Goal: Task Accomplishment & Management: Manage account settings

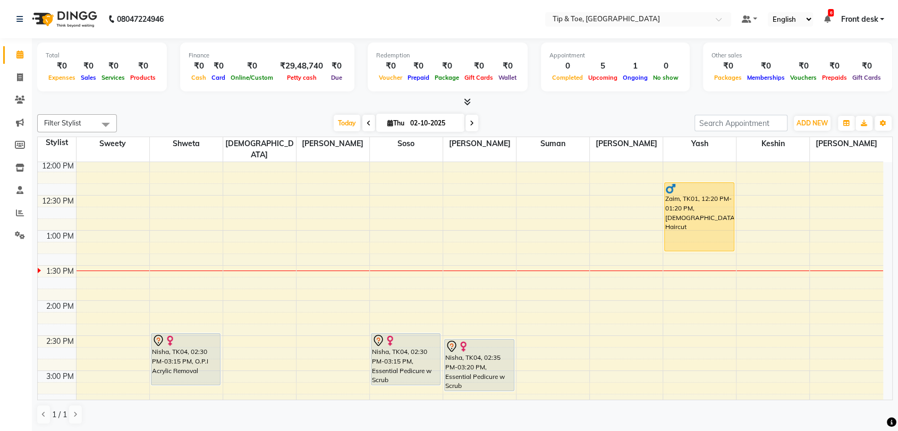
scroll to position [295, 0]
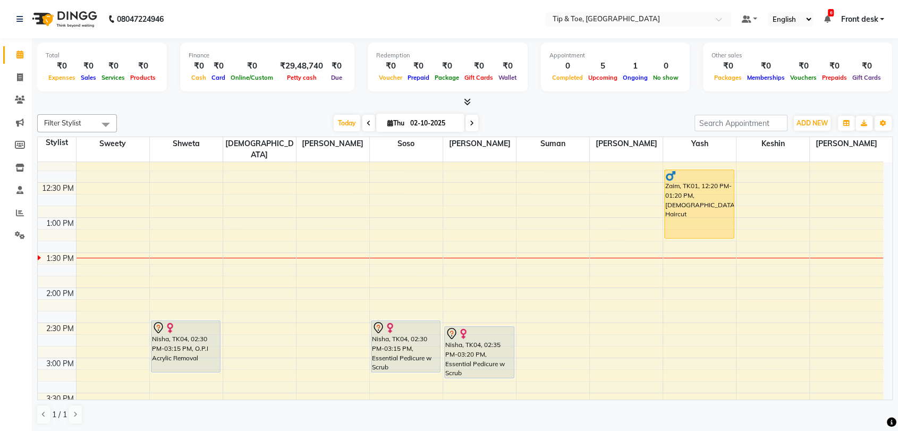
click at [367, 126] on icon at bounding box center [369, 123] width 4 height 6
type input "01-10-2025"
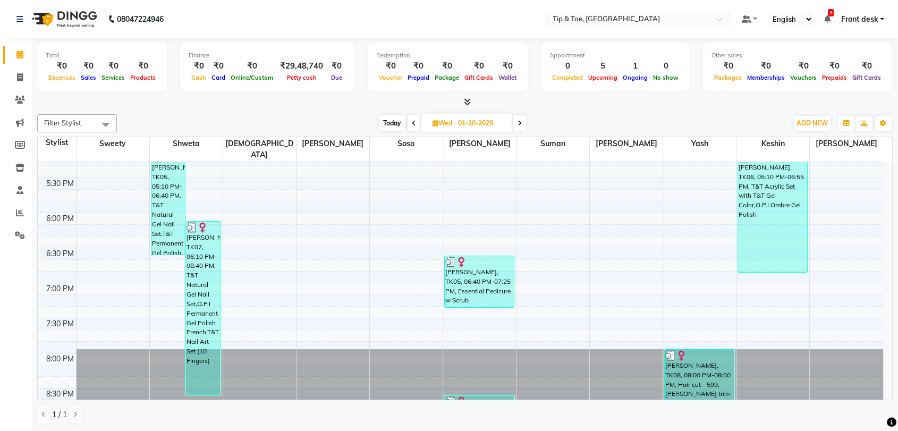
scroll to position [658, 0]
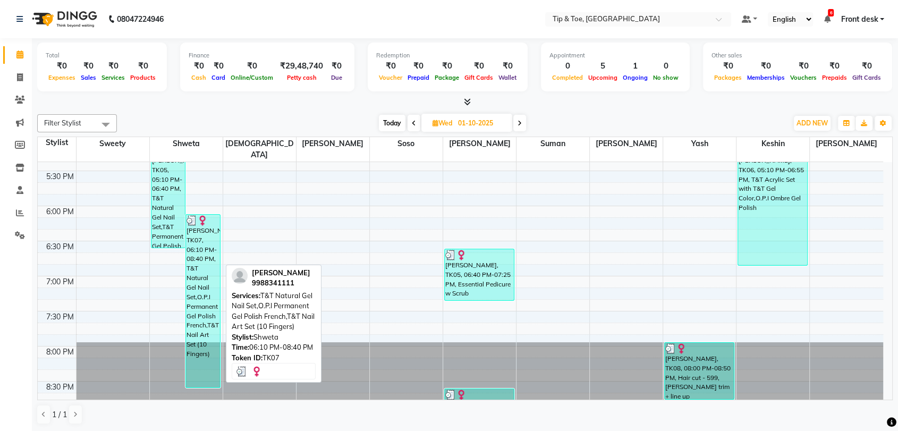
click at [196, 242] on div "Preeti Gupta, TK07, 06:10 PM-08:40 PM, T&T Natural Gel Nail Set,O.P.I Permanent…" at bounding box center [203, 301] width 34 height 173
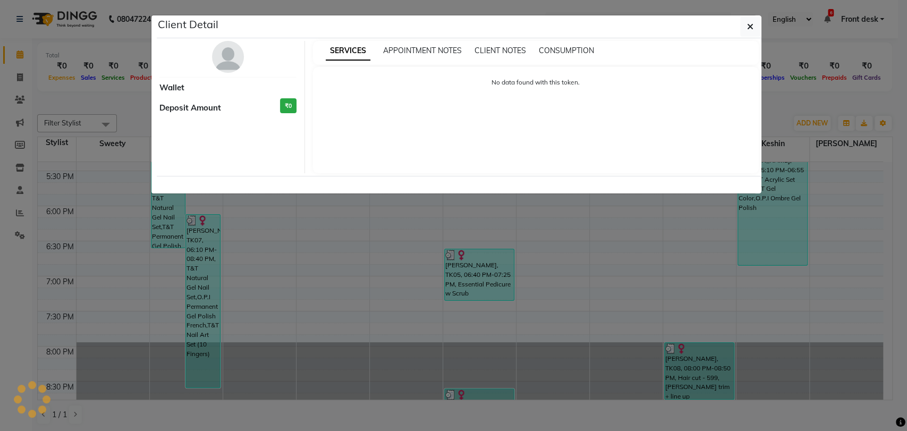
select select "3"
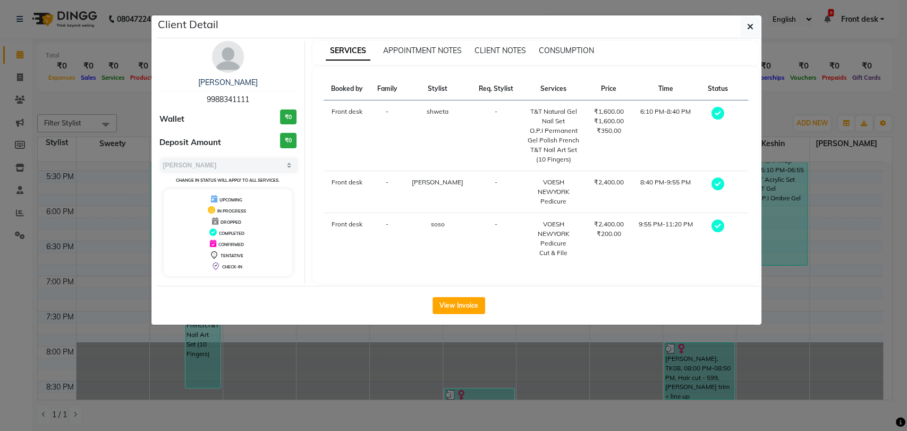
click at [214, 92] on div "Preeti Gupta 9988341111" at bounding box center [228, 91] width 138 height 28
copy span "9988341111"
click at [741, 27] on button "button" at bounding box center [751, 26] width 20 height 20
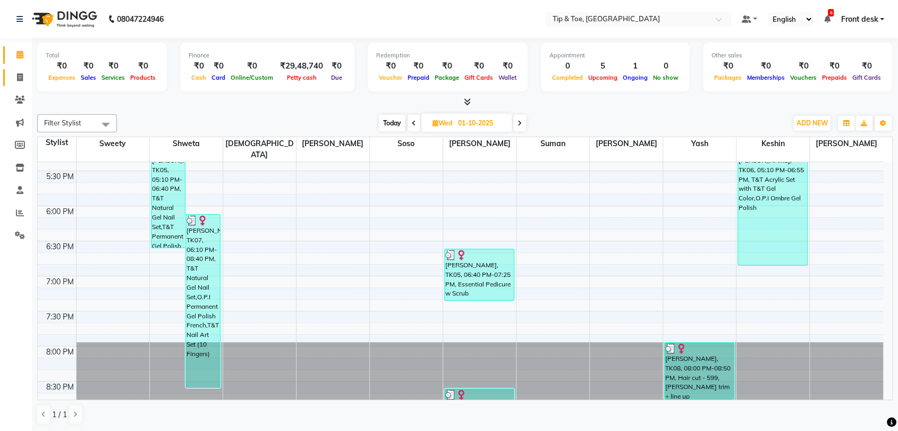
click at [16, 86] on link "Invoice" at bounding box center [16, 78] width 26 height 18
select select "service"
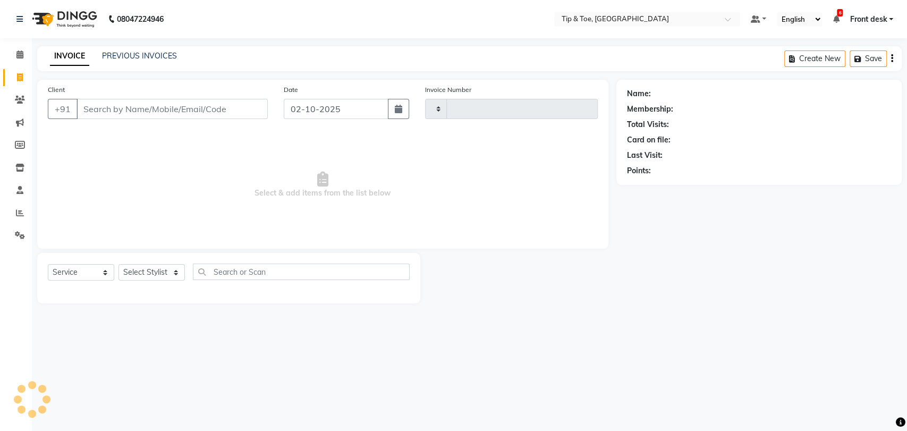
type input "1218"
select select "5942"
click at [26, 97] on span at bounding box center [20, 100] width 19 height 12
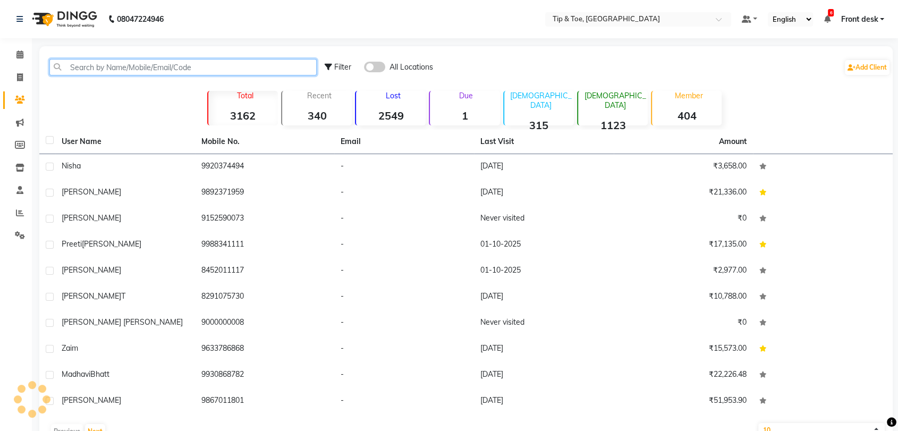
click at [145, 69] on input "text" at bounding box center [182, 67] width 267 height 16
paste input "9988341111"
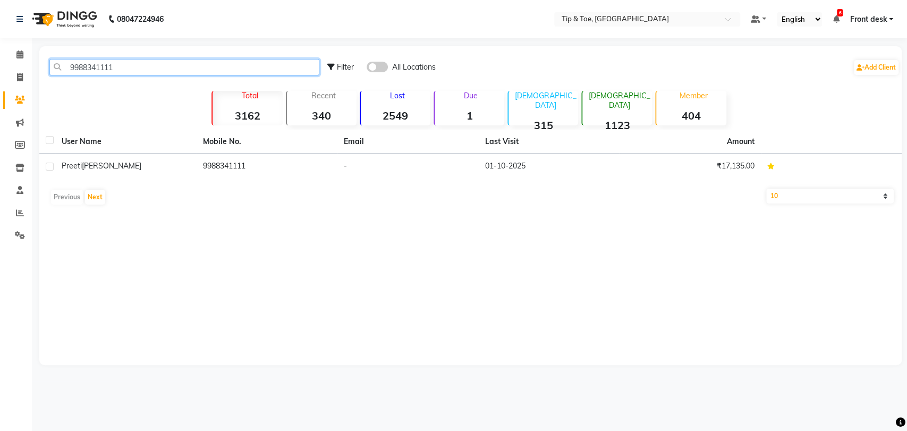
type input "9988341111"
click at [145, 171] on div "Preeti Gupta" at bounding box center [126, 166] width 129 height 11
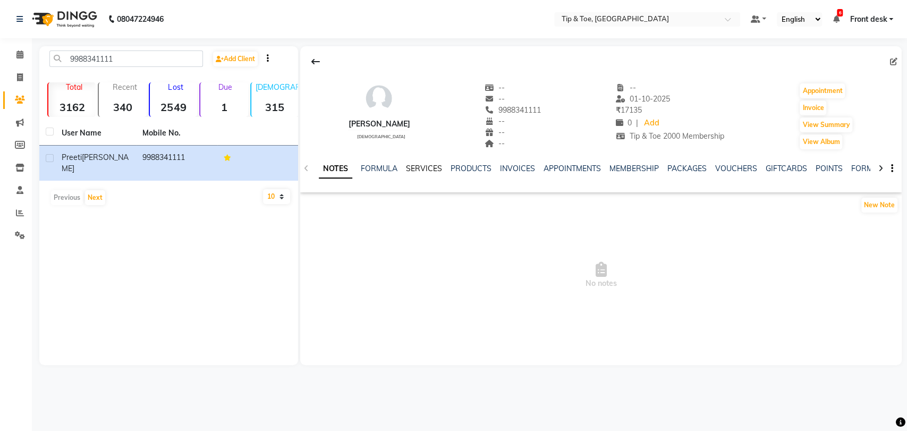
click at [415, 172] on link "SERVICES" at bounding box center [424, 169] width 36 height 10
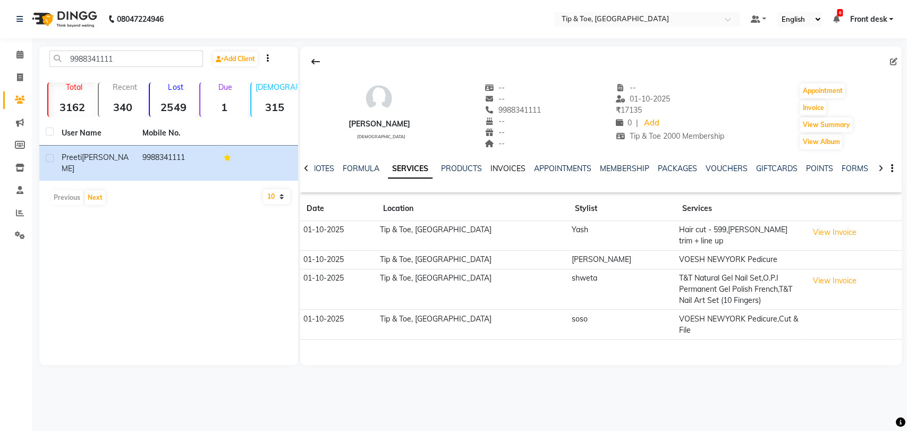
click at [498, 171] on link "INVOICES" at bounding box center [508, 169] width 35 height 10
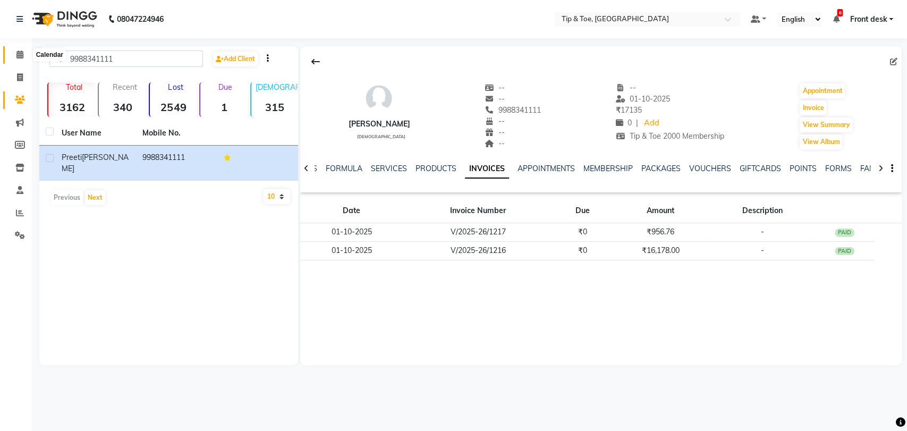
click at [13, 55] on span at bounding box center [20, 55] width 19 height 12
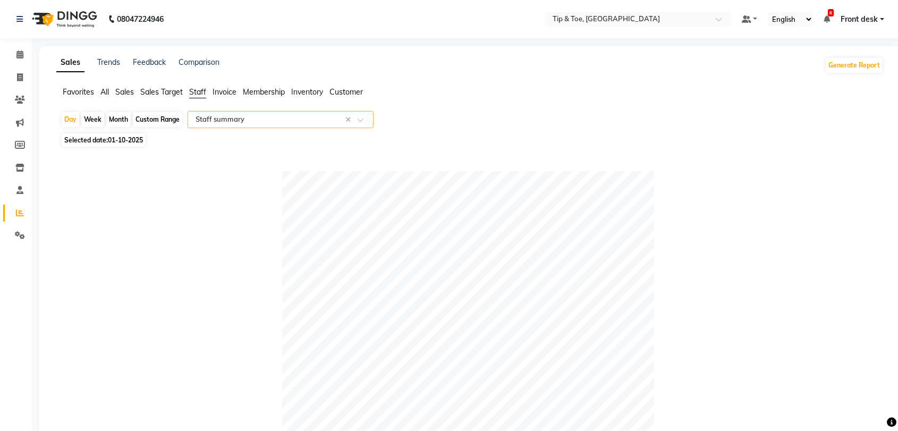
select select "full_report"
select select "csv"
drag, startPoint x: 17, startPoint y: 81, endPoint x: 30, endPoint y: 85, distance: 13.8
click at [17, 81] on icon at bounding box center [20, 77] width 6 height 8
select select "service"
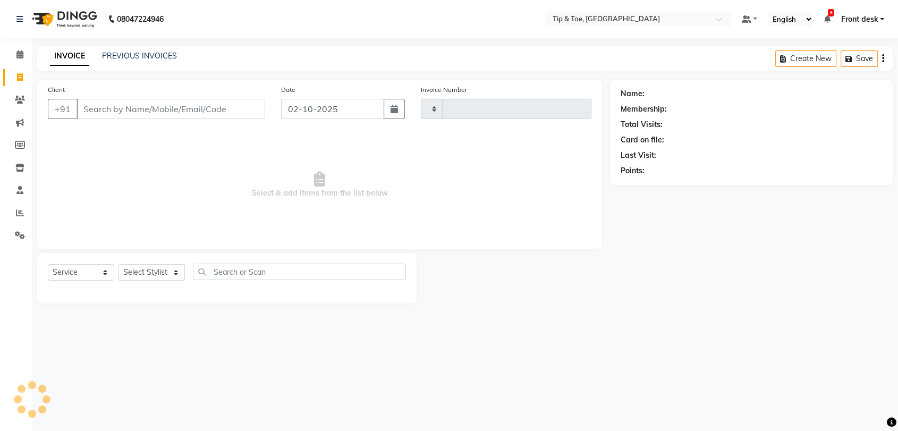
type input "1218"
select select "5942"
click at [156, 52] on link "PREVIOUS INVOICES" at bounding box center [139, 56] width 75 height 10
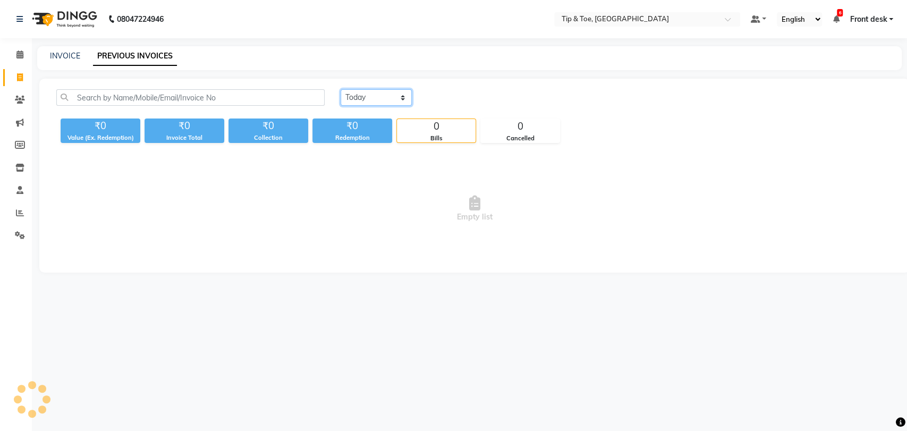
click at [359, 103] on select "Today Yesterday Custom Range" at bounding box center [376, 97] width 71 height 16
select select "range"
click at [341, 89] on select "[DATE] [DATE] Custom Range" at bounding box center [376, 97] width 71 height 16
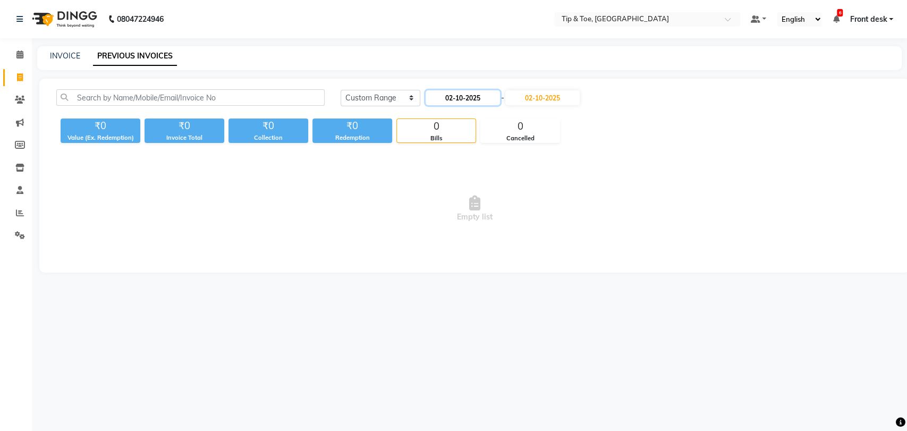
click at [433, 100] on input "02-10-2025" at bounding box center [463, 97] width 74 height 15
select select "10"
select select "2025"
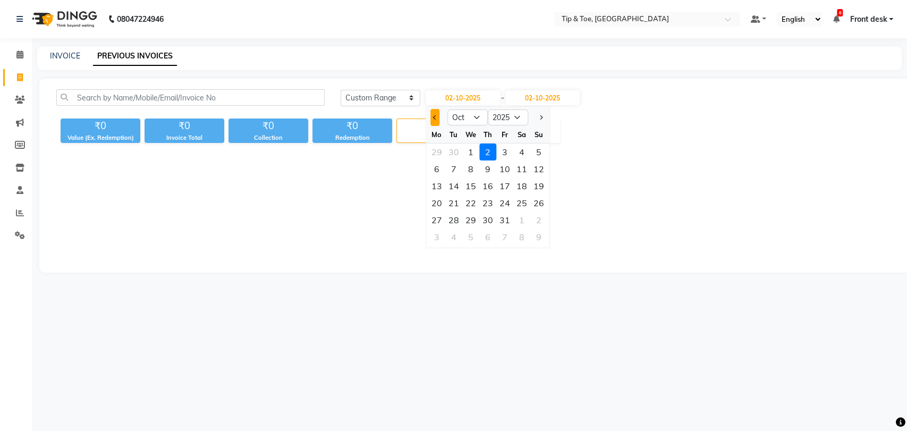
click at [433, 119] on button "Previous month" at bounding box center [435, 117] width 9 height 17
select select "9"
drag, startPoint x: 444, startPoint y: 218, endPoint x: 452, endPoint y: 198, distance: 22.2
click at [443, 218] on div "29" at bounding box center [436, 220] width 17 height 17
type input "29-09-2025"
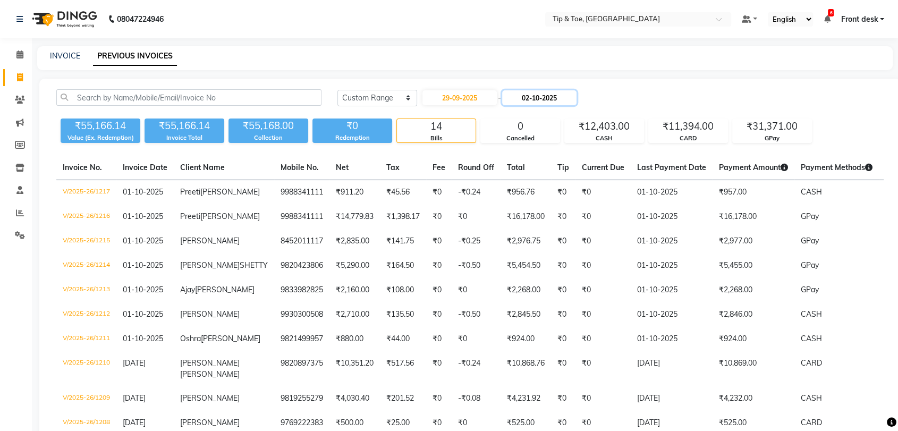
click at [541, 100] on input "02-10-2025" at bounding box center [539, 97] width 74 height 15
select select "10"
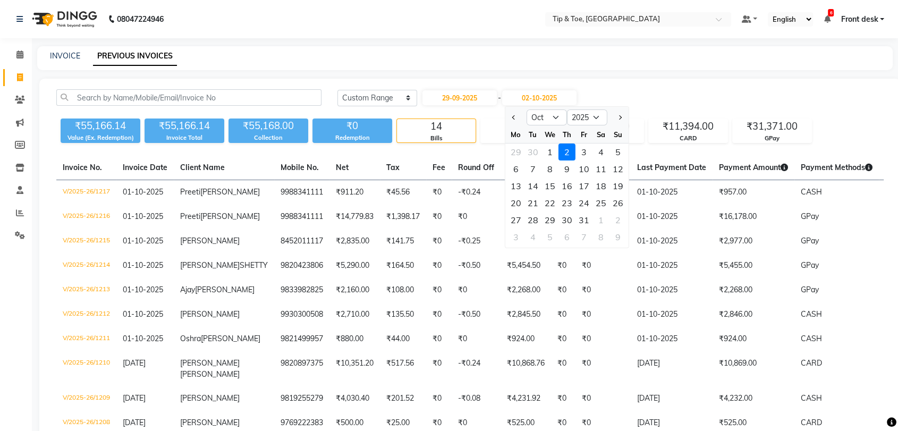
click at [565, 151] on div "2" at bounding box center [567, 152] width 17 height 17
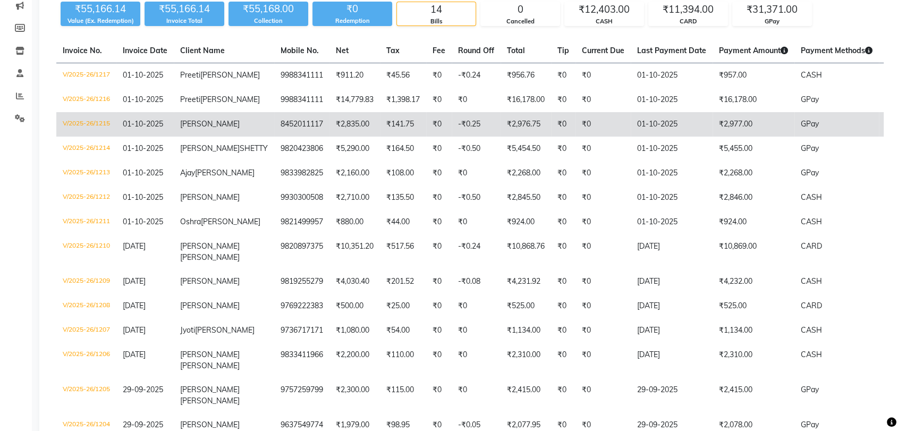
scroll to position [233, 0]
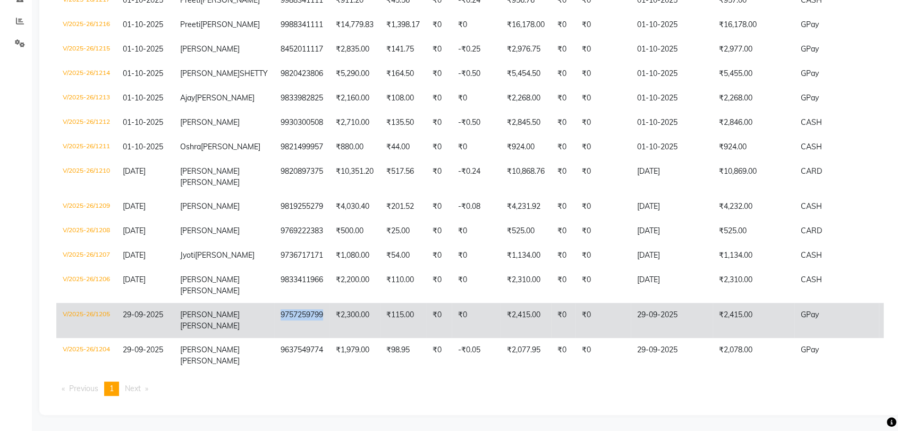
copy td "9757259799"
click at [274, 306] on td "9757259799" at bounding box center [301, 320] width 55 height 35
copy td "9757259799"
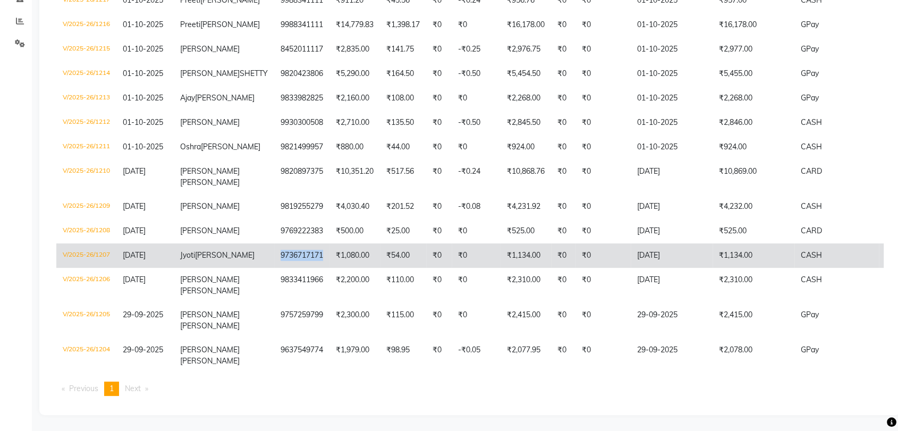
copy td "9736717171"
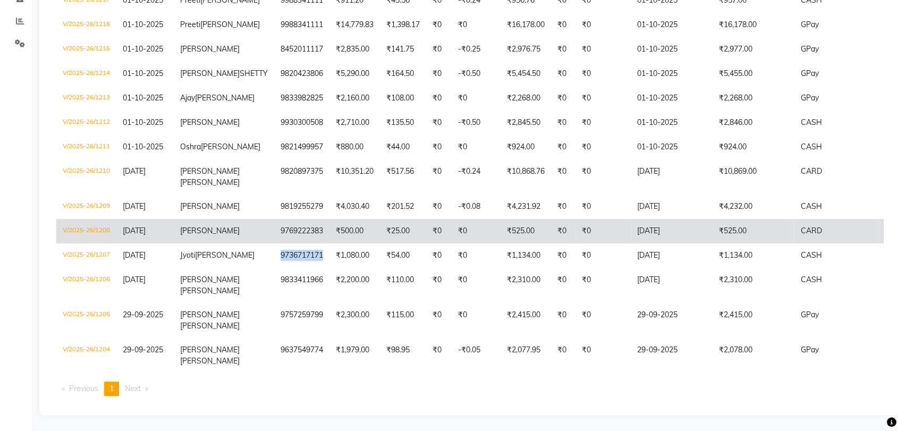
scroll to position [174, 0]
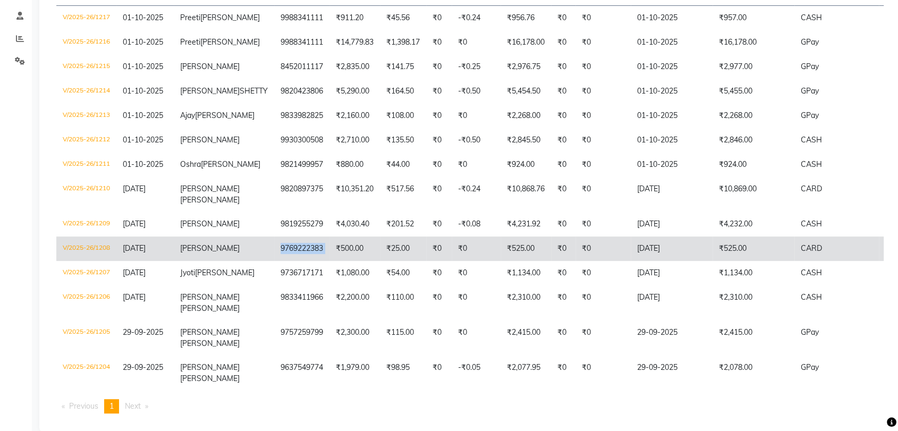
copy td "9769222383"
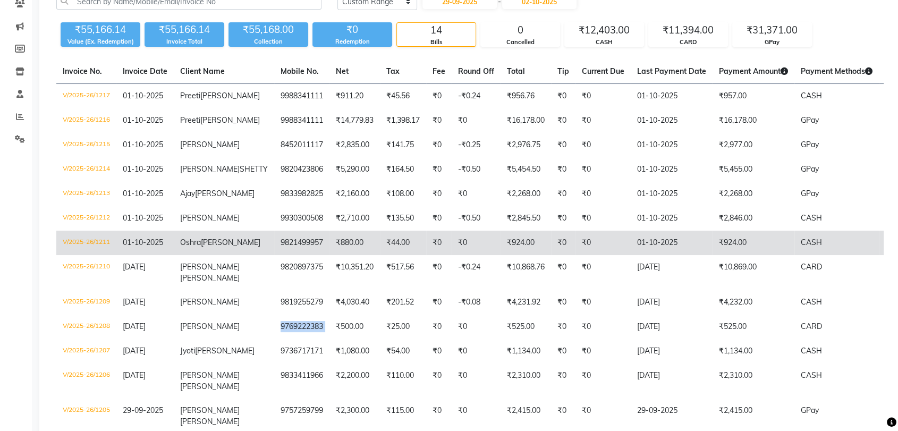
scroll to position [56, 0]
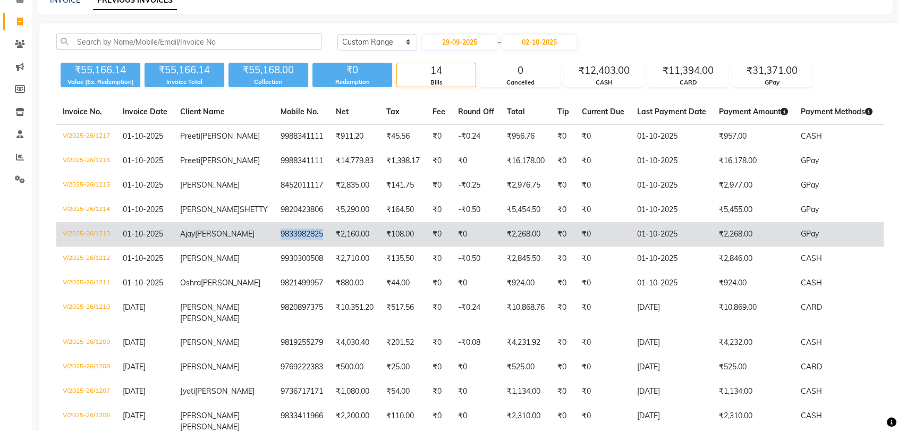
copy td "9833982825"
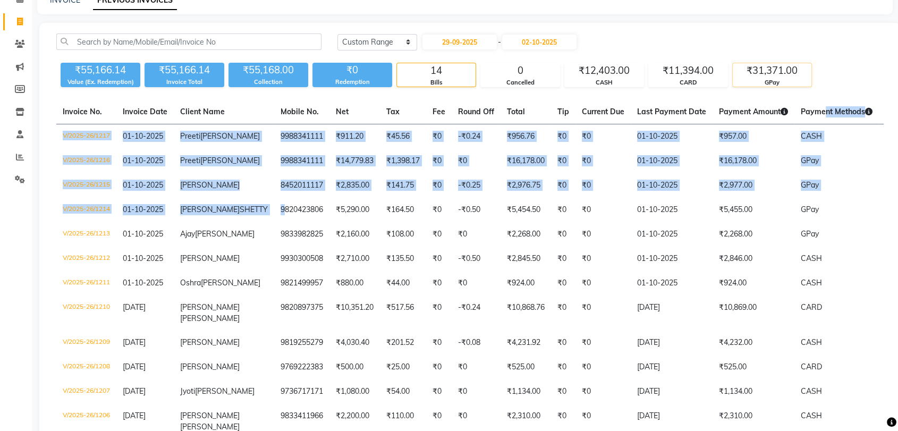
drag, startPoint x: 239, startPoint y: 212, endPoint x: 802, endPoint y: 82, distance: 577.2
click at [787, 93] on div "Today Yesterday Custom Range 29-09-2025 - 02-10-2025 ₹55,166.14 Value (Ex. Rede…" at bounding box center [470, 287] width 862 height 528
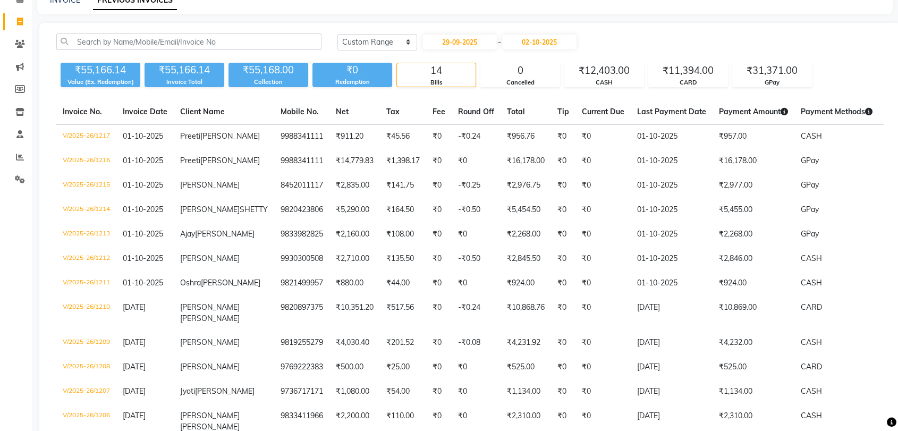
click at [885, 6] on div "INVOICE PREVIOUS INVOICES" at bounding box center [465, 2] width 856 height 24
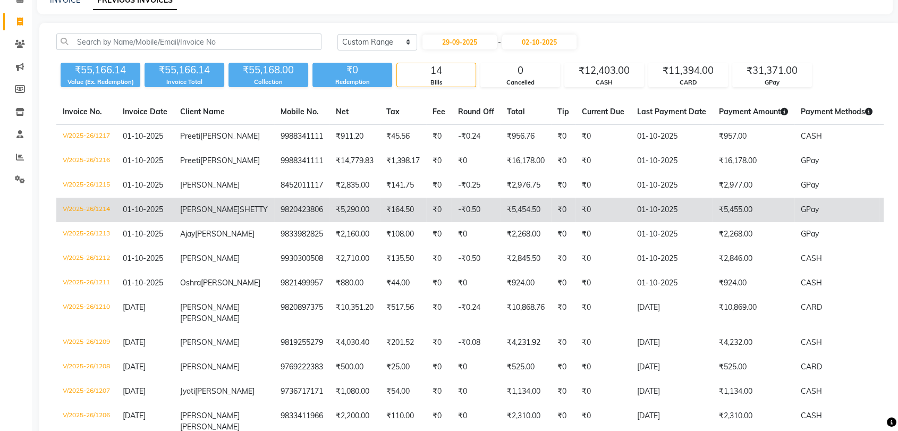
click at [330, 219] on td "₹5,290.00" at bounding box center [355, 210] width 51 height 24
copy td "9820423806"
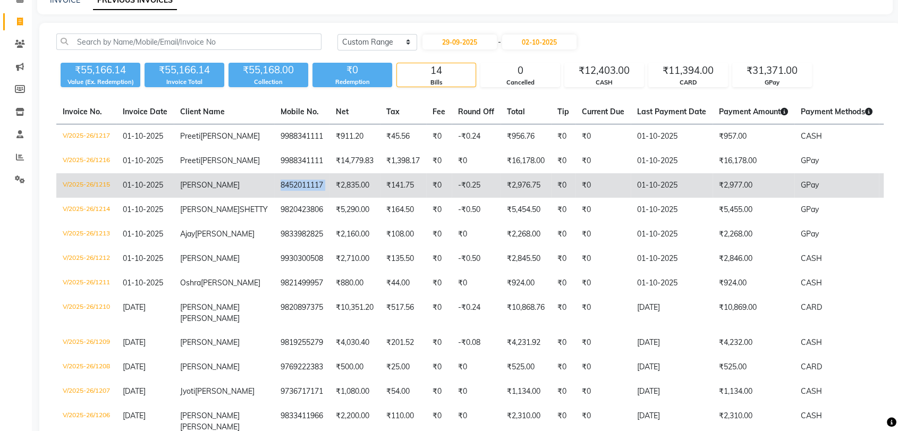
copy td "8452011117"
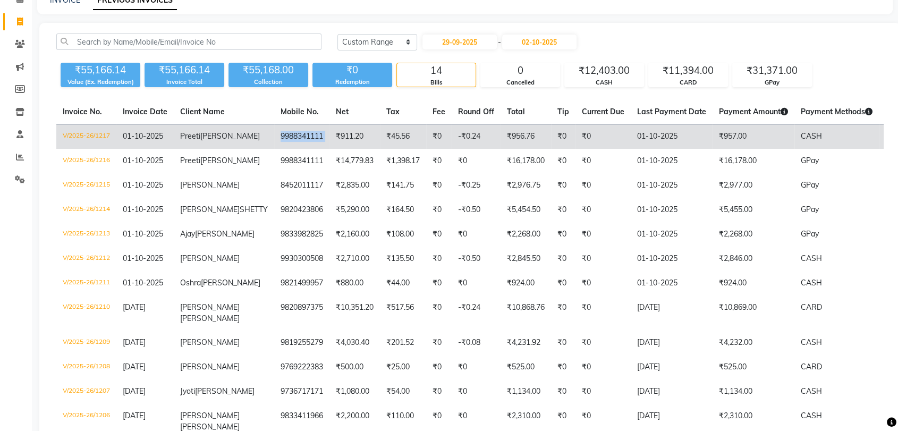
copy td "9988341111"
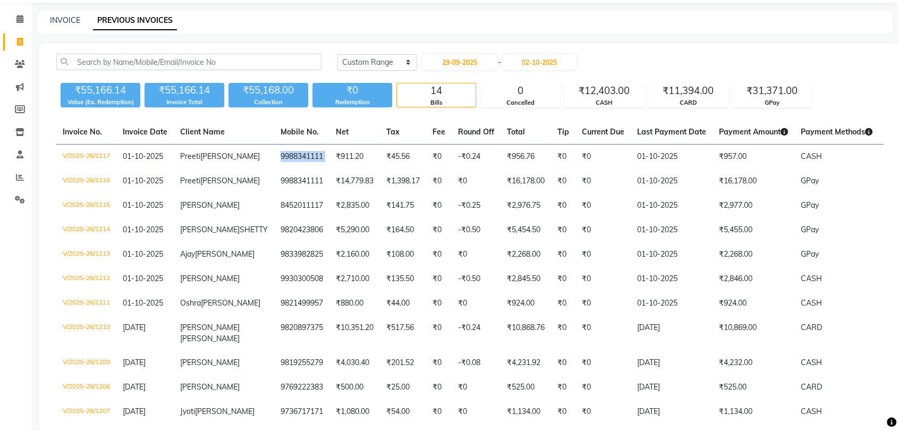
scroll to position [0, 0]
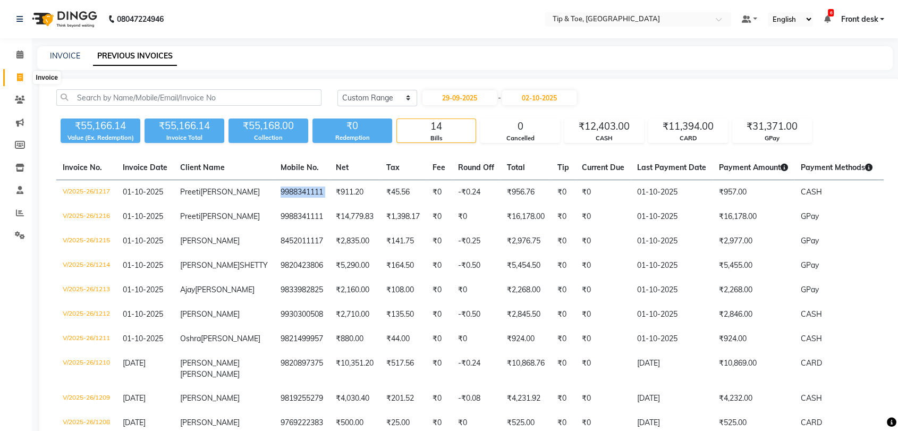
click at [17, 80] on icon at bounding box center [20, 77] width 6 height 8
select select "service"
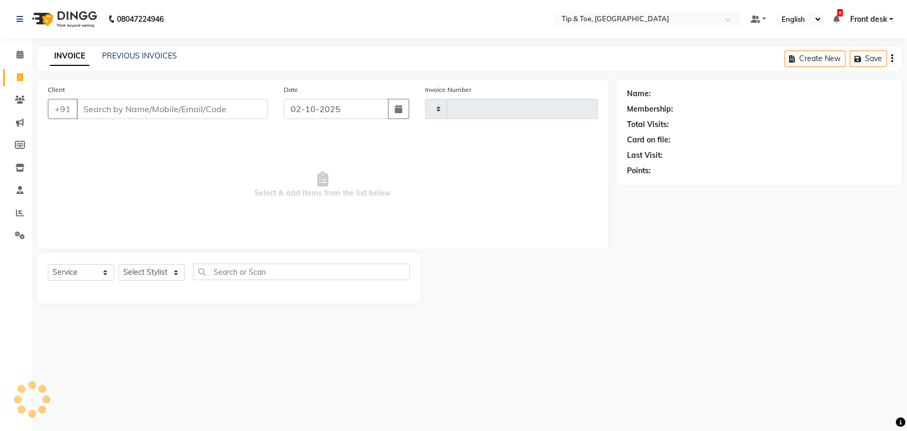
type input "1218"
select select "5942"
click at [146, 112] on input "Client" at bounding box center [172, 109] width 191 height 20
click at [17, 58] on icon at bounding box center [19, 55] width 7 height 8
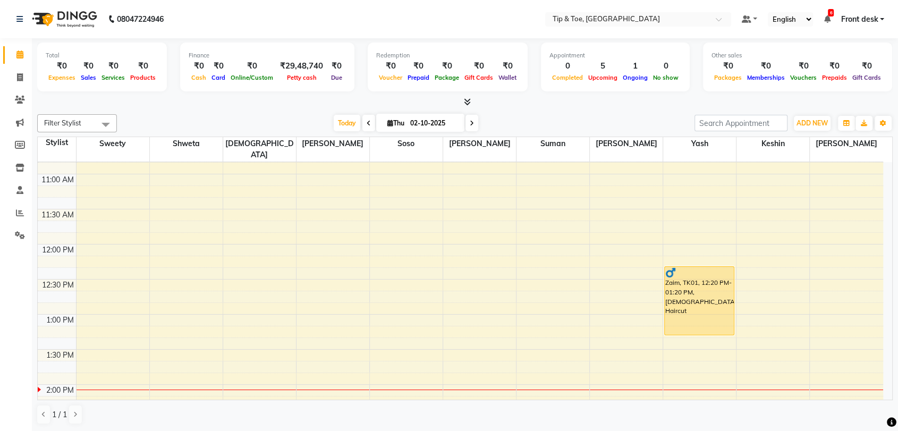
scroll to position [177, 0]
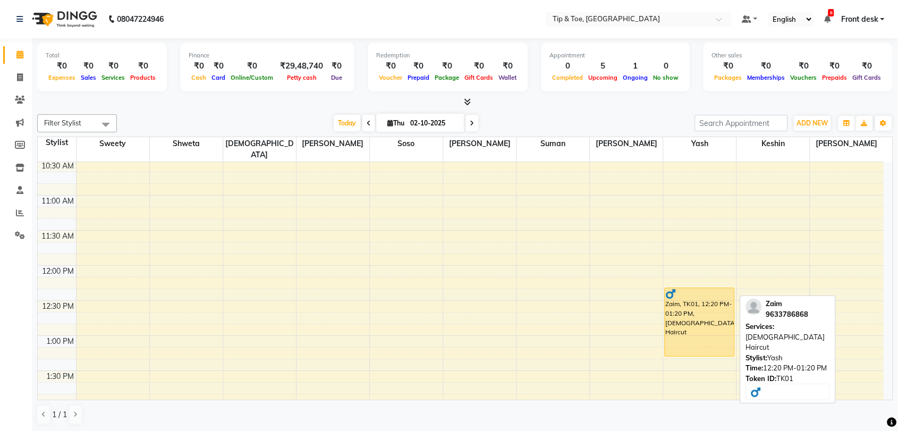
click at [714, 296] on div "Zaim, TK01, 12:20 PM-01:20 PM, [DEMOGRAPHIC_DATA] Haircut" at bounding box center [699, 322] width 69 height 68
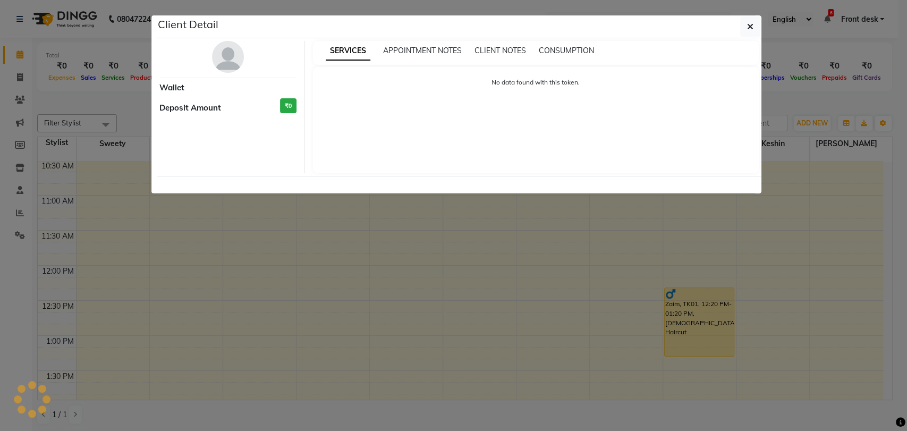
select select "1"
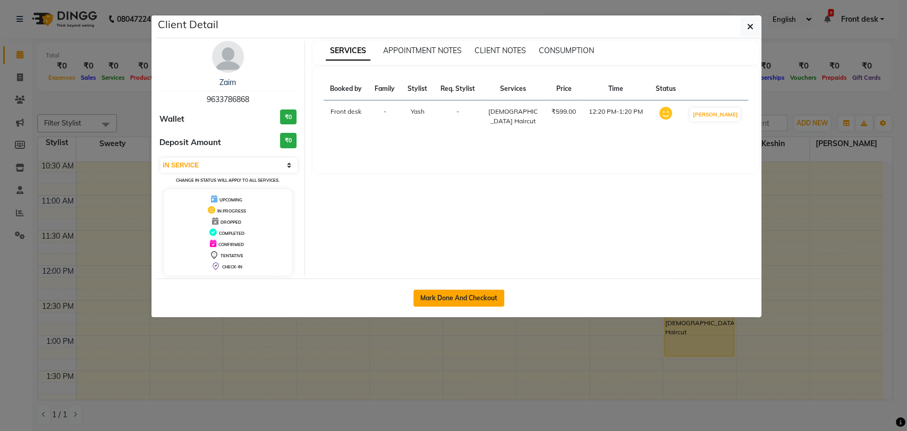
click at [473, 291] on button "Mark Done And Checkout" at bounding box center [459, 298] width 91 height 17
select select "service"
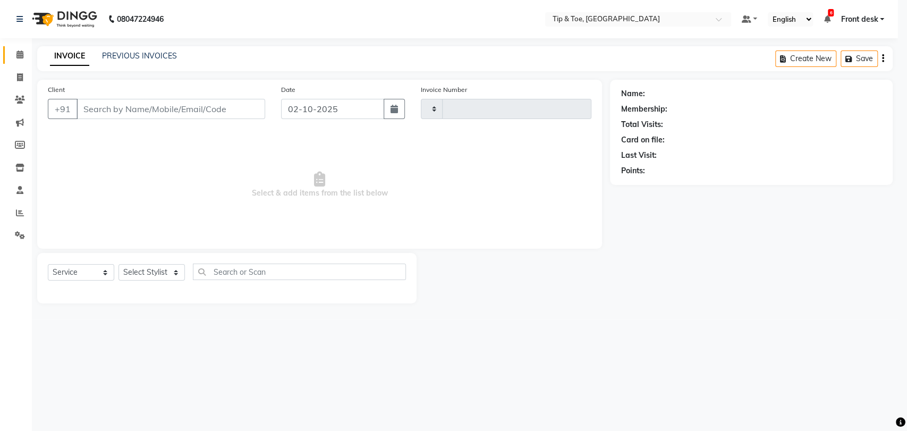
type input "1218"
select select "5942"
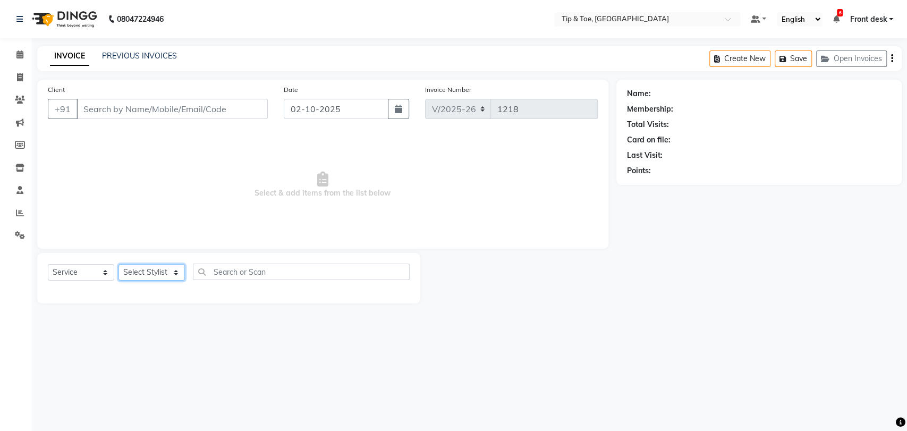
click at [148, 277] on select "Select Stylist Altamash Front desk Ibrahim Ibrahim Keshin Madhura Regan Sayali …" at bounding box center [152, 272] width 66 height 16
select select "68799"
click at [119, 264] on select "Select Stylist Altamash Front desk Ibrahim Ibrahim Keshin Madhura Regan Sayali …" at bounding box center [152, 272] width 66 height 16
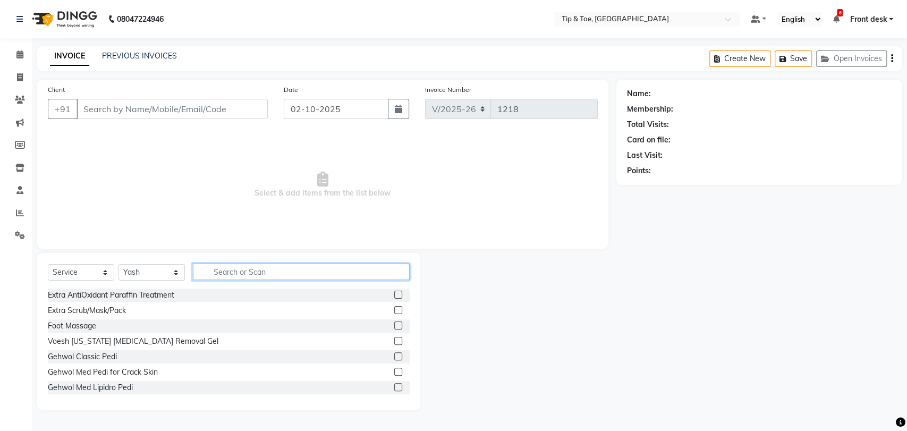
click at [252, 273] on input "text" at bounding box center [301, 272] width 217 height 16
type input "beard"
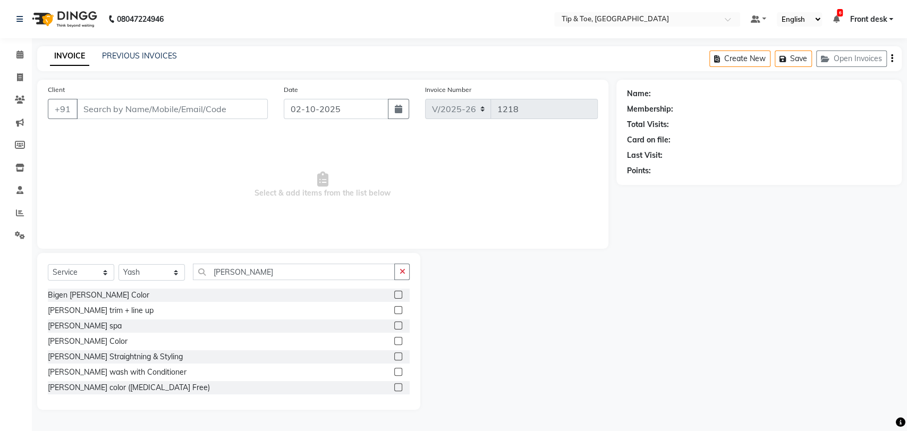
click at [394, 313] on label at bounding box center [398, 310] width 8 height 8
click at [394, 313] on input "checkbox" at bounding box center [397, 310] width 7 height 7
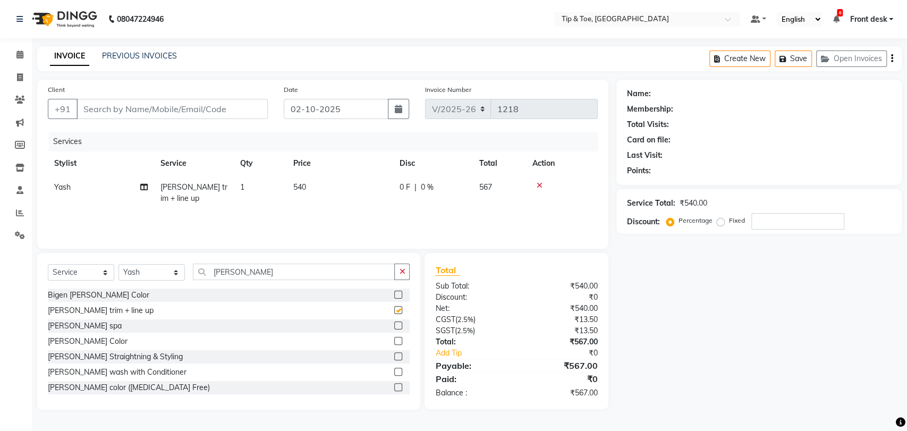
checkbox input "false"
click at [296, 186] on span "540" at bounding box center [299, 187] width 13 height 10
select select "68799"
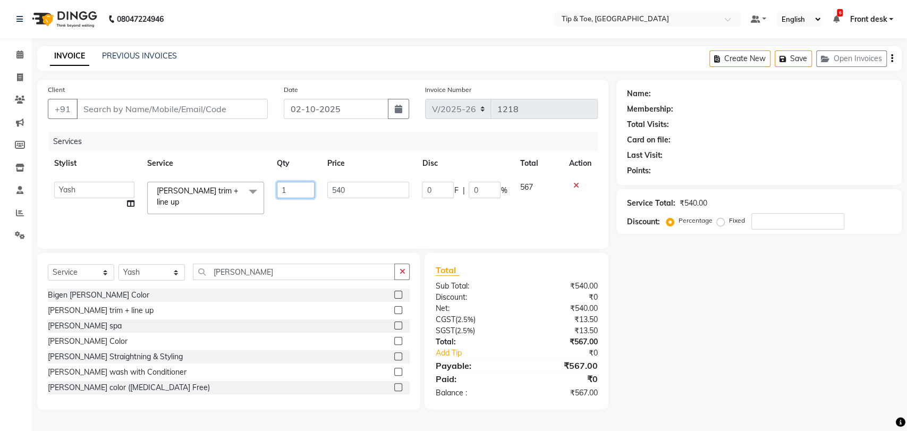
click at [296, 186] on input "1" at bounding box center [295, 190] width 37 height 16
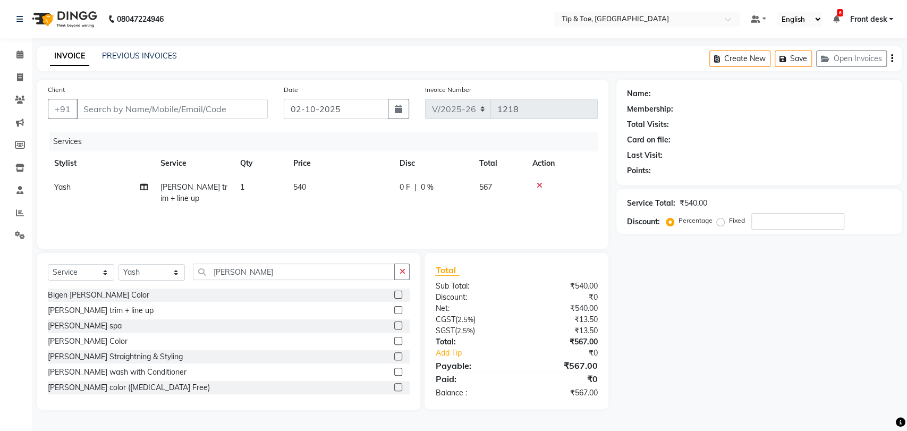
click at [330, 183] on td "540" at bounding box center [340, 192] width 106 height 35
select select "68799"
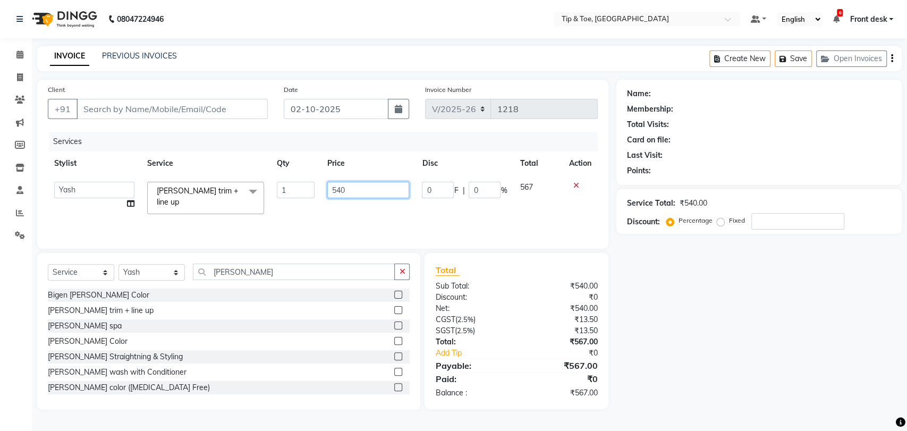
click at [337, 190] on input "540" at bounding box center [368, 190] width 82 height 16
type input "499"
click at [217, 205] on td "Beard trim + line up x Extra AntiOxidant Paraffin Treatment Extra Scrub/Mask/Pa…" at bounding box center [206, 197] width 130 height 45
select select "68799"
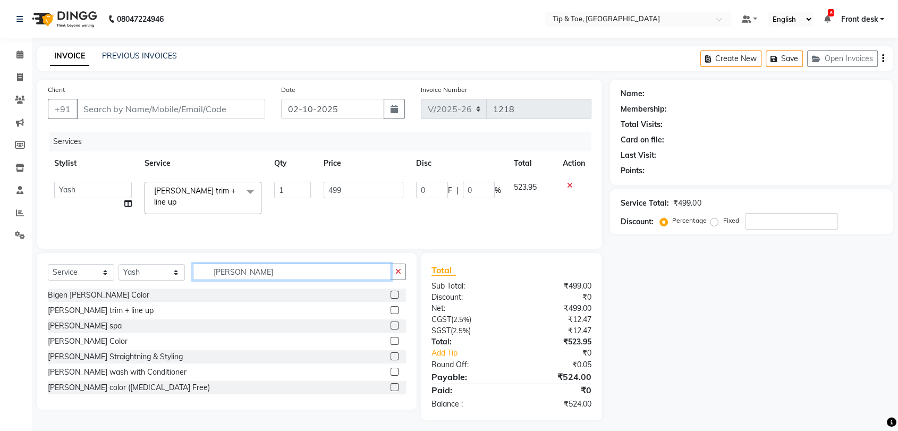
click at [226, 275] on input "beard" at bounding box center [292, 272] width 198 height 16
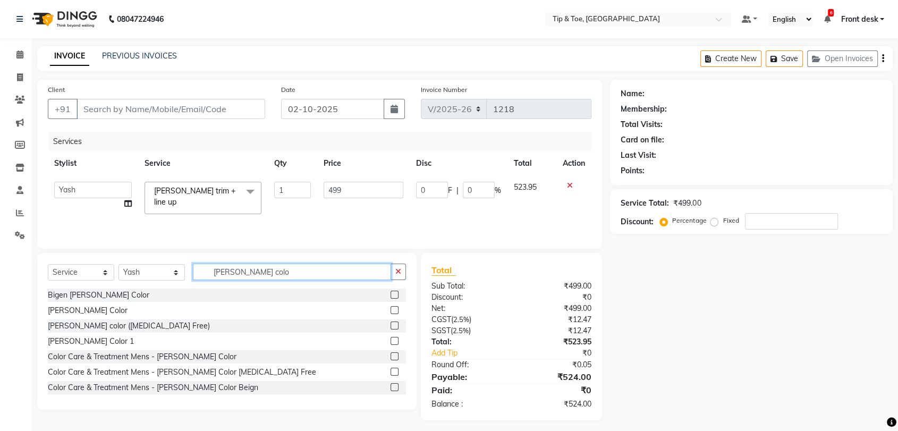
type input "beard colo"
click at [391, 293] on label at bounding box center [395, 295] width 8 height 8
click at [391, 293] on input "checkbox" at bounding box center [394, 295] width 7 height 7
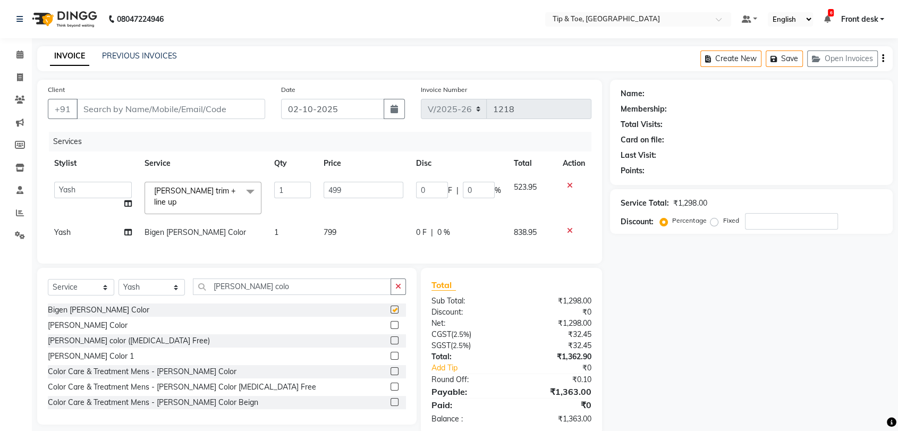
checkbox input "false"
click at [492, 231] on div "0 F | 0 %" at bounding box center [458, 232] width 85 height 11
select select "68799"
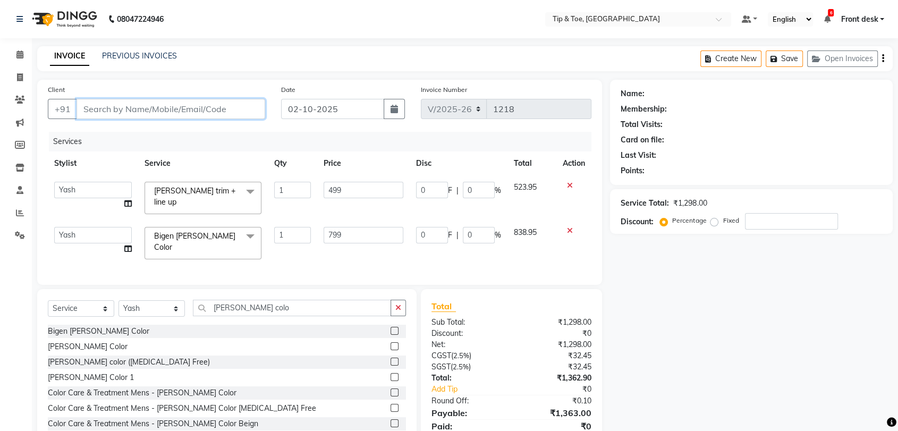
click at [132, 103] on input "Client" at bounding box center [171, 109] width 189 height 20
click at [125, 112] on input "Client" at bounding box center [171, 109] width 189 height 20
type input "9"
type input "0"
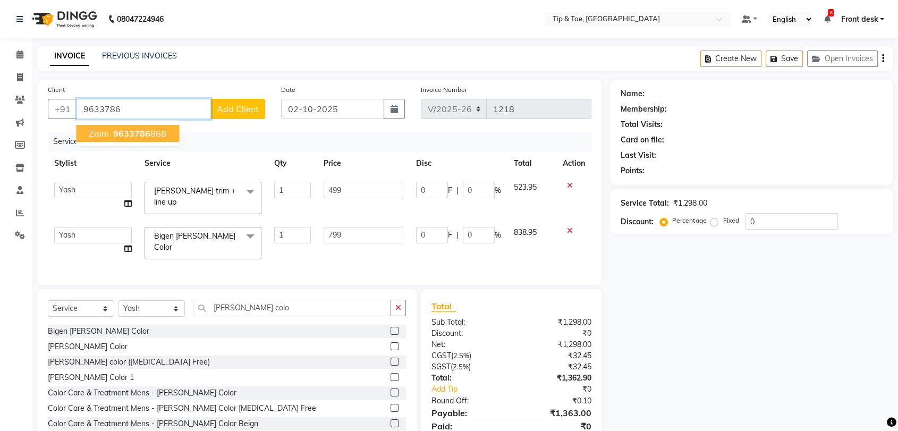
click at [130, 130] on span "9633786" at bounding box center [131, 133] width 37 height 11
type input "9633786868"
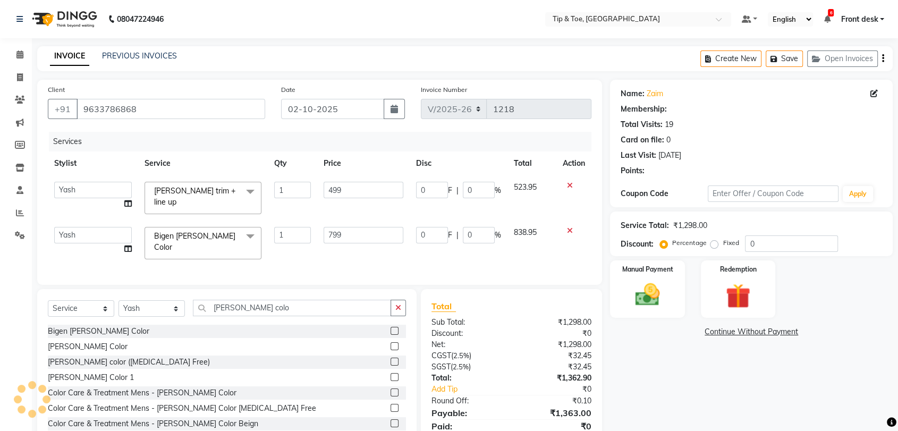
type input "99.8"
type input "20"
type input "159.8"
type input "20"
select select "1: Object"
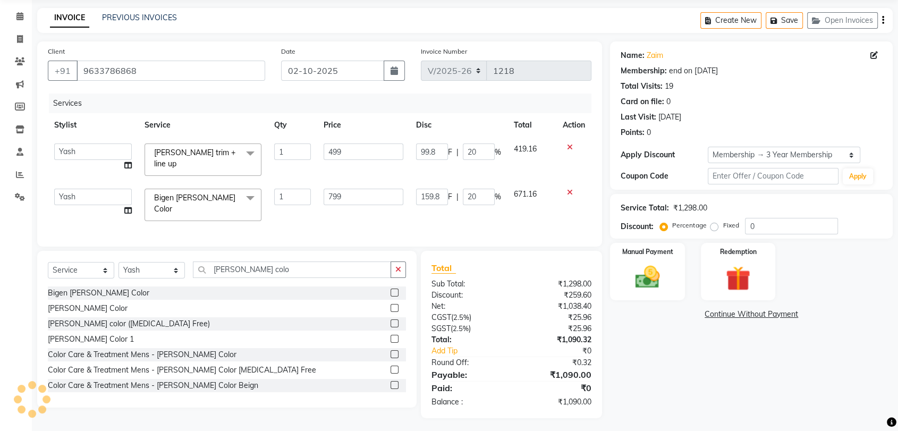
type input "20"
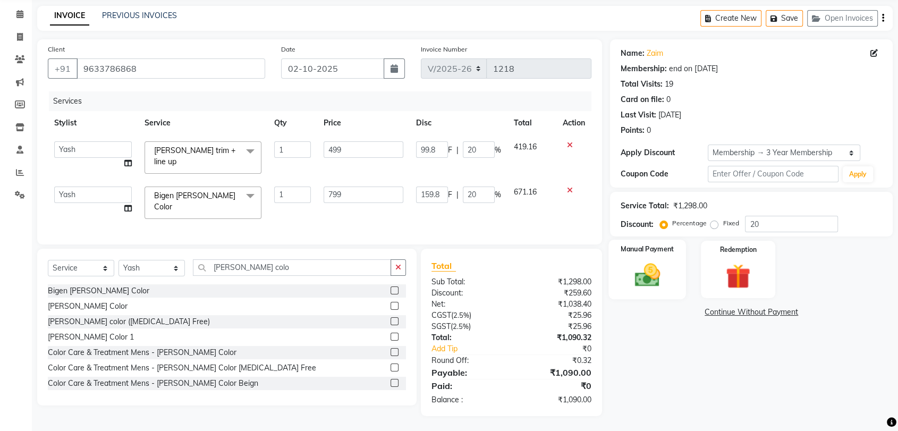
click at [633, 282] on img at bounding box center [647, 275] width 41 height 30
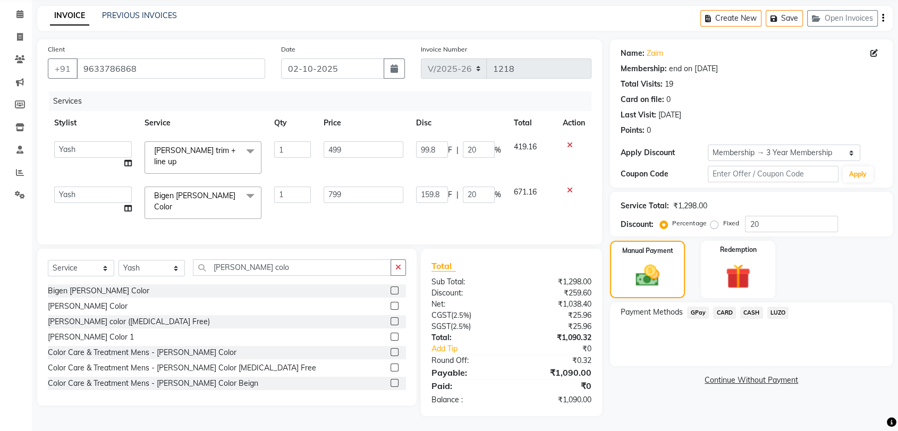
click at [728, 313] on span "CARD" at bounding box center [724, 313] width 23 height 12
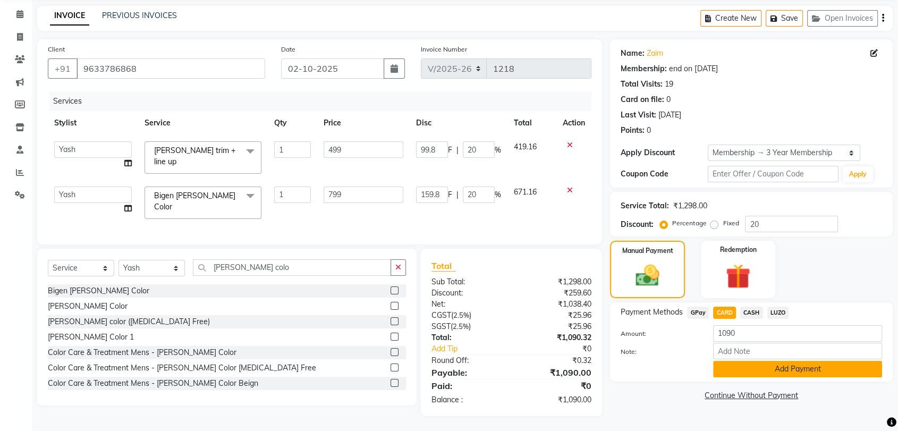
click at [753, 369] on button "Add Payment" at bounding box center [797, 369] width 169 height 16
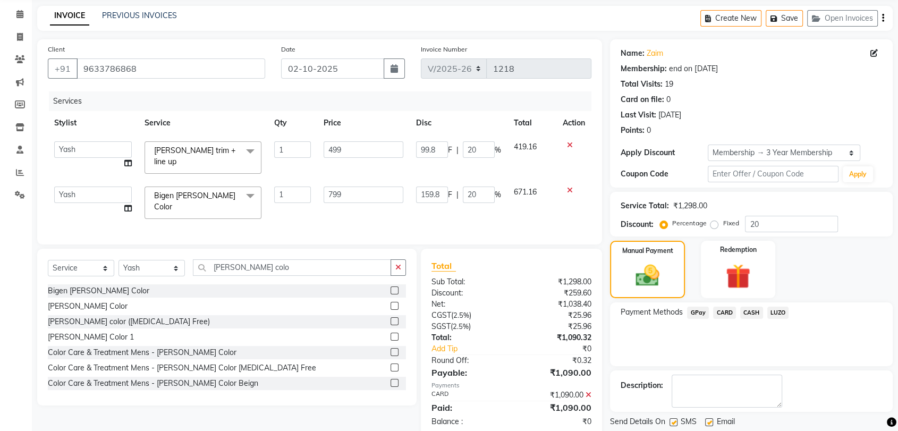
scroll to position [72, 0]
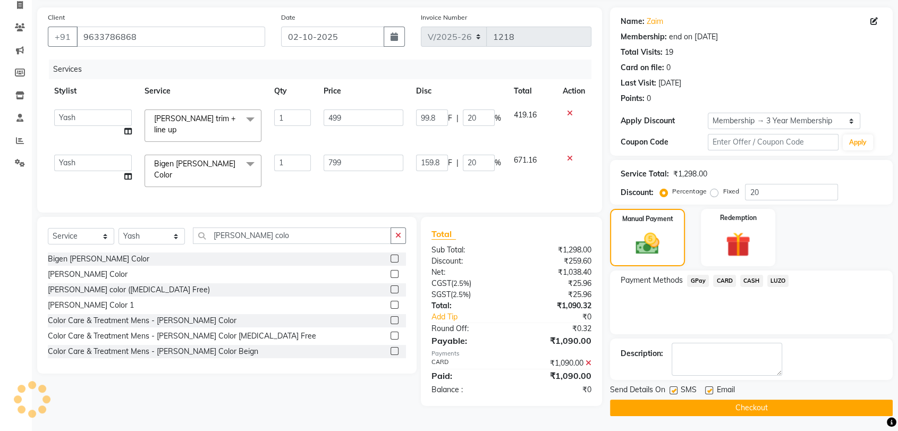
click at [700, 408] on button "Checkout" at bounding box center [751, 408] width 283 height 16
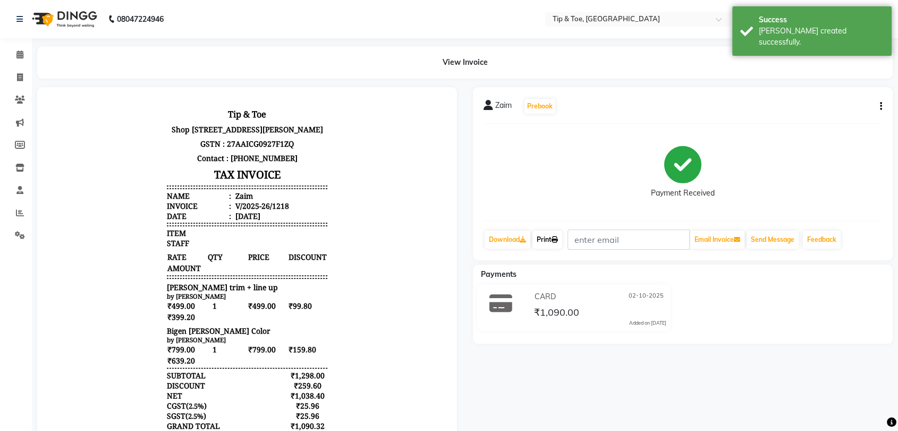
click at [553, 241] on link "Print" at bounding box center [548, 240] width 30 height 18
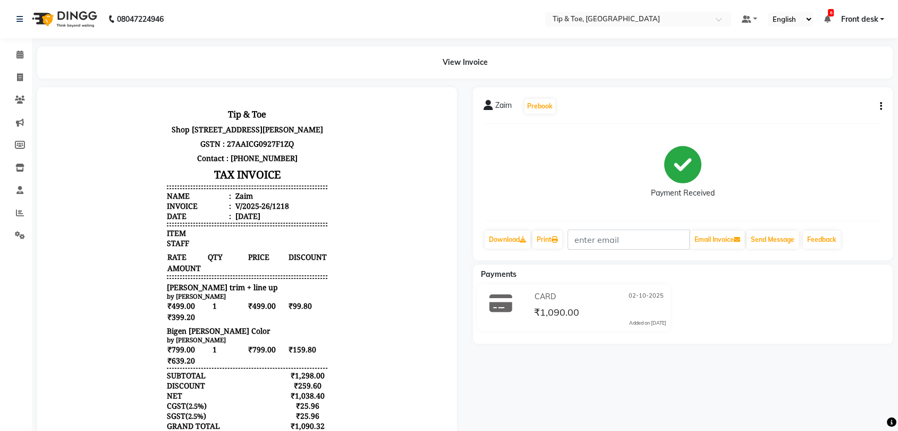
click at [735, 114] on div "Zaim Prebook" at bounding box center [683, 106] width 399 height 17
drag, startPoint x: 21, startPoint y: 55, endPoint x: 33, endPoint y: 62, distance: 14.0
click at [21, 55] on icon at bounding box center [19, 55] width 7 height 8
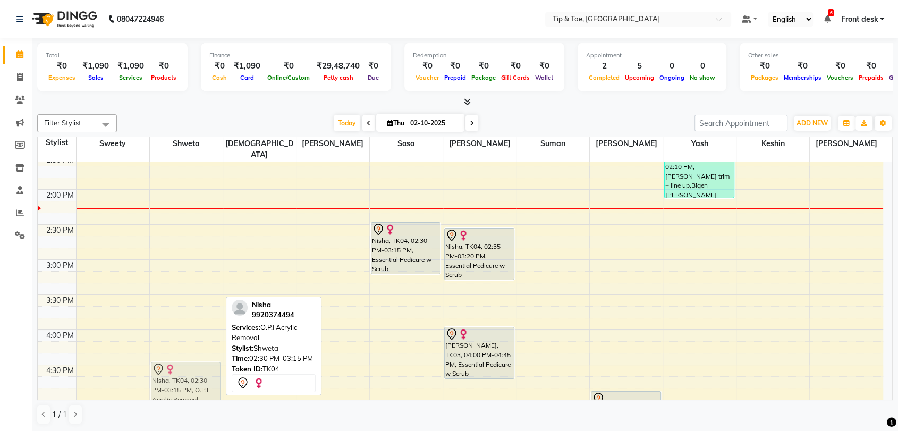
scroll to position [394, 0]
drag, startPoint x: 196, startPoint y: 275, endPoint x: 170, endPoint y: 374, distance: 101.9
click at [170, 374] on div "Nisha, TK04, 02:30 PM-03:15 PM, O.P.I Acrylic Removal Nisha, TK04, 02:30 PM-03:…" at bounding box center [186, 224] width 73 height 912
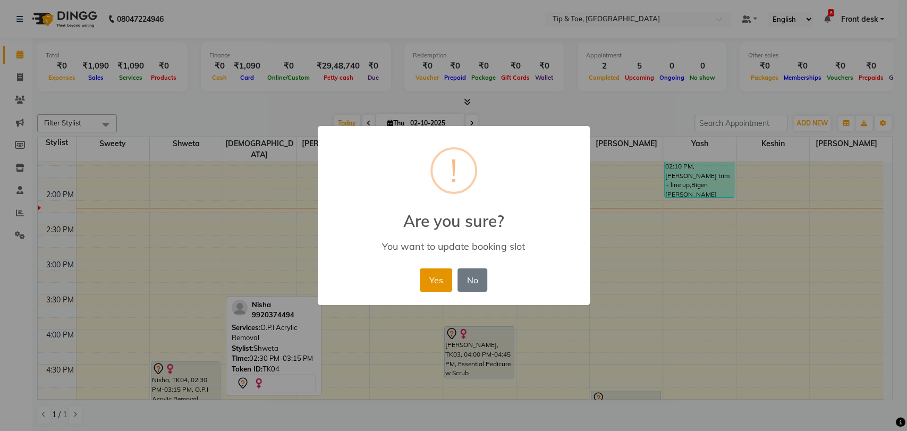
click at [448, 280] on button "Yes" at bounding box center [436, 279] width 32 height 23
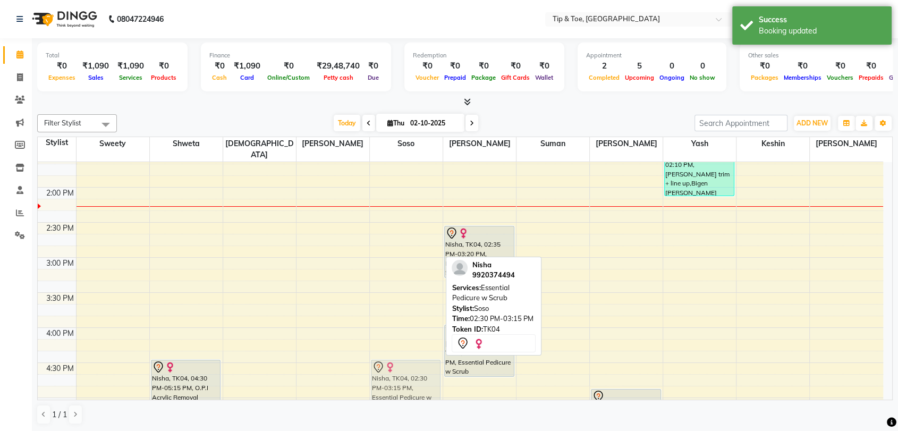
drag, startPoint x: 392, startPoint y: 239, endPoint x: 370, endPoint y: 379, distance: 141.1
click at [370, 379] on div "Nisha, TK04, 02:30 PM-03:15 PM, Essential Pedicure w Scrub Nisha, TK04, 02:30 P…" at bounding box center [406, 223] width 73 height 912
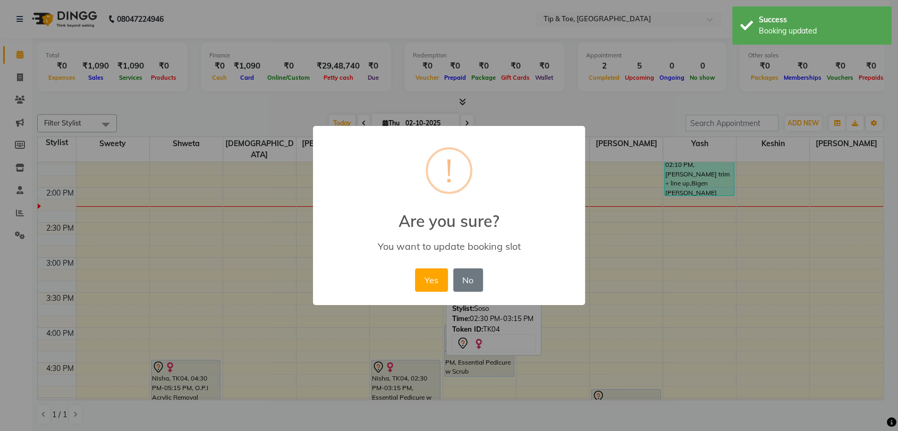
scroll to position [396, 0]
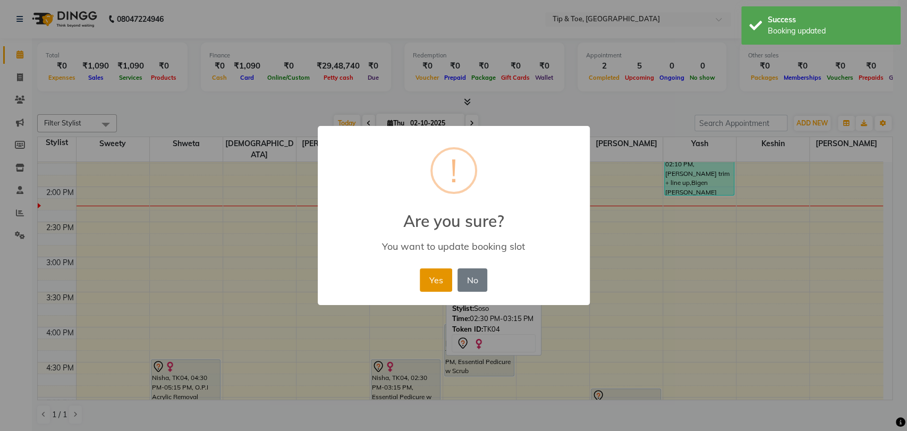
click at [431, 285] on button "Yes" at bounding box center [436, 279] width 32 height 23
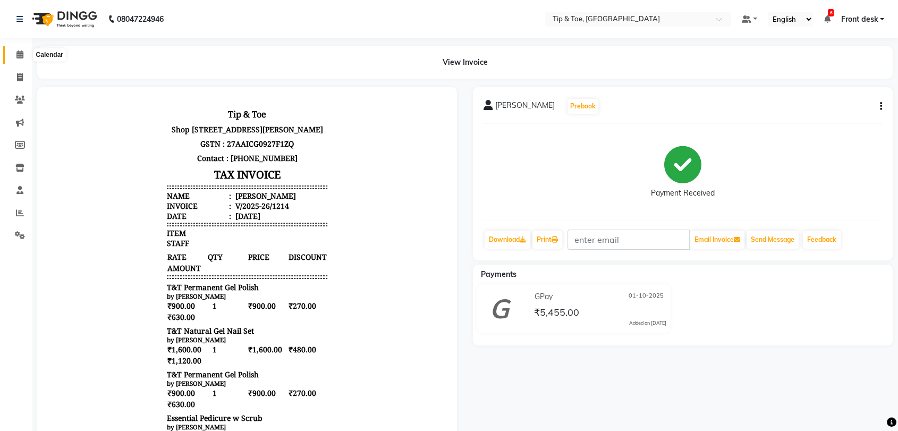
click at [21, 57] on icon at bounding box center [19, 55] width 7 height 8
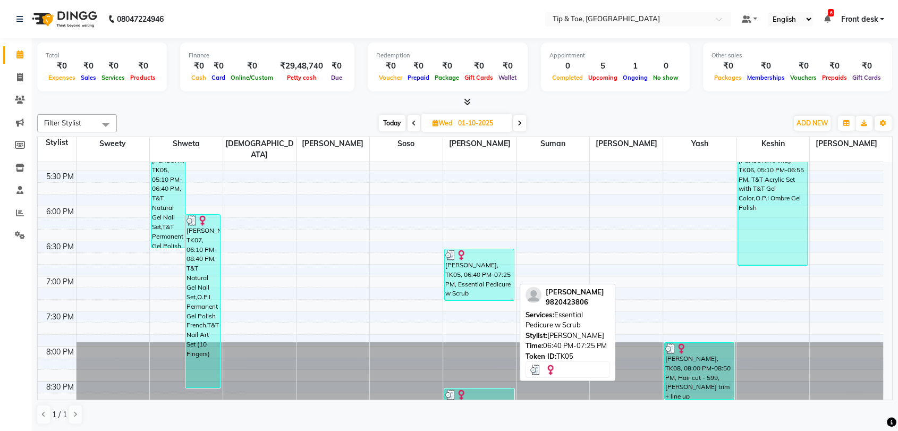
scroll to position [1, 0]
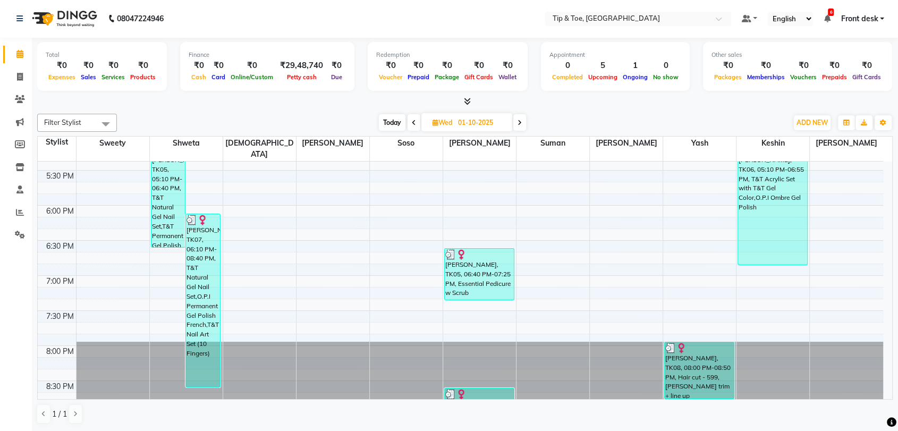
click at [389, 114] on span "Today" at bounding box center [392, 122] width 27 height 16
type input "02-10-2025"
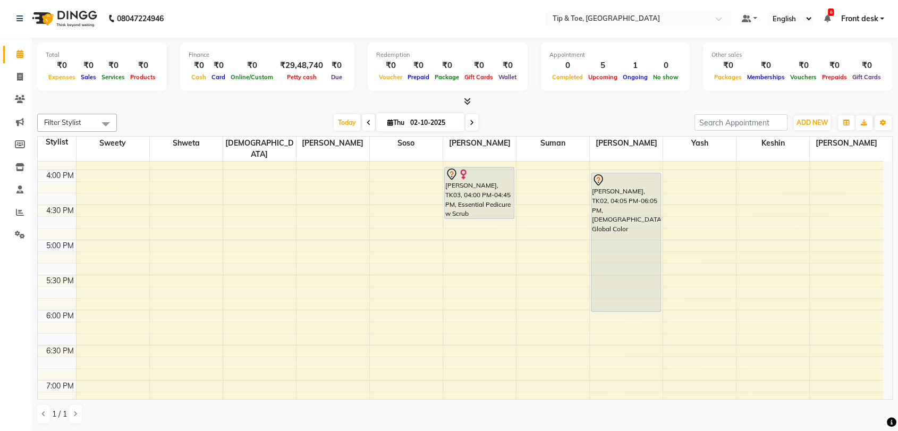
scroll to position [537, 0]
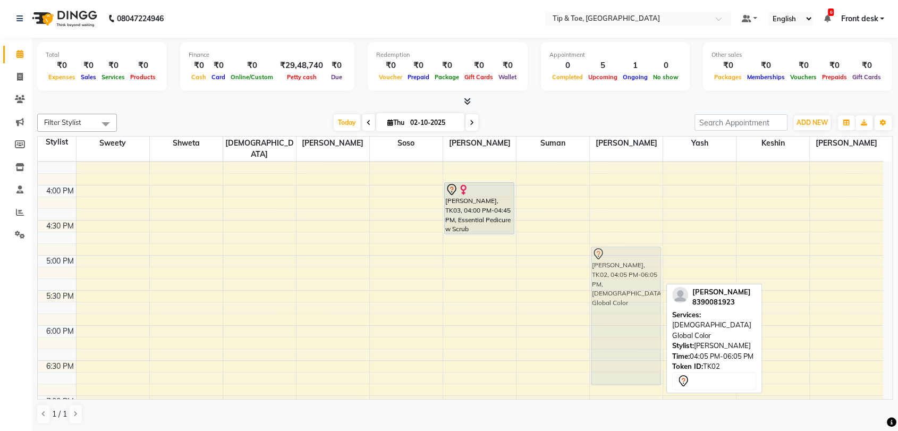
drag, startPoint x: 608, startPoint y: 217, endPoint x: 610, endPoint y: 280, distance: 62.7
click at [610, 280] on div "Nidhi, TK02, 04:05 PM-06:05 PM, Female Global Color Nidhi, TK02, 04:05 PM-06:05…" at bounding box center [626, 80] width 73 height 912
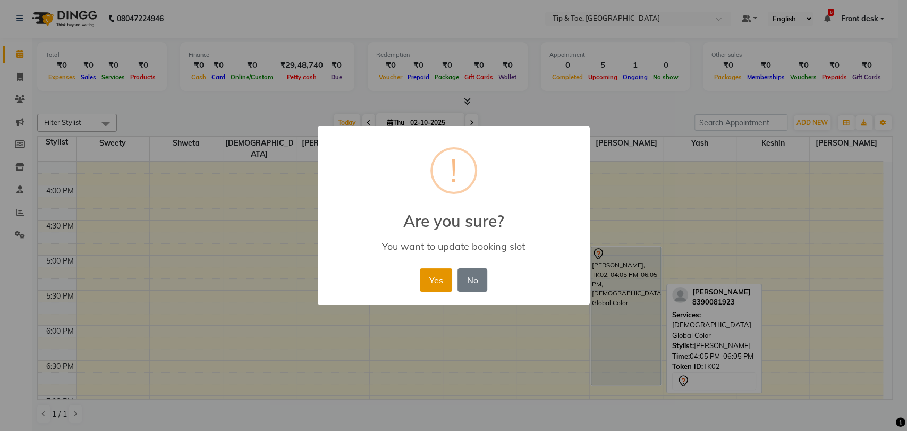
click at [423, 276] on button "Yes" at bounding box center [436, 279] width 32 height 23
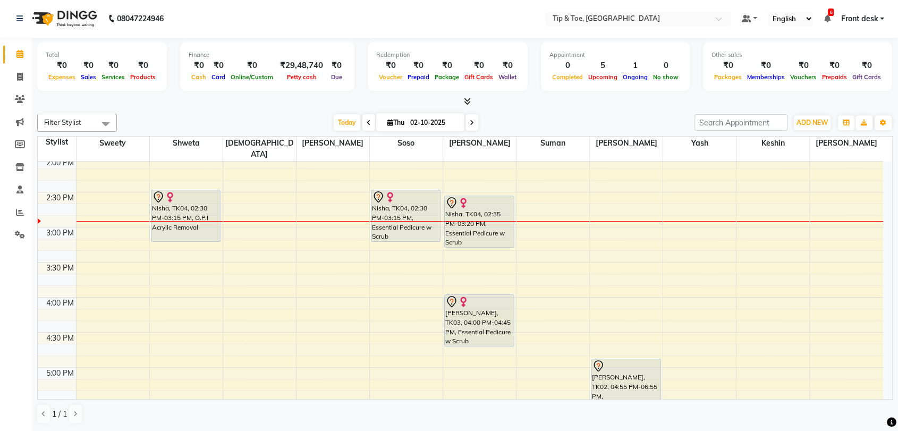
scroll to position [419, 0]
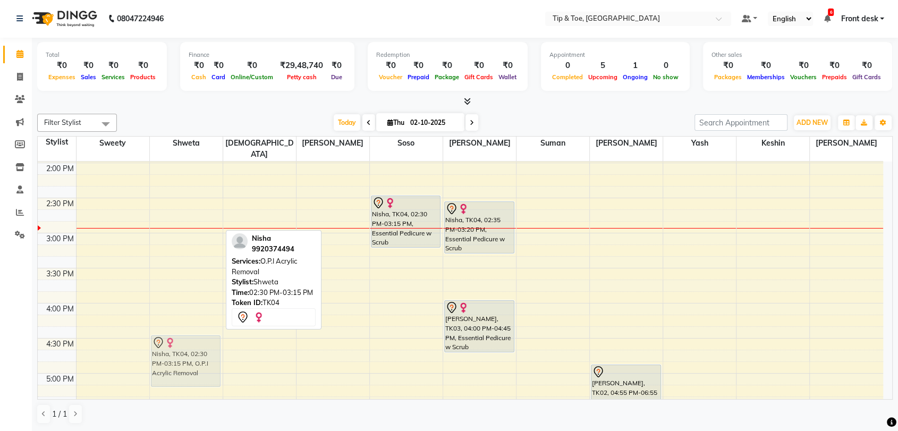
drag, startPoint x: 184, startPoint y: 199, endPoint x: 157, endPoint y: 340, distance: 142.9
click at [157, 339] on div "Nisha, TK04, 02:30 PM-03:15 PM, O.P.I Acrylic Removal Nisha, TK04, 02:30 PM-03:…" at bounding box center [186, 198] width 73 height 912
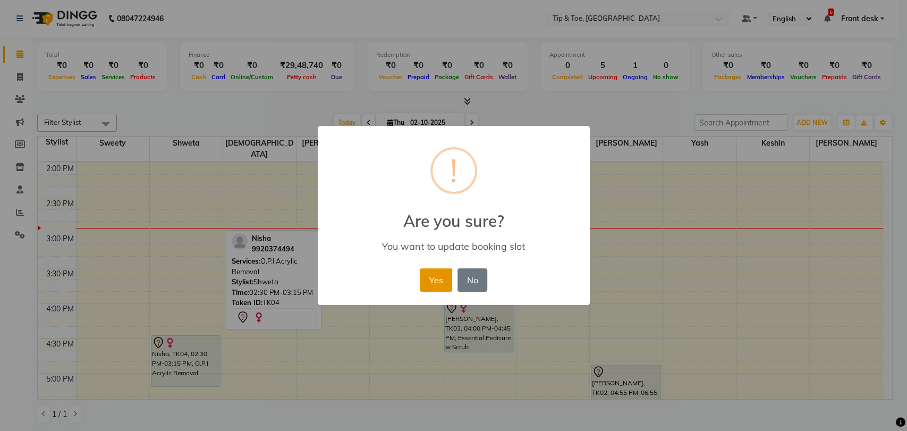
click at [425, 285] on button "Yes" at bounding box center [436, 279] width 32 height 23
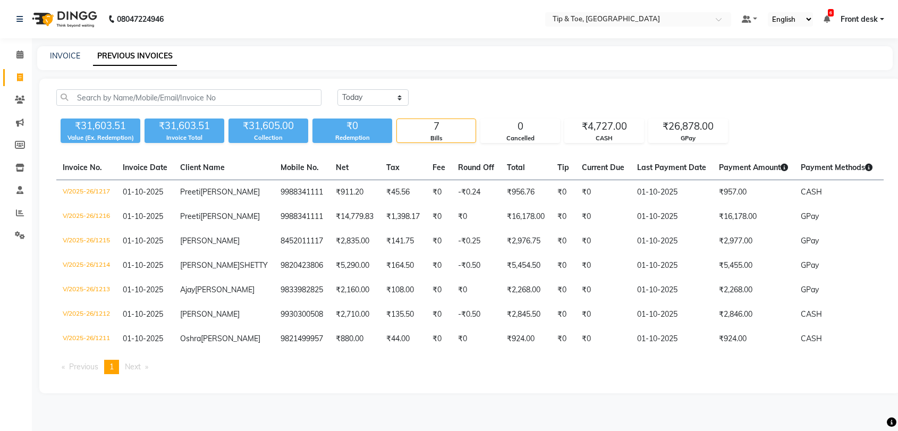
select select "yesterday"
select select "[DATE]"
drag, startPoint x: 21, startPoint y: 52, endPoint x: 33, endPoint y: 57, distance: 13.3
click at [21, 52] on icon at bounding box center [19, 55] width 7 height 8
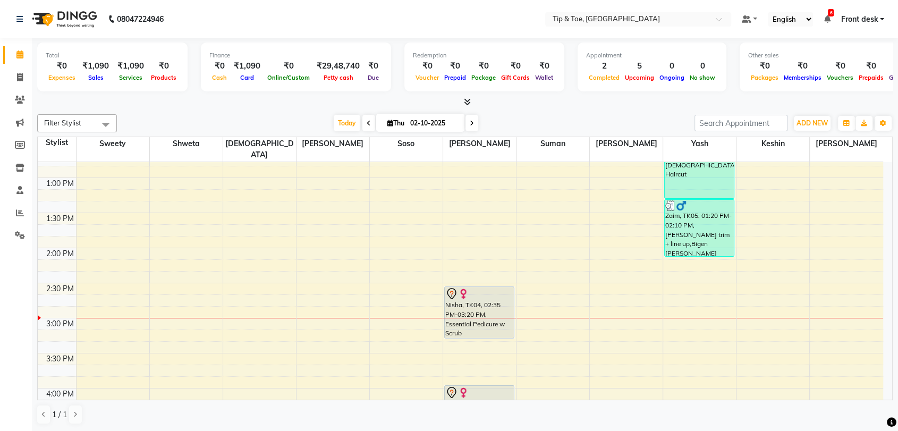
scroll to position [472, 0]
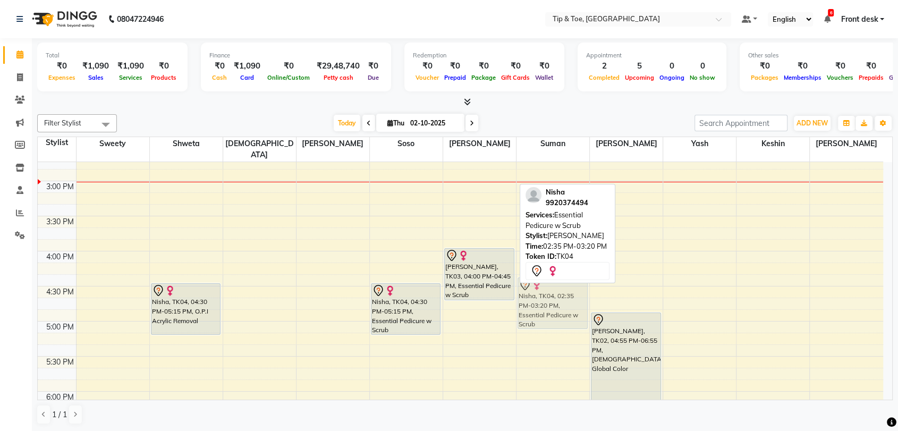
drag, startPoint x: 493, startPoint y: 177, endPoint x: 541, endPoint y: 310, distance: 141.6
click at [541, 310] on tr "Nisha, TK04, 04:30 PM-05:15 PM, O.P.I Acrylic Removal Nisha, TK04, 04:30 PM-05:…" at bounding box center [461, 146] width 846 height 912
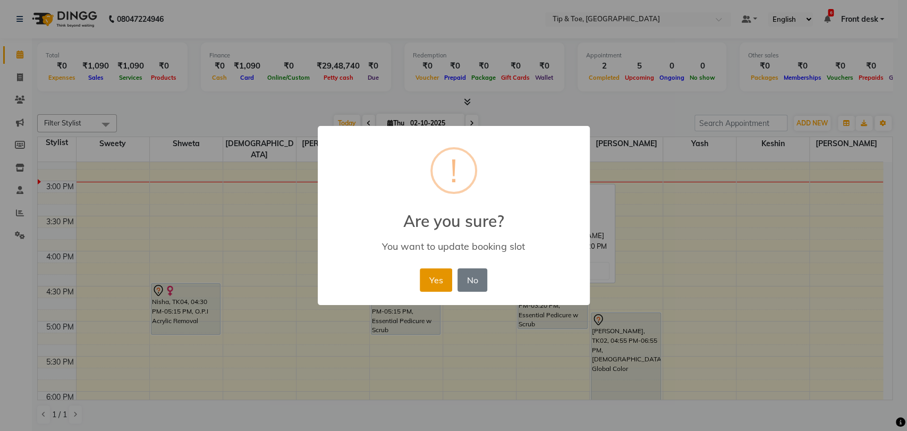
click at [441, 282] on button "Yes" at bounding box center [436, 279] width 32 height 23
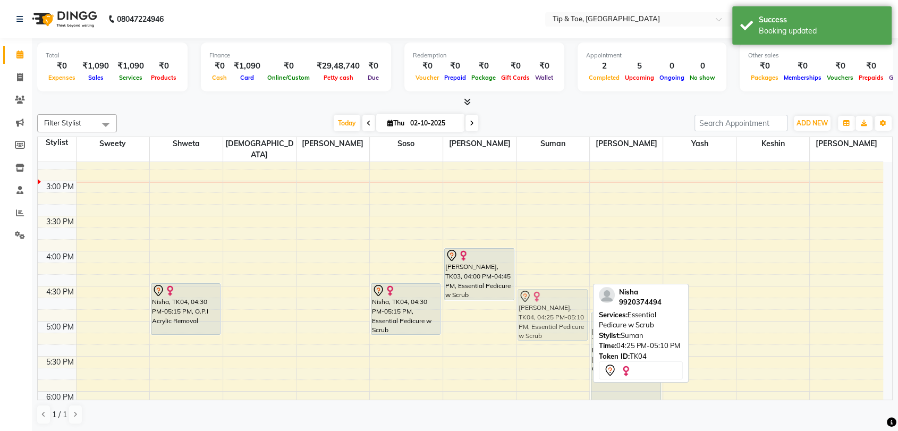
click at [557, 274] on div "8:00 AM 8:30 AM 9:00 AM 9:30 AM 10:00 AM 10:30 AM 11:00 AM 11:30 AM 12:00 PM 12…" at bounding box center [461, 146] width 846 height 912
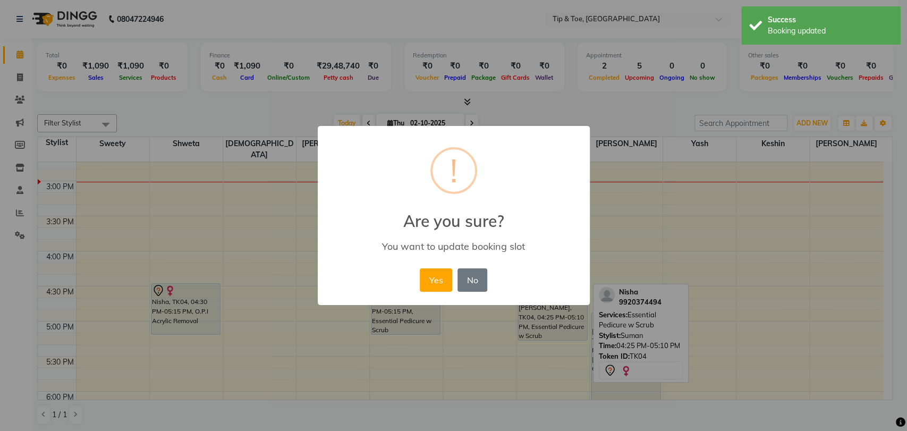
drag, startPoint x: 434, startPoint y: 275, endPoint x: 450, endPoint y: 305, distance: 33.8
click at [434, 276] on button "Yes" at bounding box center [436, 279] width 32 height 23
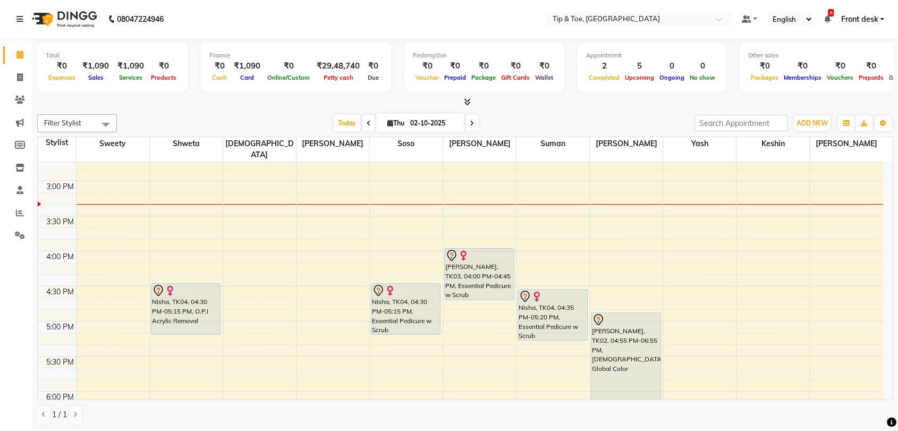
click at [689, 201] on div "8:00 AM 8:30 AM 9:00 AM 9:30 AM 10:00 AM 10:30 AM 11:00 AM 11:30 AM 12:00 PM 12…" at bounding box center [461, 146] width 846 height 912
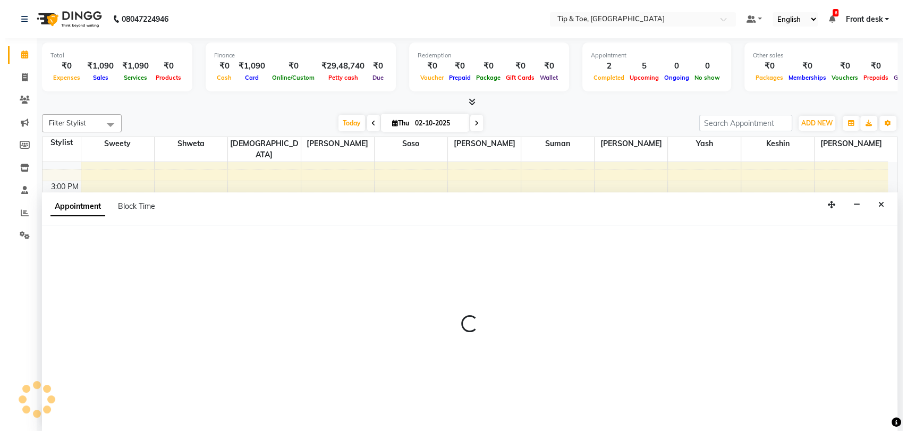
scroll to position [1, 0]
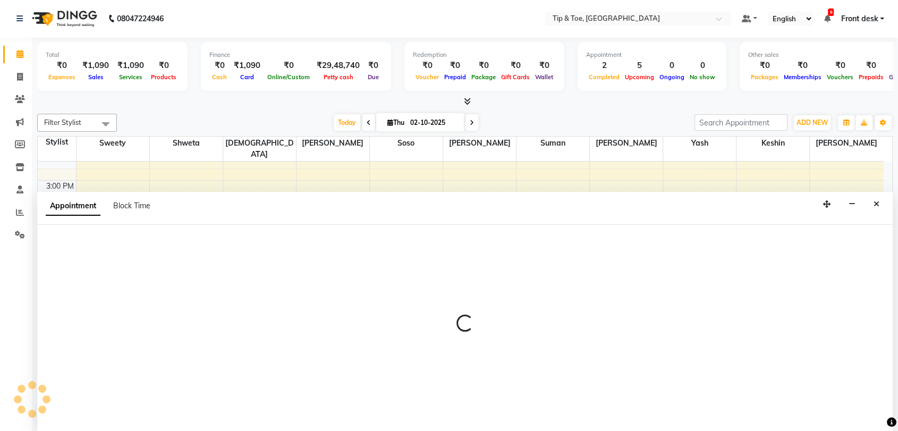
select select "68799"
select select "915"
select select "tentative"
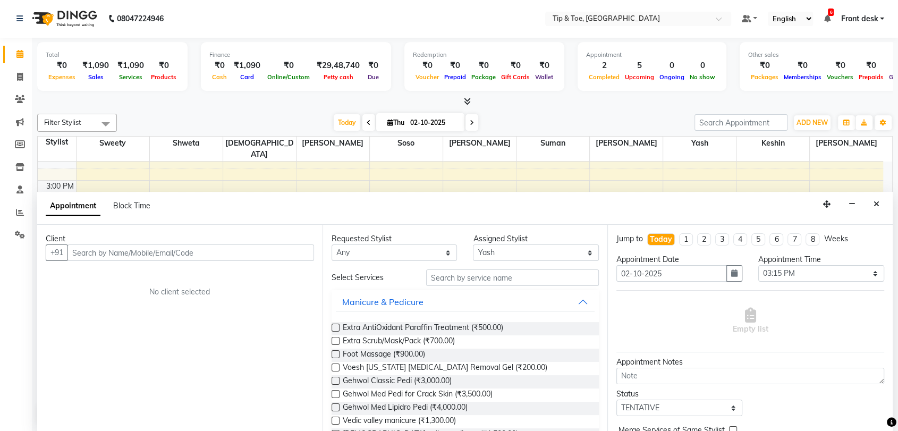
click at [141, 254] on input "text" at bounding box center [191, 253] width 247 height 16
type input "8511357177"
click at [283, 252] on span "Add Client" at bounding box center [292, 253] width 36 height 10
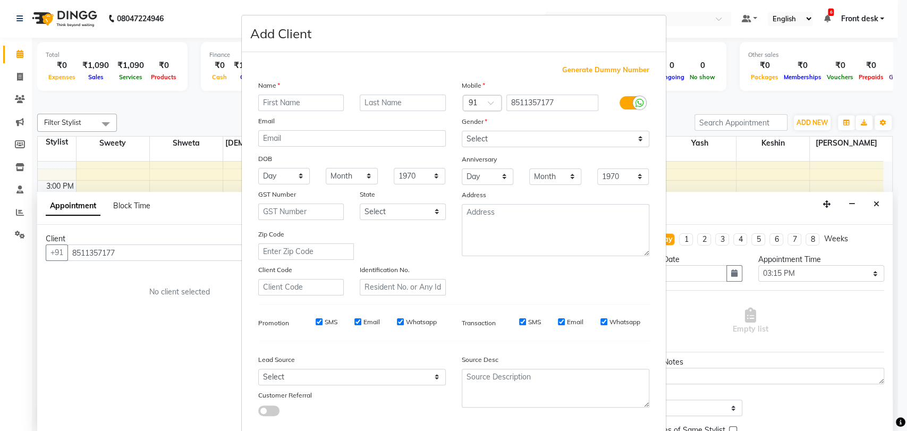
click at [310, 95] on input "text" at bounding box center [301, 103] width 86 height 16
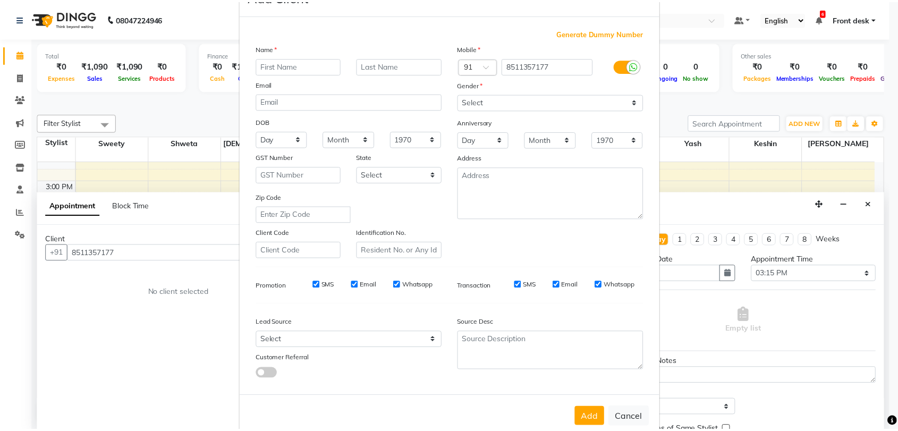
scroll to position [57, 0]
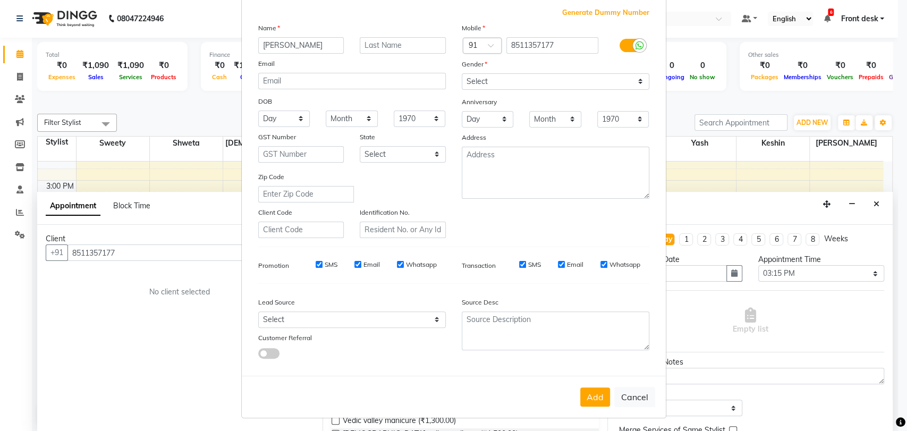
type input "[PERSON_NAME]"
click at [541, 78] on select "Select [DEMOGRAPHIC_DATA] [DEMOGRAPHIC_DATA] Other Prefer Not To Say" at bounding box center [556, 81] width 188 height 16
select select "[DEMOGRAPHIC_DATA]"
click at [462, 73] on select "Select [DEMOGRAPHIC_DATA] [DEMOGRAPHIC_DATA] Other Prefer Not To Say" at bounding box center [556, 81] width 188 height 16
click at [593, 396] on button "Add" at bounding box center [596, 397] width 30 height 19
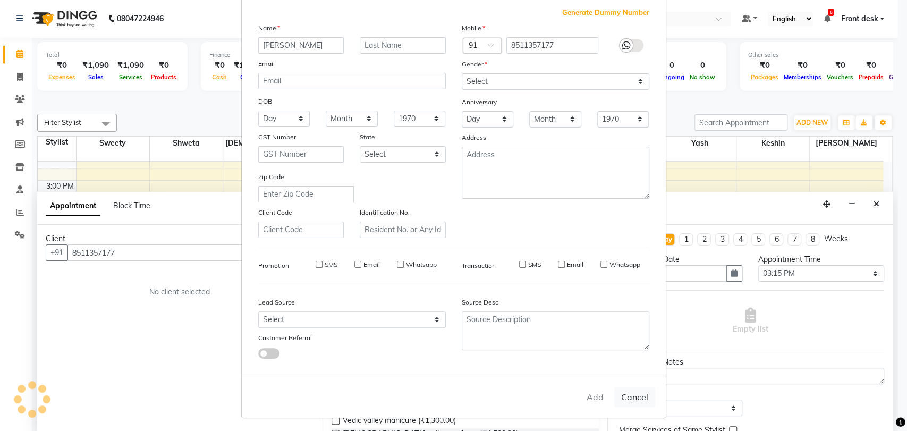
select select
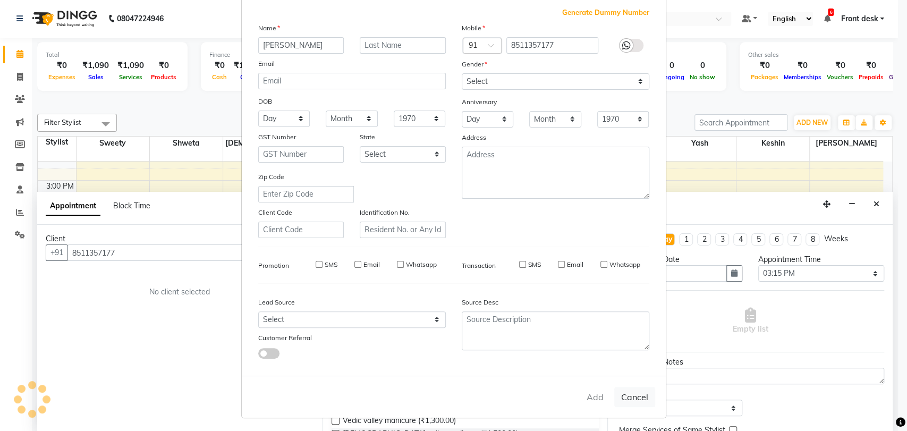
select select
checkbox input "false"
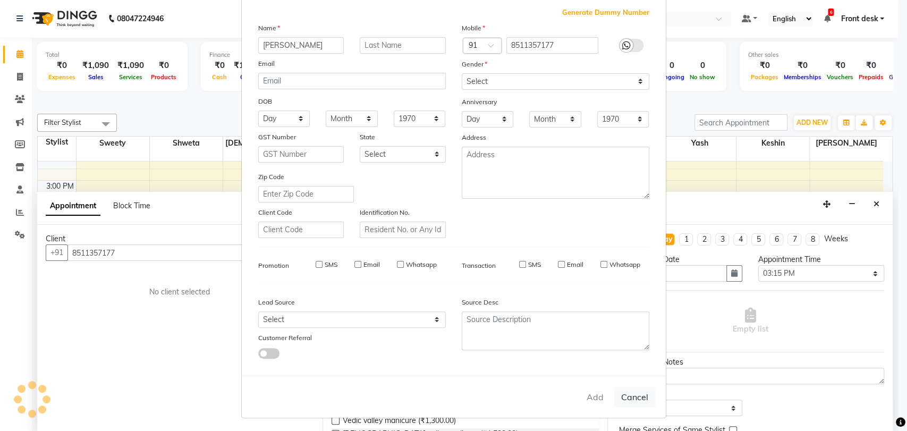
checkbox input "false"
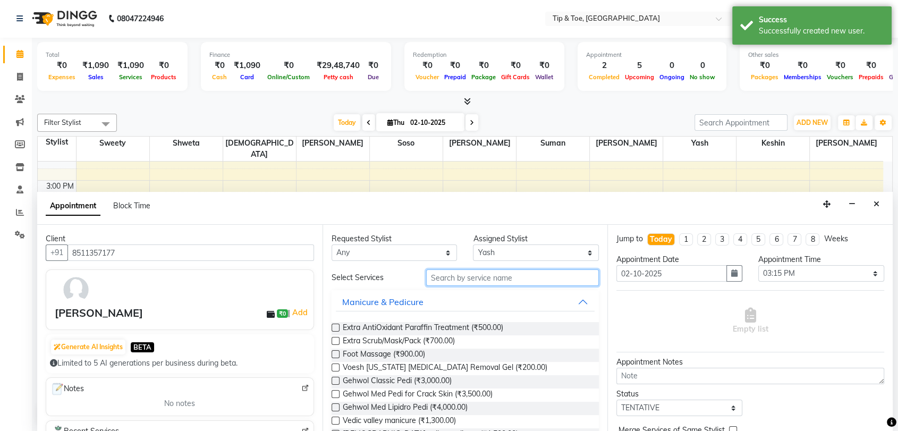
click at [499, 270] on input "text" at bounding box center [512, 278] width 173 height 16
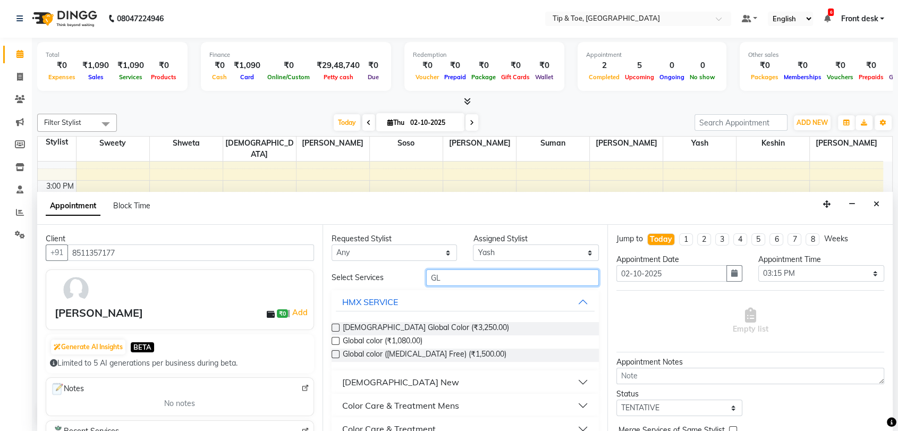
type input "G"
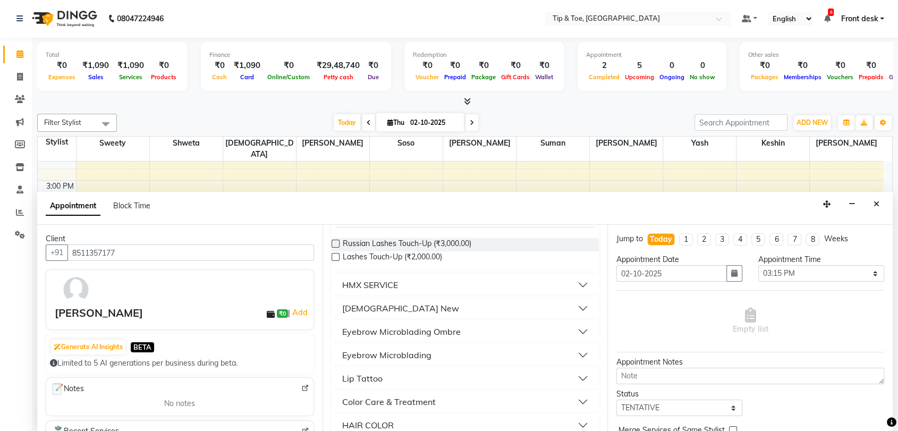
scroll to position [98, 0]
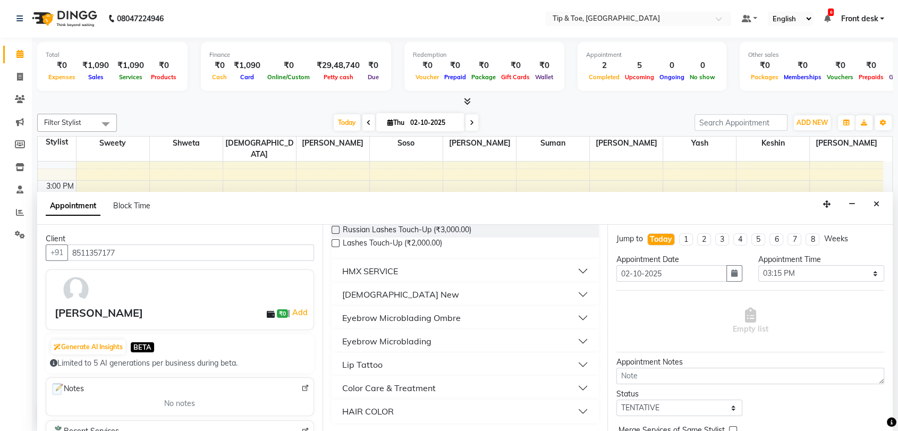
type input "TOUCH"
click at [384, 411] on div "HAIR COLOR" at bounding box center [368, 411] width 52 height 13
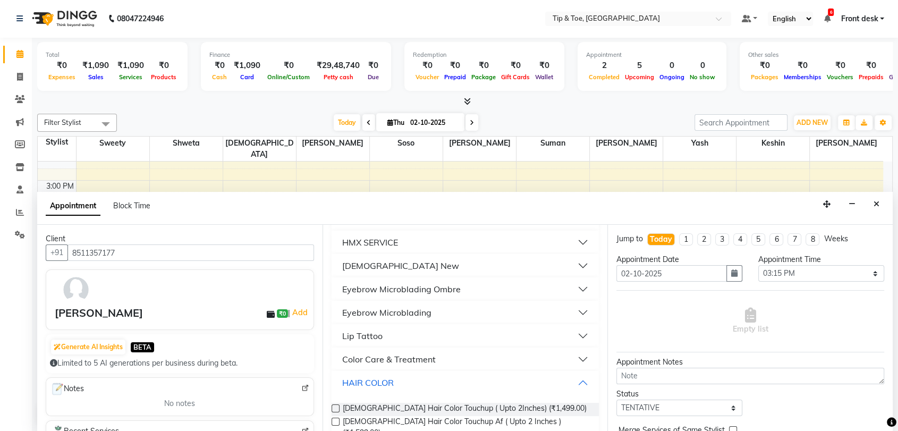
scroll to position [141, 0]
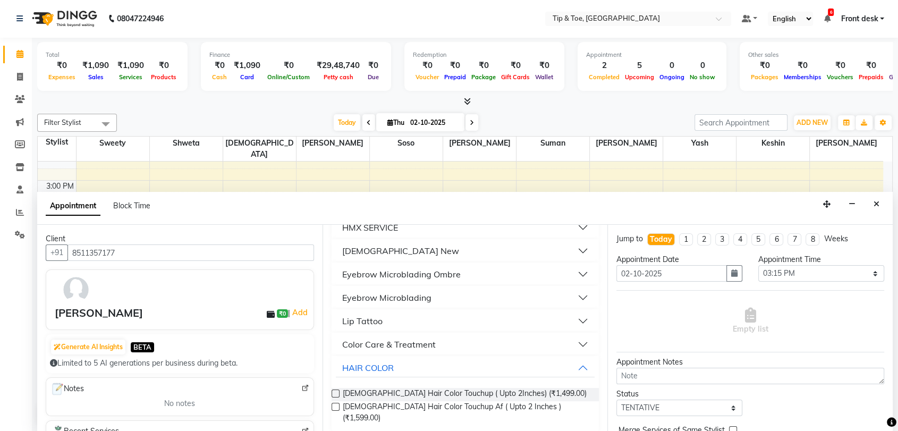
click at [336, 393] on label at bounding box center [336, 394] width 8 height 8
click at [336, 393] on input "checkbox" at bounding box center [335, 394] width 7 height 7
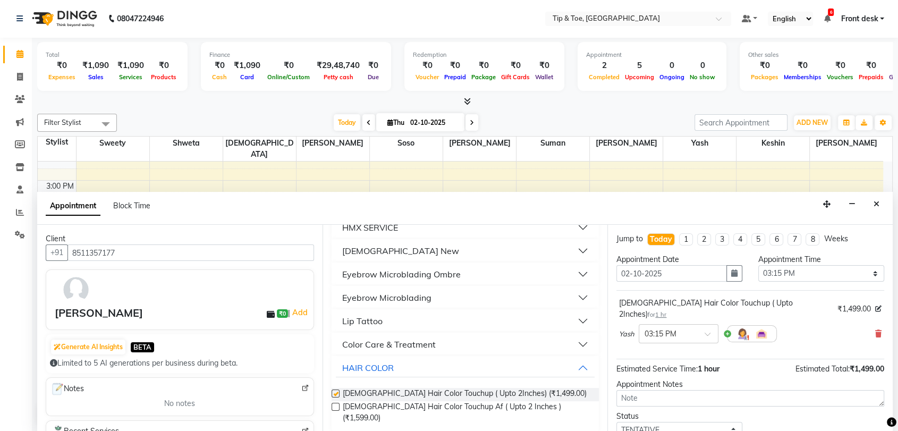
checkbox input "false"
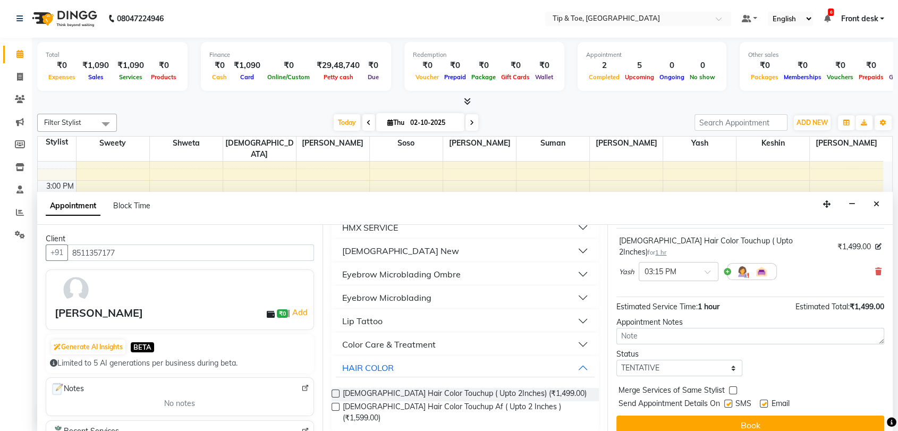
scroll to position [63, 0]
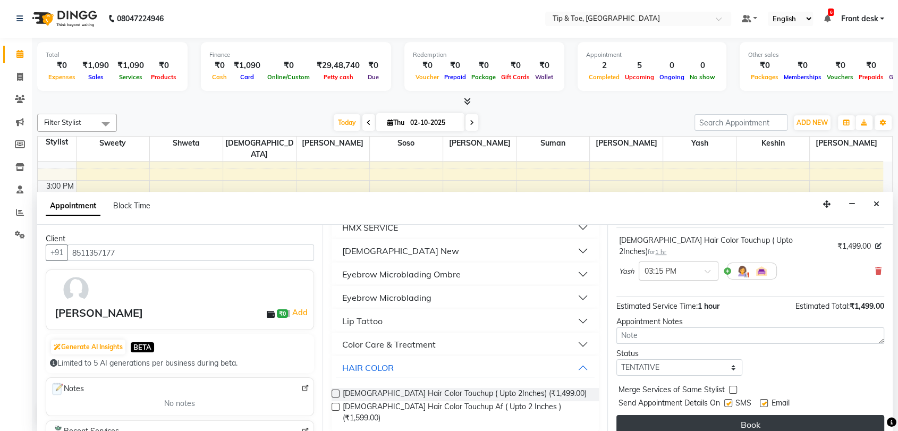
click at [714, 416] on button "Book" at bounding box center [751, 424] width 268 height 19
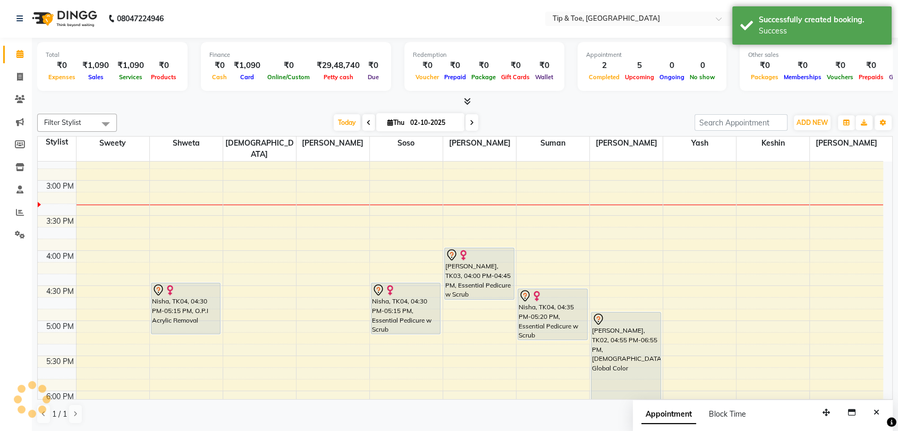
scroll to position [0, 0]
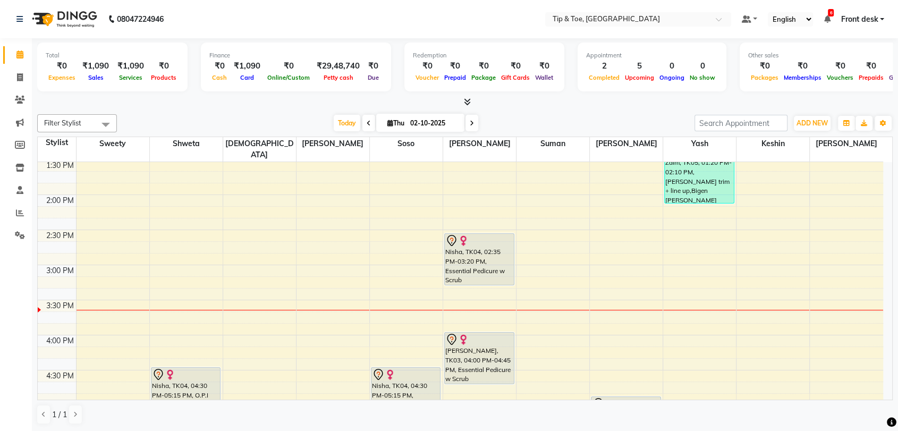
scroll to position [219, 0]
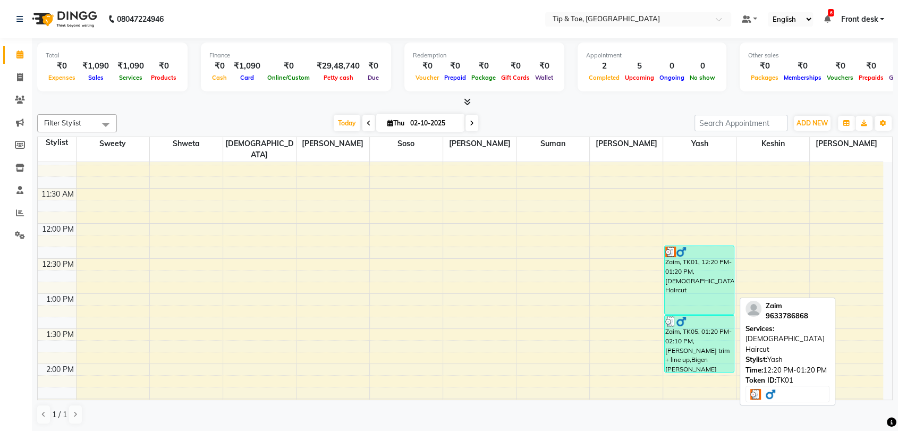
click at [685, 270] on div "Zaim, TK01, 12:20 PM-01:20 PM, [DEMOGRAPHIC_DATA] Haircut" at bounding box center [699, 280] width 69 height 68
click at [713, 264] on div "Zaim, TK01, 12:20 PM-01:20 PM, [DEMOGRAPHIC_DATA] Haircut" at bounding box center [699, 280] width 69 height 68
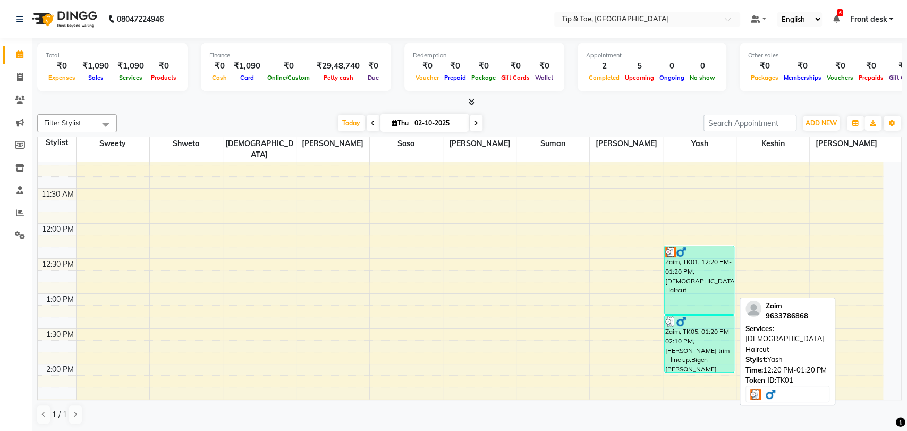
select select "3"
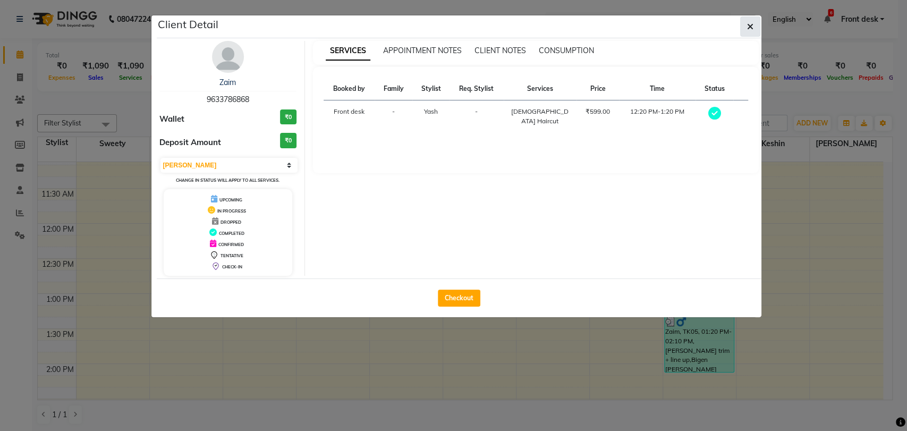
click at [749, 27] on icon "button" at bounding box center [750, 26] width 6 height 9
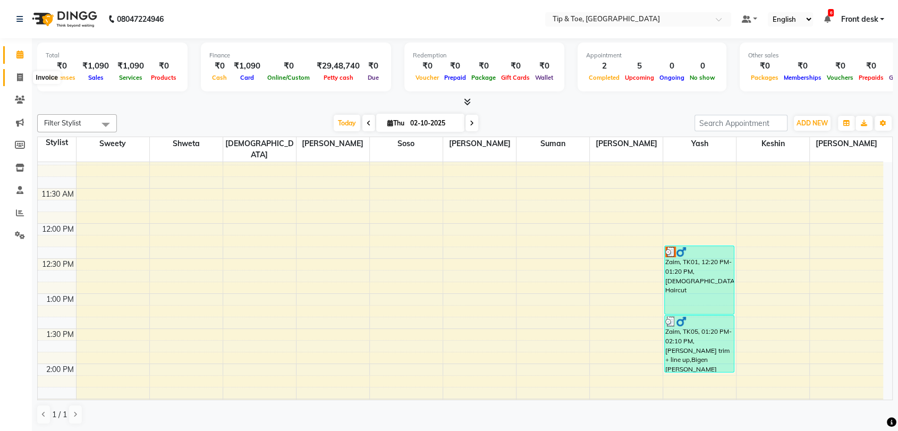
click at [21, 76] on icon at bounding box center [20, 77] width 6 height 8
select select "5942"
select select "service"
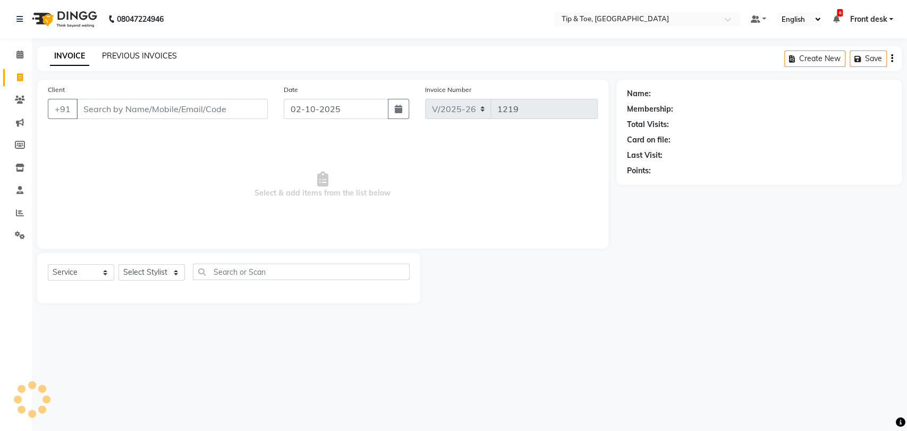
click at [157, 56] on link "PREVIOUS INVOICES" at bounding box center [139, 56] width 75 height 10
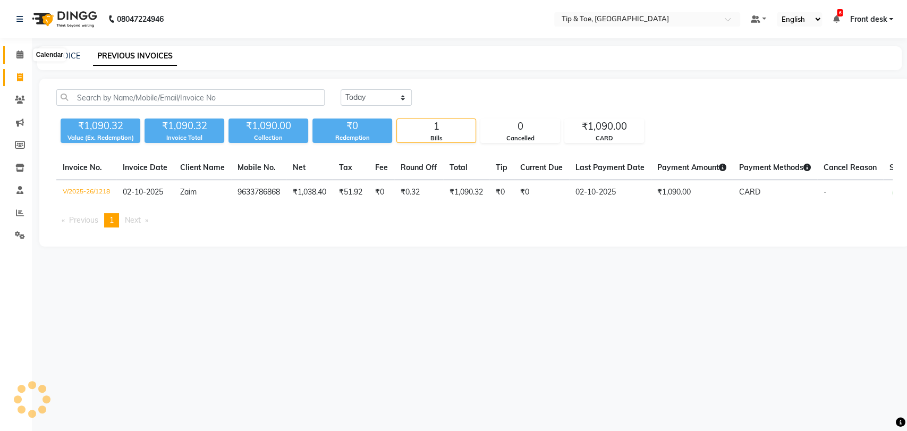
click at [18, 52] on icon at bounding box center [19, 55] width 7 height 8
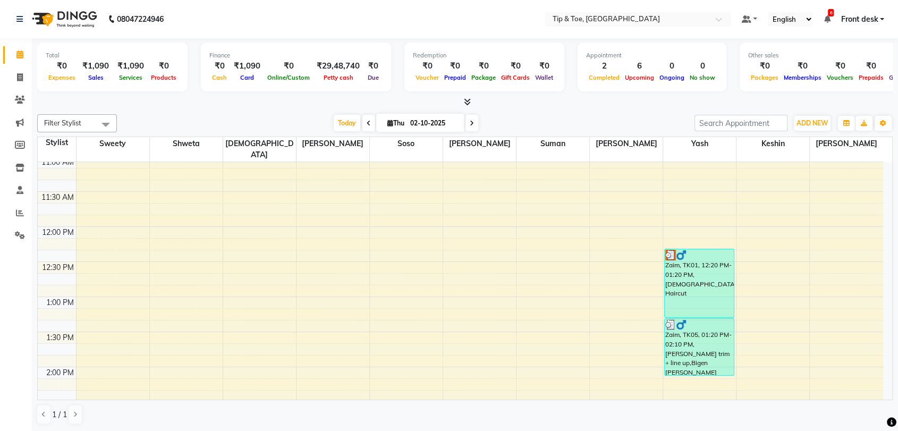
scroll to position [354, 0]
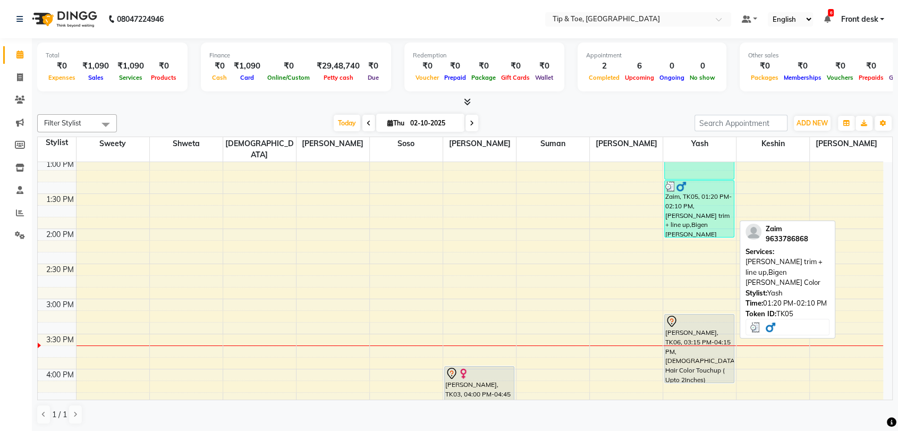
click at [688, 203] on div "Zaim, TK05, 01:20 PM-02:10 PM, [PERSON_NAME] trim + line up,Bigen [PERSON_NAME]…" at bounding box center [699, 209] width 69 height 56
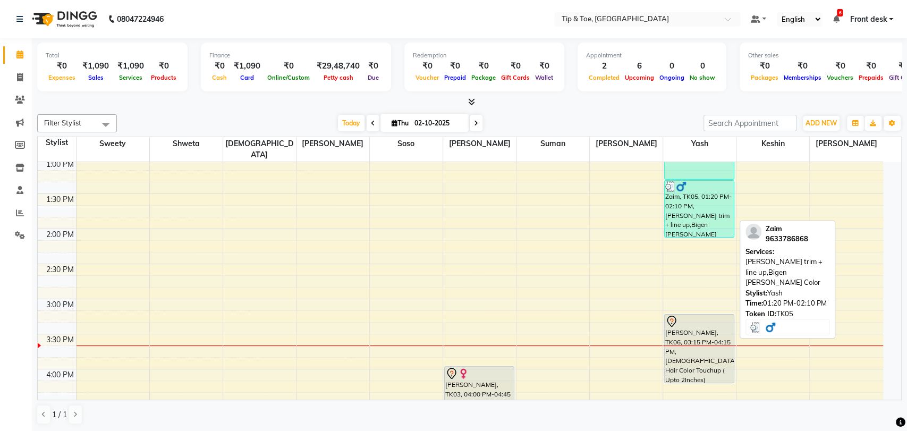
select select "3"
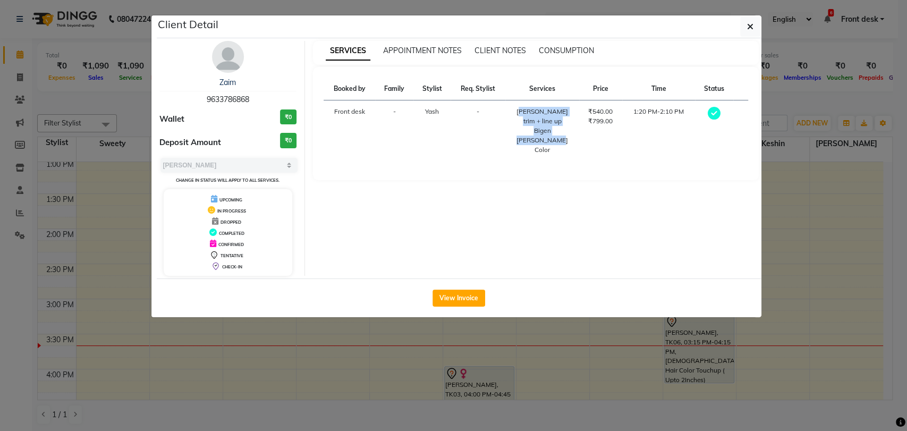
copy td "Beard trim + line up Bigen Beard Color"
click at [747, 25] on icon "button" at bounding box center [750, 26] width 6 height 9
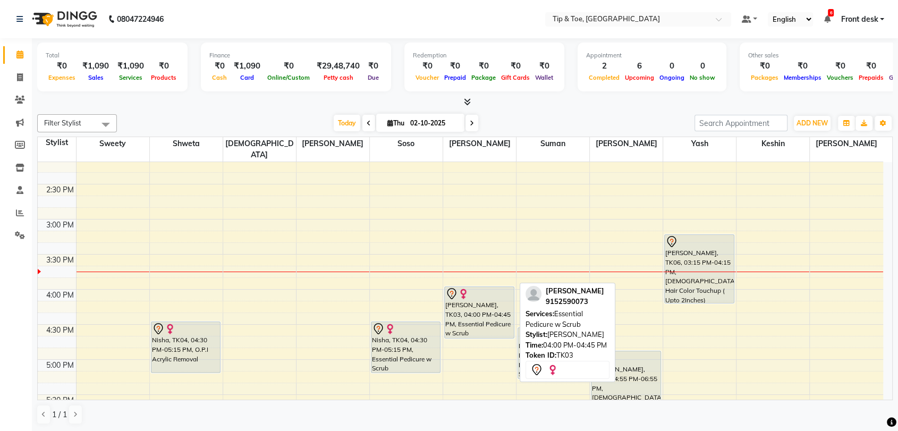
scroll to position [413, 0]
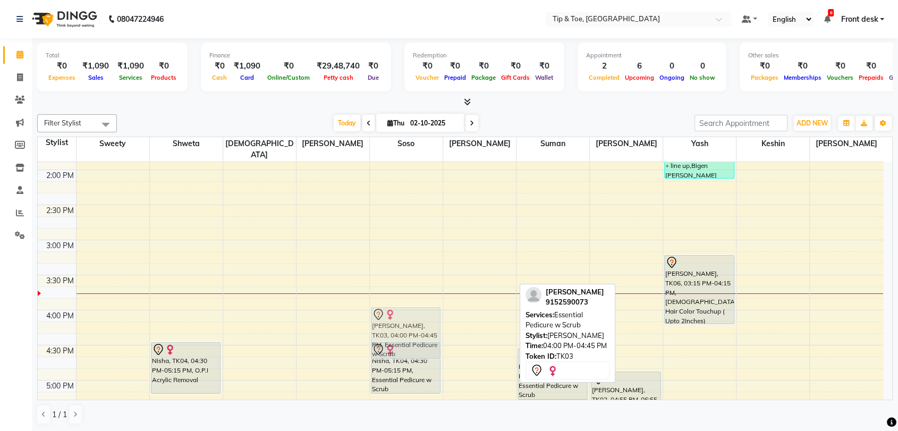
drag, startPoint x: 462, startPoint y: 317, endPoint x: 415, endPoint y: 314, distance: 47.4
click at [415, 314] on tr "Nisha, TK04, 04:30 PM-05:15 PM, O.P.I Acrylic Removal Nisha, TK04, 04:30 PM-05:…" at bounding box center [461, 205] width 846 height 912
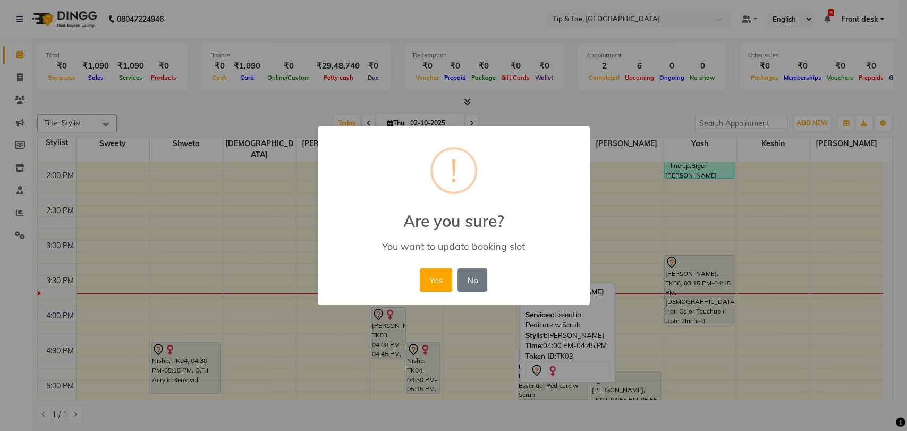
click at [431, 293] on div "Yes No No" at bounding box center [453, 280] width 73 height 29
click at [432, 289] on button "Yes" at bounding box center [436, 279] width 32 height 23
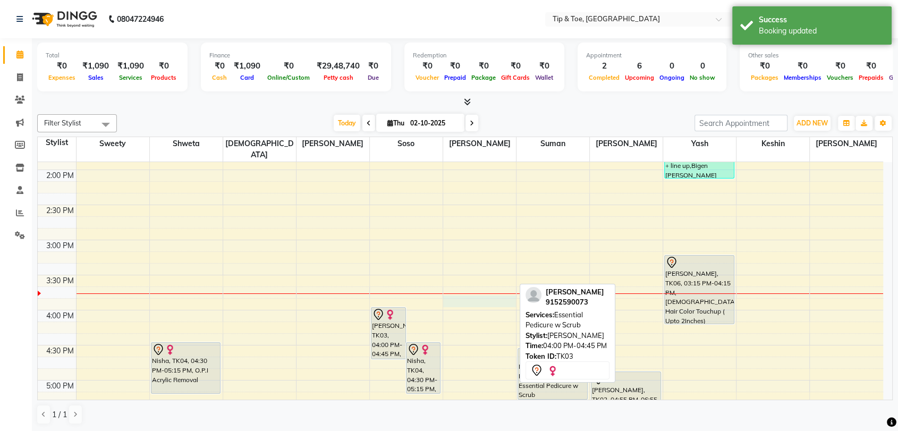
click at [459, 286] on div "8:00 AM 8:30 AM 9:00 AM 9:30 AM 10:00 AM 10:30 AM 11:00 AM 11:30 AM 12:00 PM 12…" at bounding box center [461, 205] width 846 height 912
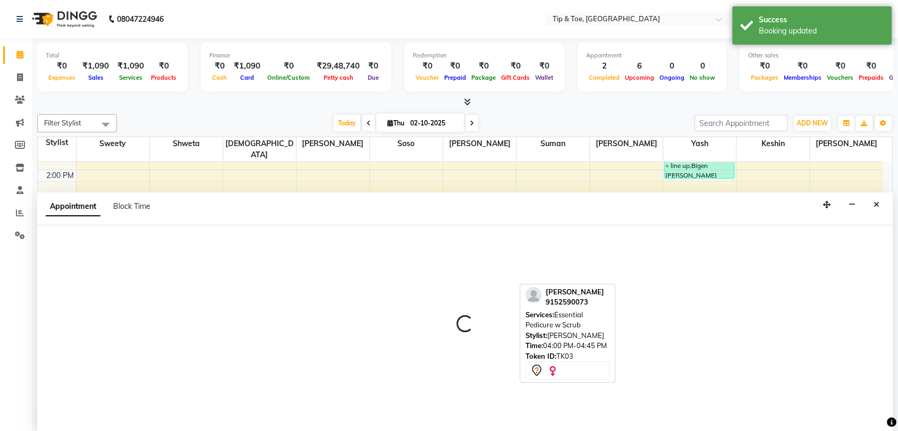
scroll to position [1, 0]
select select "83790"
select select "945"
select select "tentative"
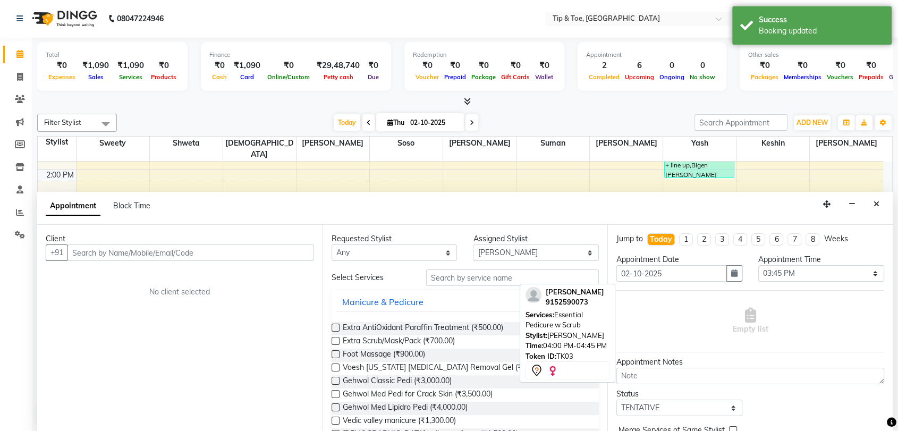
click at [148, 253] on input "text" at bounding box center [191, 253] width 247 height 16
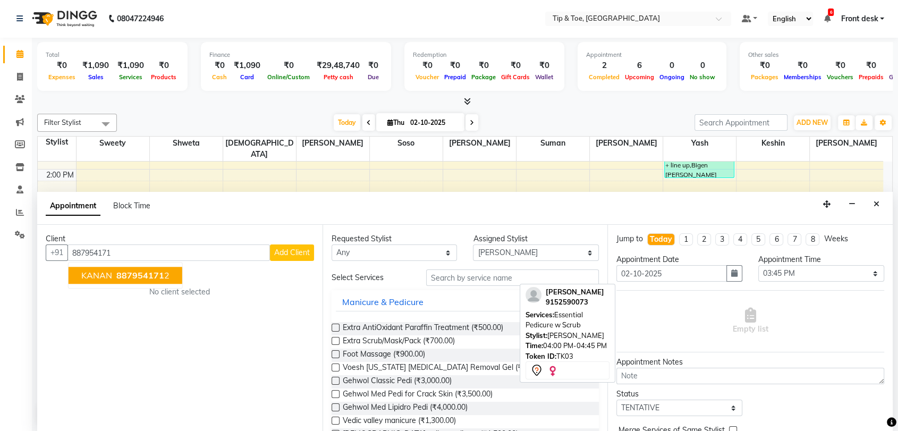
click at [151, 277] on span "887954171" at bounding box center [140, 276] width 48 height 11
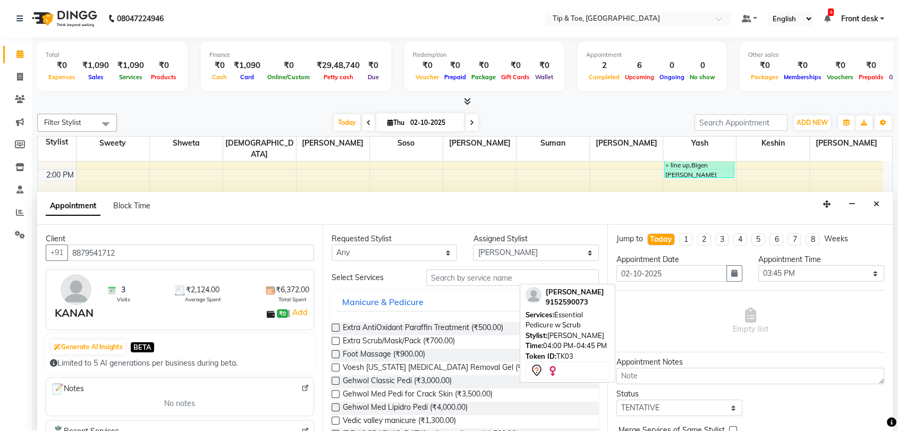
type input "8879541712"
click at [438, 273] on input "text" at bounding box center [512, 278] width 173 height 16
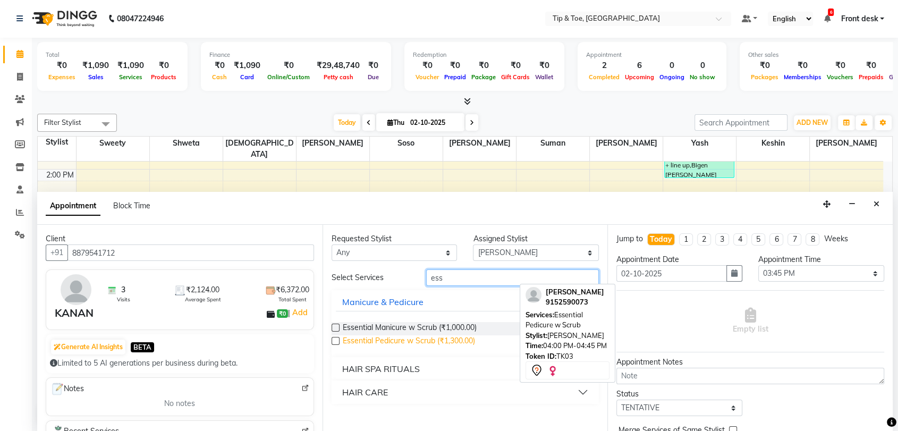
type input "ess"
click at [398, 338] on span "Essential Pedicure w Scrub (₹1,300.00)" at bounding box center [409, 341] width 132 height 13
checkbox input "false"
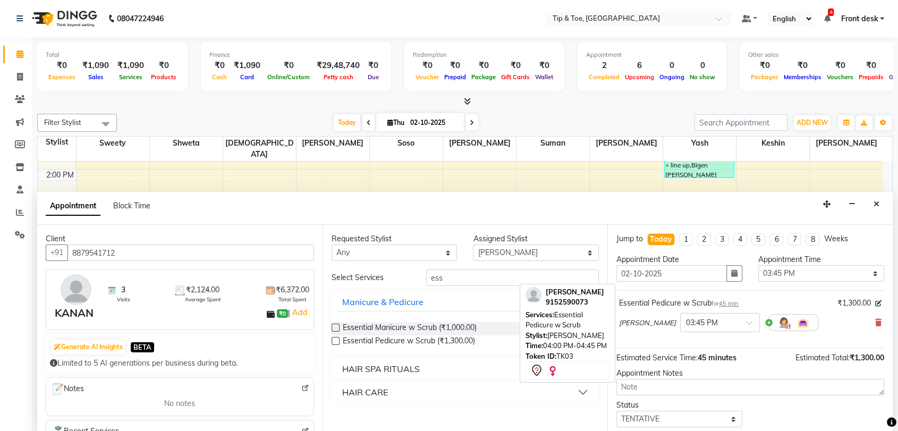
scroll to position [63, 0]
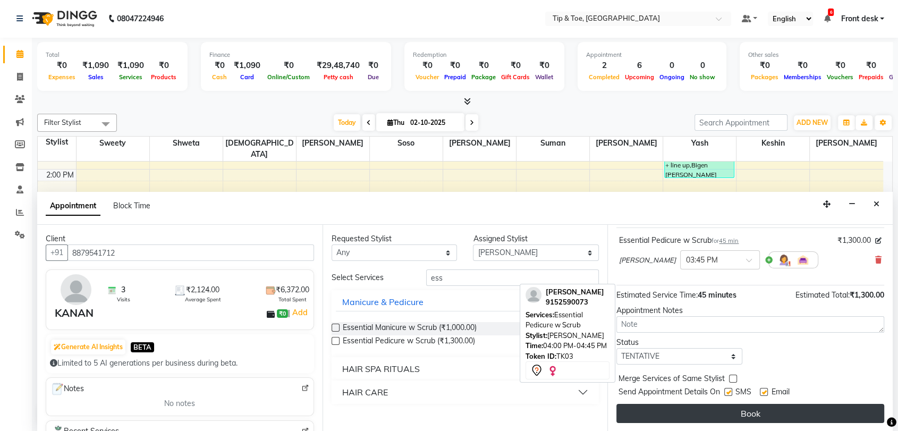
click at [742, 409] on button "Book" at bounding box center [751, 413] width 268 height 19
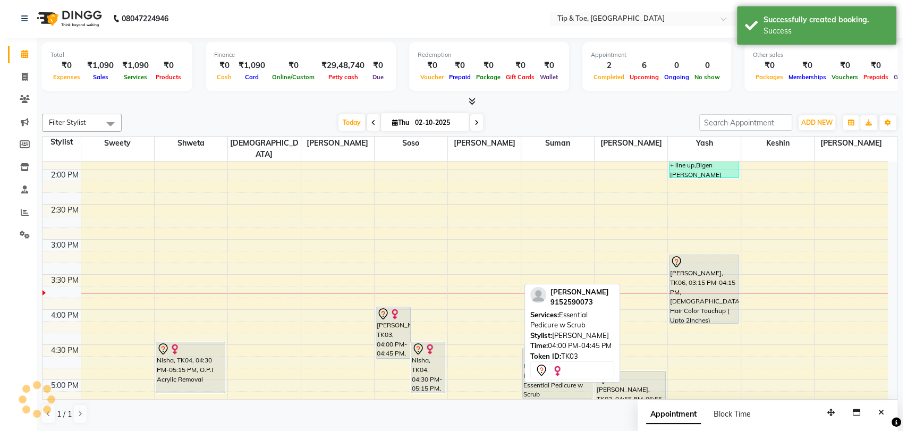
scroll to position [0, 0]
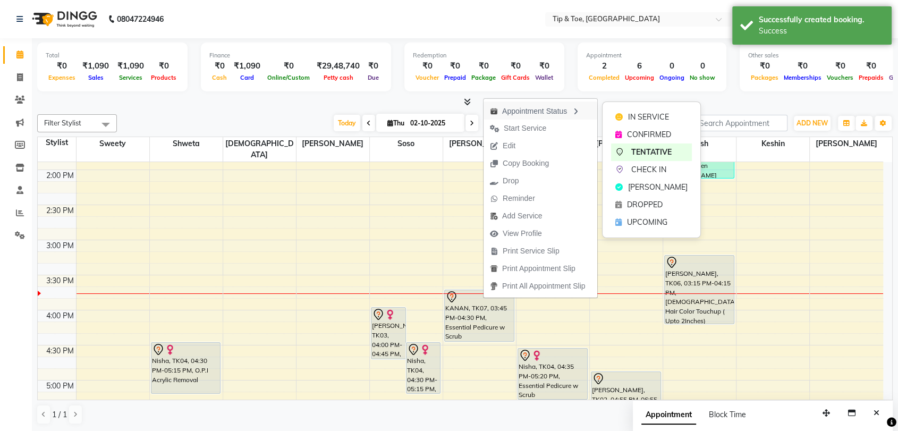
click at [547, 110] on div "Appointment Status" at bounding box center [541, 111] width 114 height 18
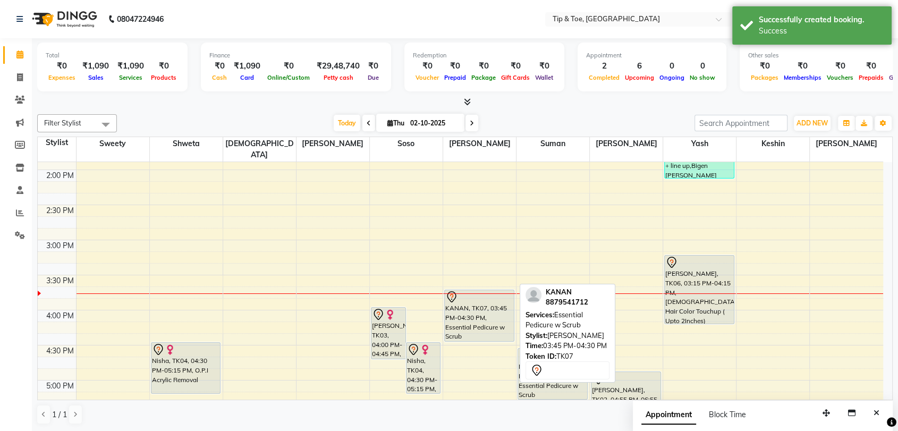
click at [483, 304] on div "KANAN, TK07, 03:45 PM-04:30 PM, Essential Pedicure w Scrub" at bounding box center [479, 315] width 69 height 51
click at [473, 295] on div "KANAN, TK07, 03:45 PM-04:30 PM, Essential Pedicure w Scrub" at bounding box center [479, 315] width 69 height 51
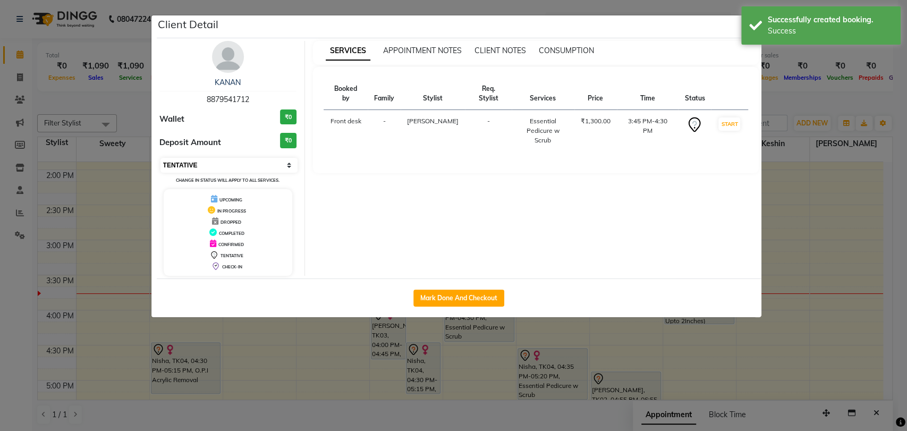
click at [207, 159] on select "Select IN SERVICE CONFIRMED TENTATIVE CHECK IN MARK DONE DROPPED UPCOMING" at bounding box center [230, 165] width 138 height 15
select select "1"
click at [161, 158] on select "Select IN SERVICE CONFIRMED TENTATIVE CHECK IN MARK DONE DROPPED UPCOMING" at bounding box center [230, 165] width 138 height 15
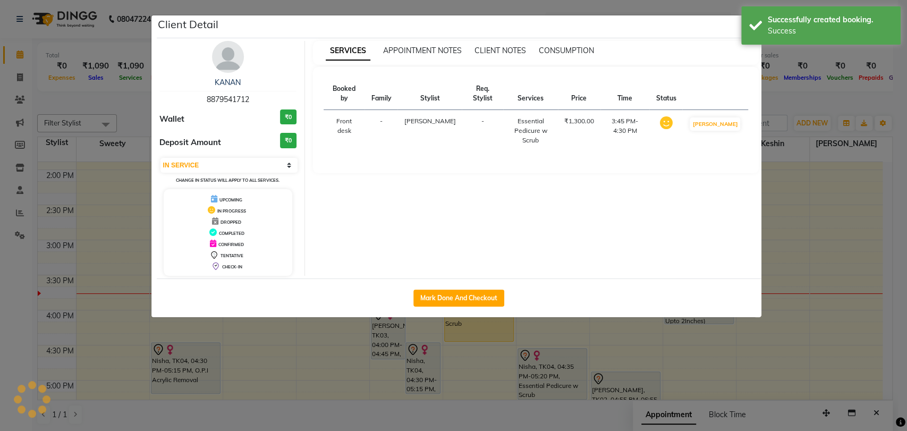
click at [841, 248] on ngb-modal-window "Client Detail KANAN 8879541712 Wallet ₹0 Deposit Amount ₹0 Select IN SERVICE CO…" at bounding box center [453, 215] width 907 height 431
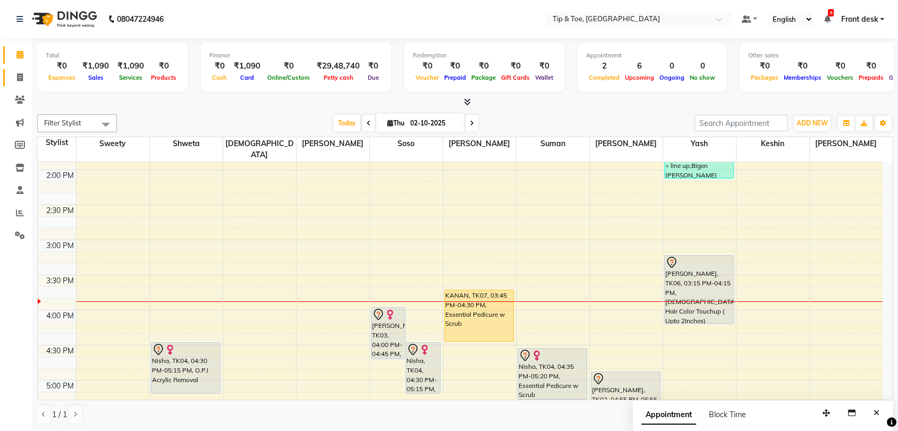
click at [21, 74] on icon at bounding box center [20, 77] width 6 height 8
select select "service"
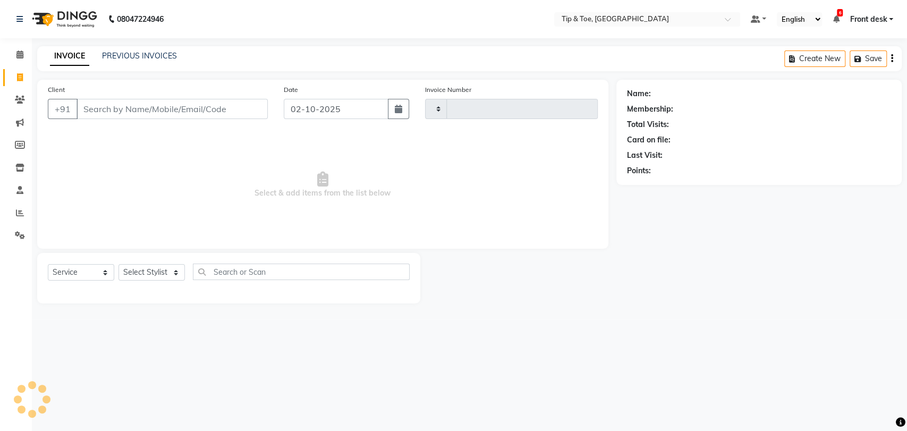
type input "1219"
select select "5942"
click at [133, 268] on select "Select Stylist" at bounding box center [152, 272] width 66 height 16
click at [21, 189] on icon at bounding box center [19, 190] width 7 height 8
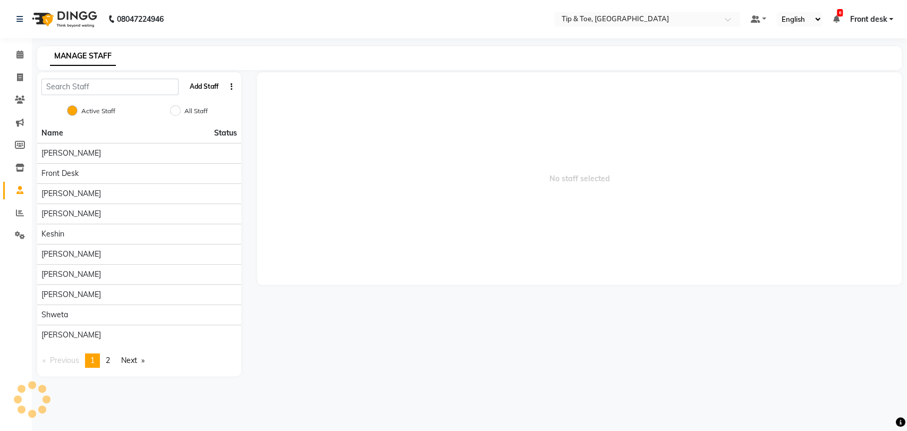
click at [194, 85] on button "Add Staff" at bounding box center [204, 87] width 37 height 18
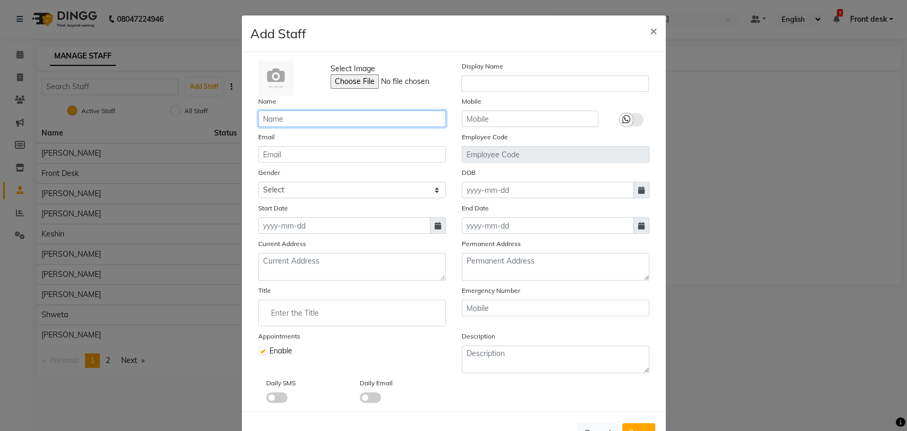
click at [284, 116] on input "text" at bounding box center [352, 119] width 188 height 16
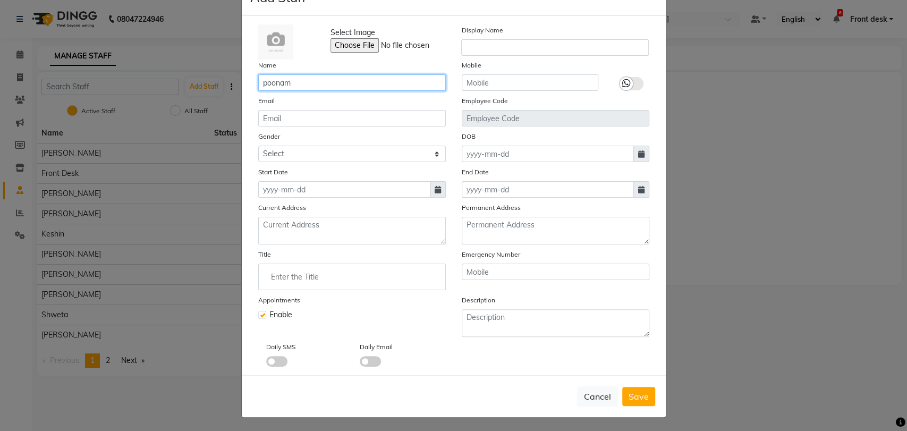
type input "poonam"
click at [435, 190] on icon at bounding box center [438, 189] width 6 height 7
select select "10"
select select "2025"
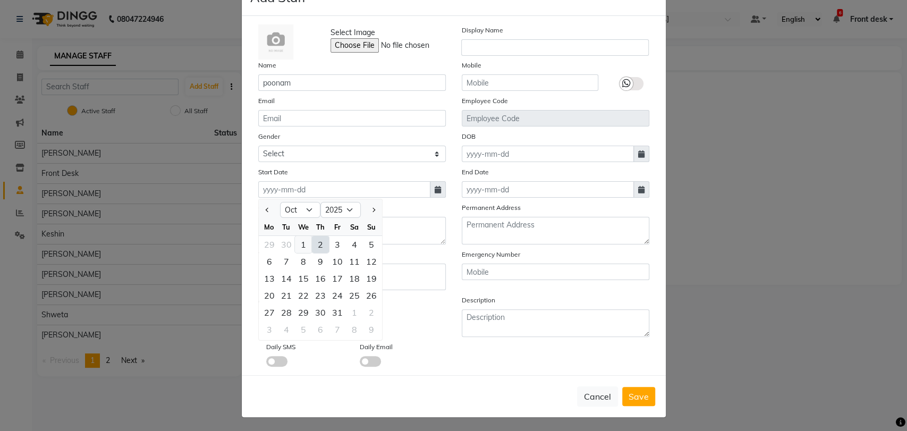
click at [297, 240] on div "1" at bounding box center [303, 244] width 17 height 17
type input "01-10-2025"
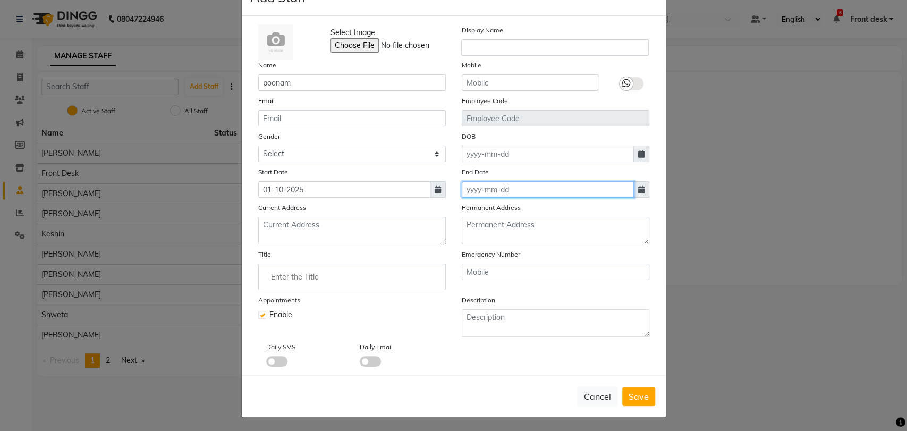
click at [560, 196] on input at bounding box center [548, 189] width 172 height 16
select select "10"
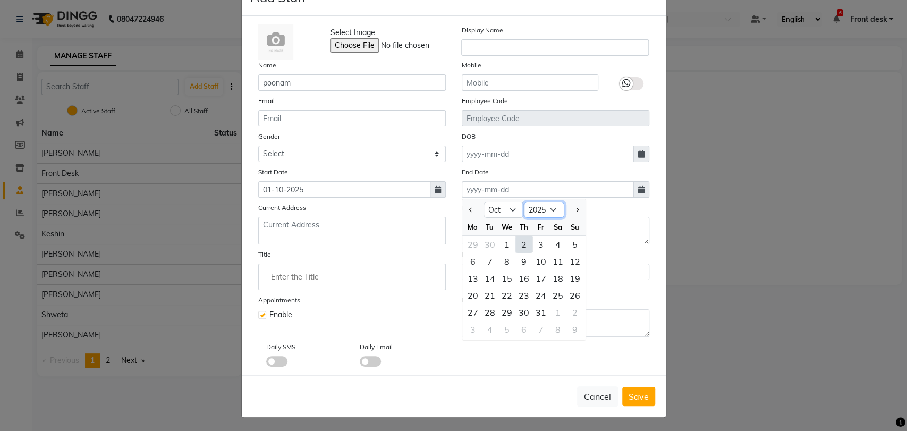
click at [554, 209] on select "2015 2016 2017 2018 2019 2020 2021 2022 2023 2024 2025 2026 2027 2028 2029 2030…" at bounding box center [544, 210] width 40 height 16
select select "2032"
click at [524, 202] on select "2015 2016 2017 2018 2019 2020 2021 2022 2023 2024 2025 2026 2027 2028 2029 2030…" at bounding box center [544, 210] width 40 height 16
click at [569, 309] on div "31" at bounding box center [575, 312] width 17 height 17
type input "31-10-2032"
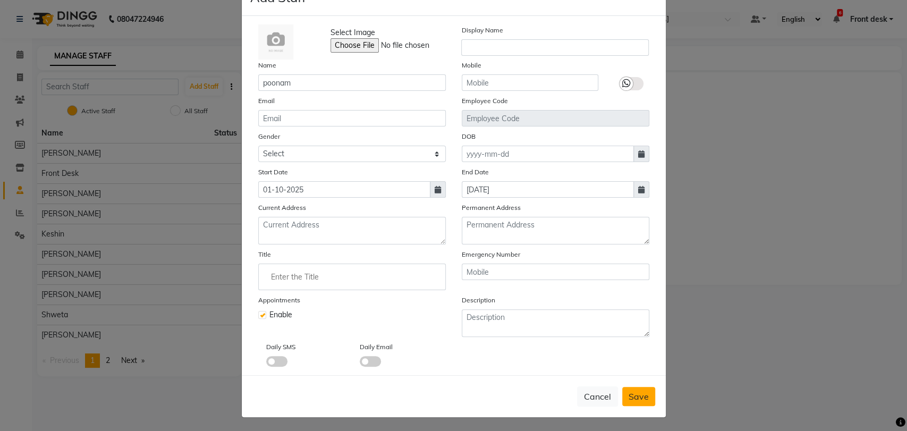
click at [639, 391] on span "Save" at bounding box center [639, 396] width 20 height 11
checkbox input "false"
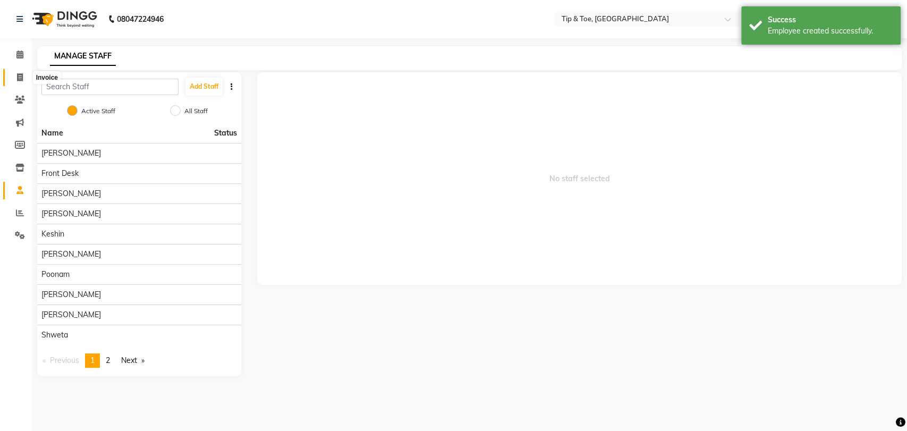
click at [25, 75] on span at bounding box center [20, 78] width 19 height 12
select select "5942"
select select "service"
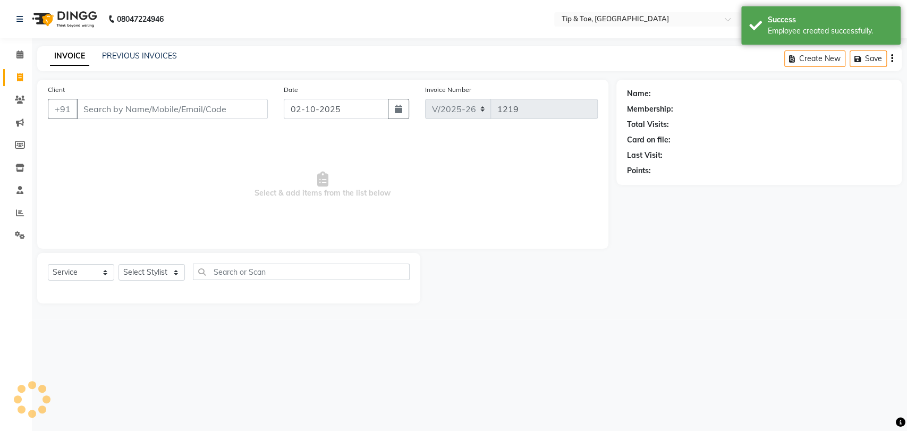
click at [119, 111] on input "Client" at bounding box center [172, 109] width 191 height 20
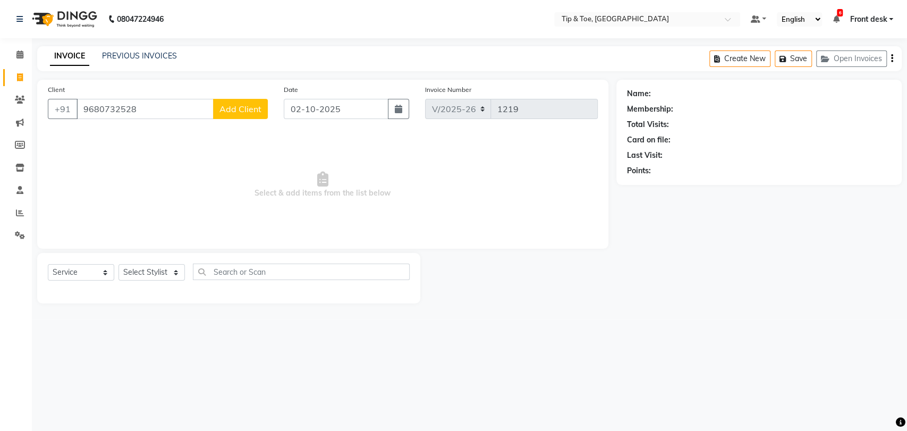
type input "9680732528"
click at [251, 104] on span "Add Client" at bounding box center [241, 109] width 42 height 11
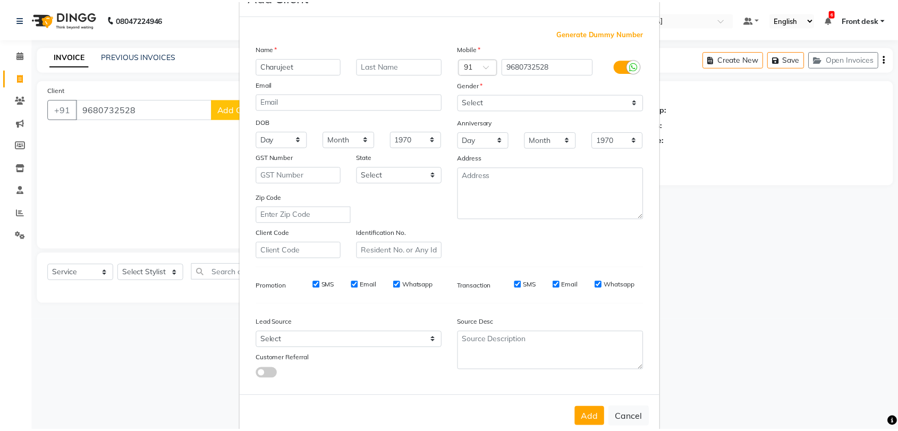
scroll to position [57, 0]
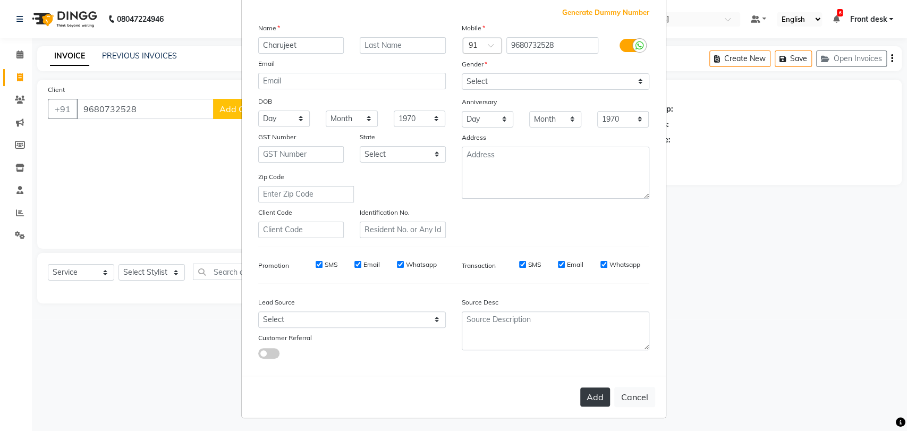
type input "Charujeet"
click at [585, 400] on button "Add" at bounding box center [596, 397] width 30 height 19
click at [491, 89] on div "Select Male Female Other Prefer Not To Say please select gender" at bounding box center [556, 88] width 204 height 31
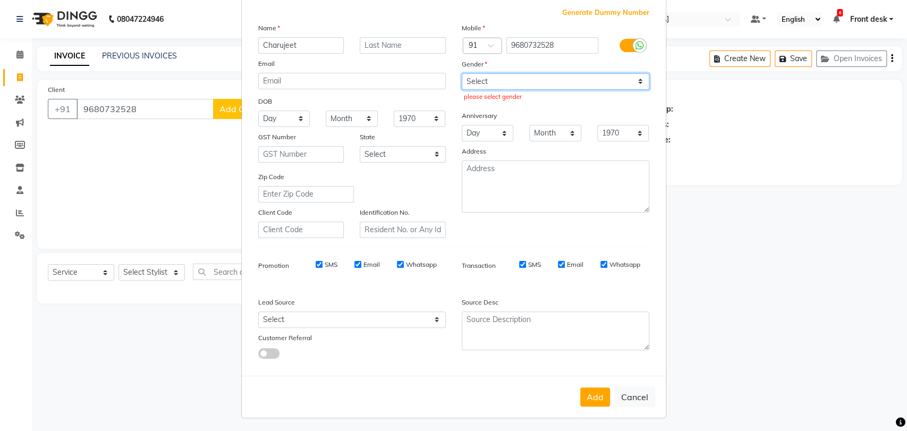
click at [500, 73] on select "Select Male Female Other Prefer Not To Say" at bounding box center [556, 81] width 188 height 16
select select "female"
click at [462, 73] on select "Select Male Female Other Prefer Not To Say" at bounding box center [556, 81] width 188 height 16
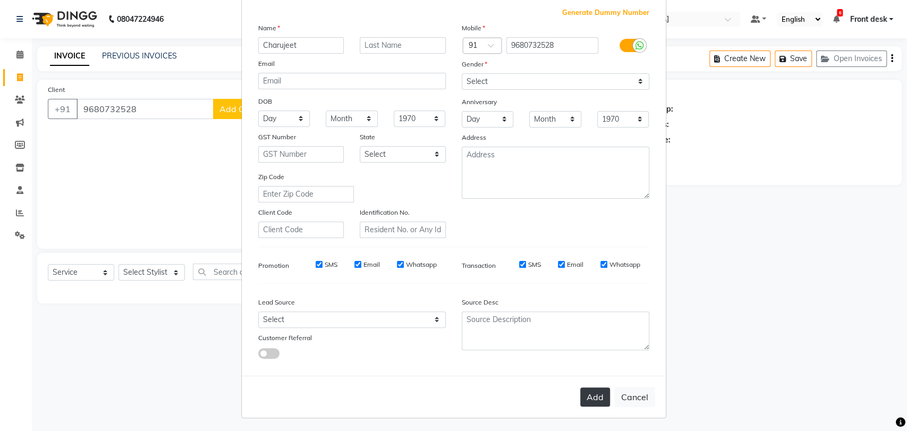
click at [593, 394] on button "Add" at bounding box center [596, 397] width 30 height 19
select select
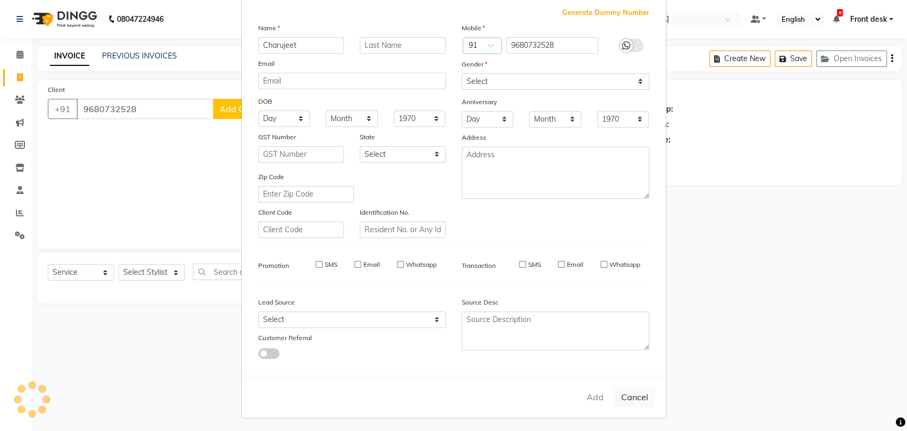
select select
checkbox input "false"
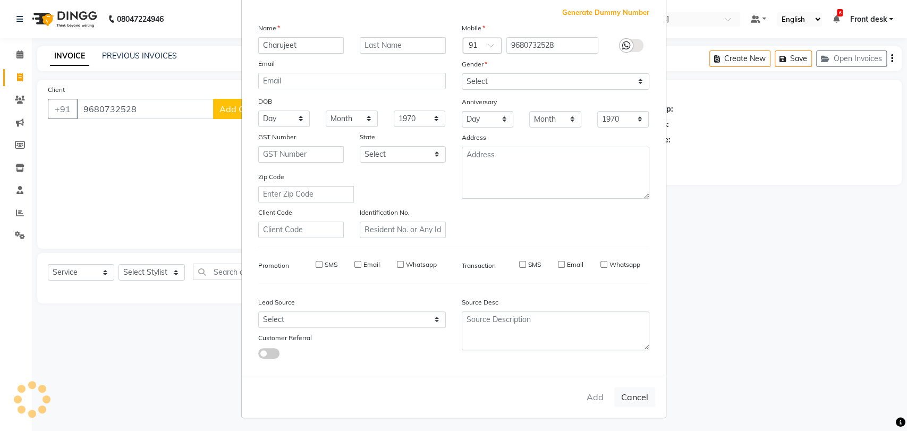
checkbox input "false"
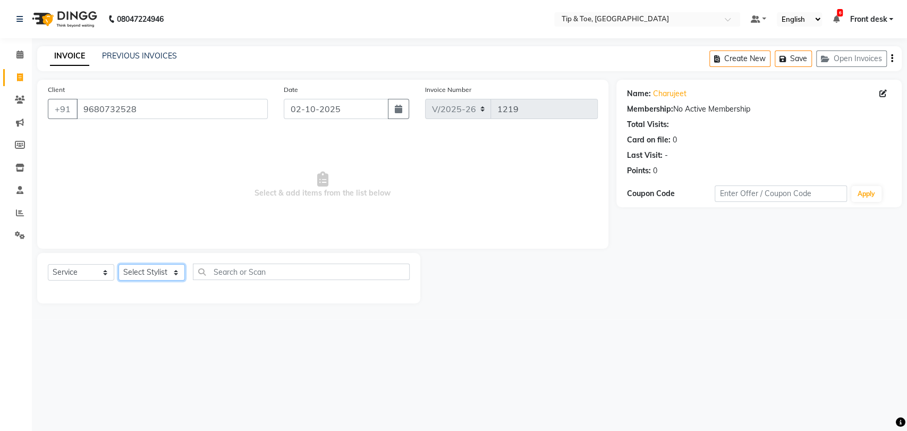
click at [139, 269] on select "Select Stylist Altamash Front desk Ibrahim Ibrahim Keshin Madhura poonam Regan …" at bounding box center [152, 272] width 66 height 16
select select "93566"
click at [119, 264] on select "Select Stylist Altamash Front desk Ibrahim Ibrahim Keshin Madhura poonam Regan …" at bounding box center [152, 272] width 66 height 16
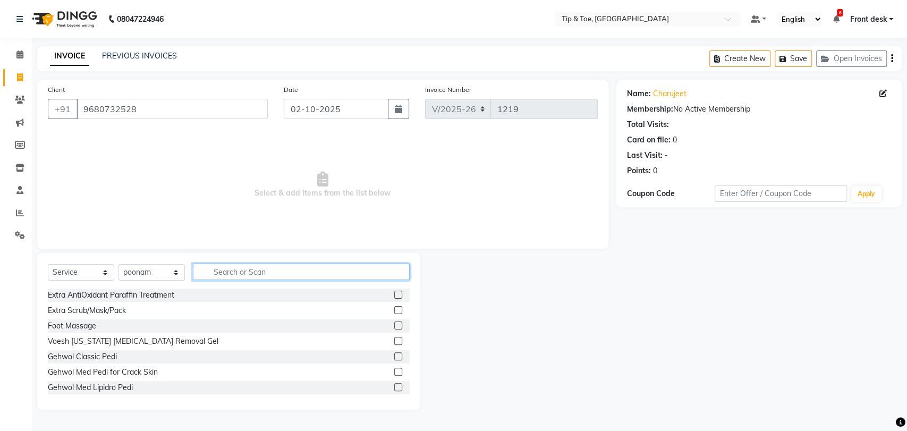
click at [255, 277] on input "text" at bounding box center [301, 272] width 217 height 16
type input "thre"
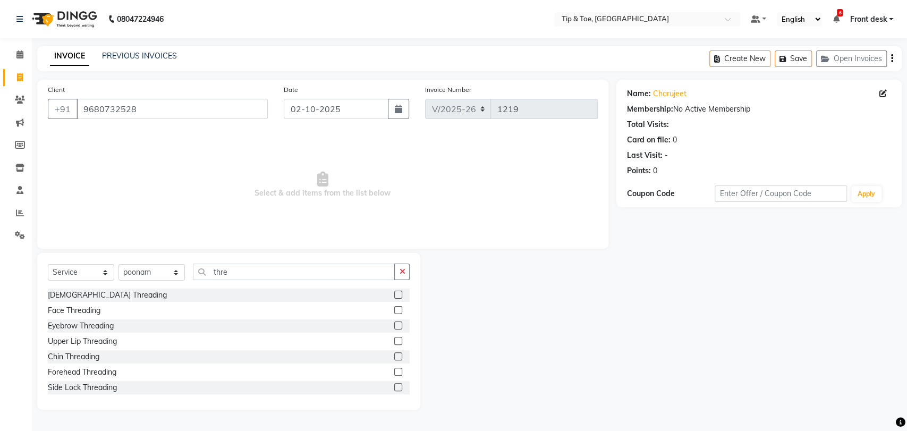
click at [394, 326] on label at bounding box center [398, 326] width 8 height 8
click at [394, 326] on input "checkbox" at bounding box center [397, 326] width 7 height 7
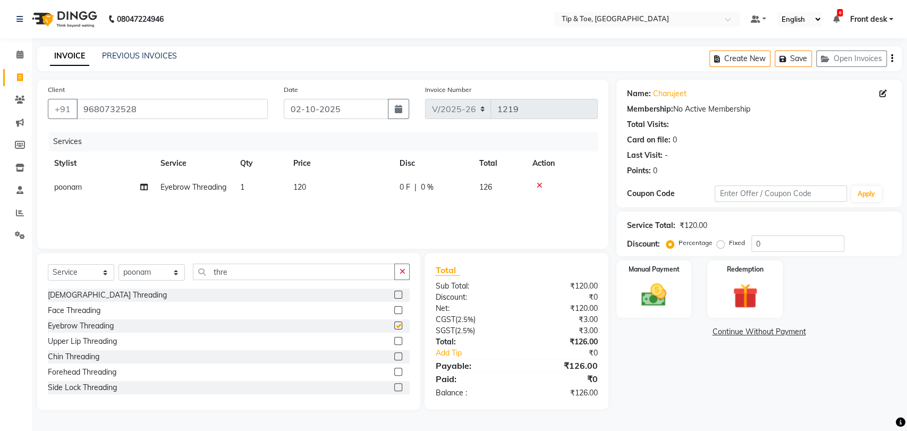
checkbox input "false"
click at [248, 183] on td "1" at bounding box center [260, 187] width 53 height 24
select select "93566"
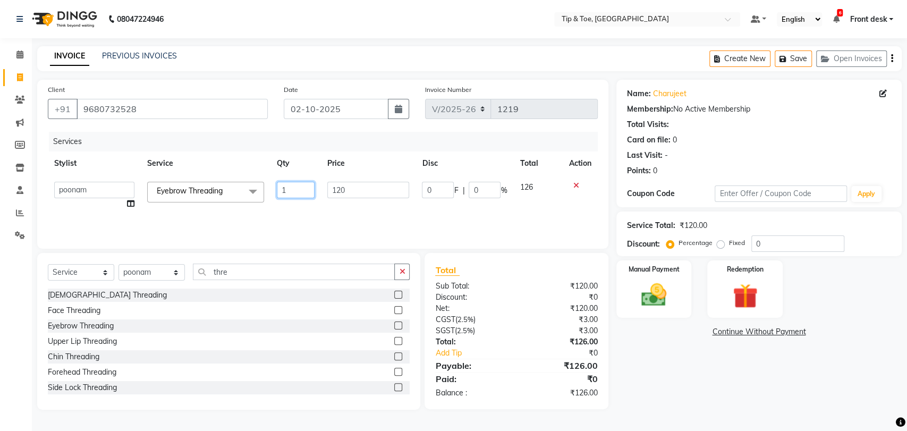
click at [288, 191] on input "1" at bounding box center [295, 190] width 37 height 16
type input "2"
click at [402, 213] on div "Services Stylist Service Qty Price Disc Total Action Altamash Front desk Ibrahi…" at bounding box center [323, 185] width 550 height 106
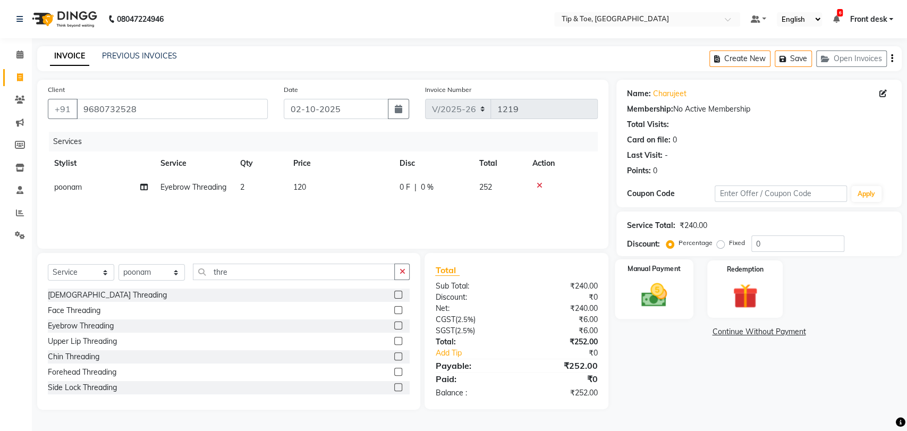
click at [659, 303] on img at bounding box center [654, 295] width 42 height 30
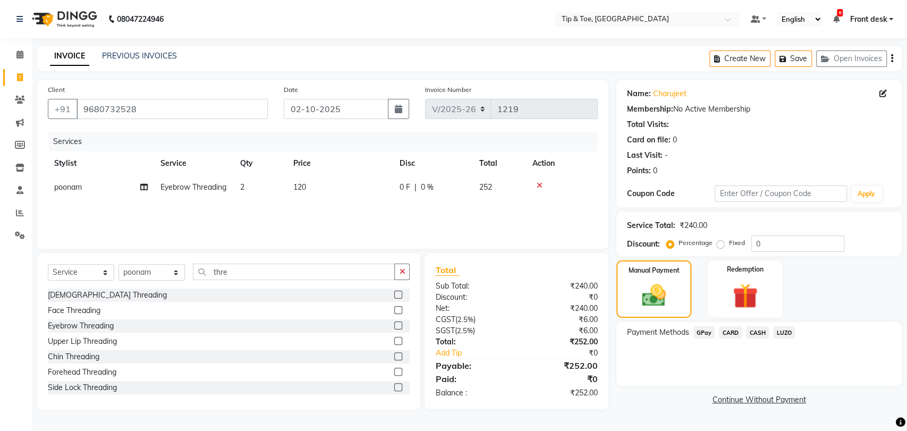
click at [730, 327] on span "CARD" at bounding box center [730, 332] width 23 height 12
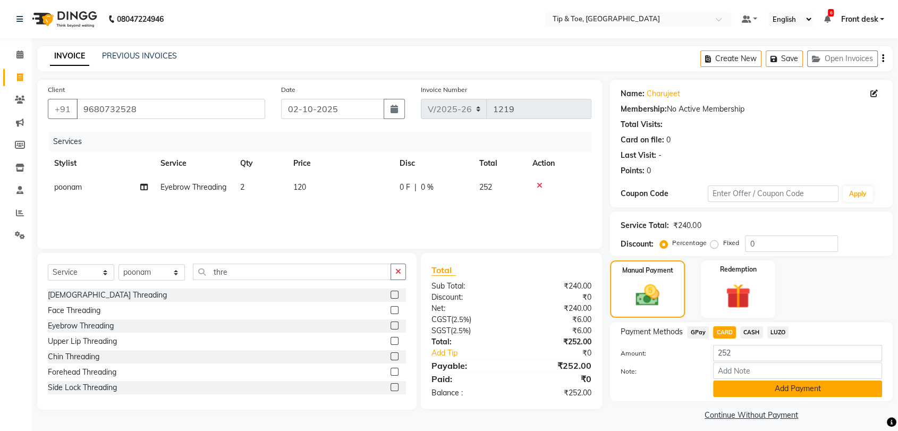
click at [763, 396] on button "Add Payment" at bounding box center [797, 389] width 169 height 16
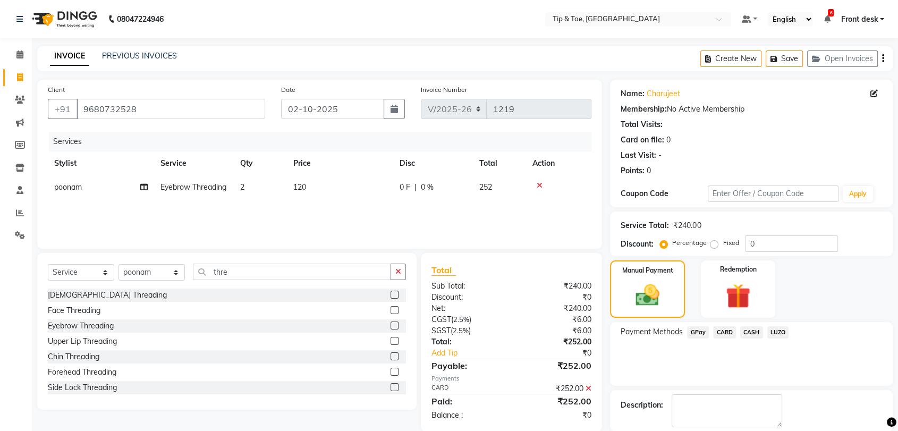
scroll to position [52, 0]
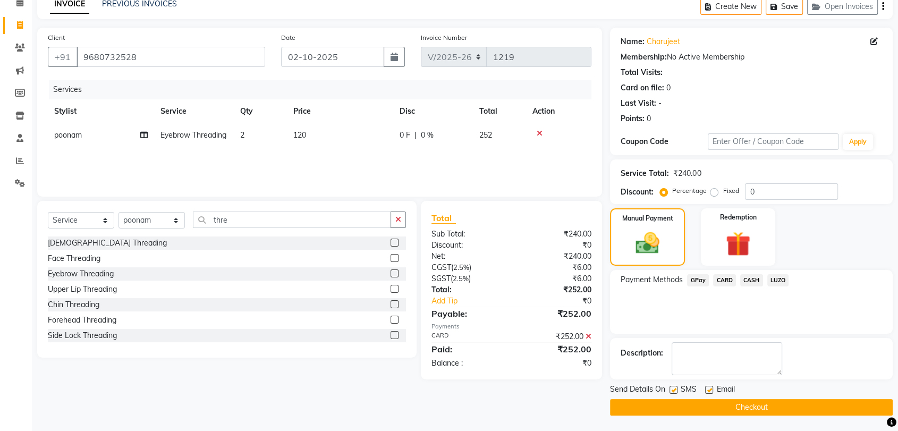
click at [698, 407] on button "Checkout" at bounding box center [751, 407] width 283 height 16
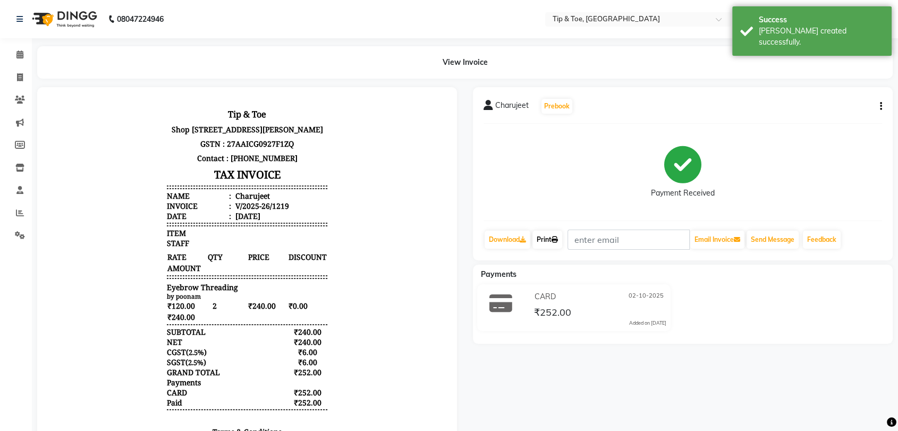
click at [551, 241] on link "Print" at bounding box center [548, 240] width 30 height 18
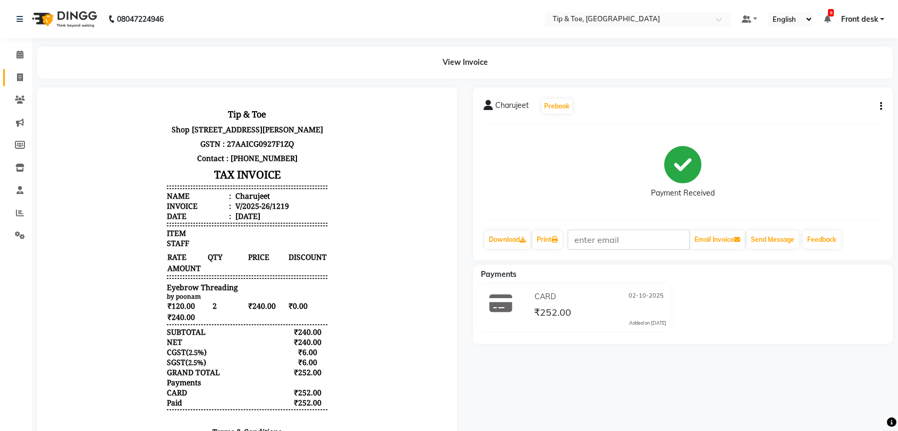
click at [17, 68] on li "Invoice" at bounding box center [16, 77] width 32 height 23
click at [20, 75] on icon at bounding box center [20, 77] width 6 height 8
select select "service"
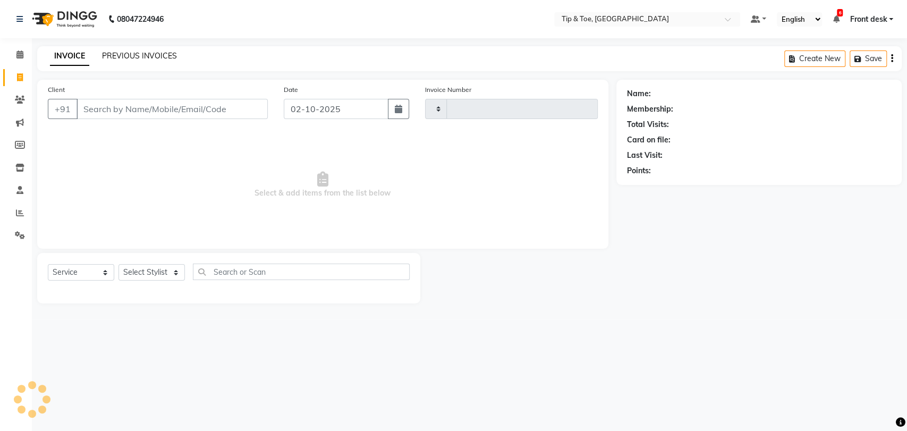
type input "1220"
select select "5942"
click at [128, 55] on link "PREVIOUS INVOICES" at bounding box center [139, 56] width 75 height 10
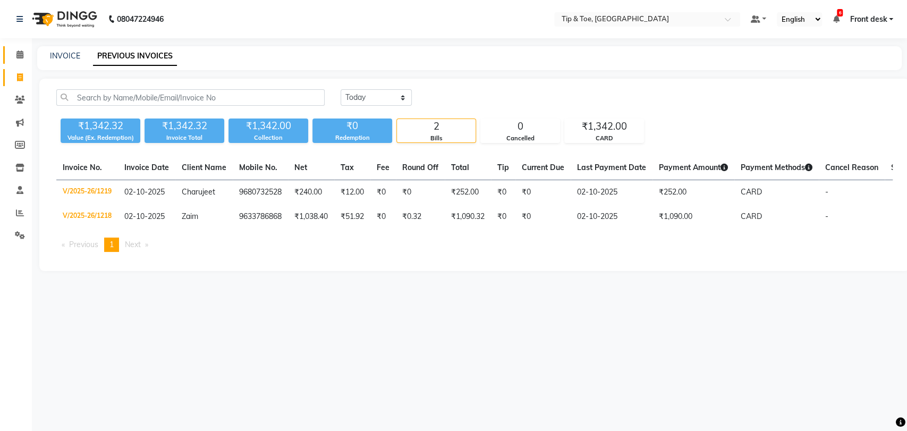
click at [11, 49] on span at bounding box center [20, 55] width 19 height 12
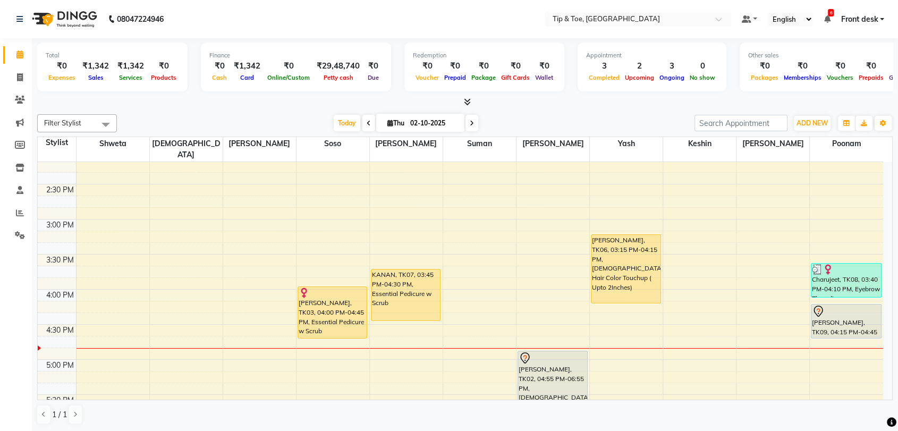
scroll to position [472, 0]
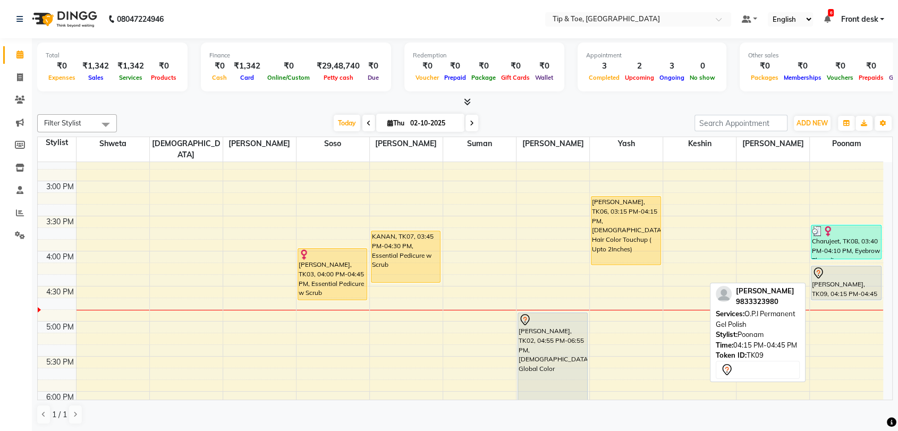
click at [836, 277] on div "Aanal vashi, TK09, 04:15 PM-04:45 PM, O.P.I Permanent Gel Polish" at bounding box center [846, 282] width 69 height 33
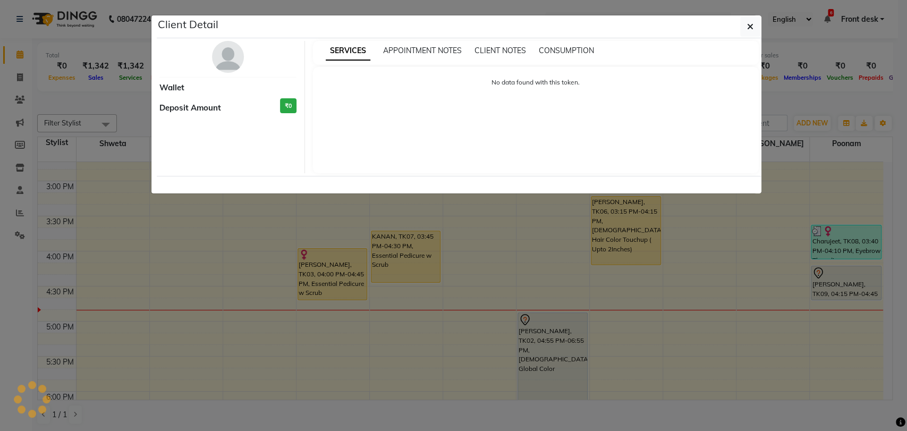
select select "7"
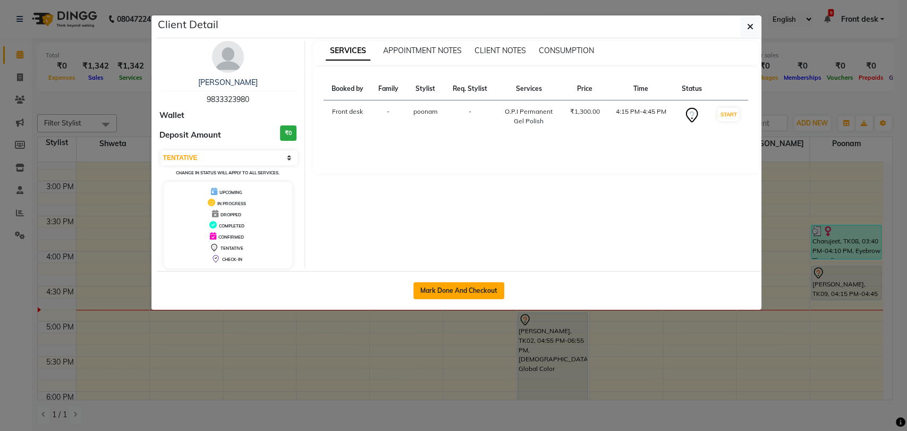
click at [500, 293] on button "Mark Done And Checkout" at bounding box center [459, 290] width 91 height 17
select select "5942"
select select "service"
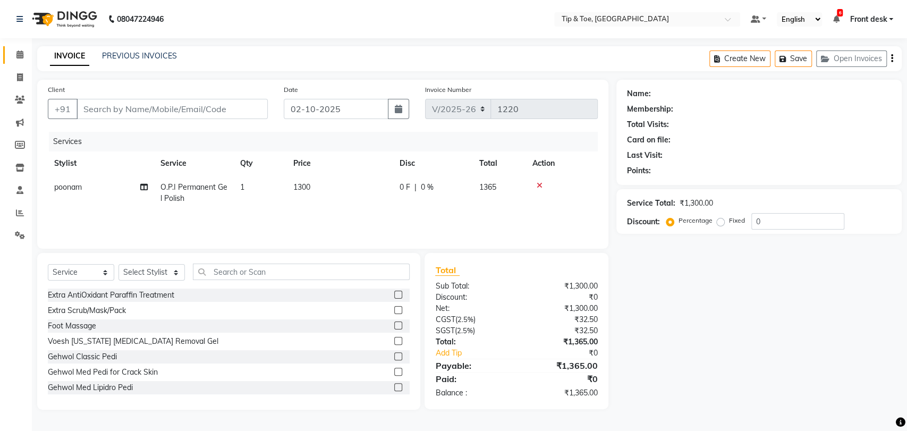
type input "9833323980"
select select "93566"
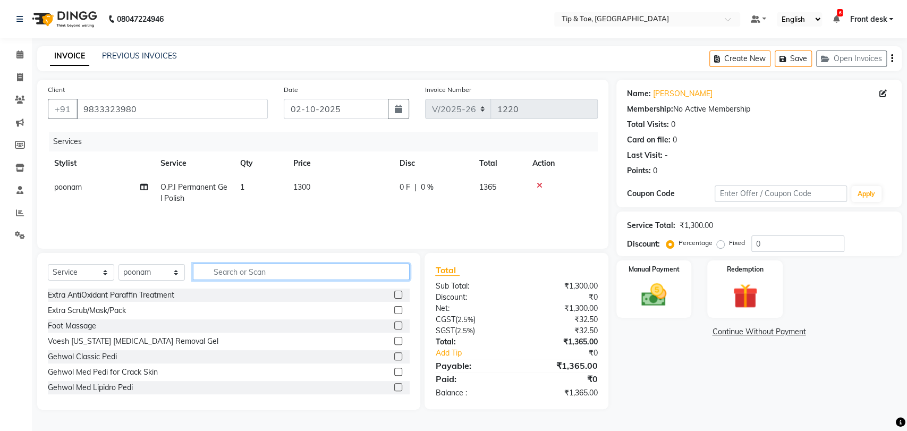
click at [220, 269] on input "text" at bounding box center [301, 272] width 217 height 16
type input "art"
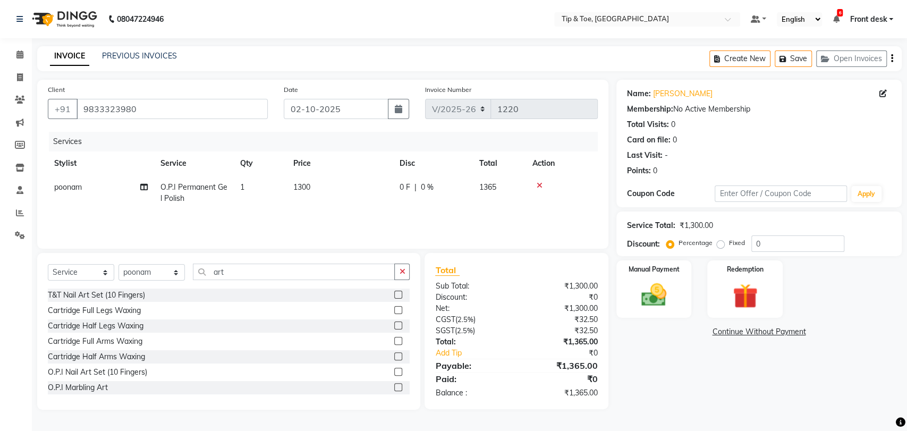
click at [394, 294] on label at bounding box center [398, 295] width 8 height 8
click at [394, 294] on input "checkbox" at bounding box center [397, 295] width 7 height 7
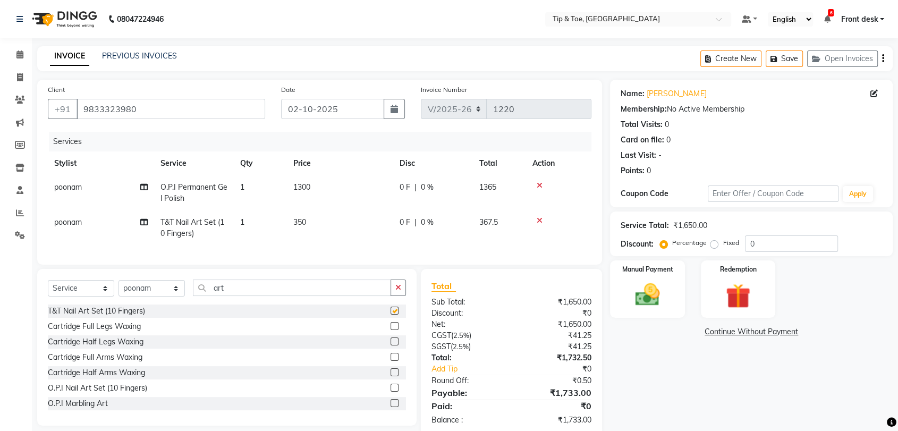
checkbox input "false"
click at [306, 222] on span "350" at bounding box center [299, 222] width 13 height 10
select select "93566"
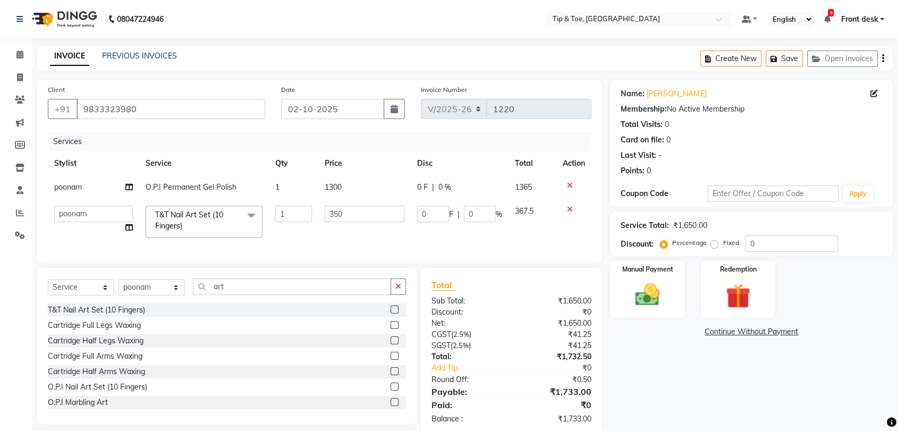
click at [306, 222] on td "1" at bounding box center [293, 221] width 49 height 45
click at [333, 211] on input "350" at bounding box center [365, 214] width 80 height 16
click at [335, 213] on input "350" at bounding box center [365, 214] width 80 height 16
type input "3"
type input "700"
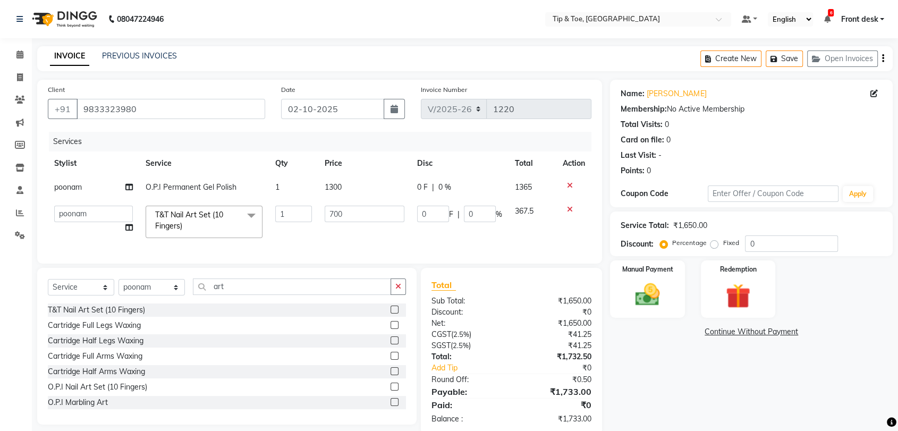
click at [340, 233] on td "700" at bounding box center [364, 221] width 92 height 45
select select "93566"
click at [366, 228] on td "700" at bounding box center [364, 221] width 92 height 45
click at [476, 188] on div "0 F | 0 %" at bounding box center [459, 187] width 85 height 11
select select "93566"
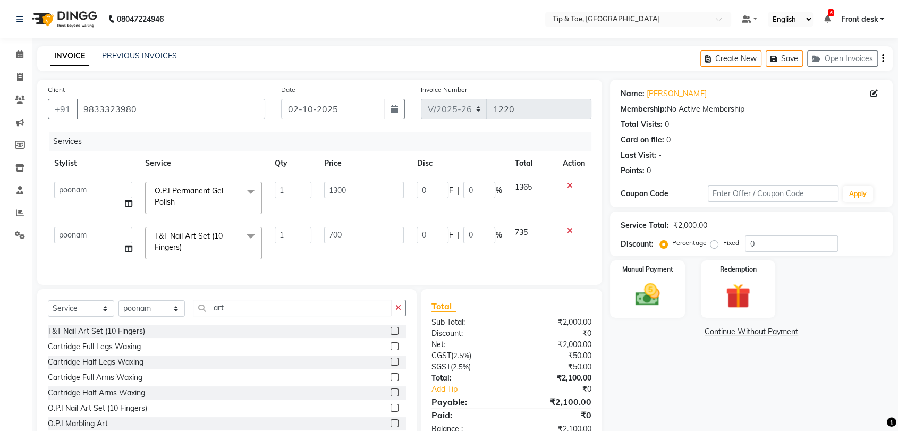
scroll to position [39, 0]
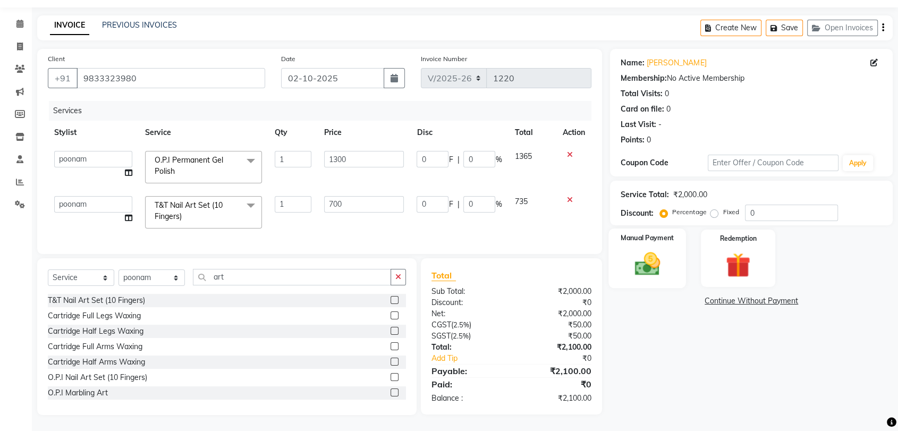
click at [667, 256] on img at bounding box center [647, 264] width 41 height 30
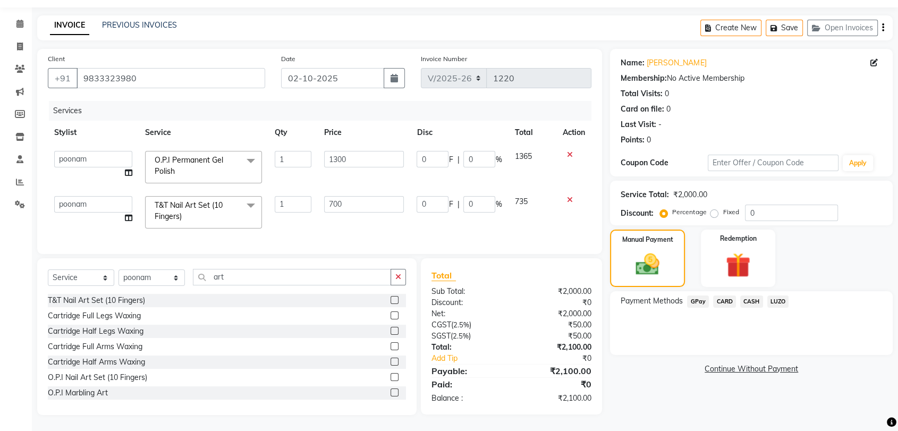
click at [754, 296] on span "CASH" at bounding box center [752, 302] width 23 height 12
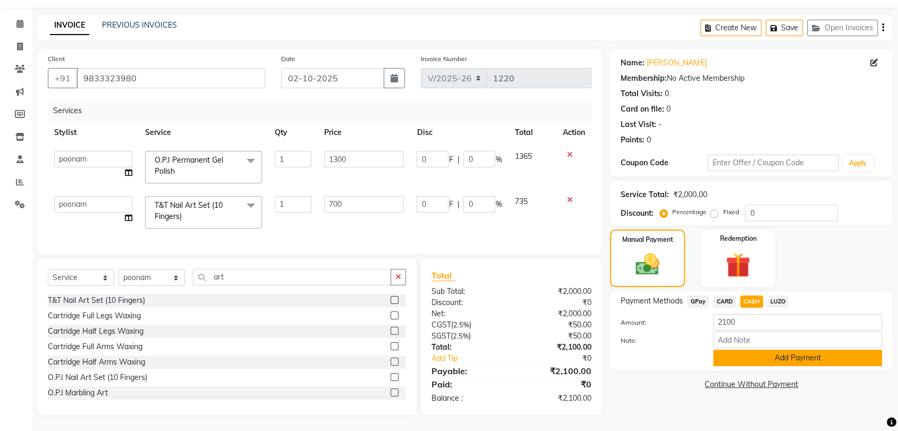
click at [789, 350] on button "Add Payment" at bounding box center [797, 358] width 169 height 16
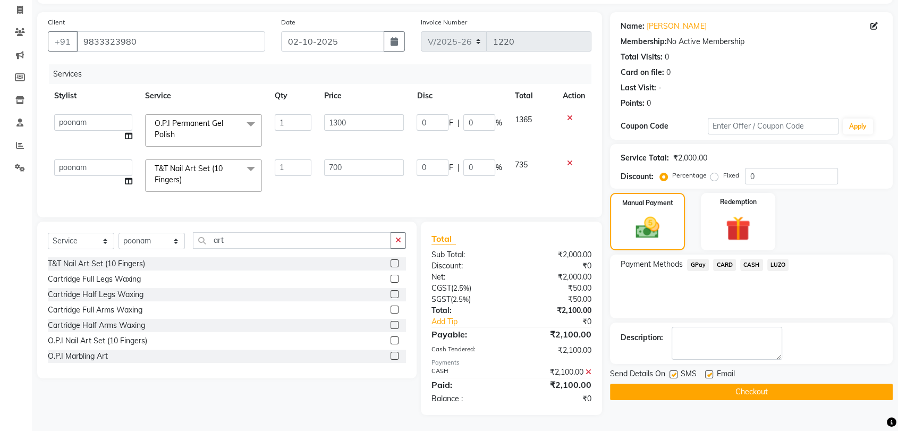
scroll to position [76, 0]
click at [678, 388] on button "Checkout" at bounding box center [751, 392] width 283 height 16
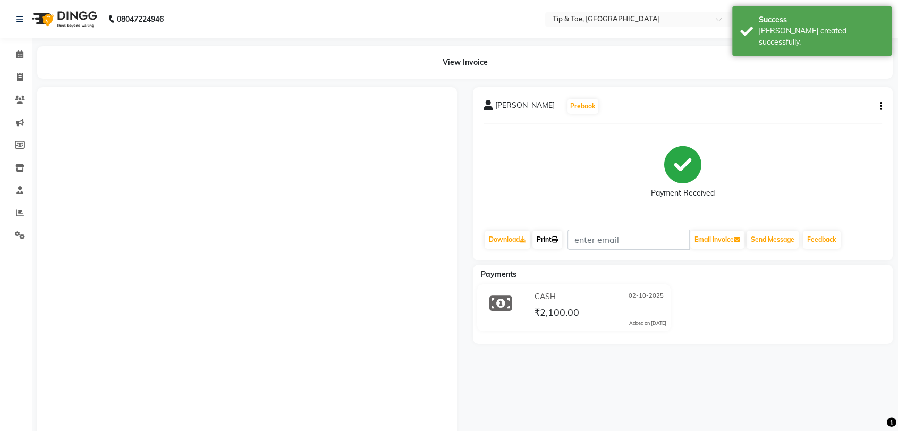
click at [552, 241] on link "Print" at bounding box center [548, 240] width 30 height 18
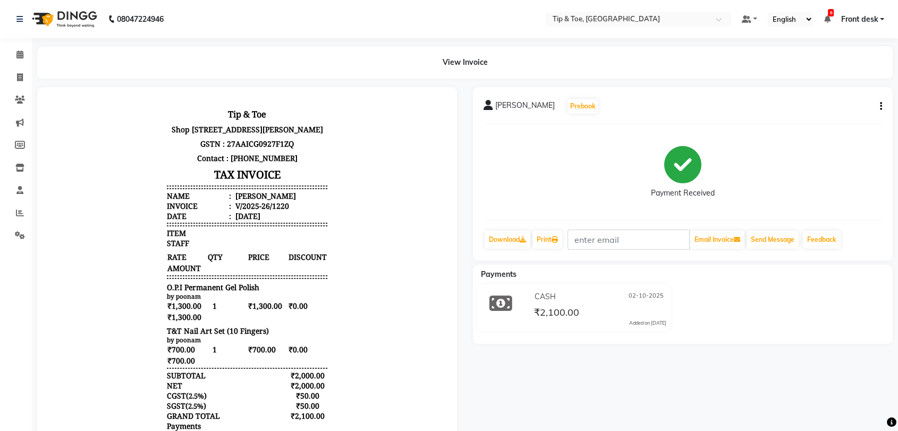
click at [203, 292] on span "O.P.I Permanent Gel Polish" at bounding box center [213, 287] width 92 height 10
click at [204, 292] on span "O.P.I Permanent Gel Polish" at bounding box center [213, 287] width 92 height 10
copy div "O.P.I Permanent Gel Polish"
drag, startPoint x: 17, startPoint y: 53, endPoint x: 21, endPoint y: 60, distance: 7.8
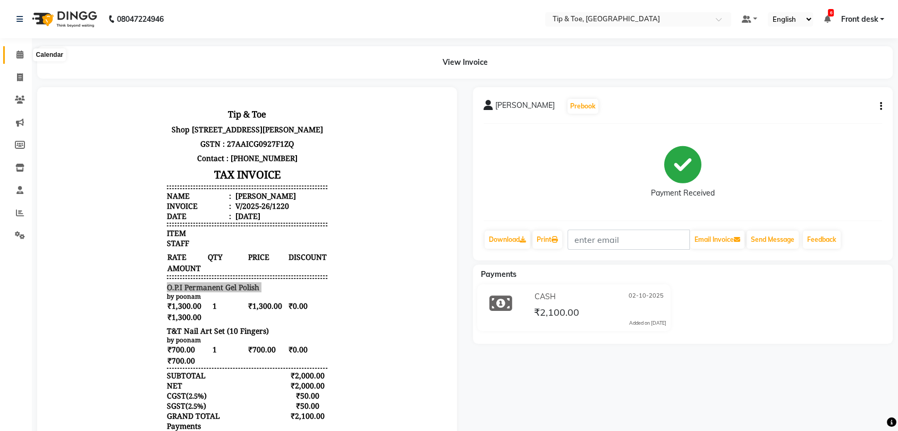
click at [17, 53] on icon at bounding box center [19, 55] width 7 height 8
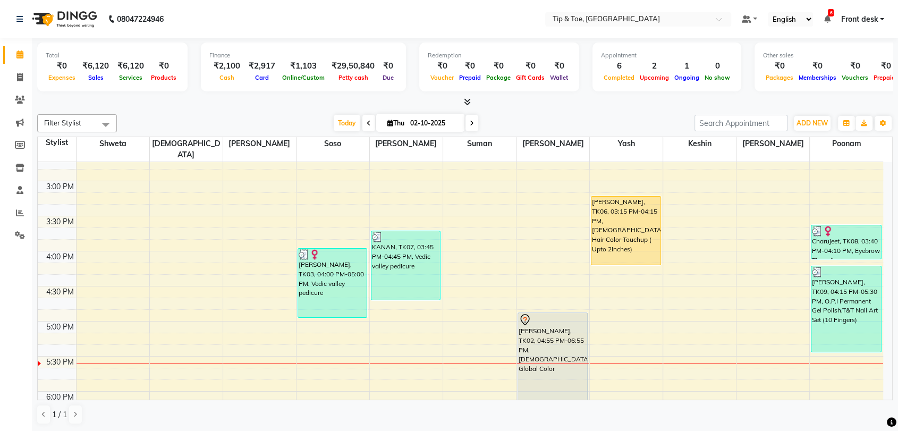
scroll to position [472, 0]
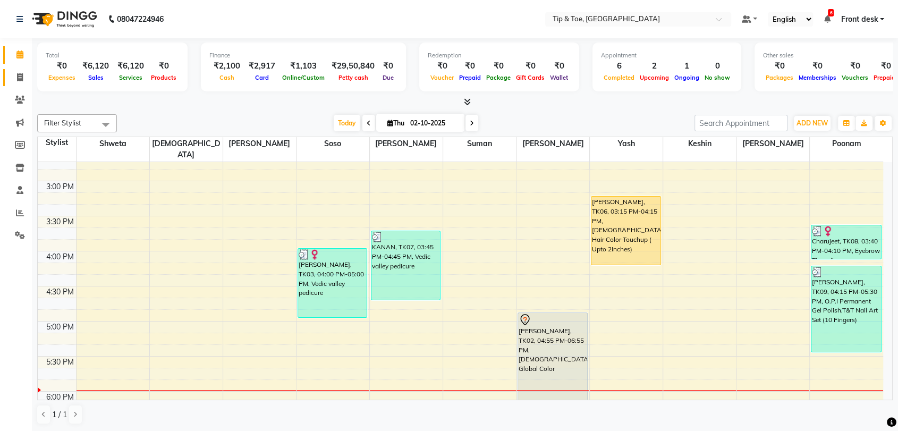
click at [10, 74] on link "Invoice" at bounding box center [16, 78] width 26 height 18
select select "service"
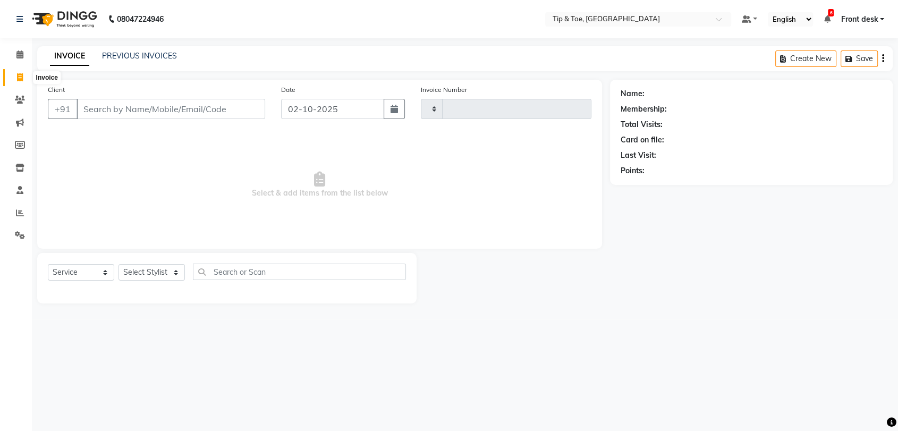
type input "1224"
select select "5942"
click at [155, 57] on link "PREVIOUS INVOICES" at bounding box center [139, 56] width 75 height 10
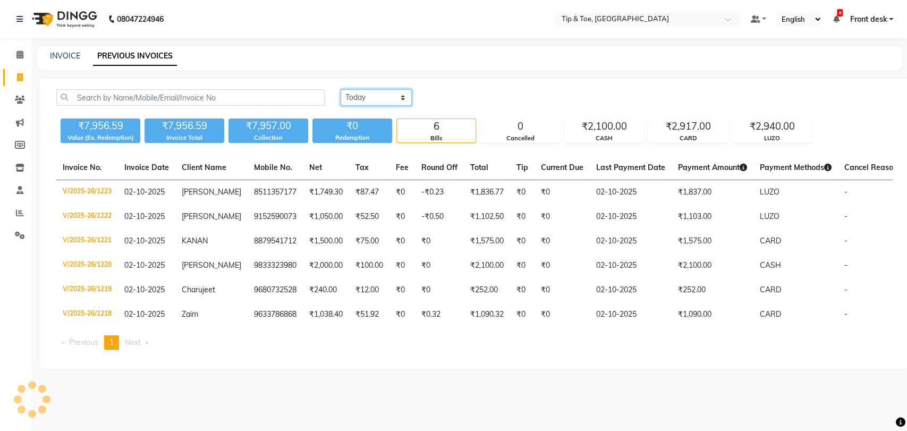
click at [388, 97] on select "Today Yesterday Custom Range" at bounding box center [376, 97] width 71 height 16
select select "yesterday"
click at [341, 89] on select "Today Yesterday Custom Range" at bounding box center [376, 97] width 71 height 16
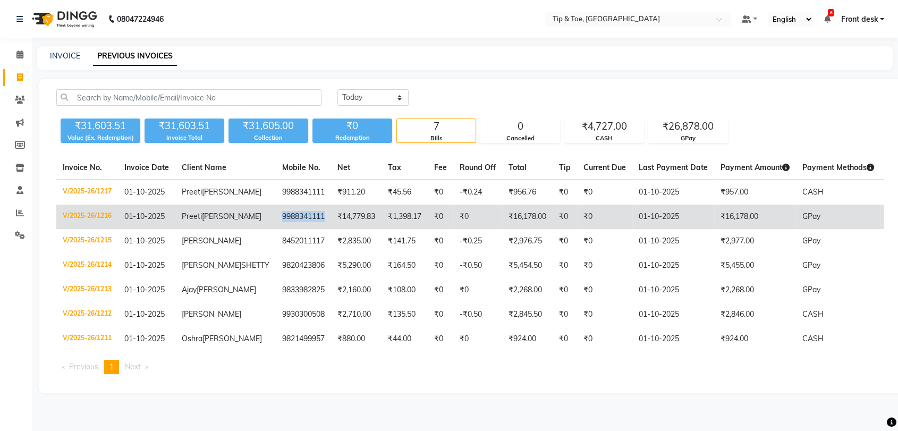
copy td "9988341111"
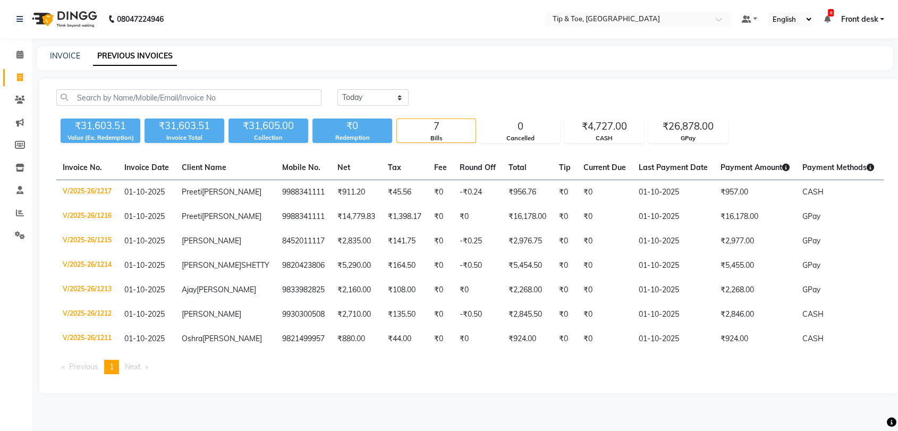
click at [17, 44] on li "Calendar" at bounding box center [16, 55] width 32 height 23
click at [18, 53] on icon at bounding box center [19, 55] width 7 height 8
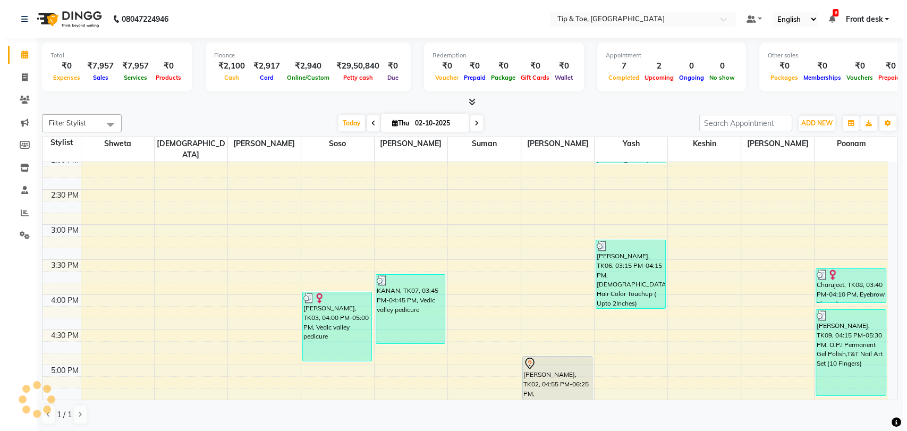
scroll to position [650, 0]
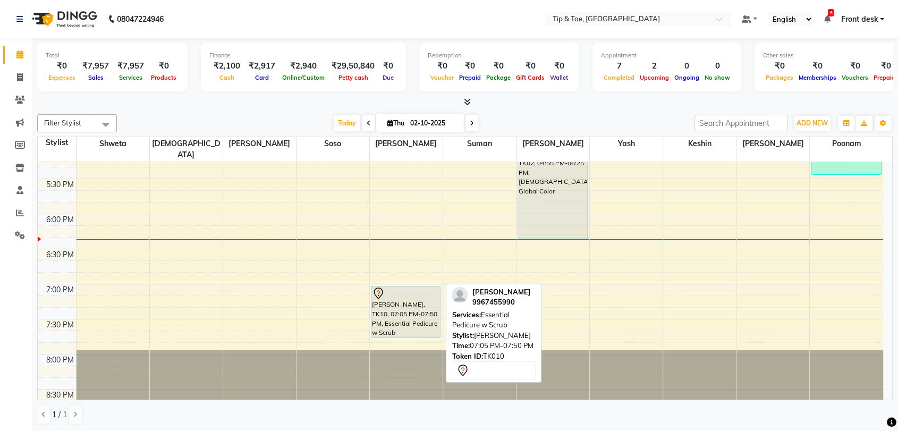
click at [419, 313] on div "[PERSON_NAME], TK10, 07:05 PM-07:50 PM, Essential Pedicure w Scrub" at bounding box center [406, 312] width 69 height 51
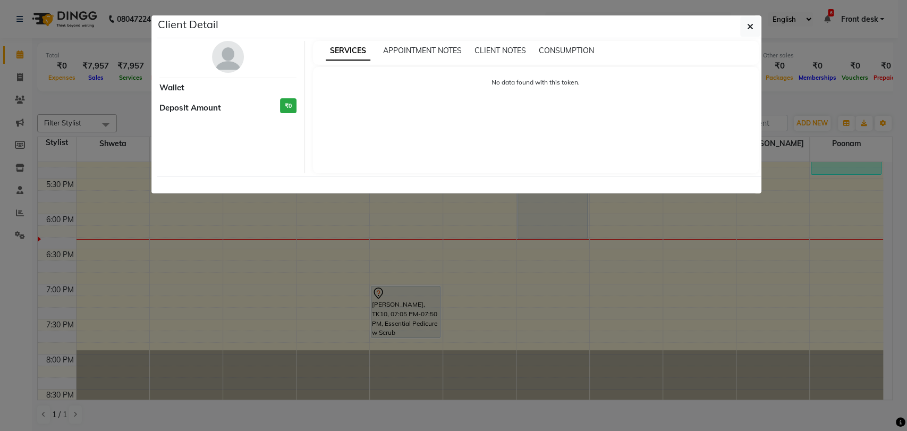
select select "7"
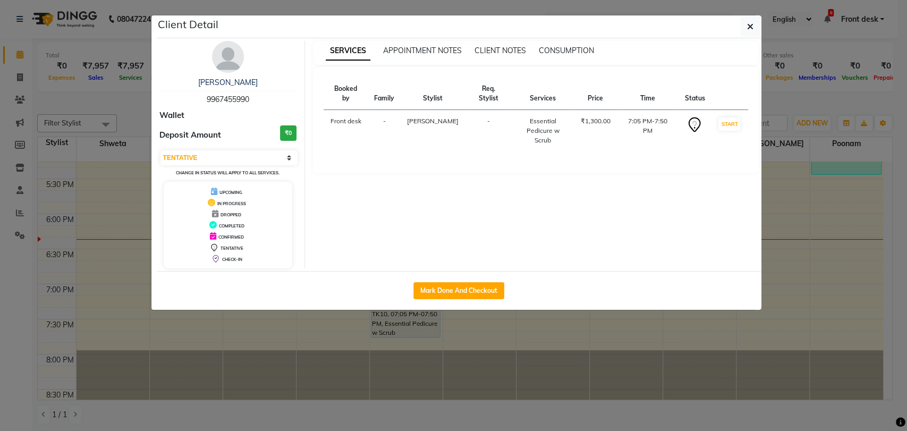
click at [229, 98] on span "9967455990" at bounding box center [228, 100] width 43 height 10
copy span "9967455990"
click at [744, 25] on button "button" at bounding box center [751, 26] width 20 height 20
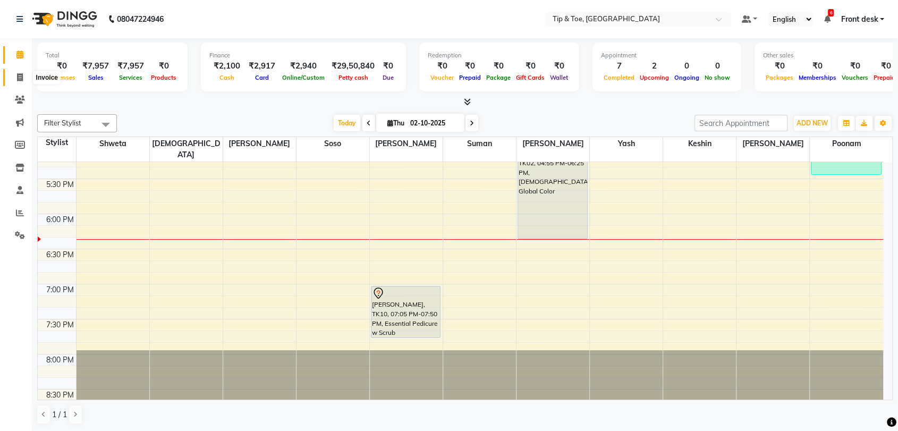
click at [17, 74] on icon at bounding box center [20, 77] width 6 height 8
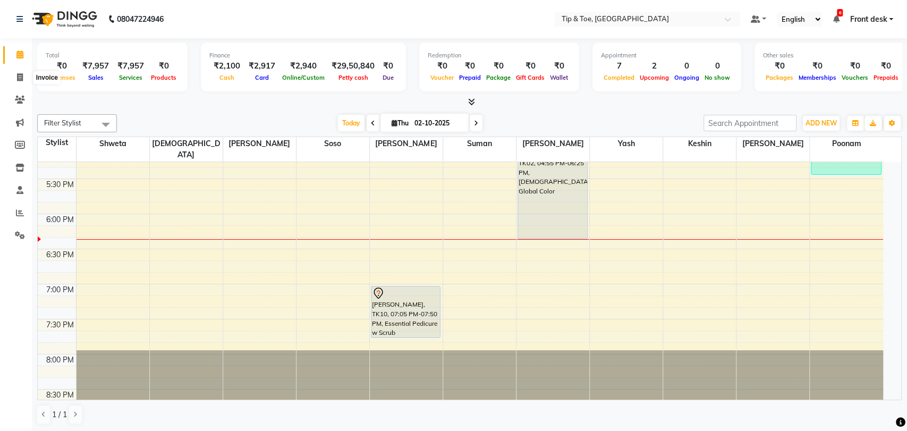
select select "5942"
select select "service"
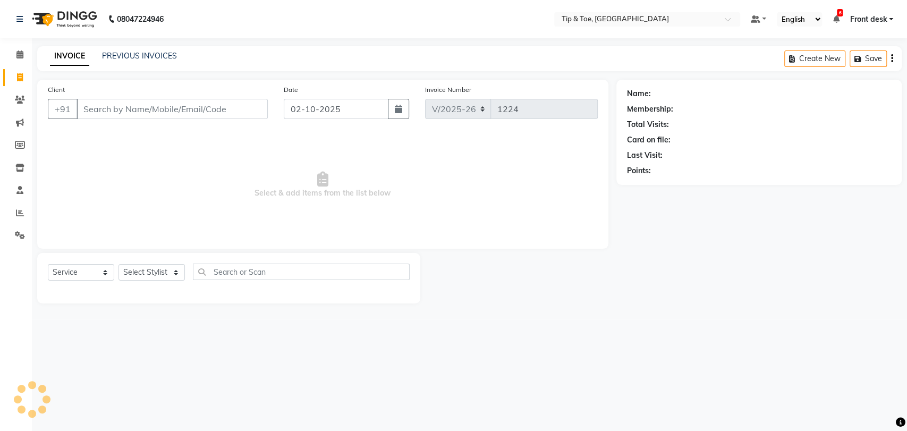
click at [119, 108] on input "Client" at bounding box center [172, 109] width 191 height 20
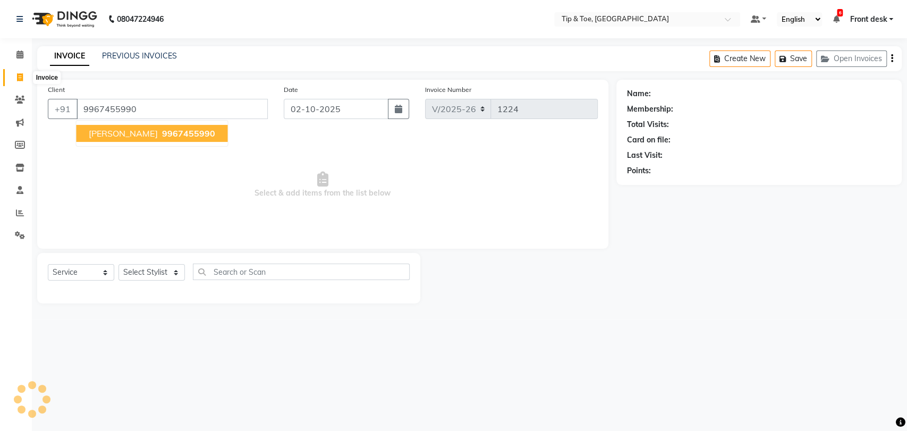
type input "9967455990"
select select "1: Object"
click at [120, 52] on link "PREVIOUS INVOICES" at bounding box center [139, 56] width 75 height 10
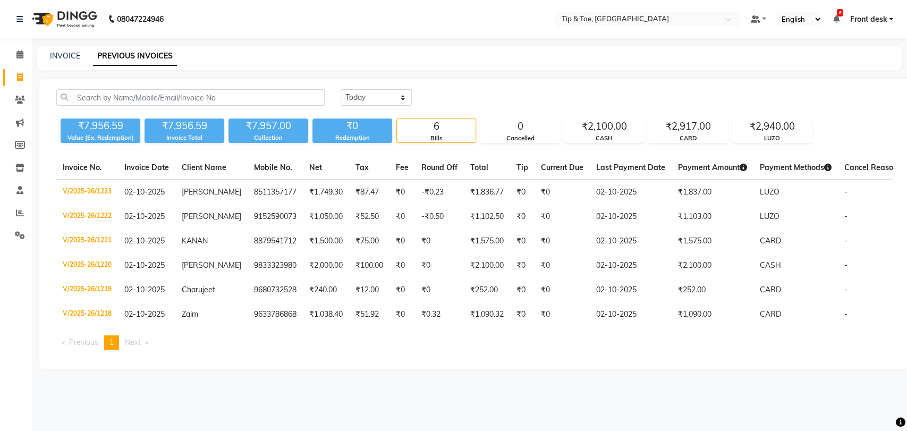
click at [30, 100] on li "Clients" at bounding box center [16, 100] width 32 height 23
click at [24, 100] on icon at bounding box center [20, 100] width 10 height 8
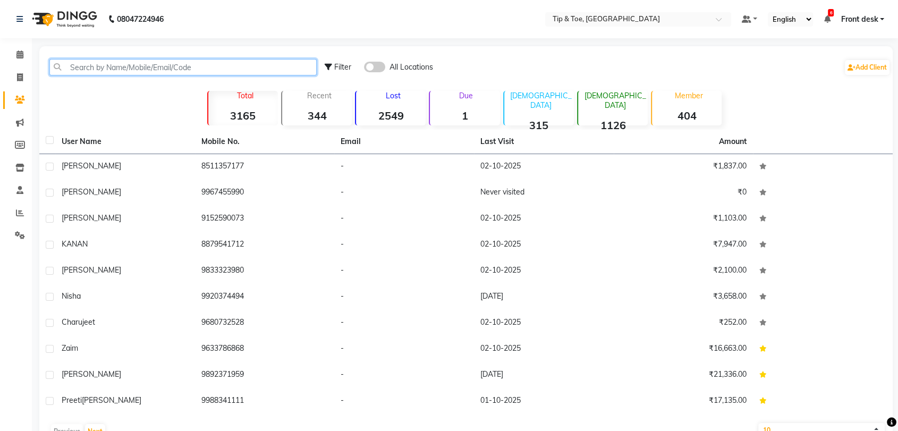
click at [98, 71] on input "text" at bounding box center [182, 67] width 267 height 16
paste input "9967455990"
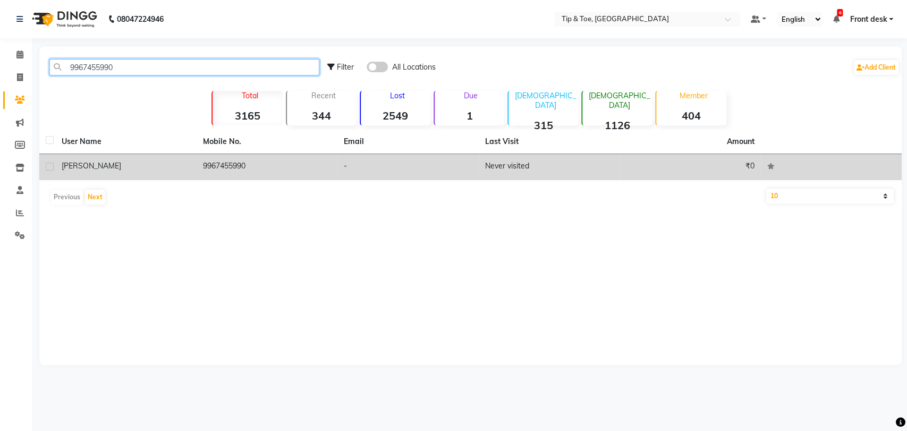
type input "9967455990"
click at [162, 164] on div "[PERSON_NAME]" at bounding box center [126, 166] width 129 height 11
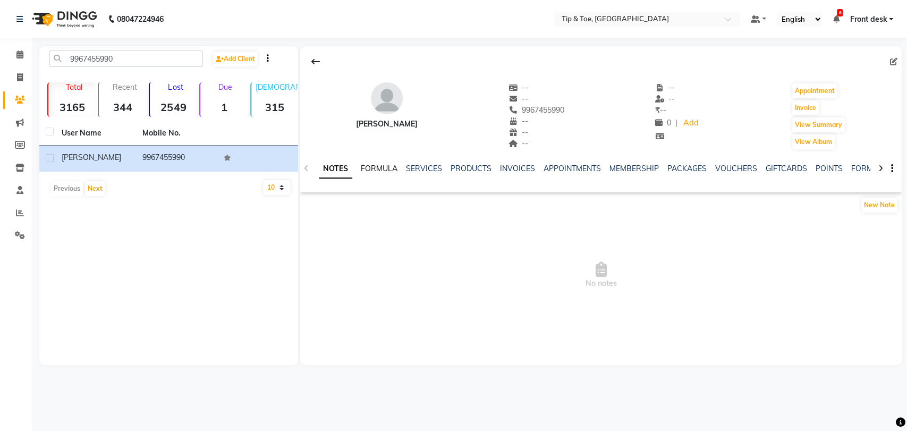
click at [369, 168] on link "FORMULA" at bounding box center [379, 169] width 37 height 10
click at [402, 166] on ul "NOTES FORMULA SERVICES PRODUCTS INVOICES APPOINTMENTS MEMBERSHIP PACKAGES VOUCH…" at bounding box center [656, 168] width 674 height 11
click at [410, 169] on link "SERVICES" at bounding box center [423, 169] width 36 height 10
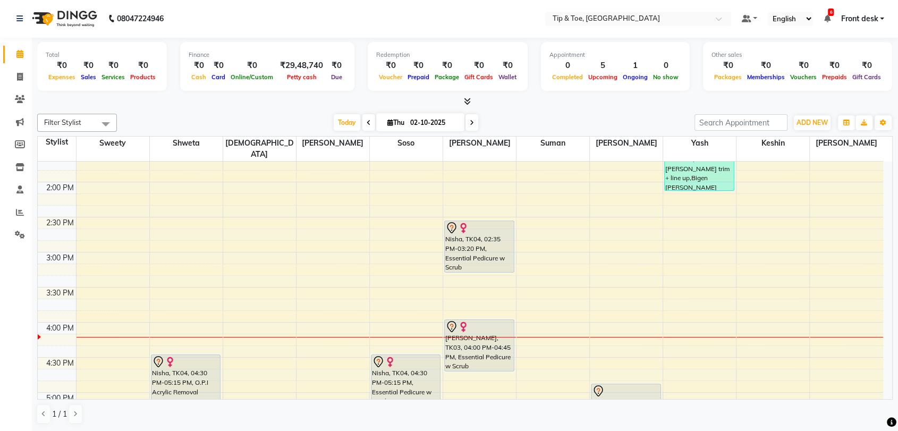
scroll to position [360, 0]
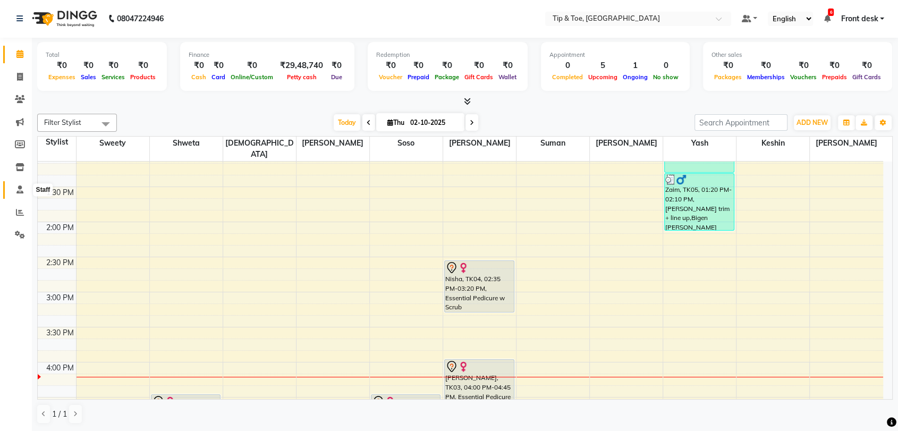
click at [22, 186] on icon at bounding box center [19, 190] width 7 height 8
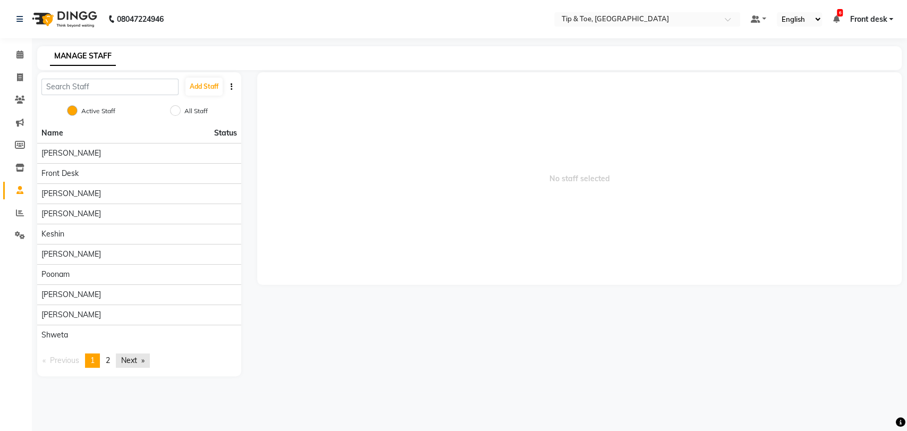
click at [129, 363] on link "Next page" at bounding box center [133, 361] width 34 height 14
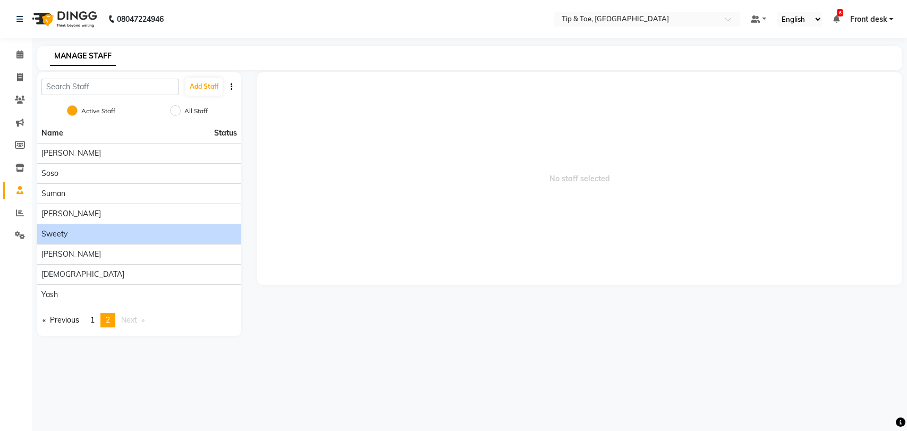
click at [167, 231] on div "Sweety" at bounding box center [139, 234] width 196 height 11
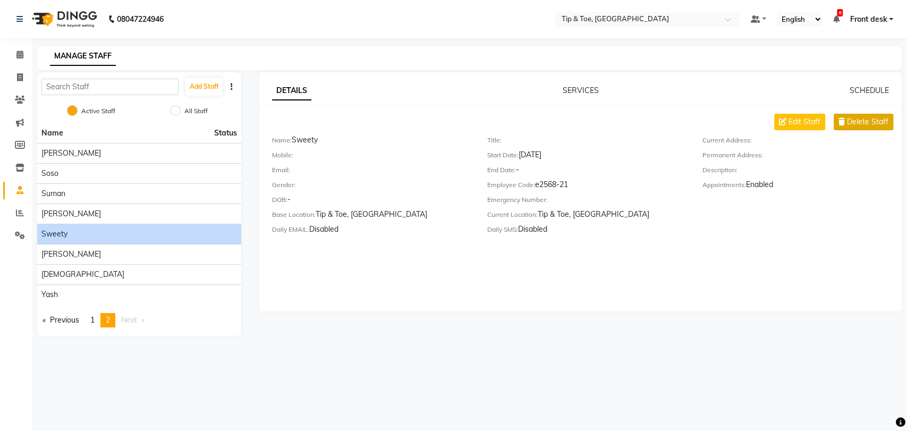
click at [852, 115] on button "Delete Staff" at bounding box center [864, 122] width 60 height 16
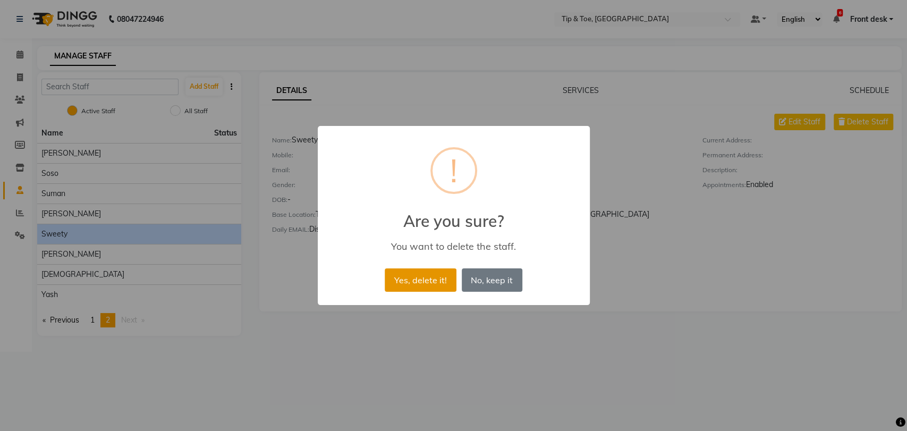
click at [419, 285] on button "Yes, delete it!" at bounding box center [420, 279] width 71 height 23
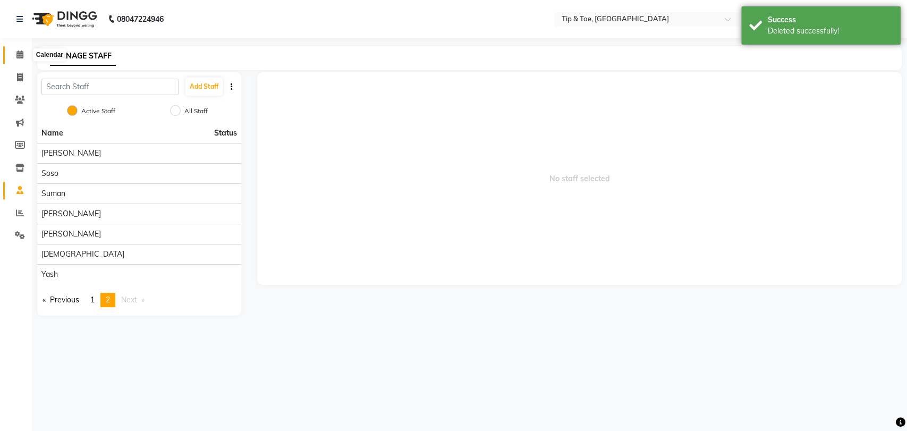
click at [18, 55] on icon at bounding box center [19, 55] width 7 height 8
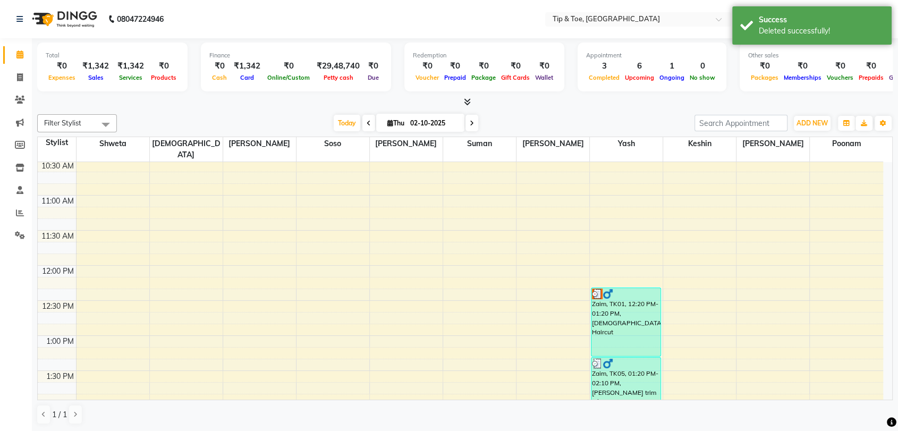
scroll to position [354, 0]
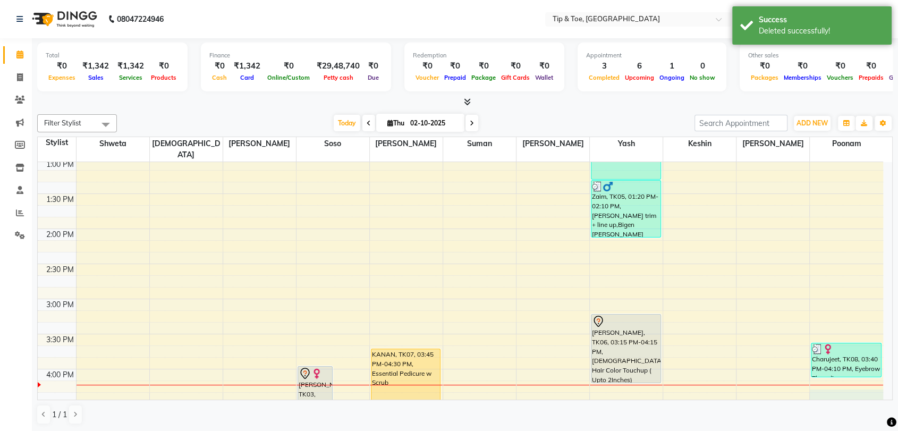
click at [816, 379] on div "8:00 AM 8:30 AM 9:00 AM 9:30 AM 10:00 AM 10:30 AM 11:00 AM 11:30 AM 12:00 PM 12…" at bounding box center [461, 264] width 846 height 912
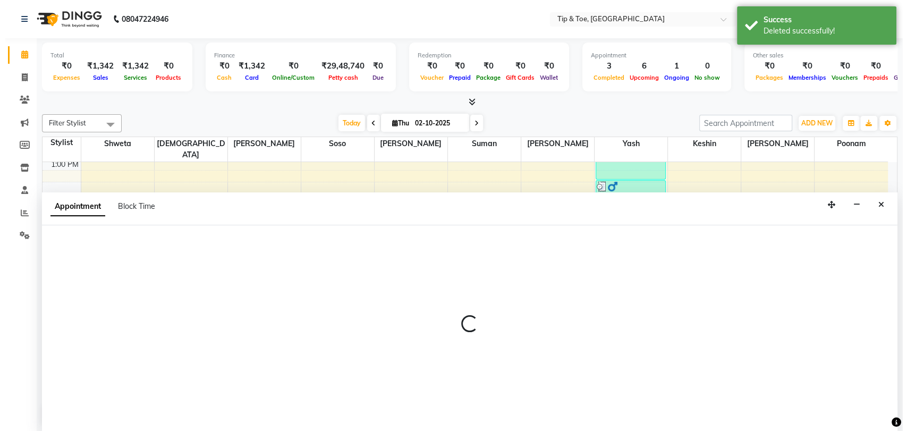
scroll to position [1, 0]
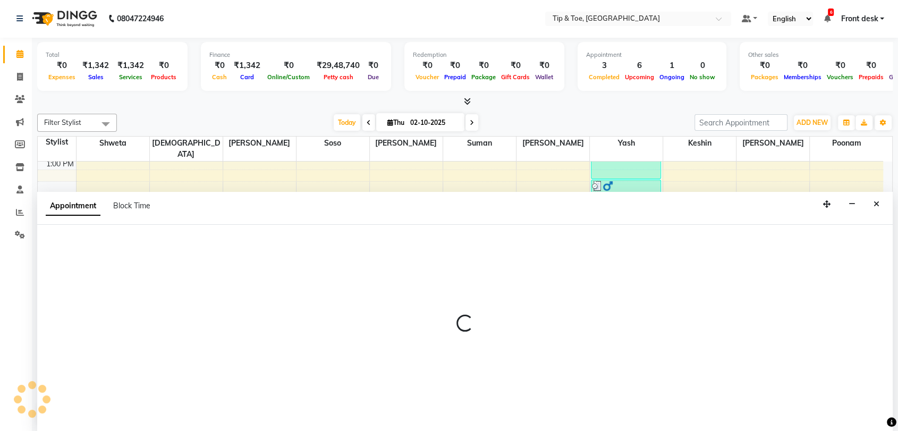
select select "93566"
select select "975"
select select "tentative"
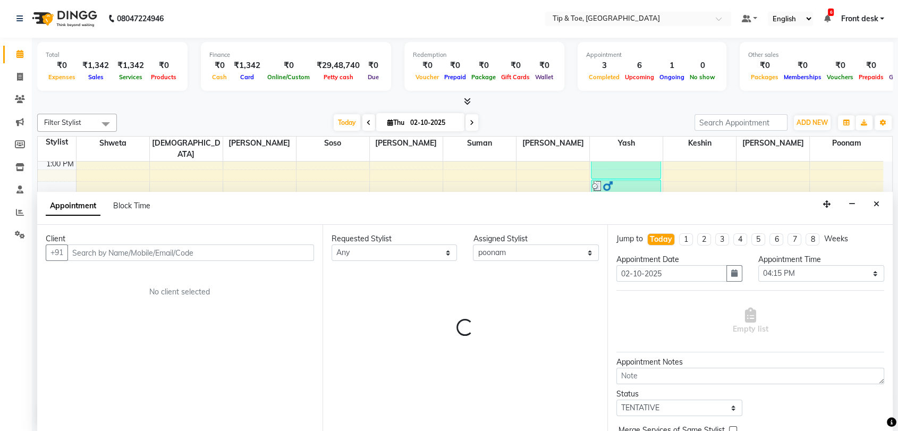
click at [92, 256] on input "text" at bounding box center [191, 253] width 247 height 16
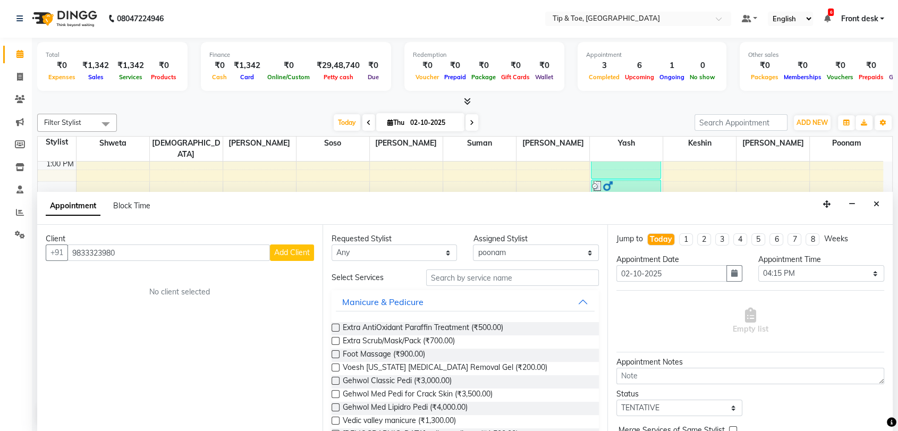
type input "9833323980"
click at [295, 255] on span "Add Client" at bounding box center [292, 253] width 36 height 10
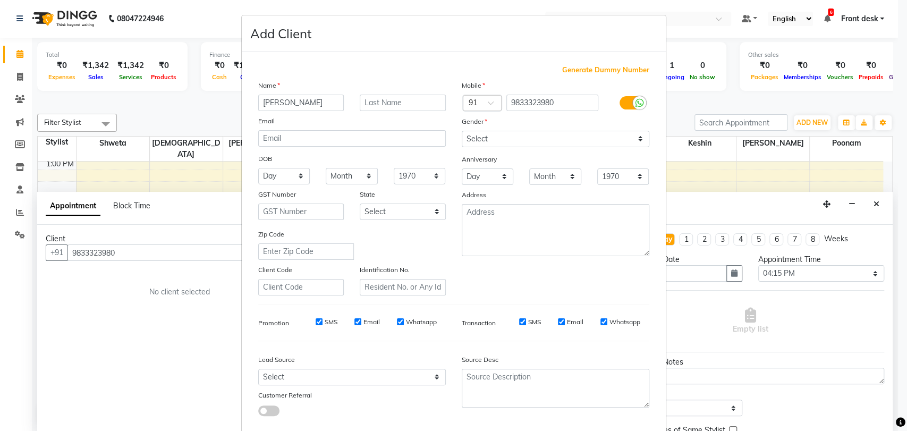
type input "[PERSON_NAME]"
click at [517, 136] on select "Select Male Female Other Prefer Not To Say" at bounding box center [556, 139] width 188 height 16
select select "female"
click at [462, 131] on select "Select Male Female Other Prefer Not To Say" at bounding box center [556, 139] width 188 height 16
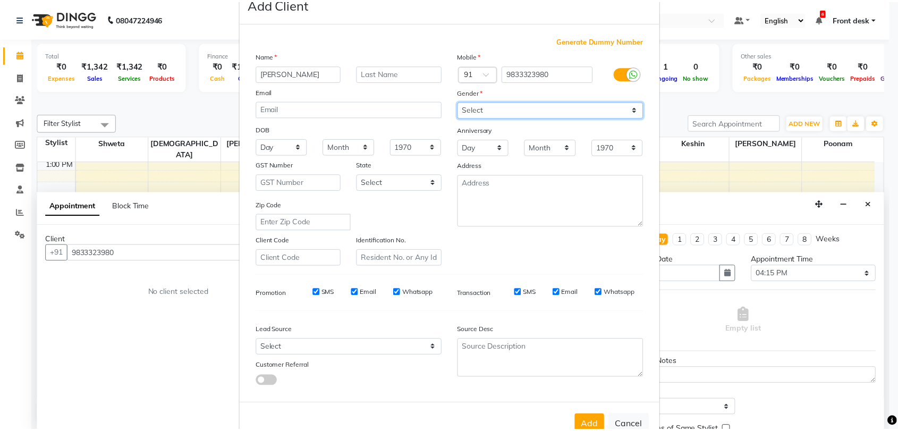
scroll to position [57, 0]
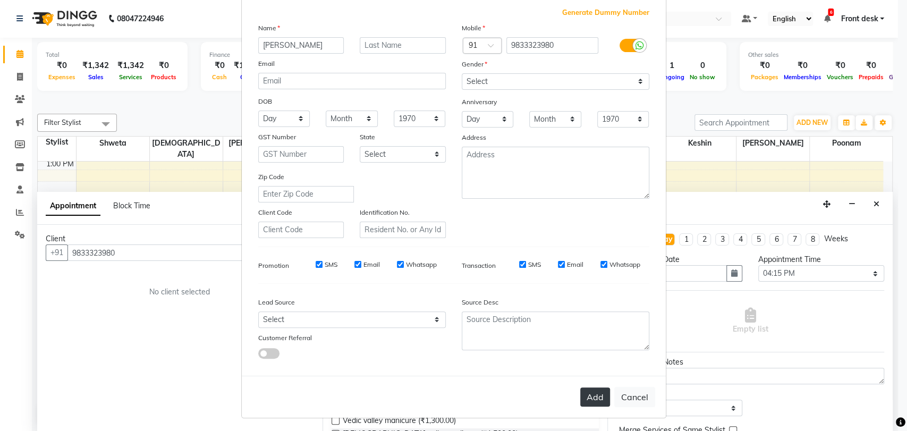
click at [584, 399] on button "Add" at bounding box center [596, 397] width 30 height 19
select select
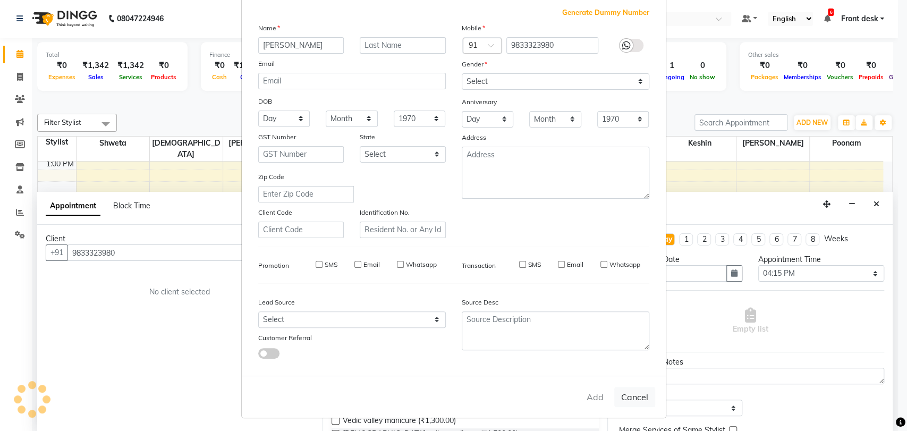
select select
checkbox input "false"
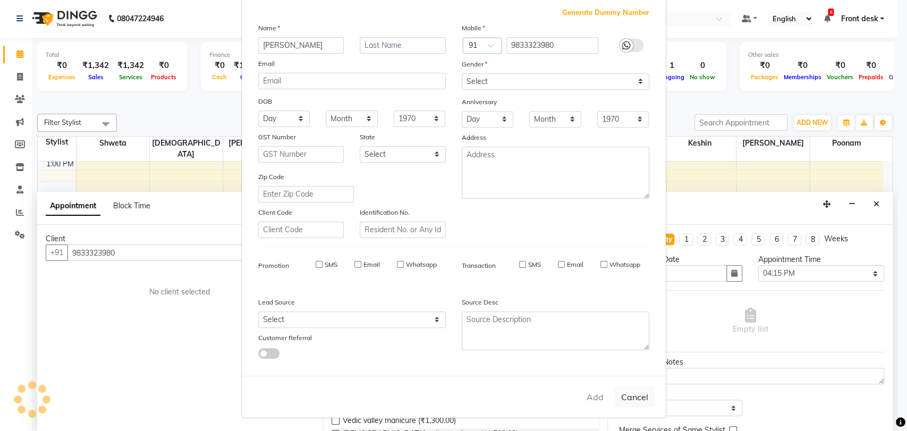
checkbox input "false"
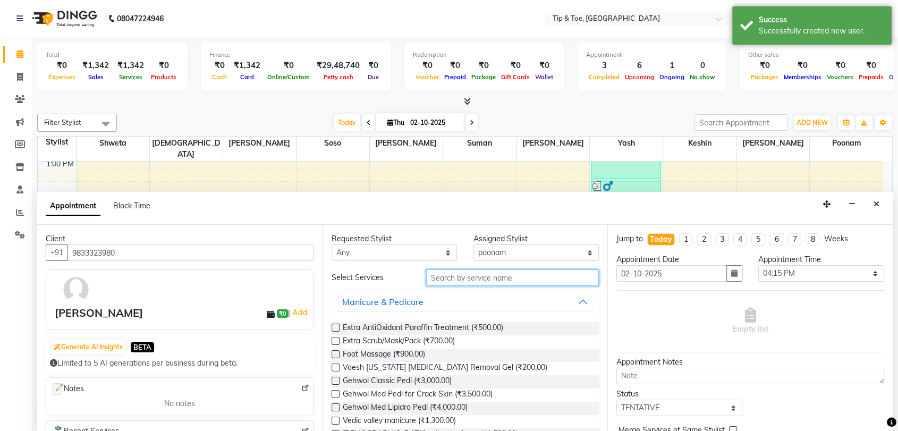
click at [442, 276] on input "text" at bounding box center [512, 278] width 173 height 16
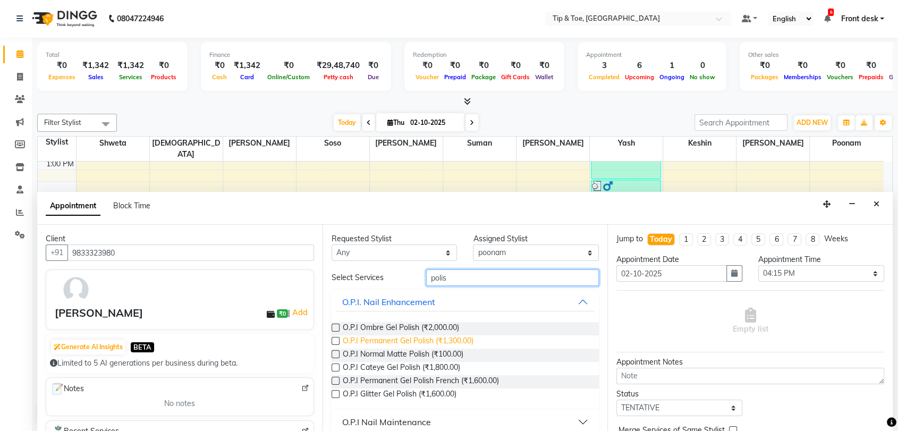
type input "polis"
click at [442, 339] on span "O.P.I Permanent Gel Polish (₹1,300.00)" at bounding box center [408, 341] width 131 height 13
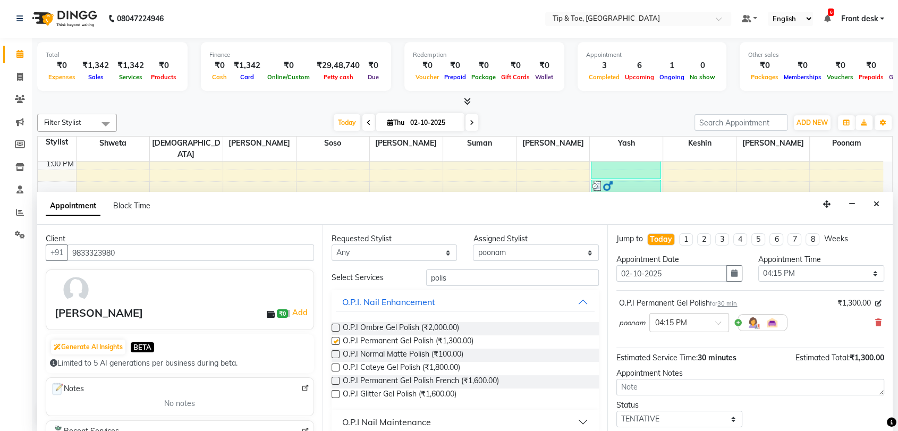
checkbox input "false"
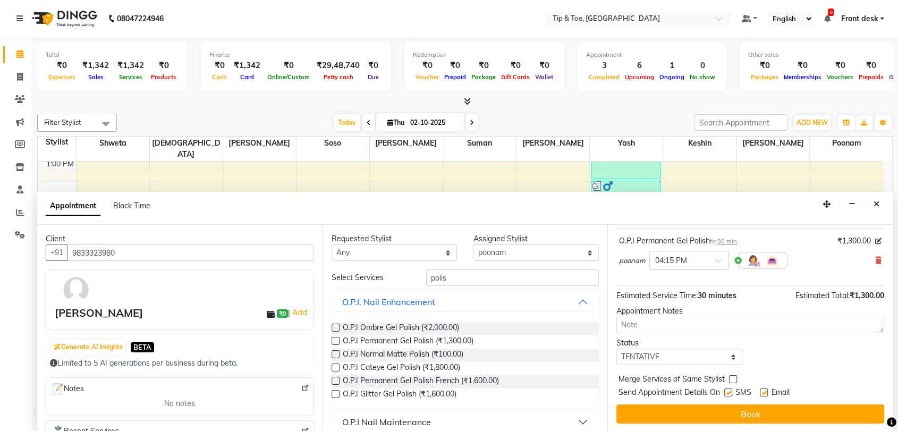
scroll to position [63, 0]
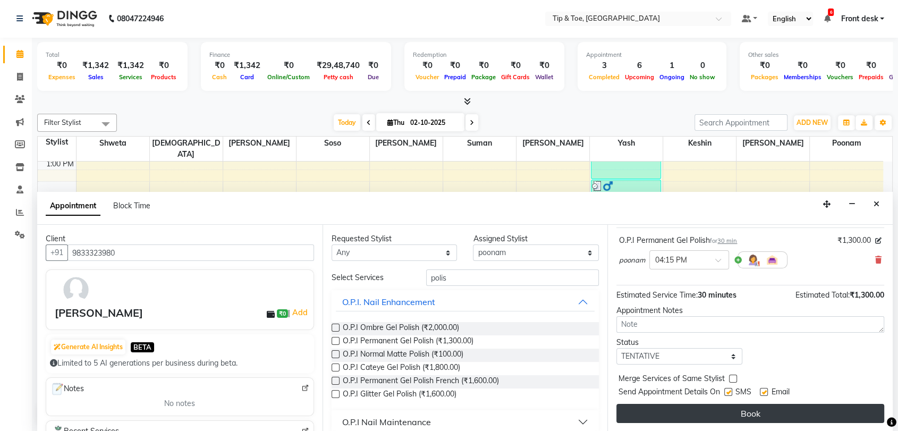
click at [822, 413] on button "Book" at bounding box center [751, 413] width 268 height 19
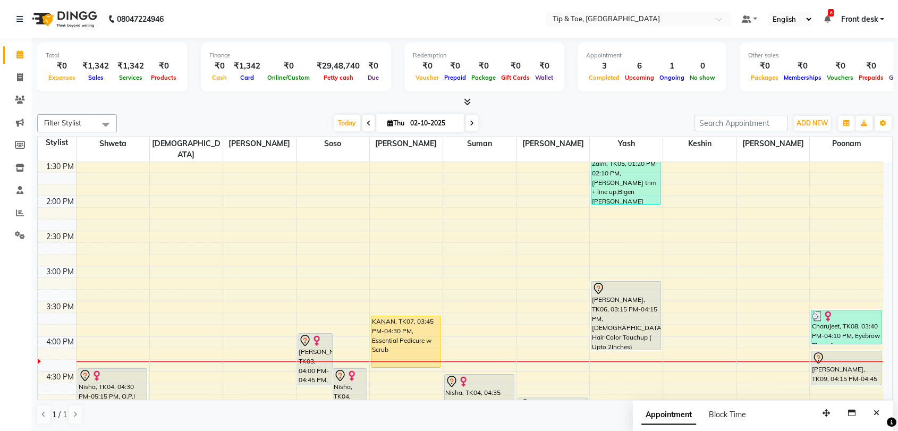
scroll to position [413, 0]
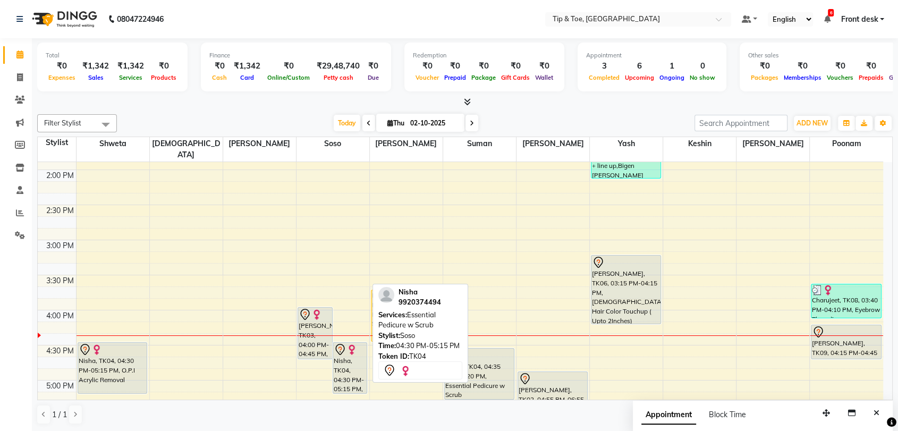
click at [338, 362] on div "Nisha, TK04, 04:30 PM-05:15 PM, Essential Pedicure w Scrub" at bounding box center [350, 368] width 34 height 51
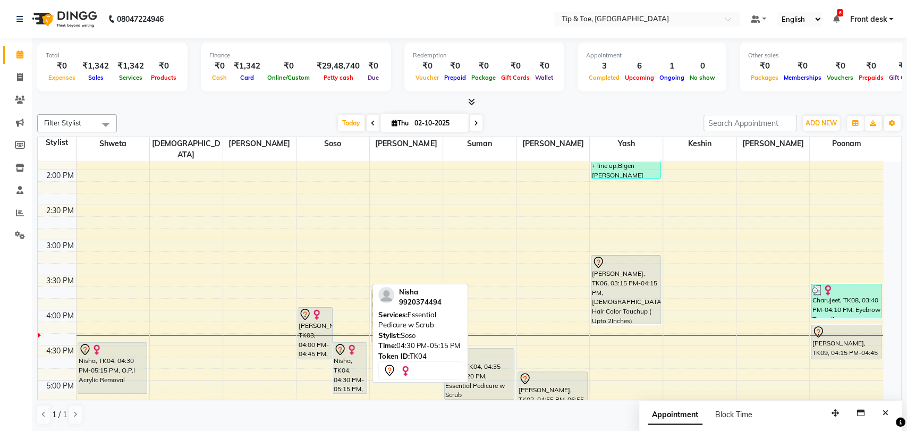
select select "7"
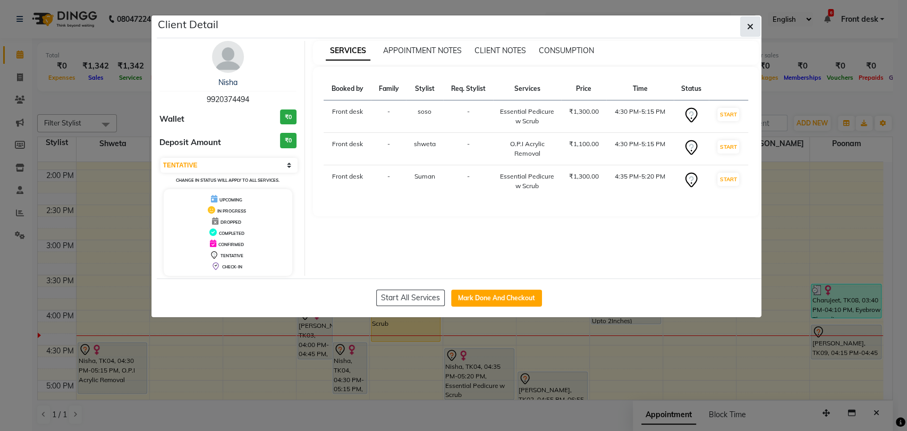
click at [744, 29] on button "button" at bounding box center [751, 26] width 20 height 20
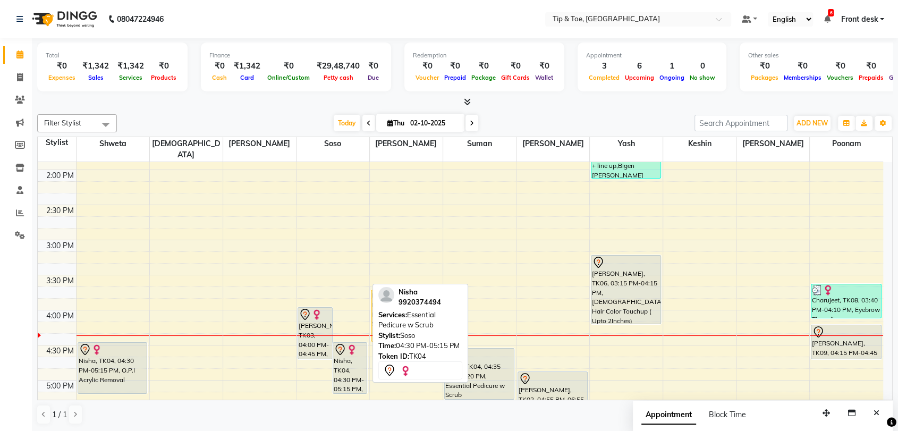
click at [346, 369] on div "Nisha, TK04, 04:30 PM-05:15 PM, Essential Pedicure w Scrub" at bounding box center [350, 368] width 34 height 51
select select "7"
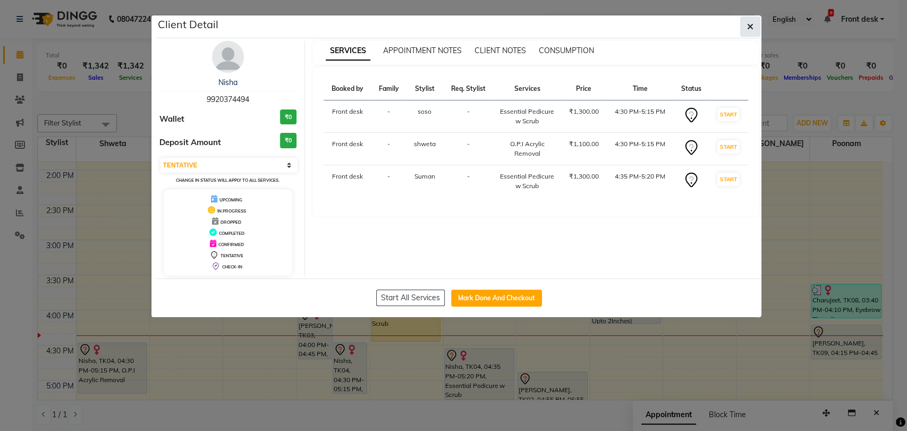
click at [745, 30] on button "button" at bounding box center [751, 26] width 20 height 20
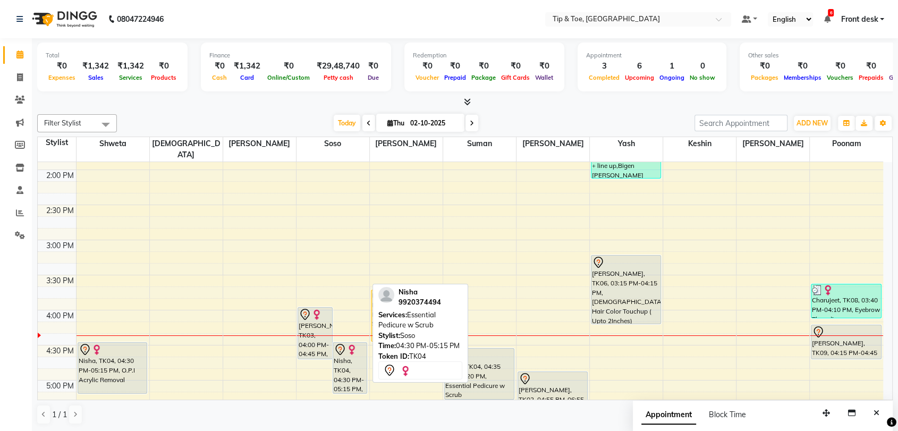
click at [340, 346] on div "Nisha, TK04, 04:30 PM-05:15 PM, Essential Pedicure w Scrub" at bounding box center [350, 368] width 34 height 51
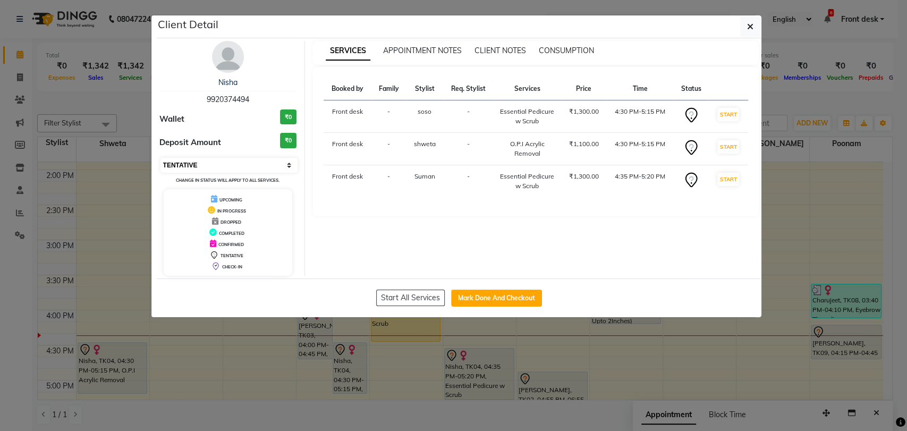
click at [218, 159] on select "Select IN SERVICE CONFIRMED TENTATIVE CHECK IN MARK DONE DROPPED UPCOMING" at bounding box center [230, 165] width 138 height 15
select select "2"
click at [161, 158] on select "Select IN SERVICE CONFIRMED TENTATIVE CHECK IN MARK DONE DROPPED UPCOMING" at bounding box center [230, 165] width 138 height 15
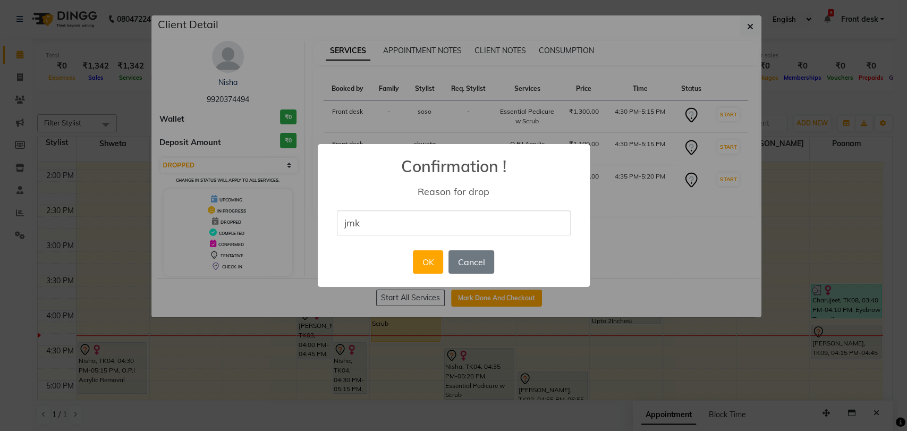
type input "jmk"
click at [546, 271] on div "× Confirmation ! Reason for drop jmk OK No Cancel" at bounding box center [454, 215] width 272 height 143
click at [426, 267] on button "OK" at bounding box center [428, 261] width 30 height 23
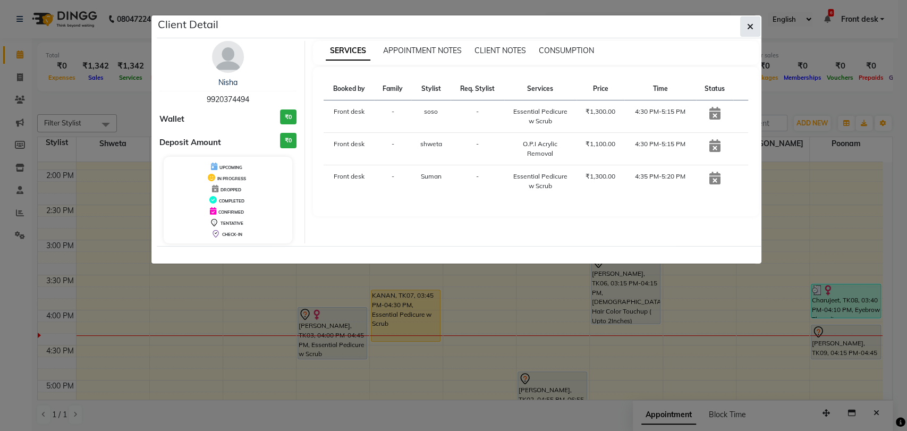
click at [752, 28] on icon "button" at bounding box center [750, 26] width 6 height 9
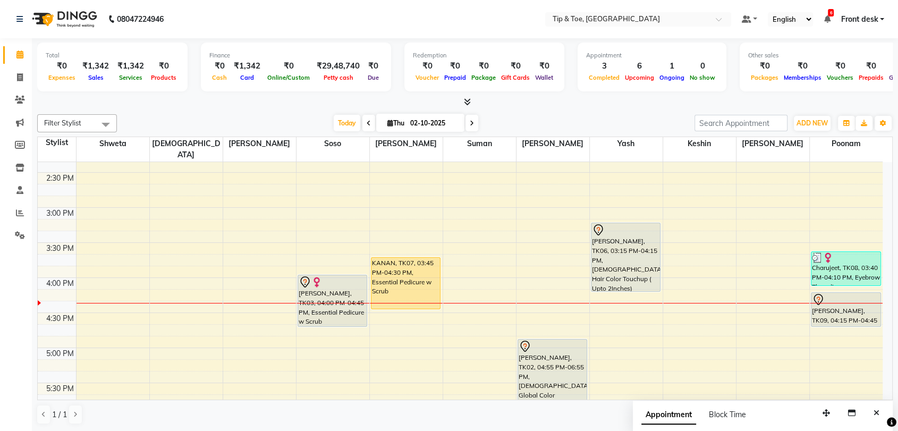
scroll to position [472, 0]
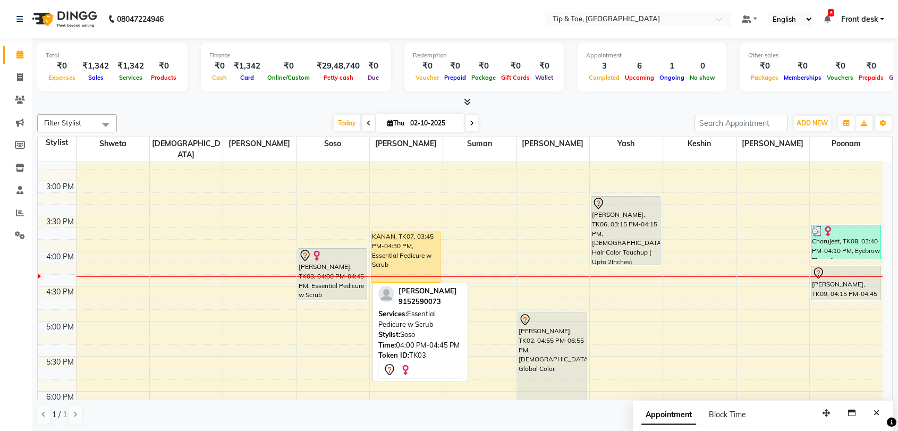
click at [331, 257] on div "[PERSON_NAME], TK03, 04:00 PM-04:45 PM, Essential Pedicure w Scrub" at bounding box center [332, 274] width 69 height 51
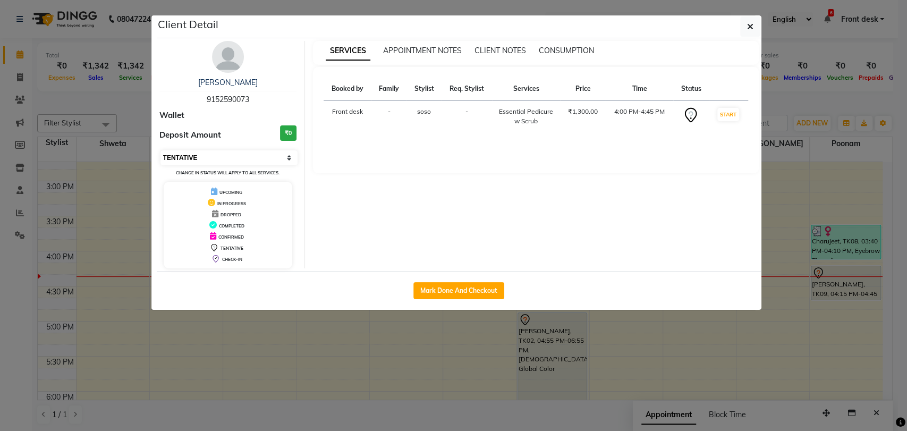
click at [212, 157] on select "Select IN SERVICE CONFIRMED TENTATIVE CHECK IN MARK DONE DROPPED UPCOMING" at bounding box center [230, 157] width 138 height 15
select select "1"
click at [161, 150] on select "Select IN SERVICE CONFIRMED TENTATIVE CHECK IN MARK DONE DROPPED UPCOMING" at bounding box center [230, 157] width 138 height 15
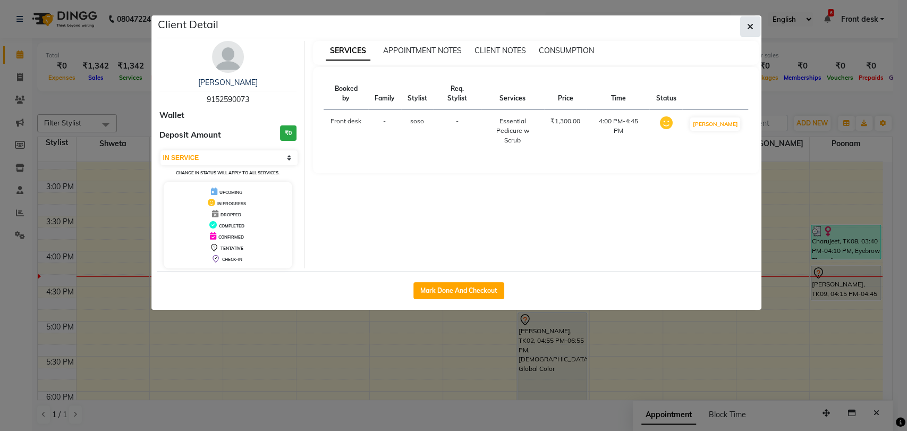
click at [749, 23] on icon "button" at bounding box center [750, 26] width 6 height 9
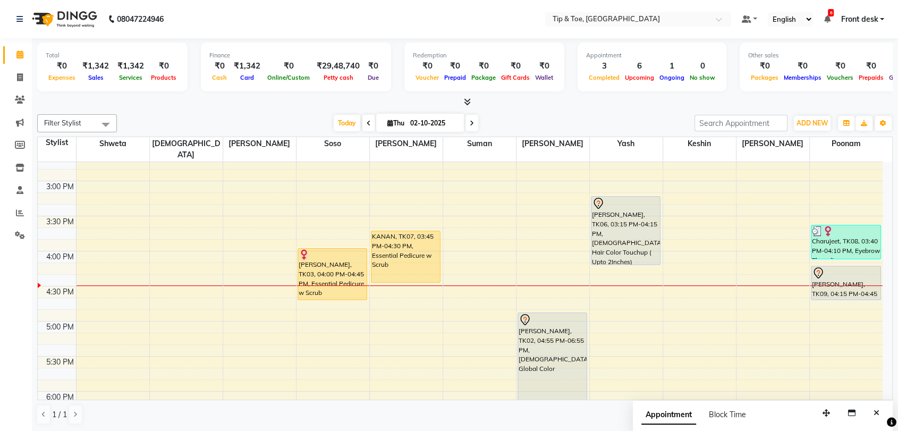
scroll to position [354, 0]
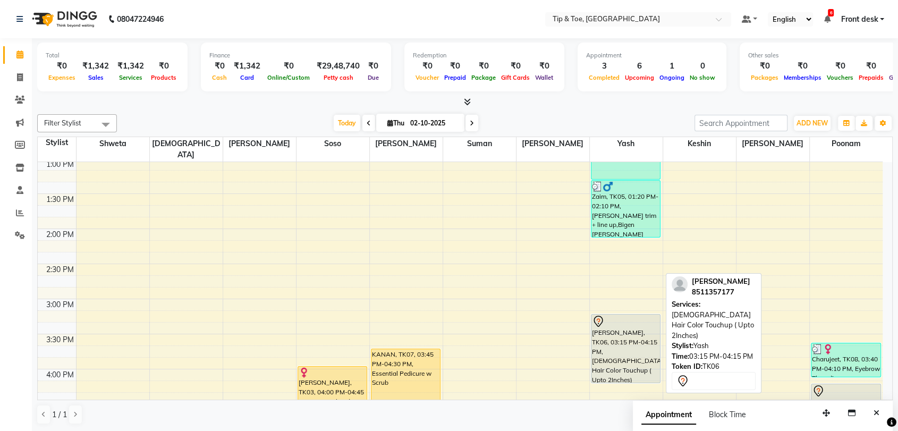
click at [626, 331] on div "[PERSON_NAME], TK06, 03:15 PM-04:15 PM, [DEMOGRAPHIC_DATA] Hair Color Touchup (…" at bounding box center [626, 349] width 69 height 68
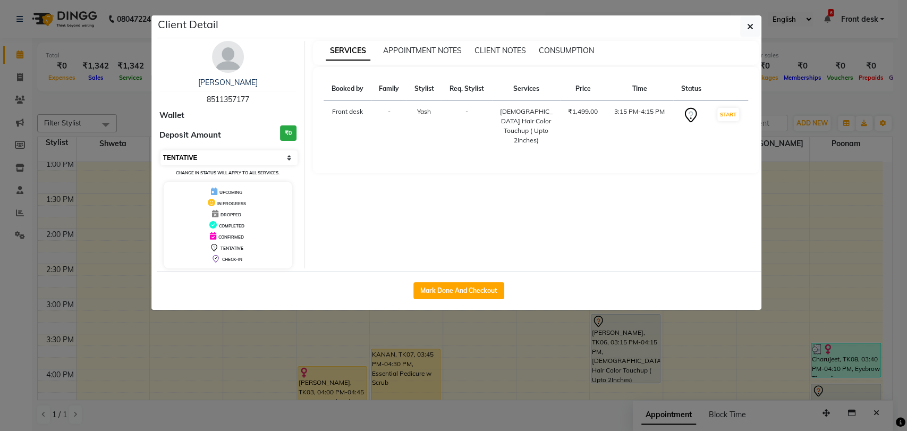
click at [217, 155] on select "Select IN SERVICE CONFIRMED TENTATIVE CHECK IN MARK DONE DROPPED UPCOMING" at bounding box center [230, 157] width 138 height 15
select select "1"
click at [161, 150] on select "Select IN SERVICE CONFIRMED TENTATIVE CHECK IN MARK DONE DROPPED UPCOMING" at bounding box center [230, 157] width 138 height 15
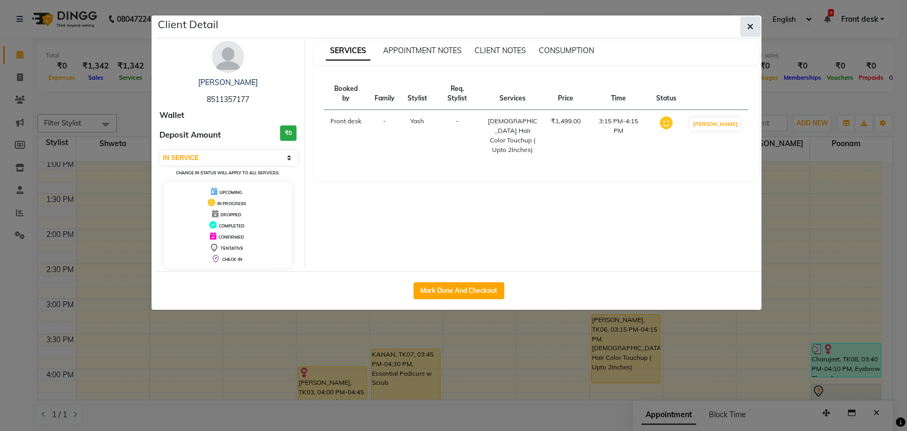
click at [744, 27] on button "button" at bounding box center [751, 26] width 20 height 20
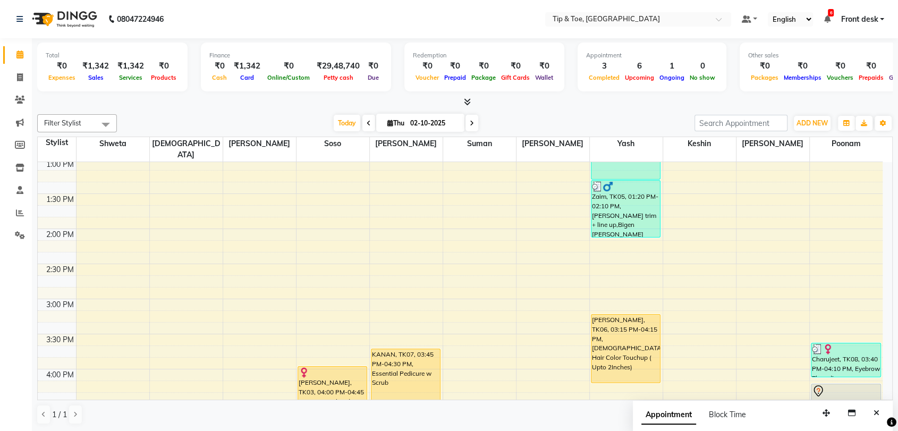
scroll to position [413, 0]
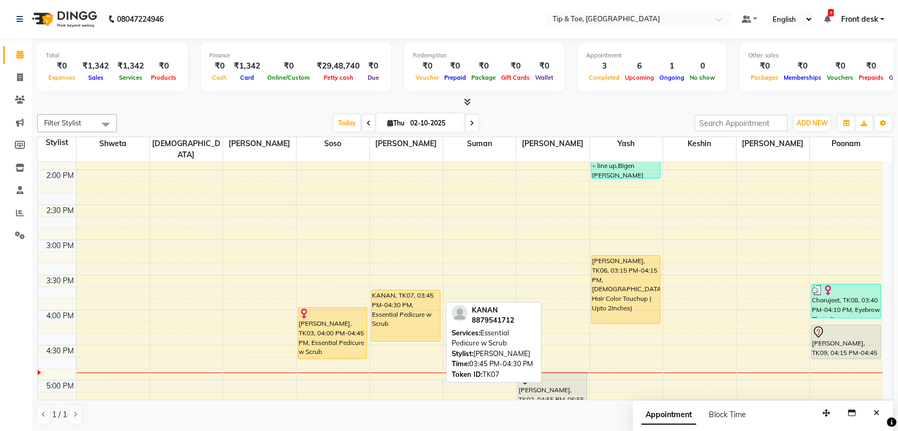
click at [400, 310] on div "KANAN, TK07, 03:45 PM-04:30 PM, Essential Pedicure w Scrub" at bounding box center [406, 315] width 69 height 51
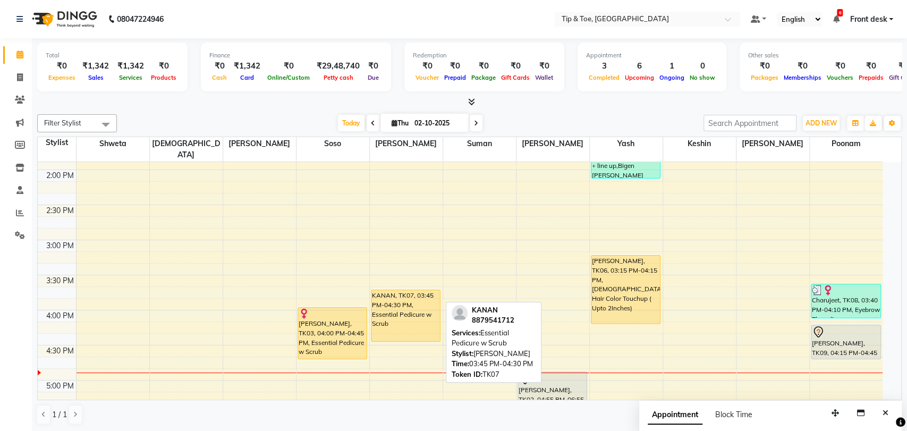
select select "1"
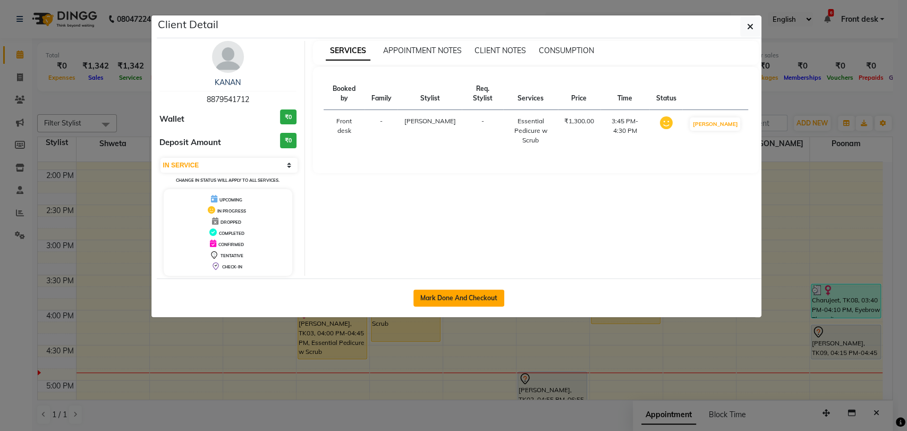
click at [460, 295] on button "Mark Done And Checkout" at bounding box center [459, 298] width 91 height 17
select select "service"
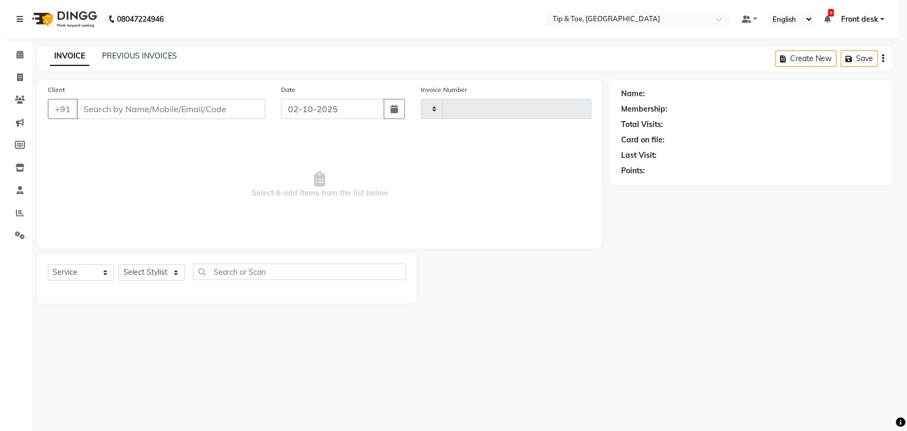
type input "1221"
select select "5942"
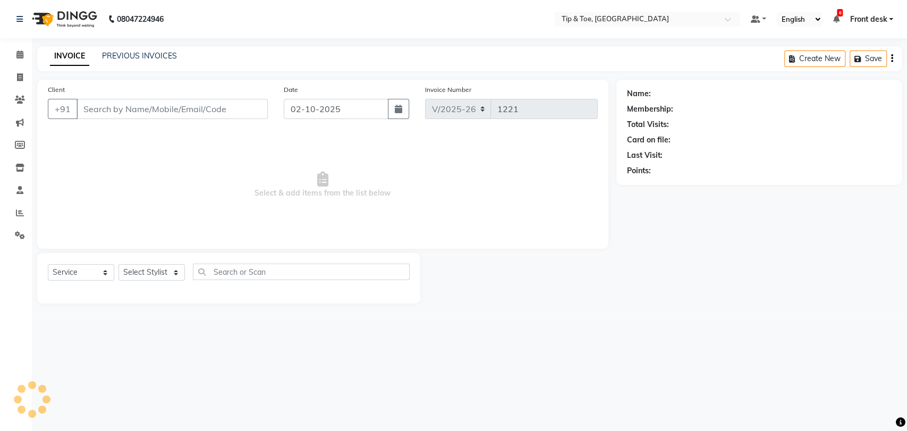
type input "8879541712"
select select "83790"
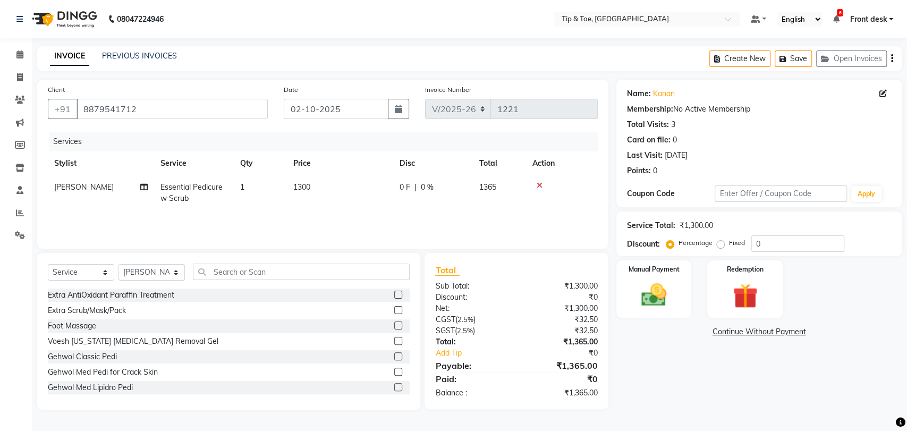
click at [175, 200] on span "Essential Pedicure w Scrub" at bounding box center [192, 192] width 62 height 21
select select "83790"
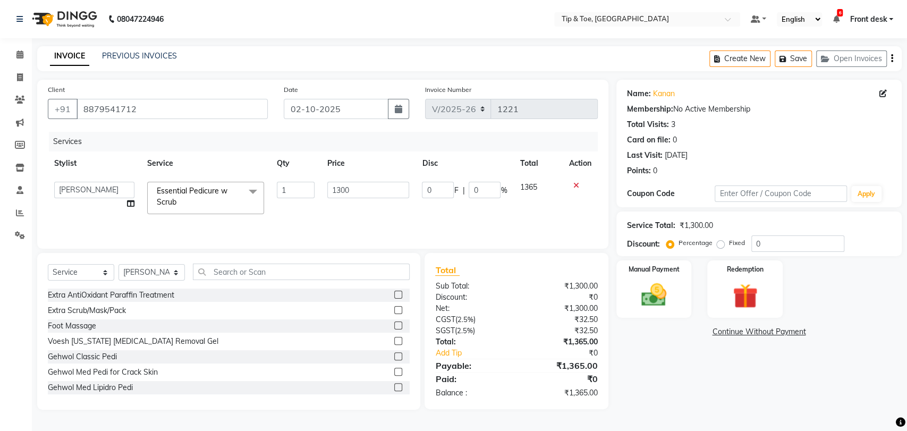
click at [179, 197] on link "x" at bounding box center [178, 202] width 5 height 10
type input "0"
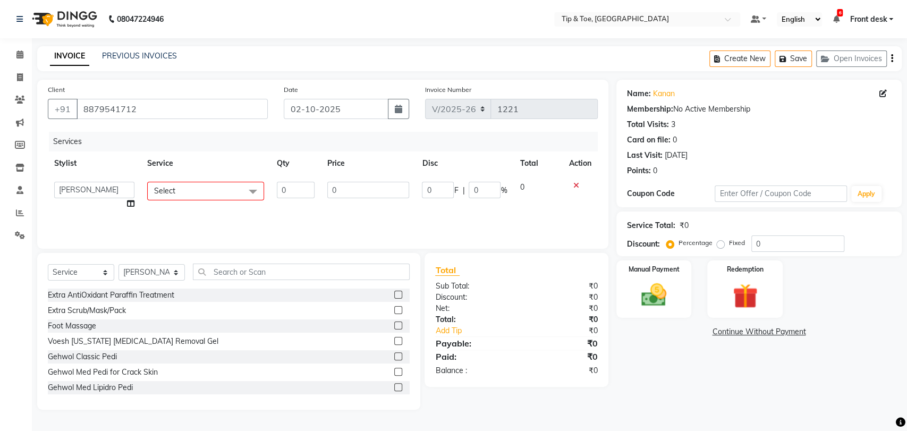
click at [181, 200] on td "Select Extra AntiOxidant Paraffin Treatment Extra Scrub/Mask/Pack Foot Massage …" at bounding box center [206, 195] width 130 height 40
click at [186, 195] on span "Select" at bounding box center [205, 191] width 117 height 19
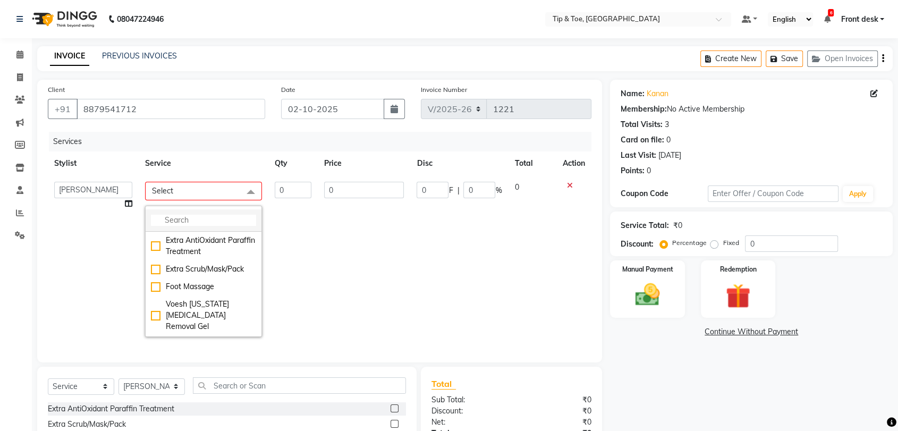
click at [171, 215] on input "multiselect-search" at bounding box center [203, 220] width 105 height 11
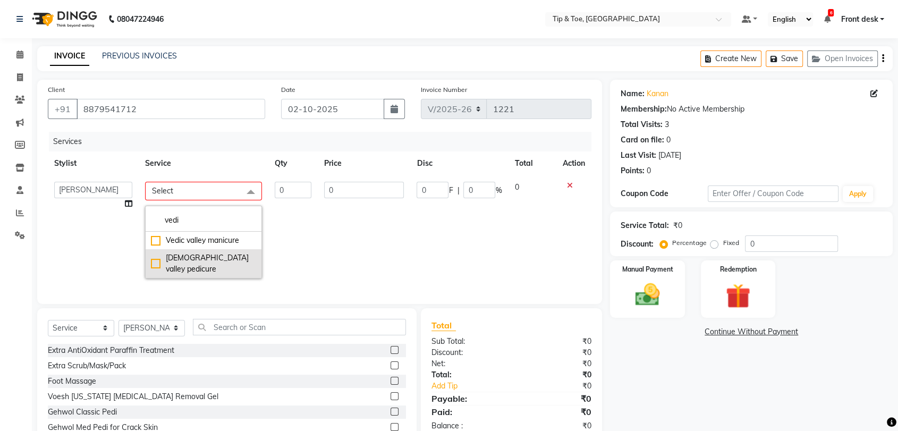
type input "vedi"
click at [204, 254] on div "[DEMOGRAPHIC_DATA] valley pedicure" at bounding box center [203, 264] width 105 height 22
checkbox input "true"
type input "1"
type input "1500"
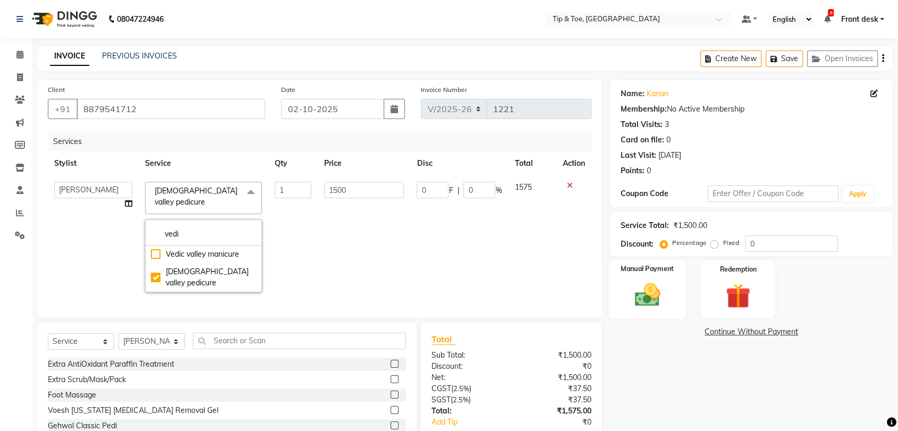
click at [646, 299] on img at bounding box center [647, 295] width 41 height 30
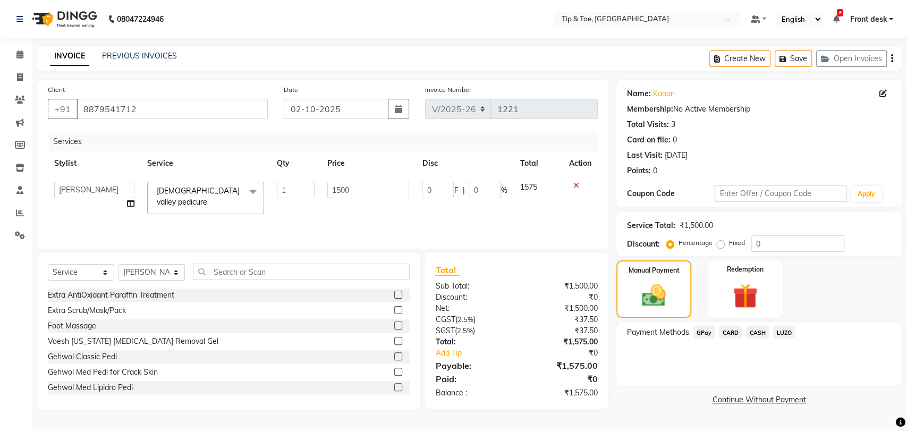
click at [726, 334] on span "CARD" at bounding box center [730, 332] width 23 height 12
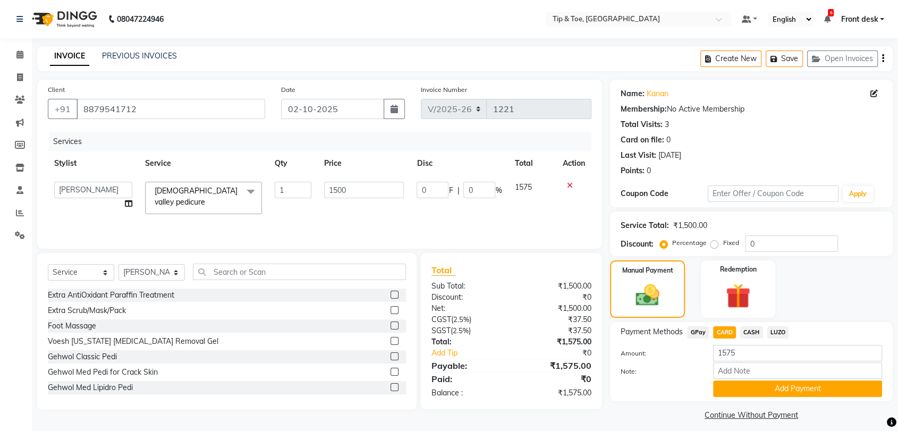
scroll to position [7, 0]
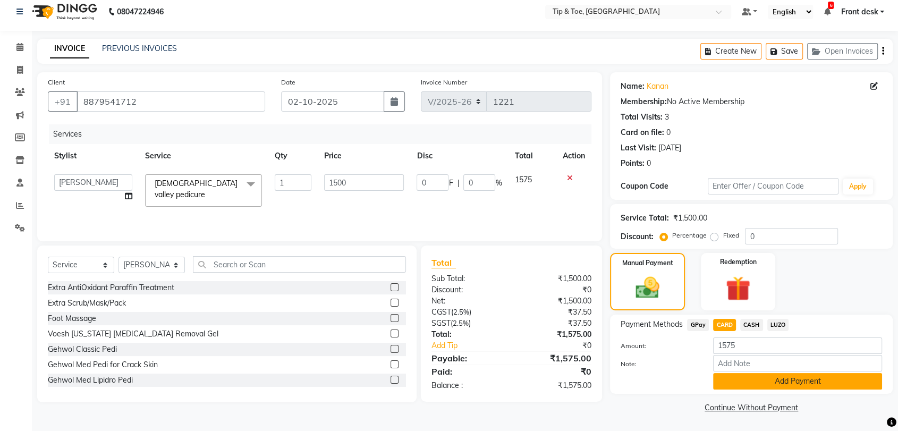
click at [792, 377] on button "Add Payment" at bounding box center [797, 381] width 169 height 16
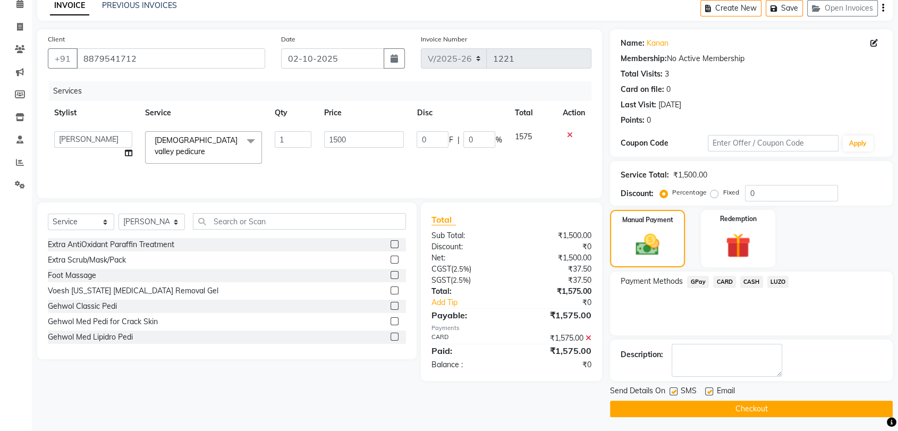
scroll to position [52, 0]
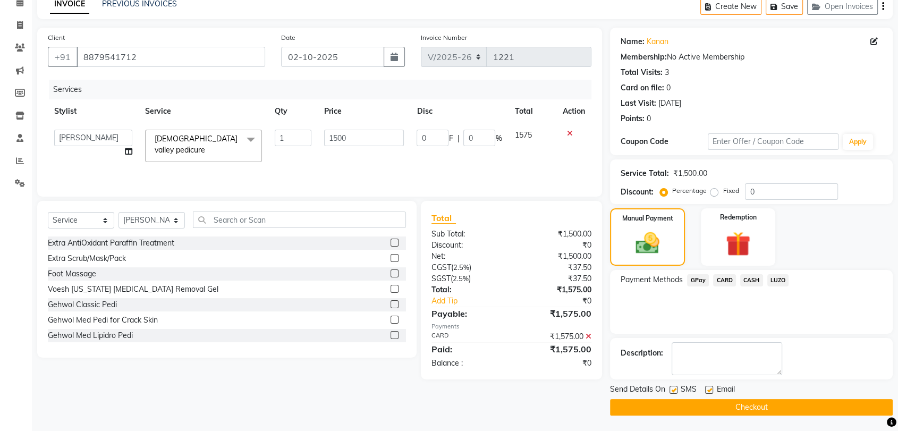
click at [715, 401] on button "Checkout" at bounding box center [751, 407] width 283 height 16
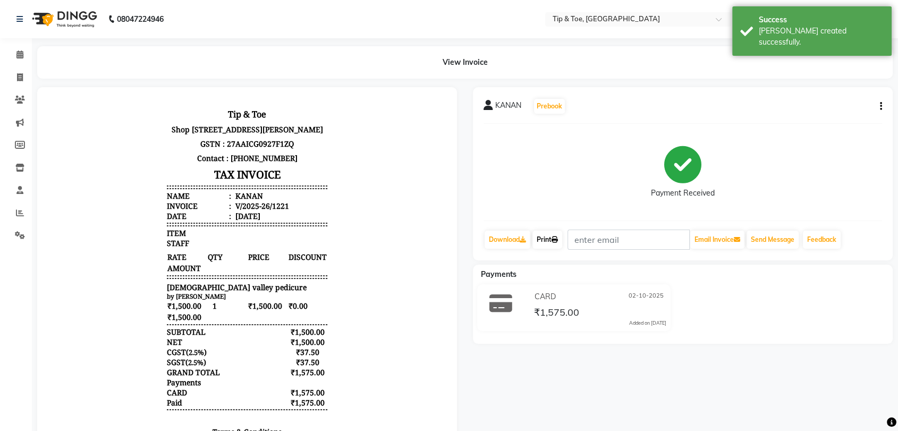
click at [544, 240] on link "Print" at bounding box center [548, 240] width 30 height 18
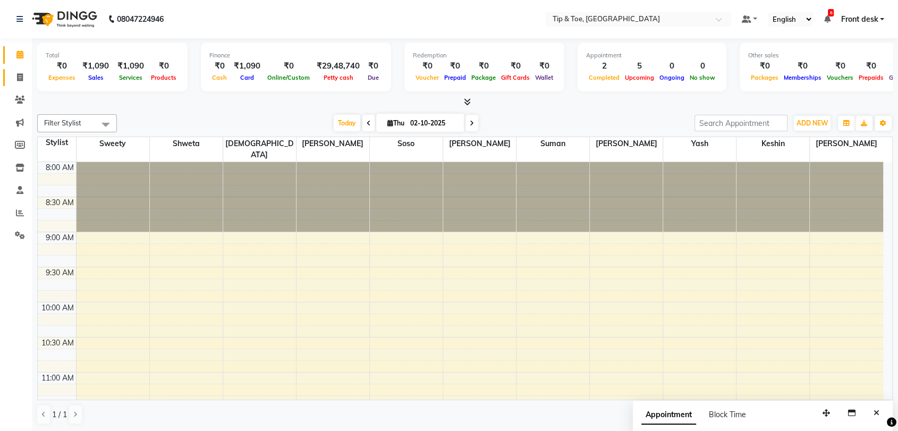
scroll to position [472, 0]
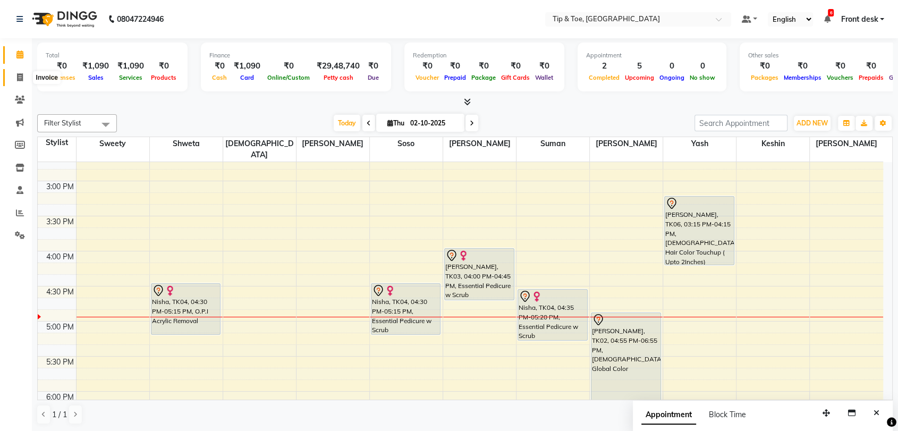
click at [27, 77] on span at bounding box center [20, 78] width 19 height 12
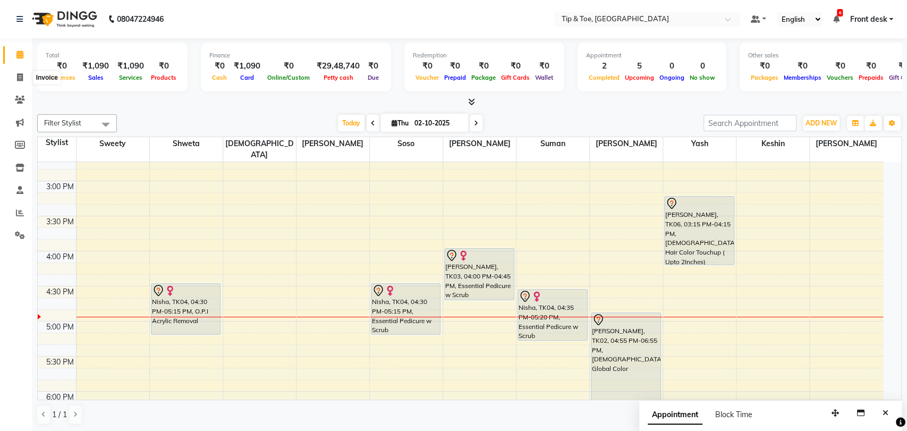
select select "5942"
select select "service"
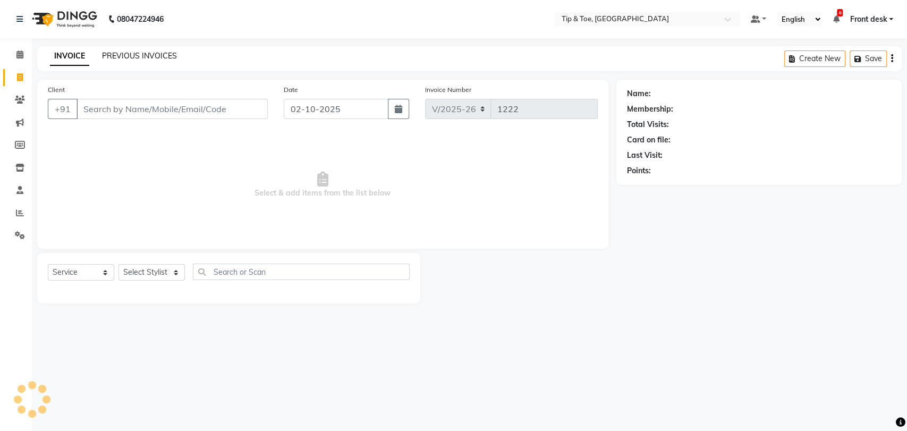
click at [111, 53] on link "PREVIOUS INVOICES" at bounding box center [139, 56] width 75 height 10
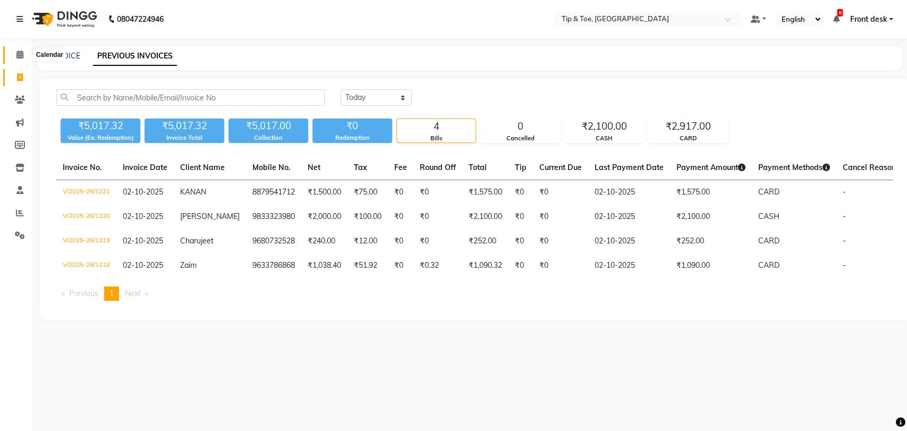
click at [13, 56] on span at bounding box center [20, 55] width 19 height 12
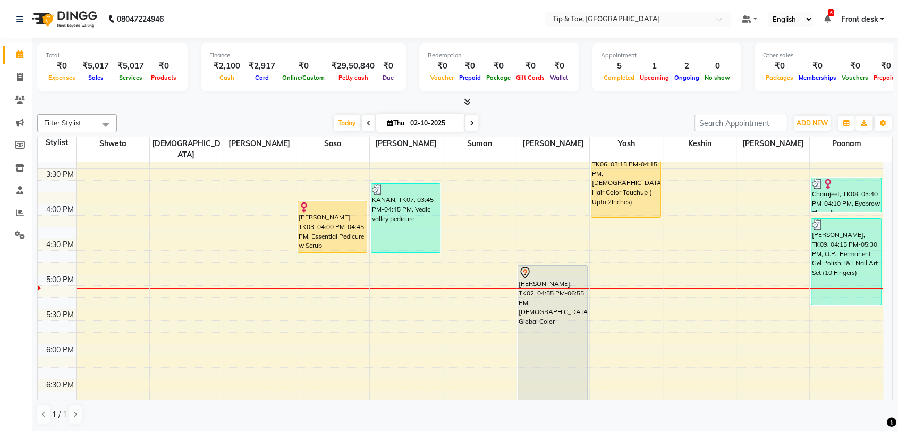
scroll to position [451, 0]
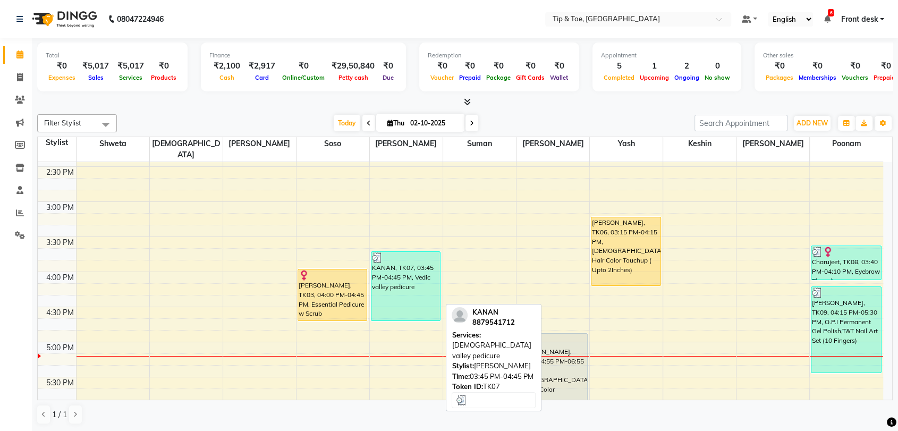
click at [405, 286] on div "KANAN, TK07, 03:45 PM-04:45 PM, Vedic valley pedicure" at bounding box center [406, 286] width 69 height 69
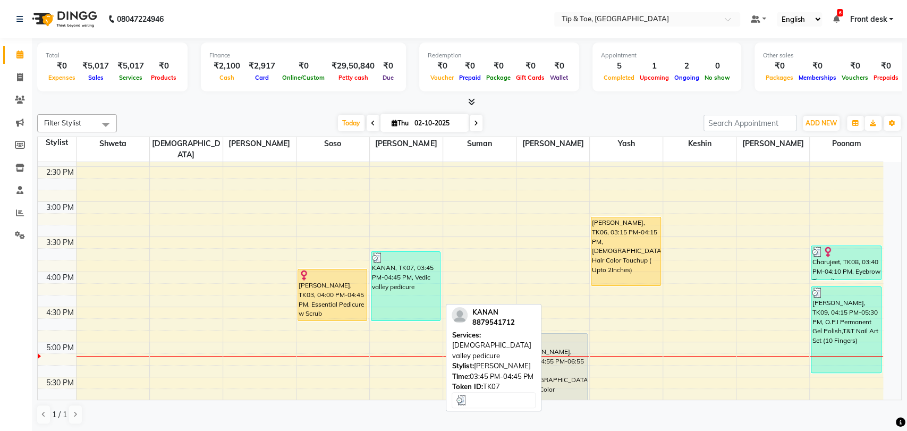
select select "3"
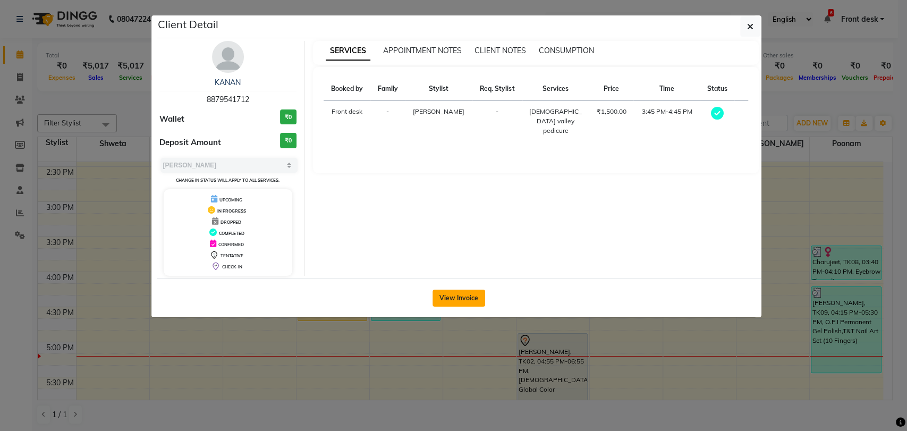
click at [468, 303] on button "View Invoice" at bounding box center [459, 298] width 53 height 17
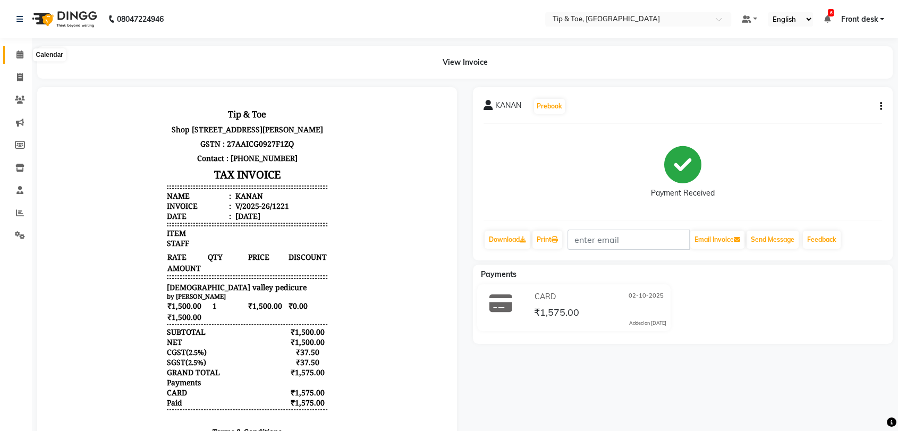
click at [20, 57] on icon at bounding box center [19, 55] width 7 height 8
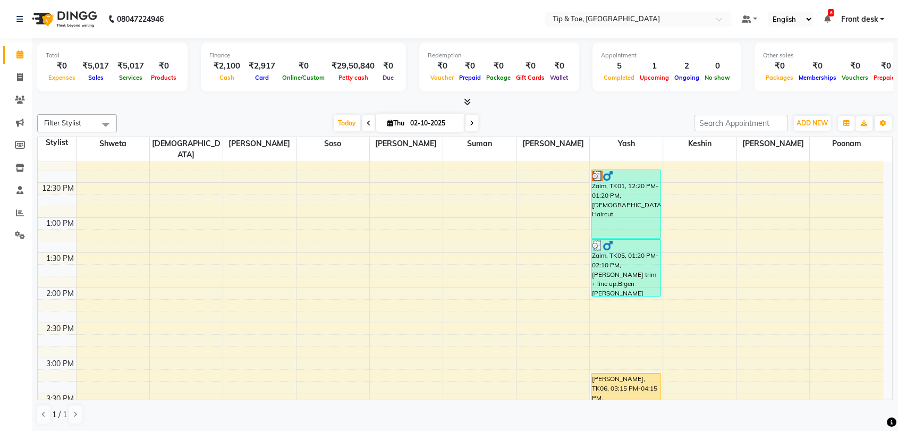
scroll to position [472, 0]
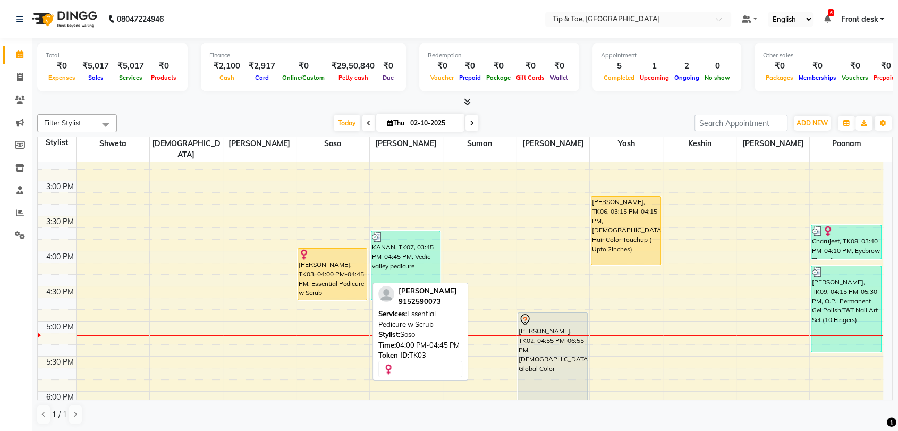
click at [315, 265] on div "[PERSON_NAME], TK03, 04:00 PM-04:45 PM, Essential Pedicure w Scrub" at bounding box center [332, 274] width 69 height 51
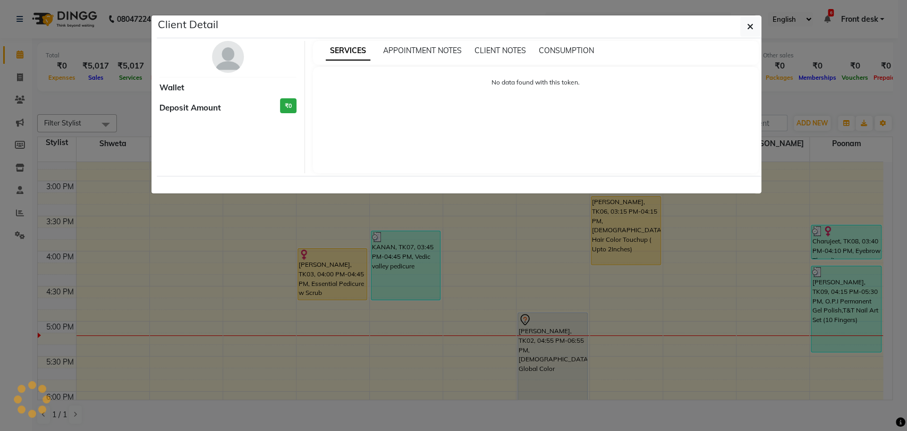
select select "1"
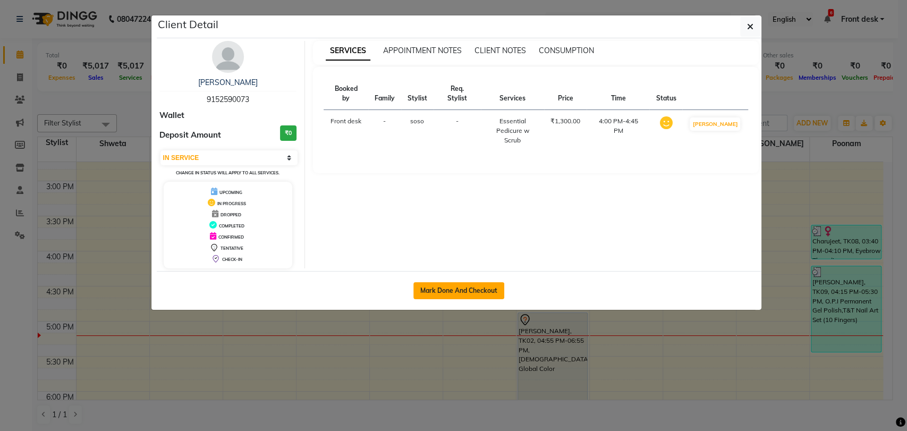
click at [465, 296] on button "Mark Done And Checkout" at bounding box center [459, 290] width 91 height 17
select select "5942"
select select "service"
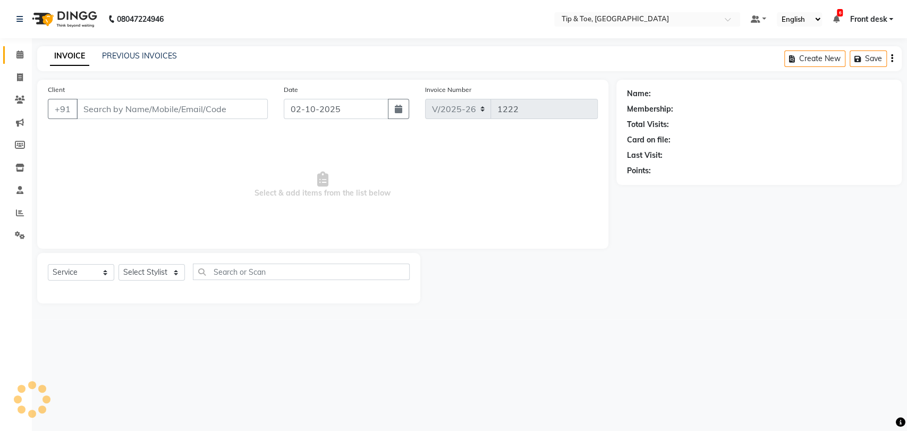
type input "9152590073"
select select "92858"
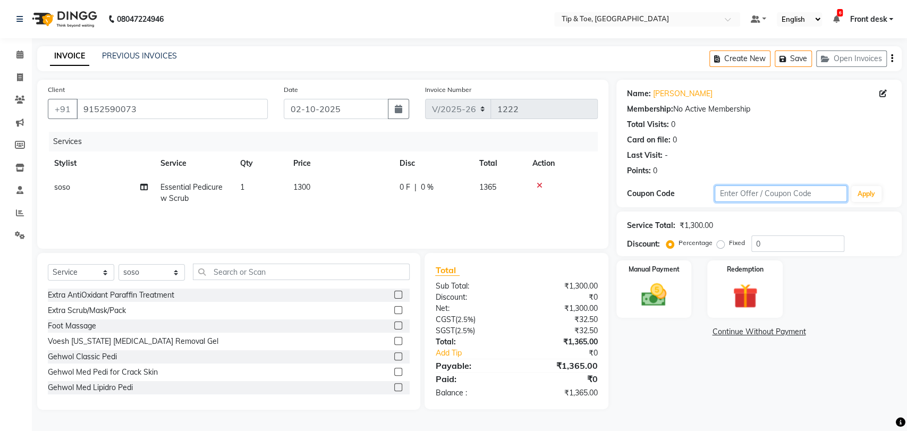
click at [741, 197] on input "text" at bounding box center [781, 194] width 132 height 16
click at [205, 186] on span "Essential Pedicure w Scrub" at bounding box center [192, 192] width 62 height 21
select select "92858"
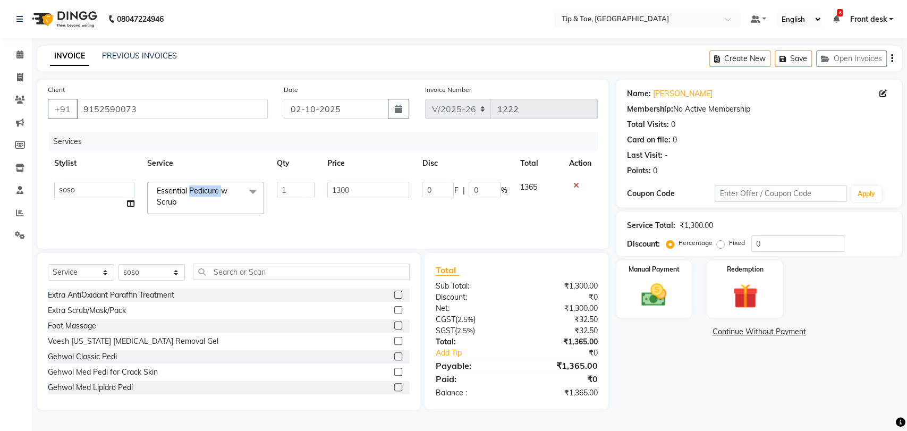
drag, startPoint x: 205, startPoint y: 186, endPoint x: 205, endPoint y: 195, distance: 8.5
click at [205, 188] on span "Essential Pedicure w Scrub" at bounding box center [192, 196] width 71 height 21
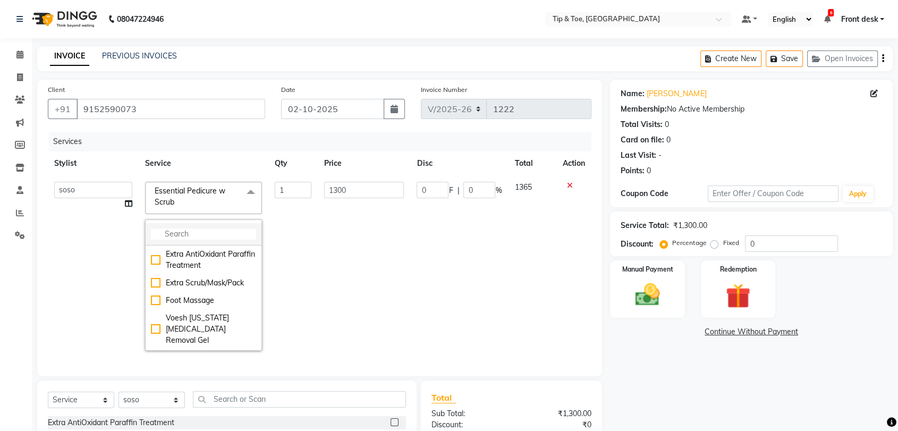
click at [192, 229] on input "multiselect-search" at bounding box center [203, 234] width 105 height 11
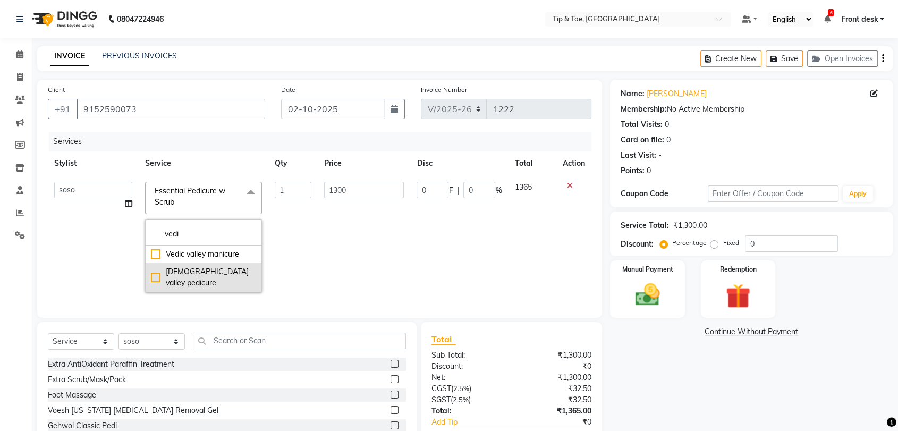
type input "vedi"
click at [195, 269] on div "[DEMOGRAPHIC_DATA] valley pedicure" at bounding box center [203, 277] width 105 height 22
checkbox input "true"
type input "1500"
click at [453, 188] on div "0 F | 0 %" at bounding box center [459, 190] width 85 height 16
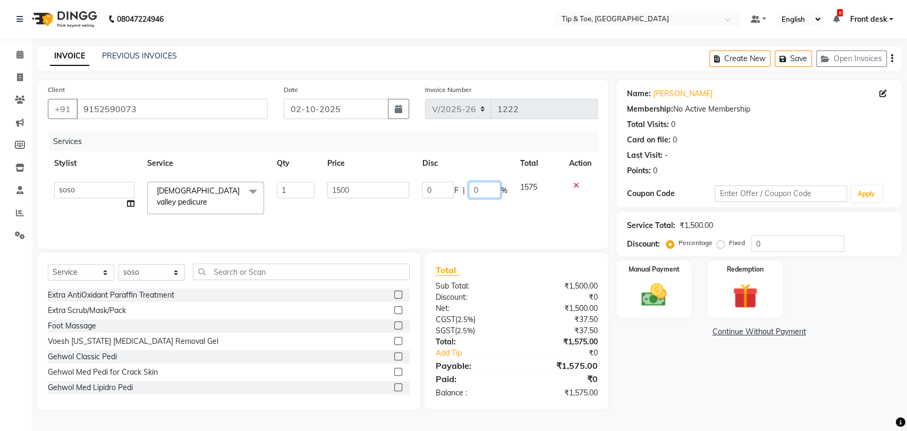
click at [472, 190] on input "0" at bounding box center [485, 190] width 32 height 16
type input "30"
click at [470, 218] on div "Services Stylist Service Qty Price Disc Total Action [PERSON_NAME] Front desk […" at bounding box center [320, 185] width 544 height 106
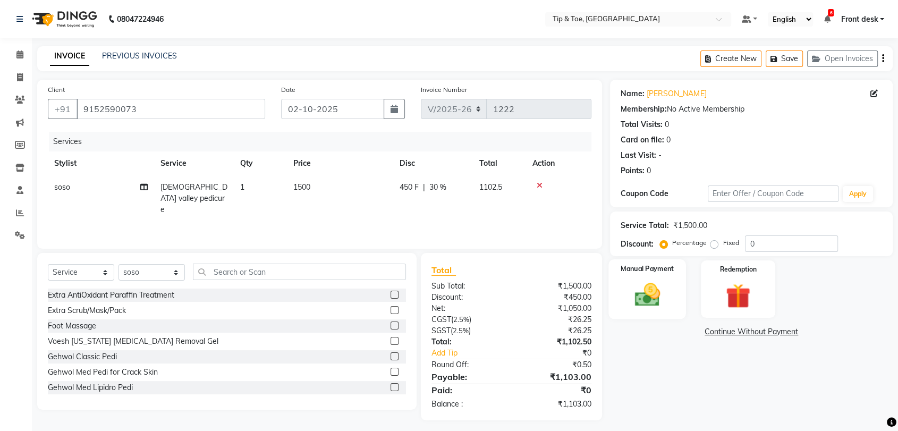
click at [646, 297] on img at bounding box center [647, 295] width 41 height 30
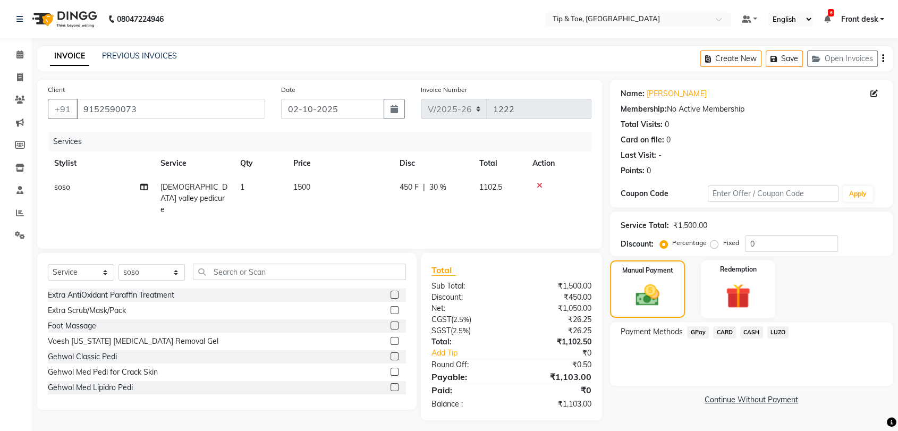
click at [779, 330] on span "LUZO" at bounding box center [779, 332] width 22 height 12
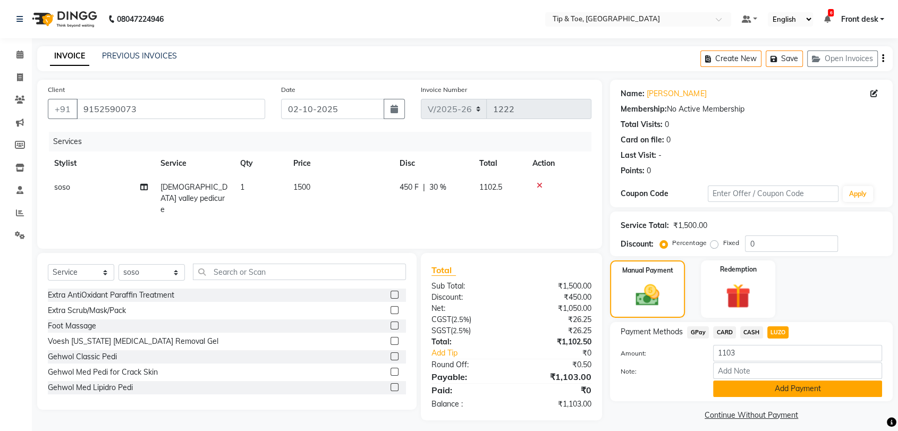
click at [761, 388] on button "Add Payment" at bounding box center [797, 389] width 169 height 16
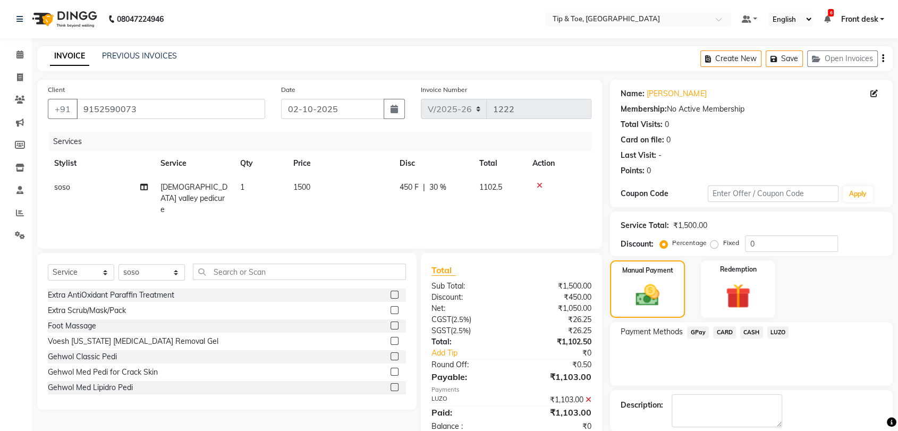
scroll to position [52, 0]
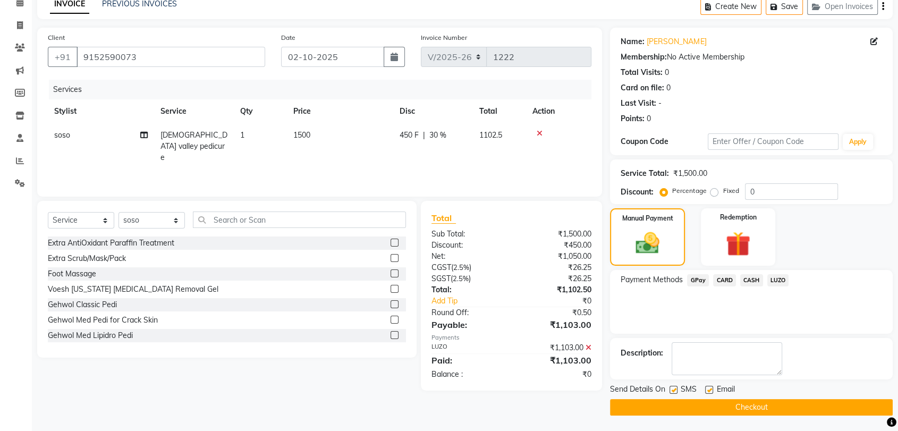
click at [750, 402] on button "Checkout" at bounding box center [751, 407] width 283 height 16
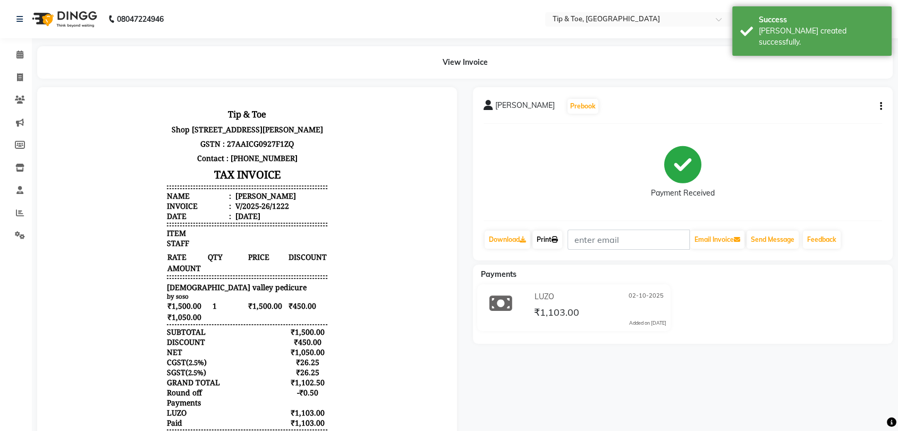
click at [549, 242] on link "Print" at bounding box center [548, 240] width 30 height 18
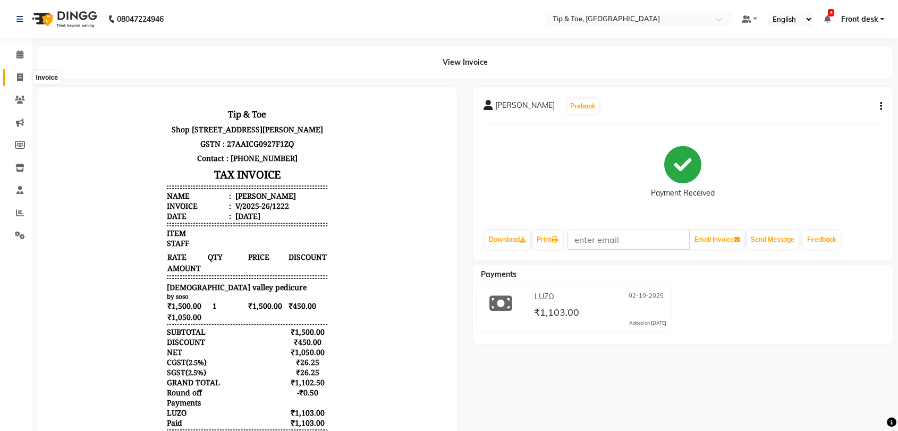
click at [15, 76] on span at bounding box center [20, 78] width 19 height 12
select select "service"
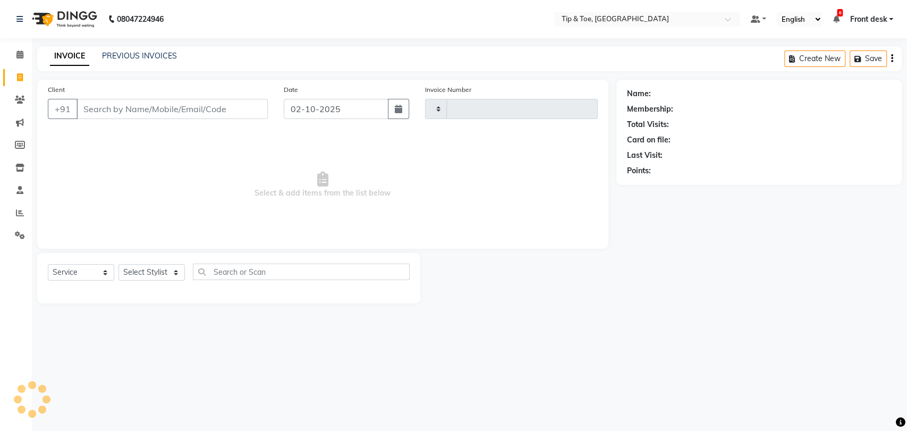
type input "1223"
select select "5942"
click at [145, 58] on link "PREVIOUS INVOICES" at bounding box center [139, 56] width 75 height 10
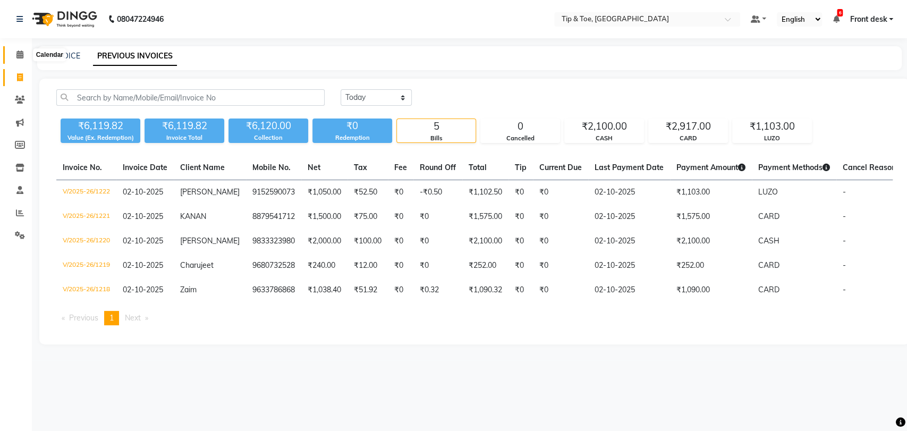
click at [17, 55] on icon at bounding box center [19, 55] width 7 height 8
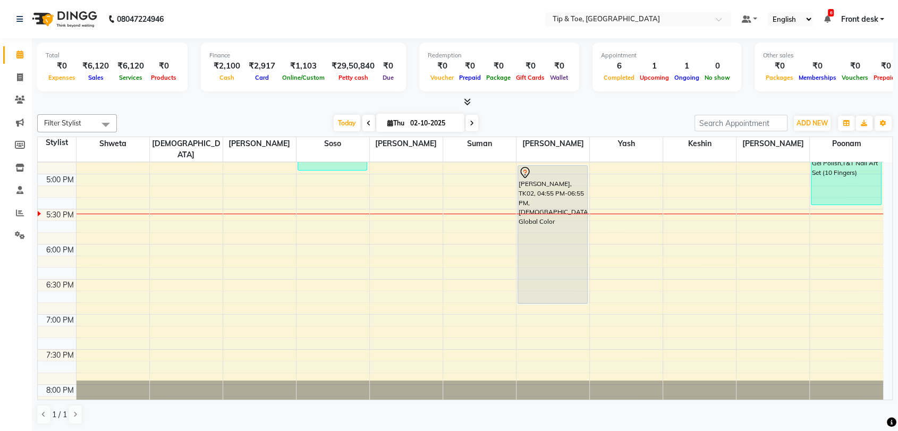
scroll to position [613, 0]
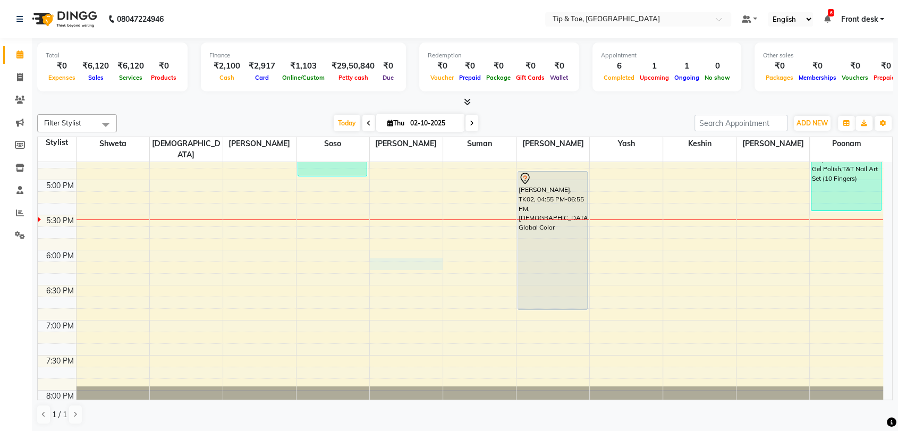
click at [389, 256] on div "8:00 AM 8:30 AM 9:00 AM 9:30 AM 10:00 AM 10:30 AM 11:00 AM 11:30 AM 12:00 PM 12…" at bounding box center [461, 5] width 846 height 912
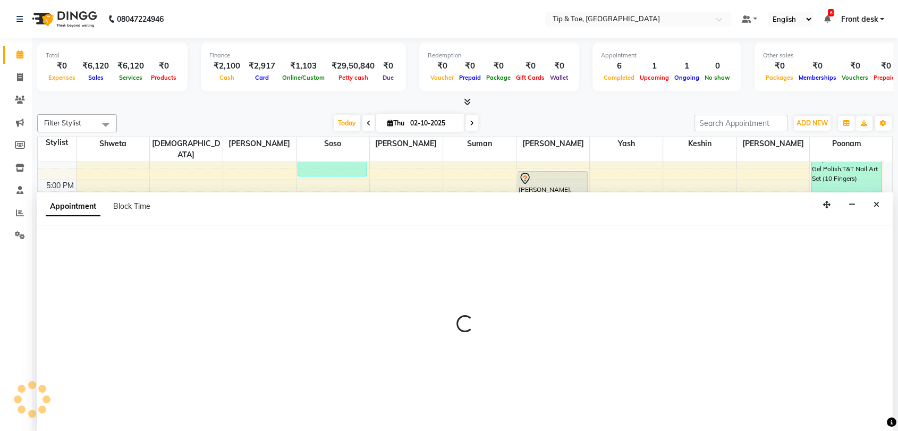
scroll to position [1, 0]
select select "83790"
select select "1095"
select select "tentative"
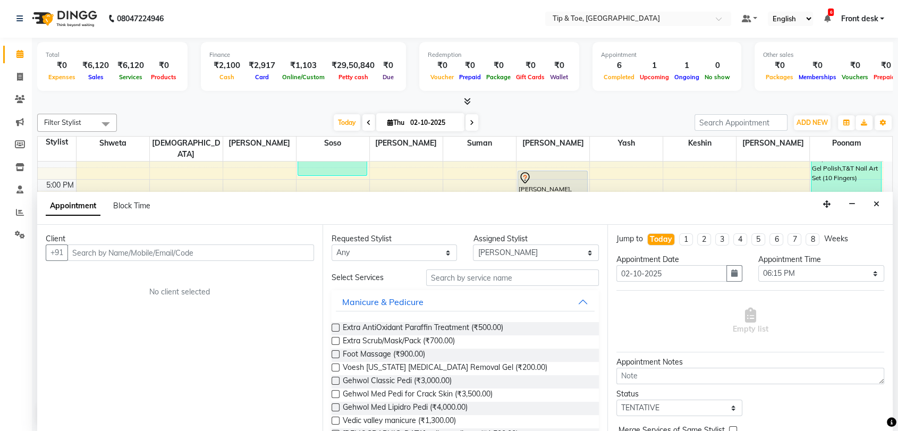
click at [222, 250] on input "text" at bounding box center [191, 253] width 247 height 16
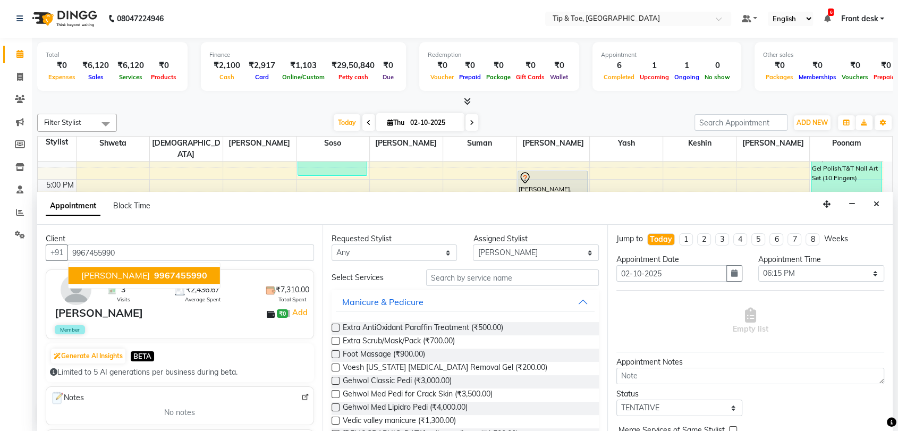
click at [156, 274] on span "9967455990" at bounding box center [180, 276] width 53 height 11
type input "9967455990"
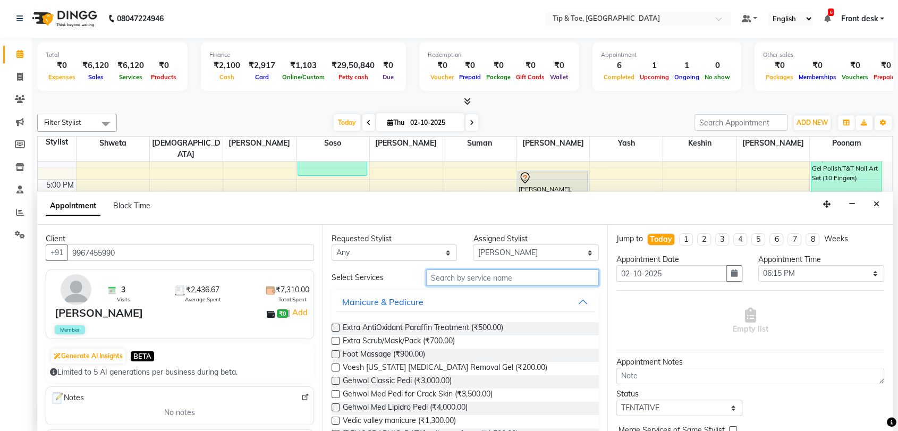
click at [451, 278] on input "text" at bounding box center [512, 278] width 173 height 16
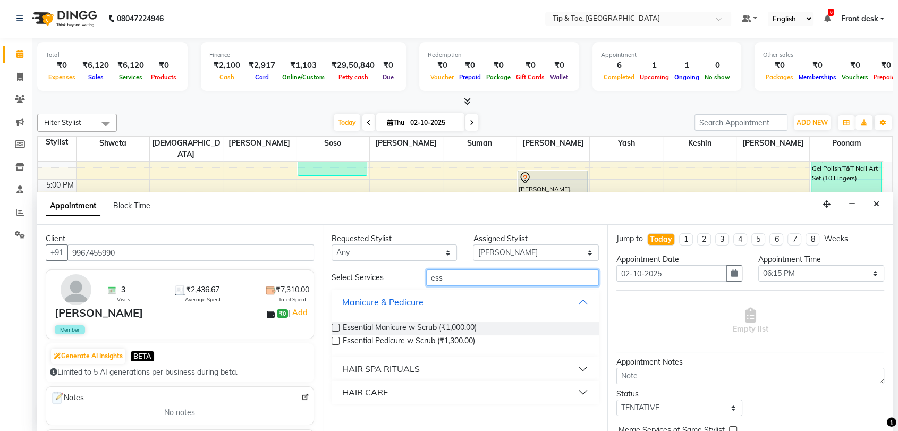
type input "ess"
click at [335, 338] on label at bounding box center [336, 341] width 8 height 8
click at [335, 339] on input "checkbox" at bounding box center [335, 342] width 7 height 7
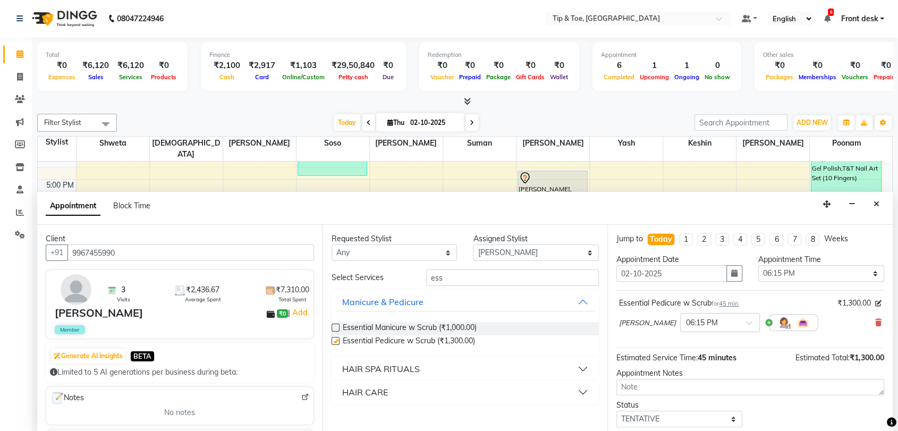
checkbox input "false"
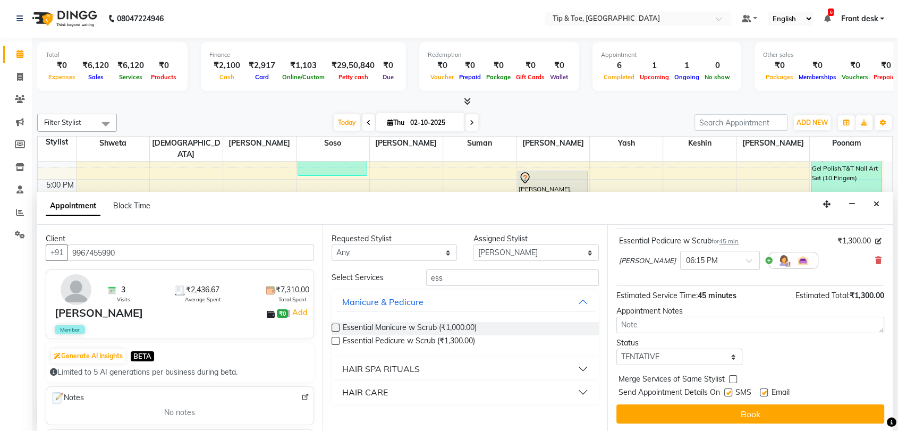
scroll to position [63, 0]
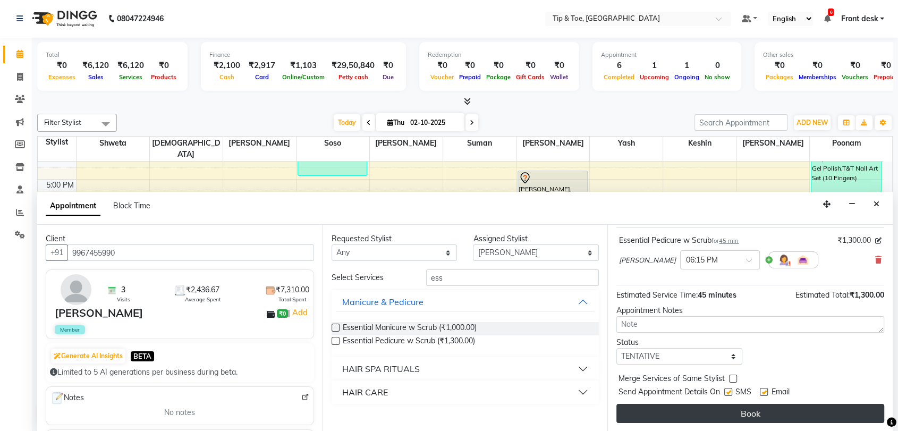
click at [745, 408] on button "Book" at bounding box center [751, 413] width 268 height 19
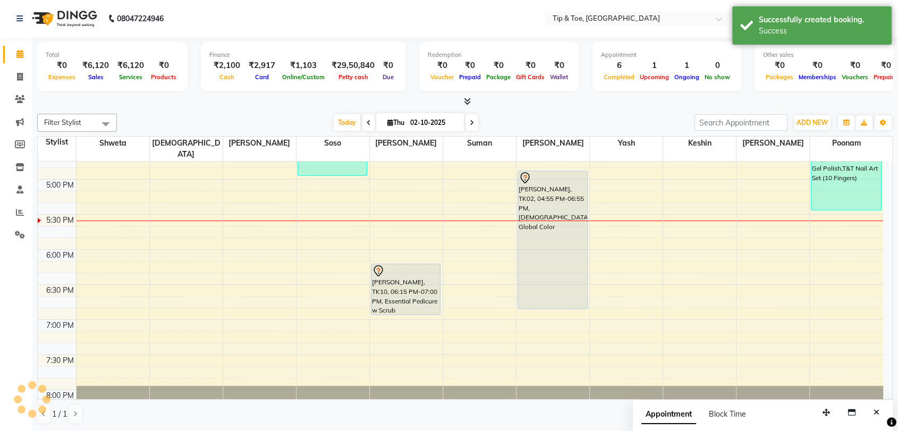
scroll to position [0, 0]
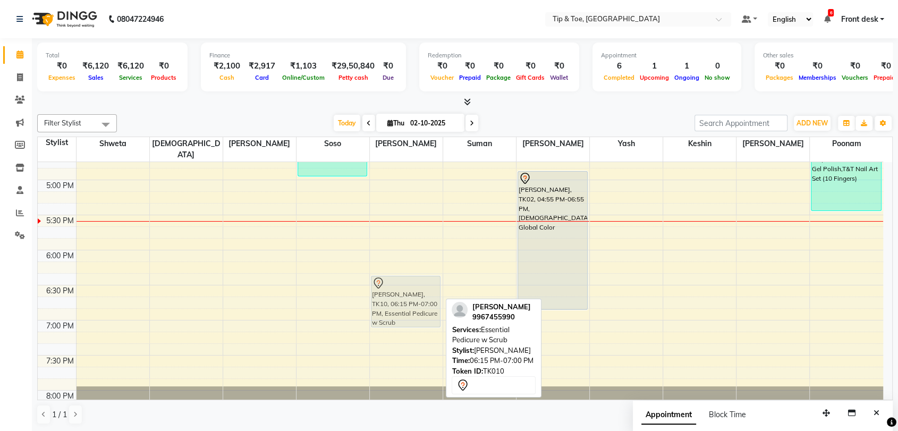
click at [395, 279] on div "KANAN, TK07, 03:45 PM-04:45 PM, Vedic valley pedicure [PERSON_NAME], TK10, 06:1…" at bounding box center [406, 5] width 73 height 912
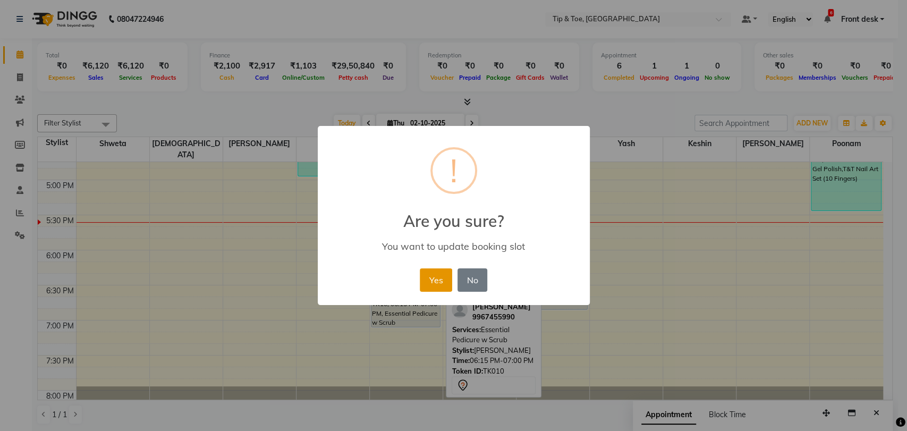
click at [435, 273] on button "Yes" at bounding box center [436, 279] width 32 height 23
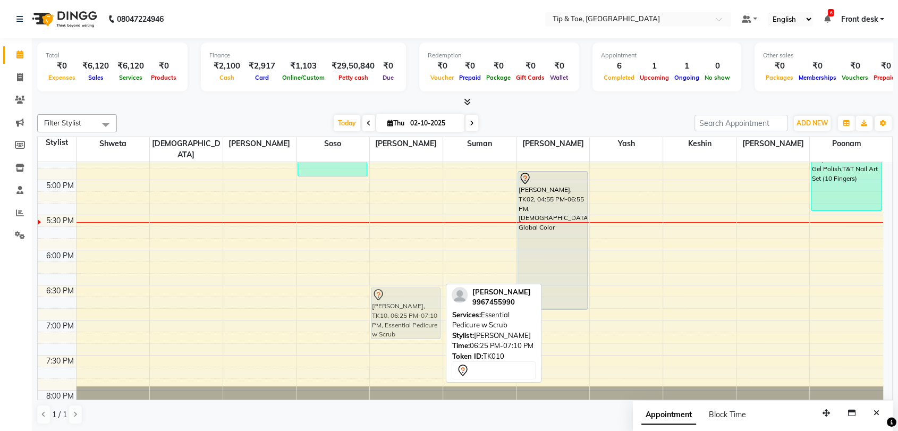
drag, startPoint x: 401, startPoint y: 270, endPoint x: 405, endPoint y: 276, distance: 7.4
click at [405, 276] on div "KANAN, TK07, 03:45 PM-04:45 PM, Vedic valley pedicure [PERSON_NAME], TK10, 06:2…" at bounding box center [406, 5] width 73 height 912
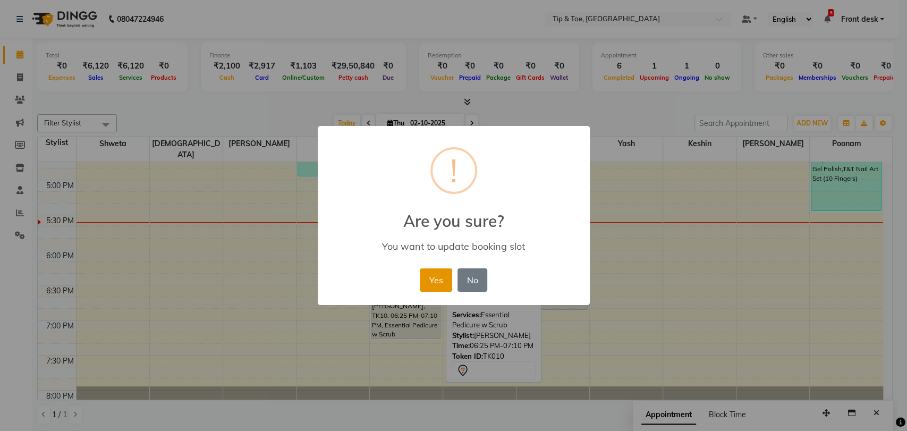
click at [440, 282] on button "Yes" at bounding box center [436, 279] width 32 height 23
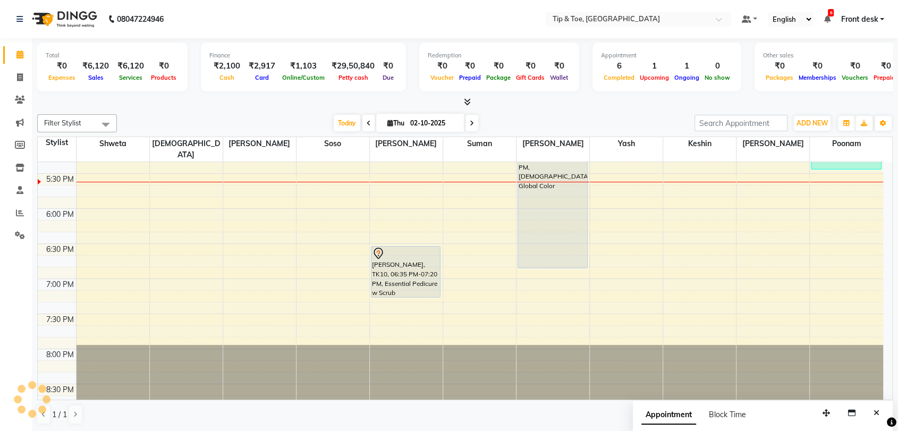
scroll to position [658, 0]
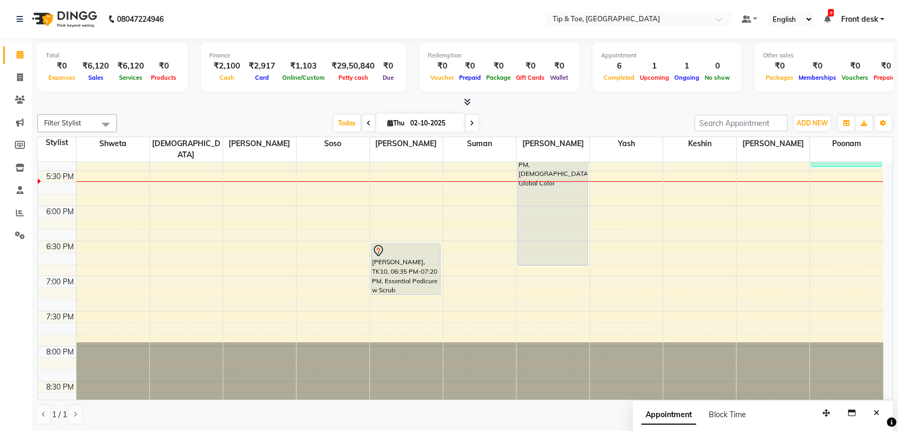
click at [268, 104] on div at bounding box center [465, 102] width 856 height 11
click at [270, 104] on div at bounding box center [465, 102] width 856 height 11
click at [271, 104] on div at bounding box center [465, 102] width 856 height 11
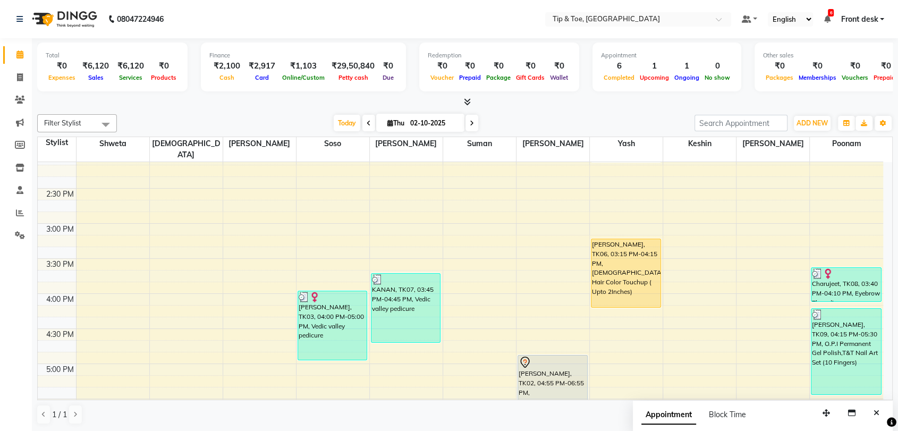
scroll to position [421, 0]
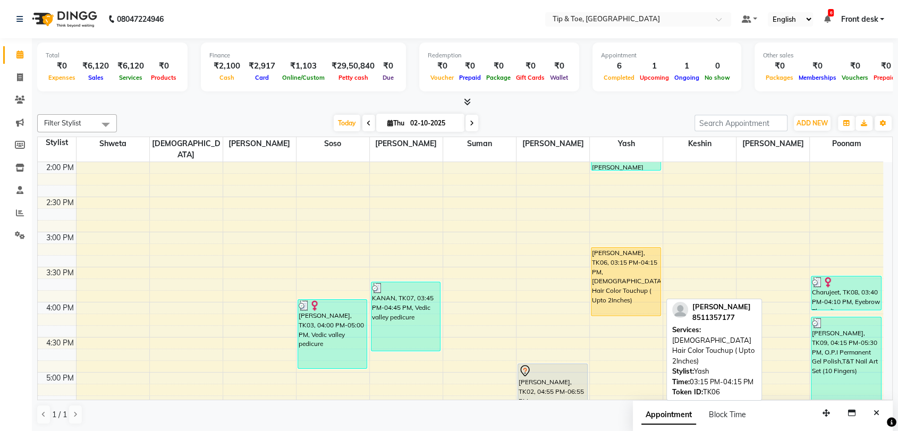
click at [625, 264] on div "[PERSON_NAME], TK06, 03:15 PM-04:15 PM, [DEMOGRAPHIC_DATA] Hair Color Touchup (…" at bounding box center [626, 282] width 69 height 68
click at [623, 282] on div "[PERSON_NAME], TK06, 03:15 PM-04:15 PM, [DEMOGRAPHIC_DATA] Hair Color Touchup (…" at bounding box center [626, 282] width 69 height 68
select select "1"
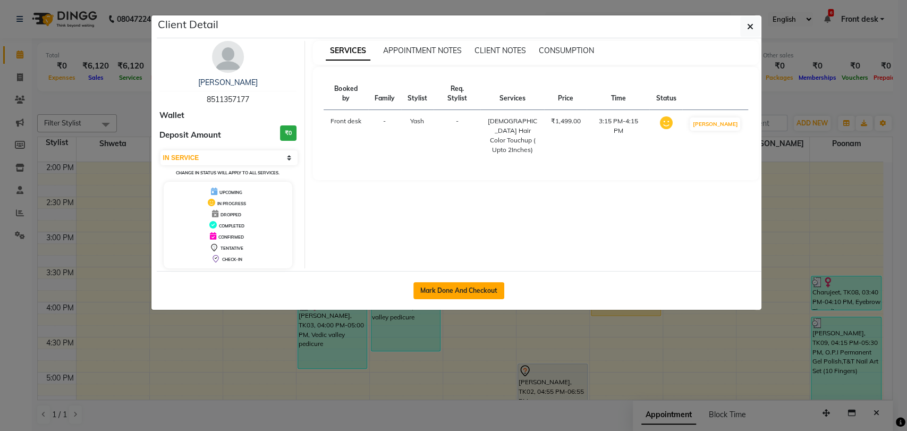
click at [468, 290] on button "Mark Done And Checkout" at bounding box center [459, 290] width 91 height 17
select select "5942"
select select "service"
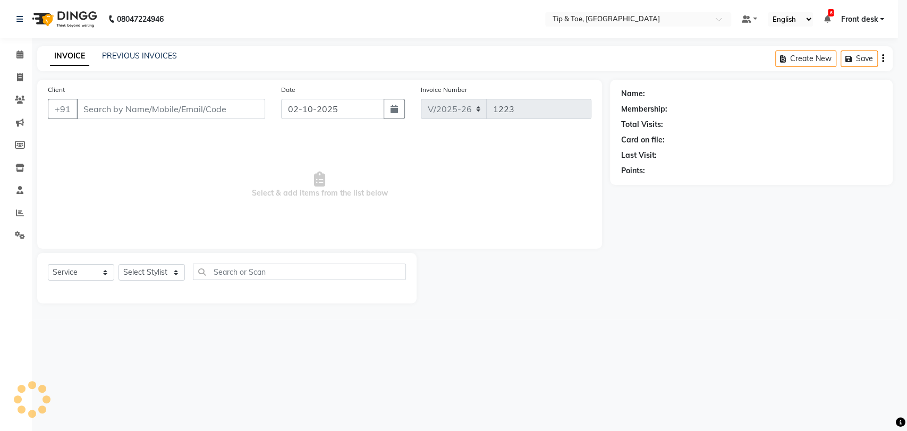
select select "3"
type input "8511357177"
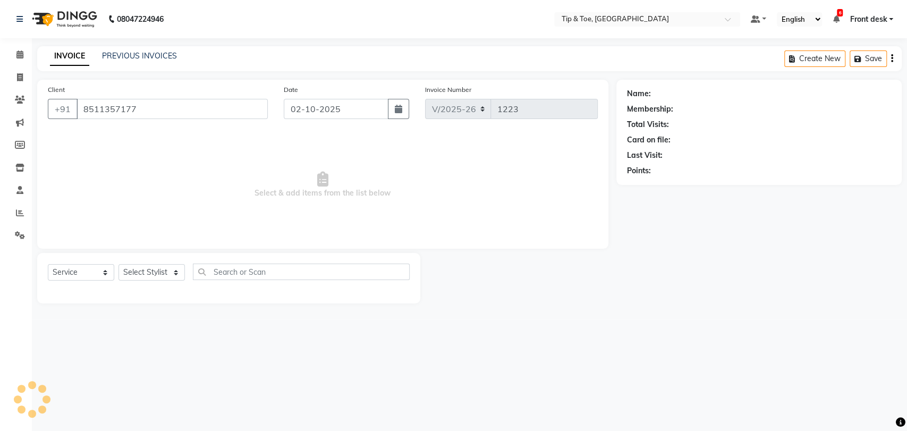
select select "68799"
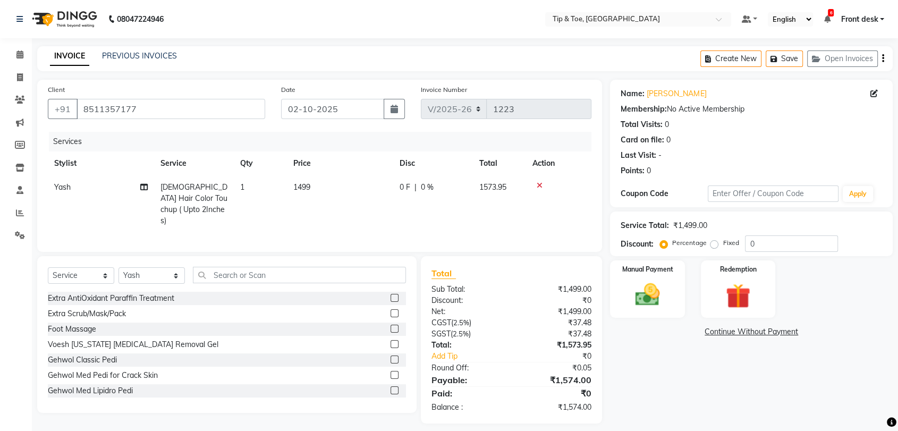
click at [309, 188] on span "1499" at bounding box center [301, 187] width 17 height 10
select select "68799"
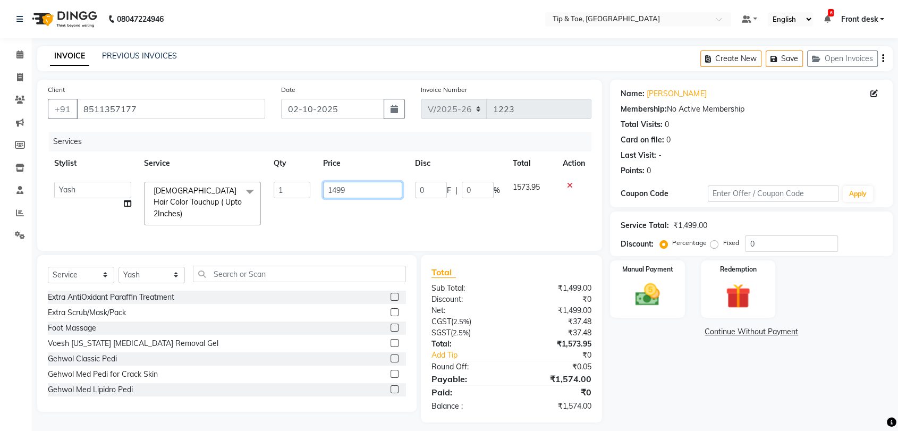
click at [363, 192] on input "1499" at bounding box center [362, 190] width 79 height 16
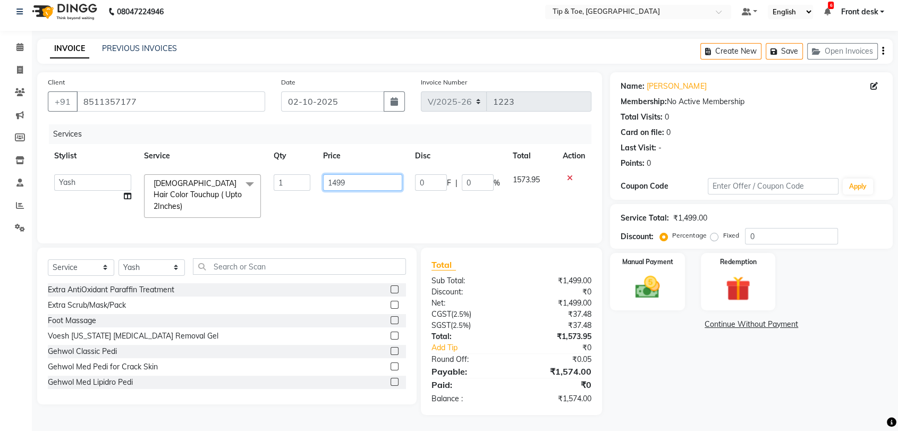
click at [356, 178] on input "1499" at bounding box center [362, 182] width 79 height 16
type input "1"
type input "2499"
click at [471, 206] on td "0 F | 0 %" at bounding box center [458, 196] width 98 height 56
select select "68799"
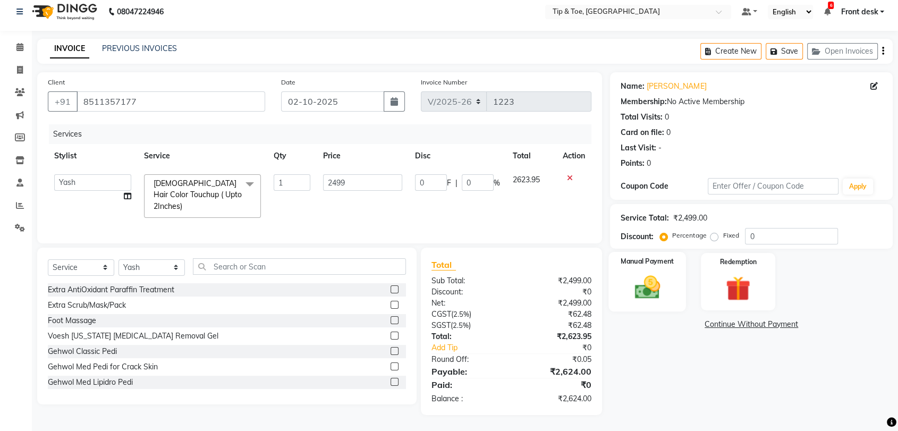
click at [654, 282] on img at bounding box center [647, 288] width 41 height 30
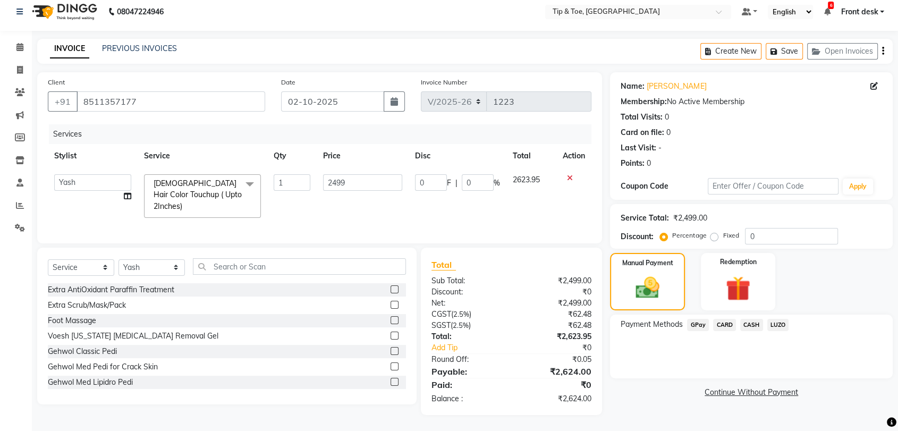
click at [778, 319] on span "LUZO" at bounding box center [779, 325] width 22 height 12
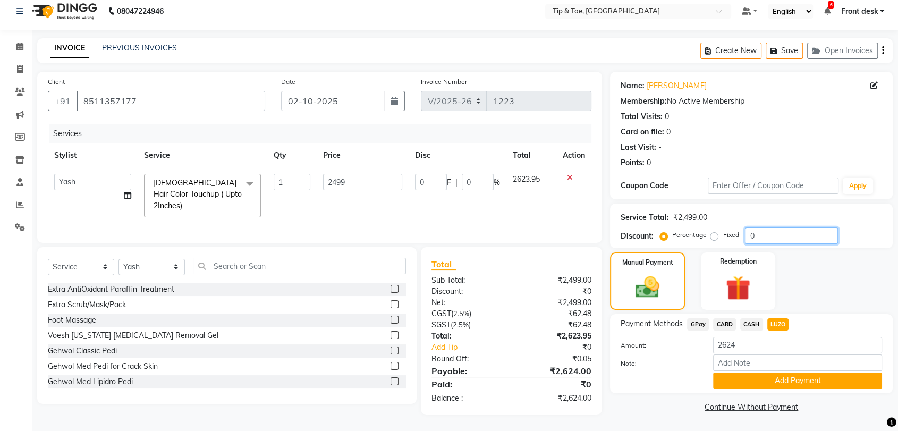
click at [767, 228] on input "0" at bounding box center [791, 236] width 93 height 16
type input "3"
type input "74.97"
type input "3"
type input "30"
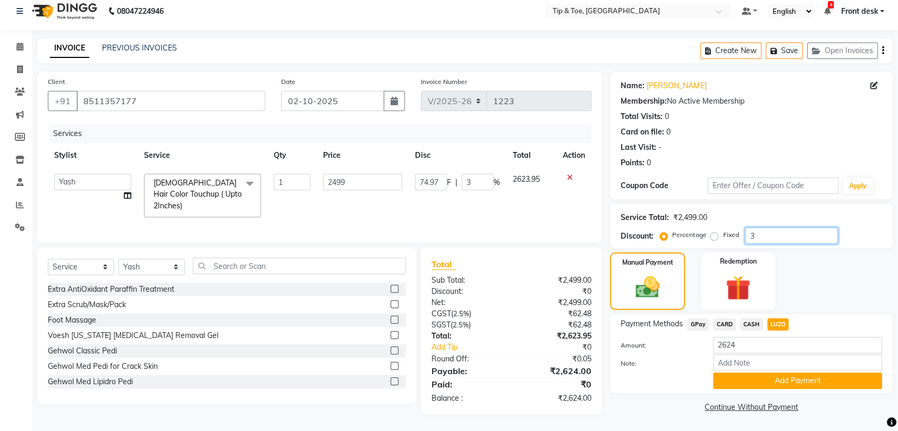
type input "749.7"
type input "30"
click at [691, 373] on div at bounding box center [659, 381] width 92 height 16
click at [701, 318] on span "GPay" at bounding box center [698, 324] width 22 height 12
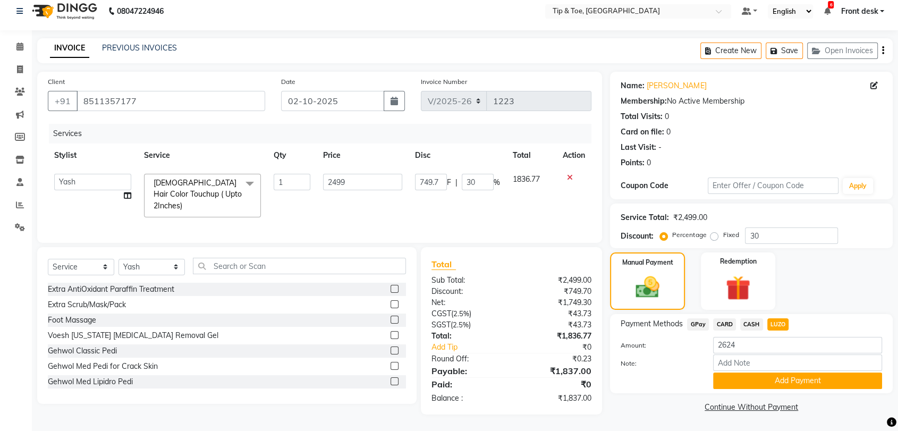
type input "1837"
click at [780, 318] on span "LUZO" at bounding box center [779, 324] width 22 height 12
click at [808, 373] on button "Add Payment" at bounding box center [797, 381] width 169 height 16
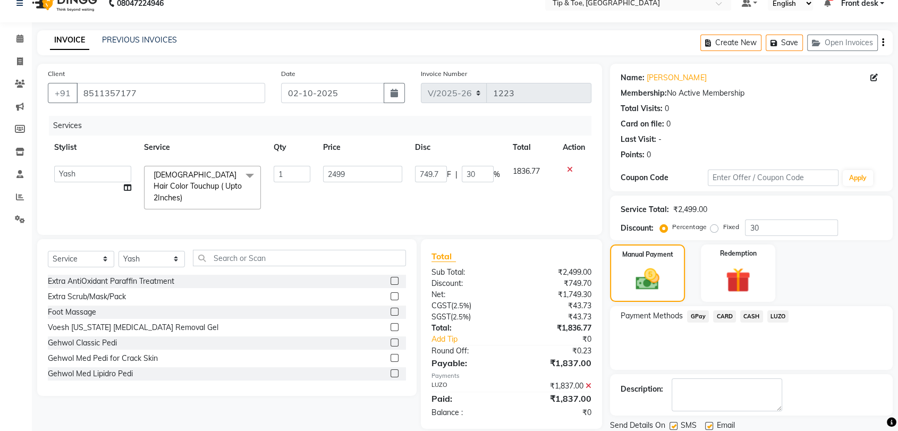
scroll to position [52, 0]
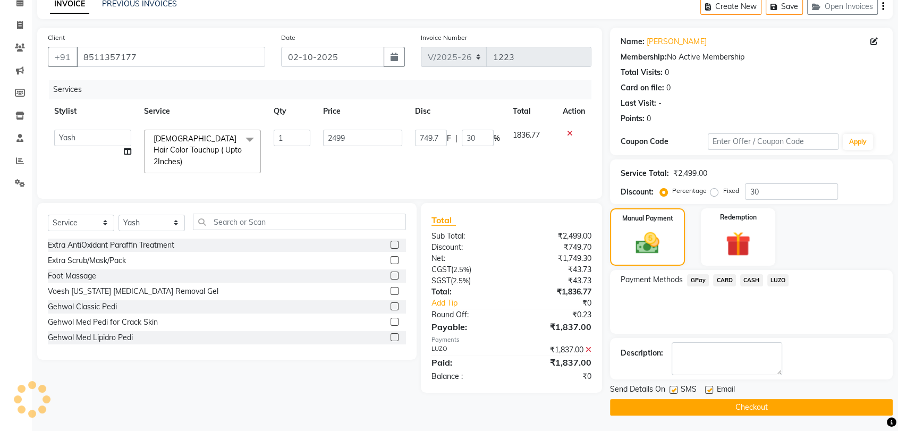
click at [737, 408] on button "Checkout" at bounding box center [751, 407] width 283 height 16
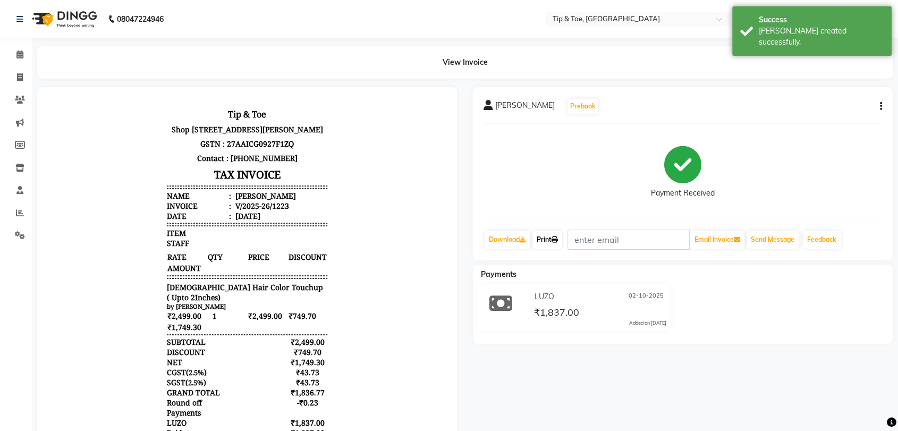
click at [549, 243] on link "Print" at bounding box center [548, 240] width 30 height 18
click at [20, 53] on icon at bounding box center [19, 55] width 7 height 8
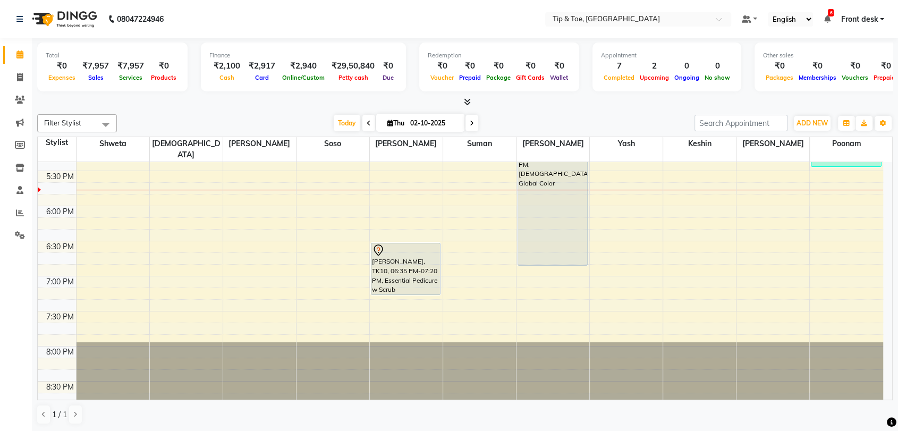
scroll to position [1, 0]
click at [409, 14] on nav "08047224946 Select Location × Tip & Toe, Shimpoli Road Default Panel My Panel E…" at bounding box center [449, 18] width 898 height 38
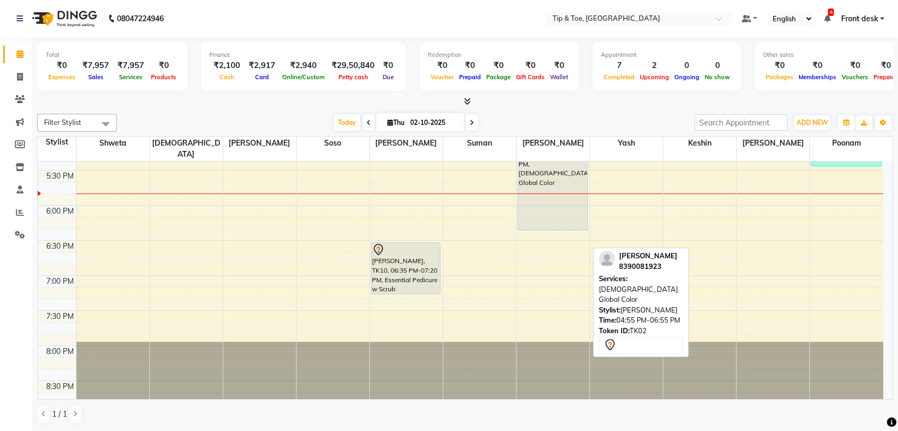
drag, startPoint x: 544, startPoint y: 252, endPoint x: 550, endPoint y: 220, distance: 33.0
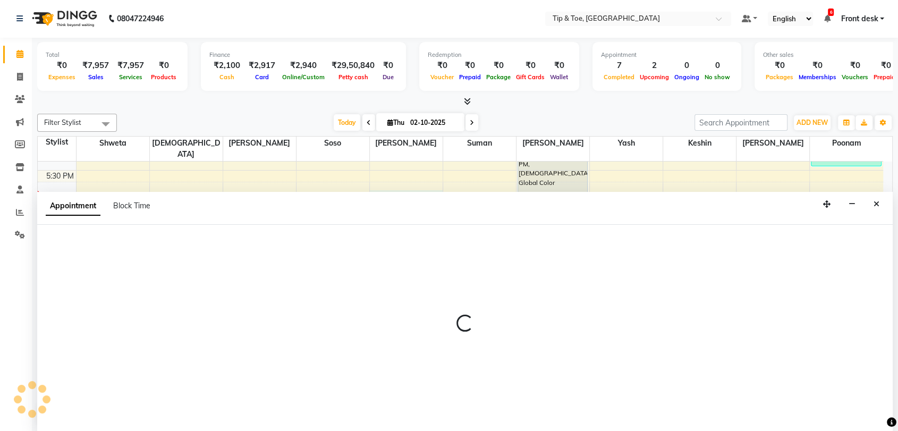
select select "83790"
select select "1065"
select select "tentative"
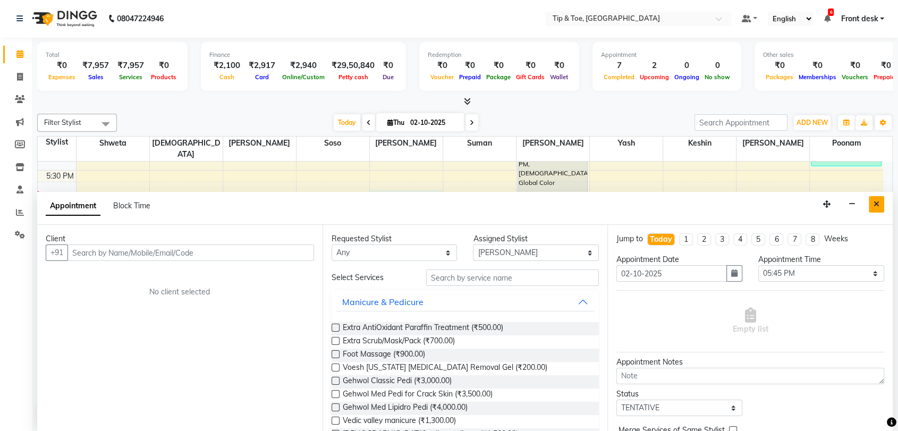
click at [872, 200] on button "Close" at bounding box center [876, 204] width 15 height 16
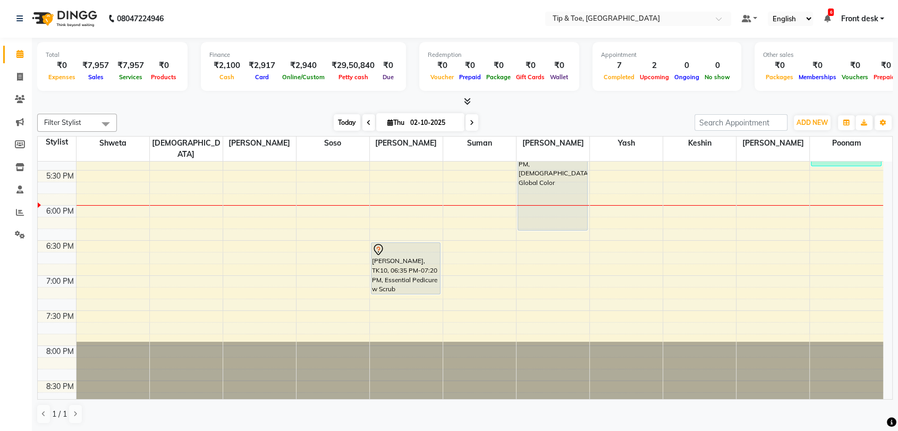
click at [335, 123] on span "Today" at bounding box center [347, 122] width 27 height 16
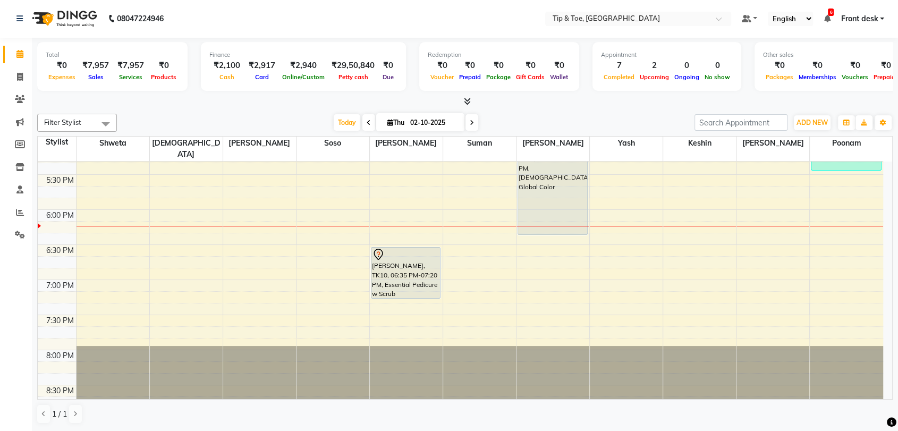
scroll to position [658, 0]
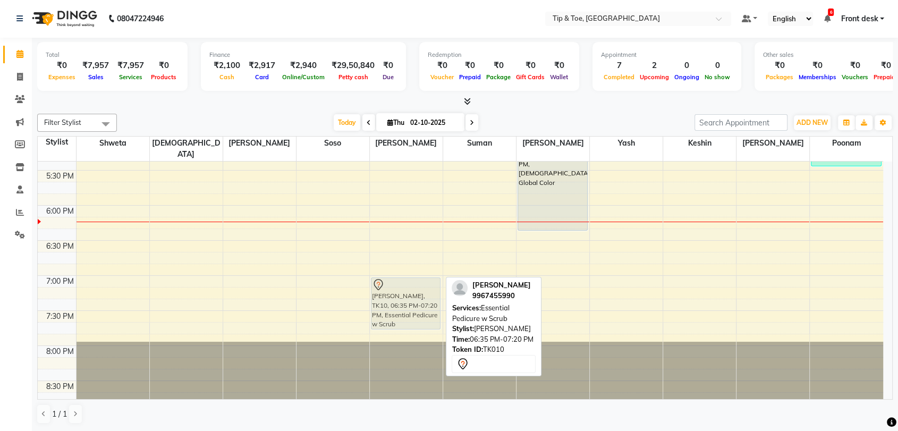
drag, startPoint x: 400, startPoint y: 259, endPoint x: 408, endPoint y: 292, distance: 33.8
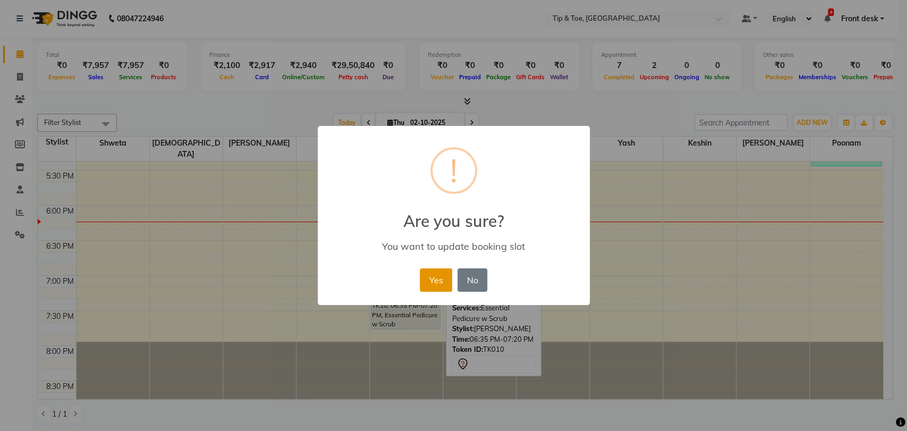
click at [424, 283] on button "Yes" at bounding box center [436, 279] width 32 height 23
